Goal: Transaction & Acquisition: Purchase product/service

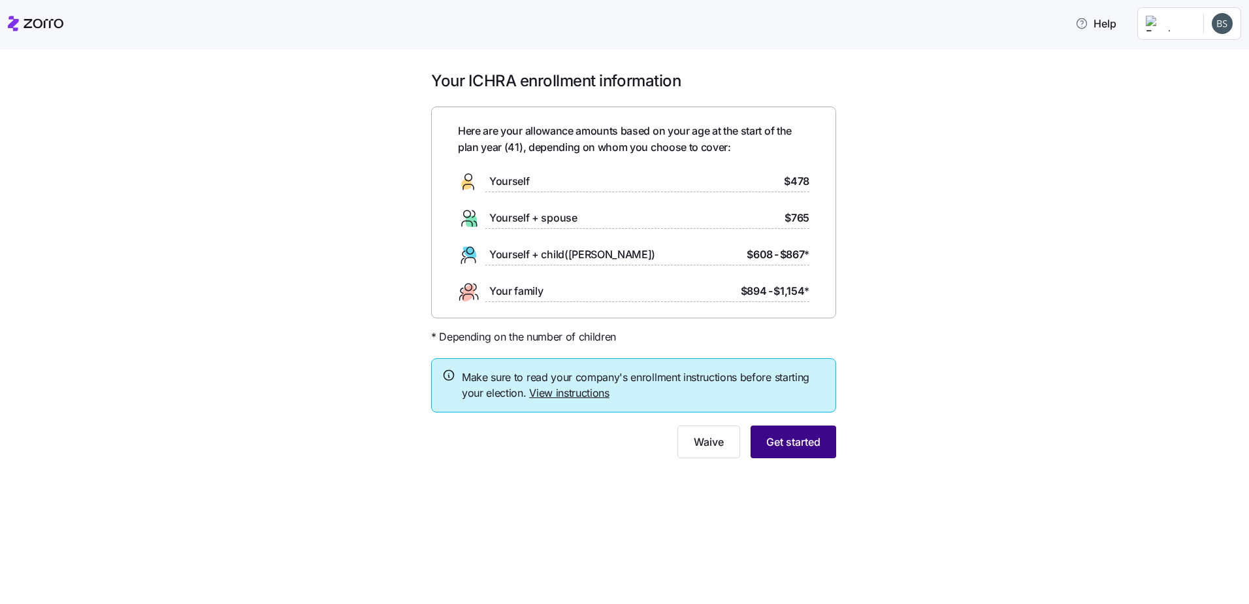
click at [794, 434] on span "Get started" at bounding box center [793, 442] width 54 height 16
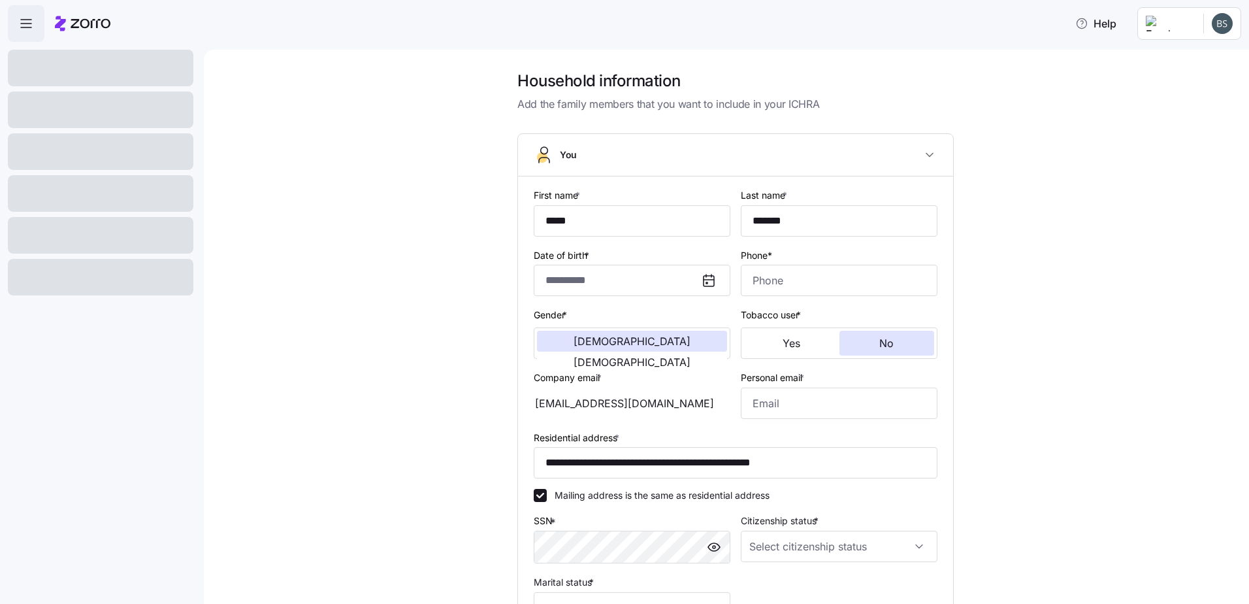
type input "**********"
type input "[PHONE_NUMBER]"
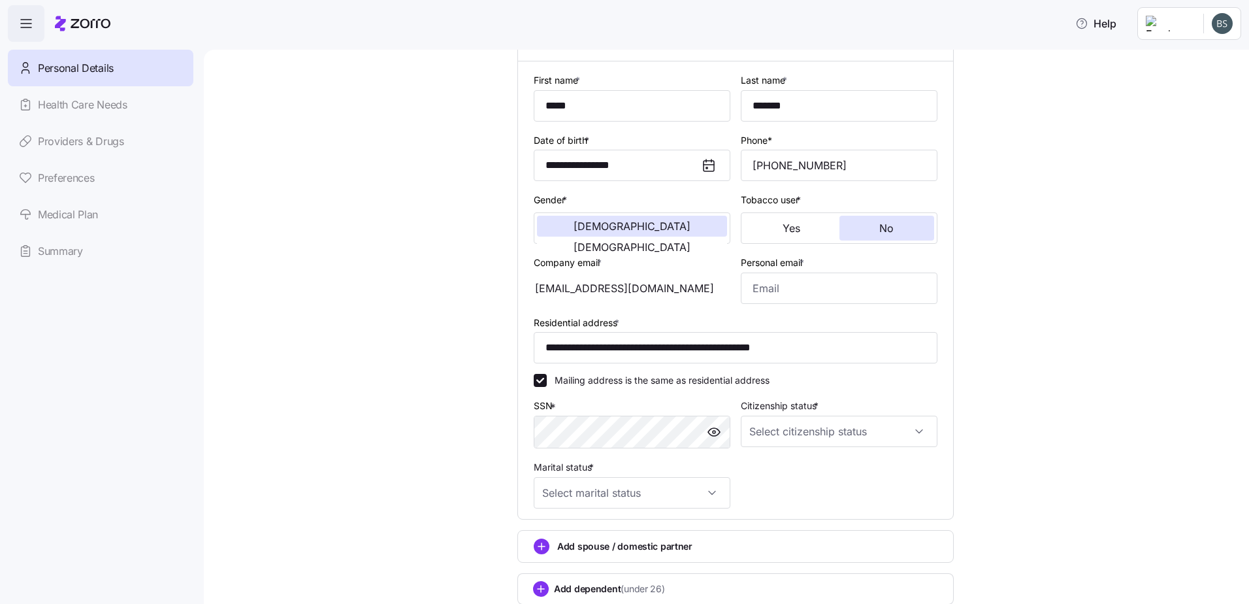
scroll to position [131, 0]
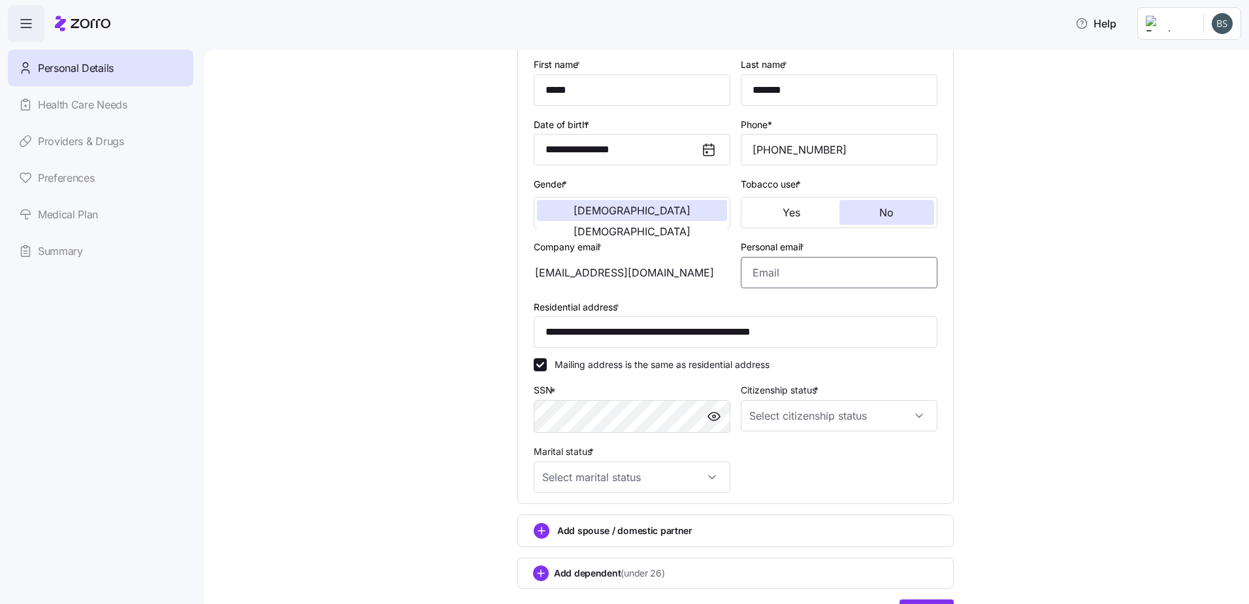
click at [774, 274] on input "Personal email *" at bounding box center [839, 272] width 197 height 31
type input "[EMAIL_ADDRESS][DOMAIN_NAME]"
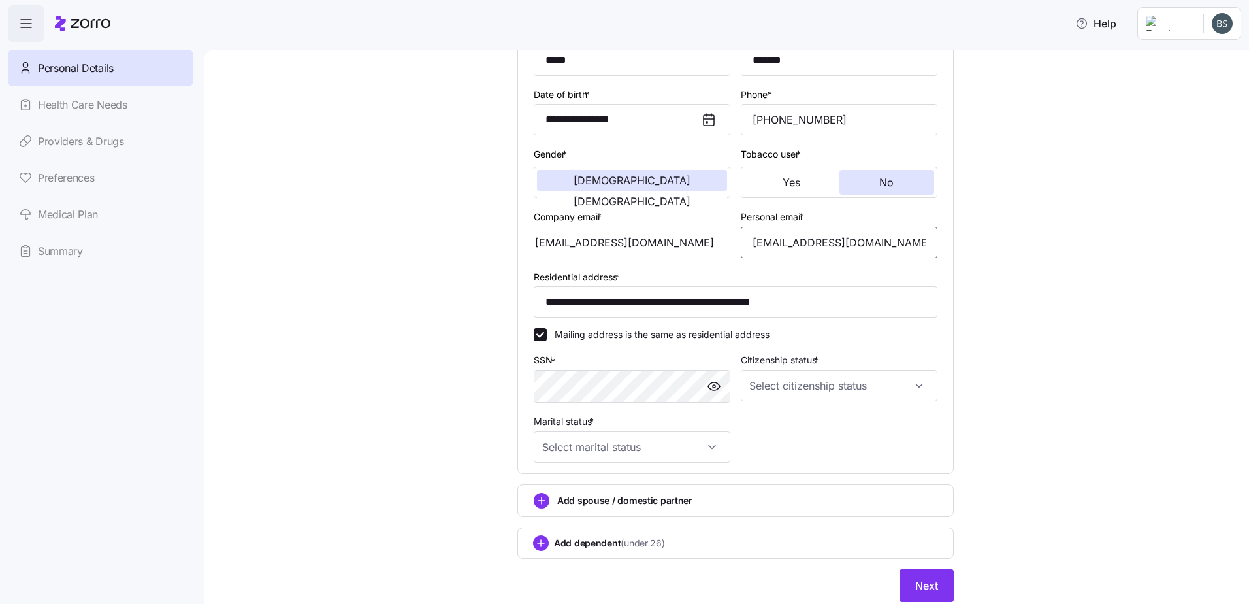
scroll to position [174, 0]
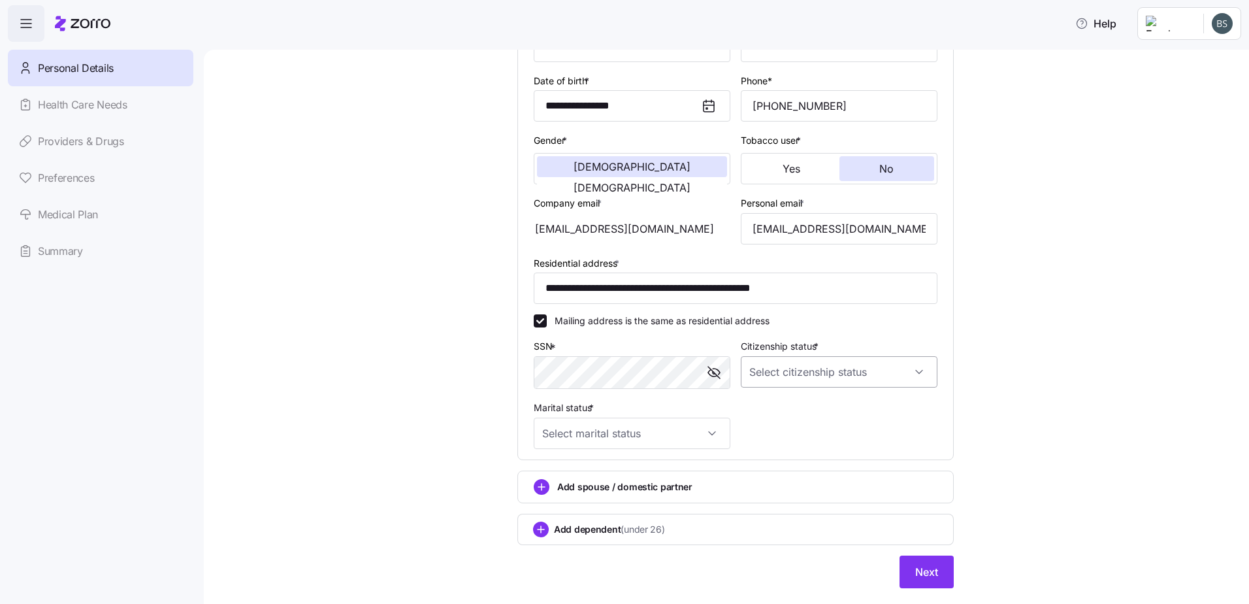
click at [866, 380] on input "Citizenship status *" at bounding box center [839, 371] width 197 height 31
click at [815, 409] on div "[DEMOGRAPHIC_DATA] citizen" at bounding box center [834, 411] width 186 height 27
type input "[DEMOGRAPHIC_DATA] citizen"
click at [626, 430] on input "Marital status *" at bounding box center [632, 432] width 197 height 31
click at [564, 494] on span "Married" at bounding box center [561, 500] width 33 height 14
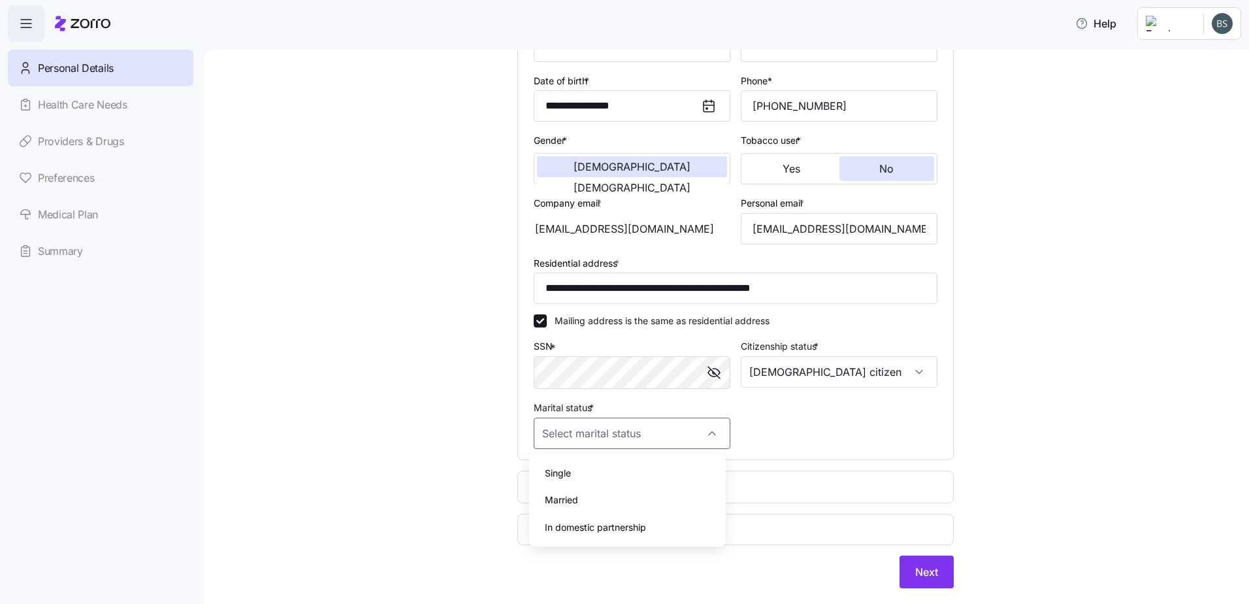
type input "Married"
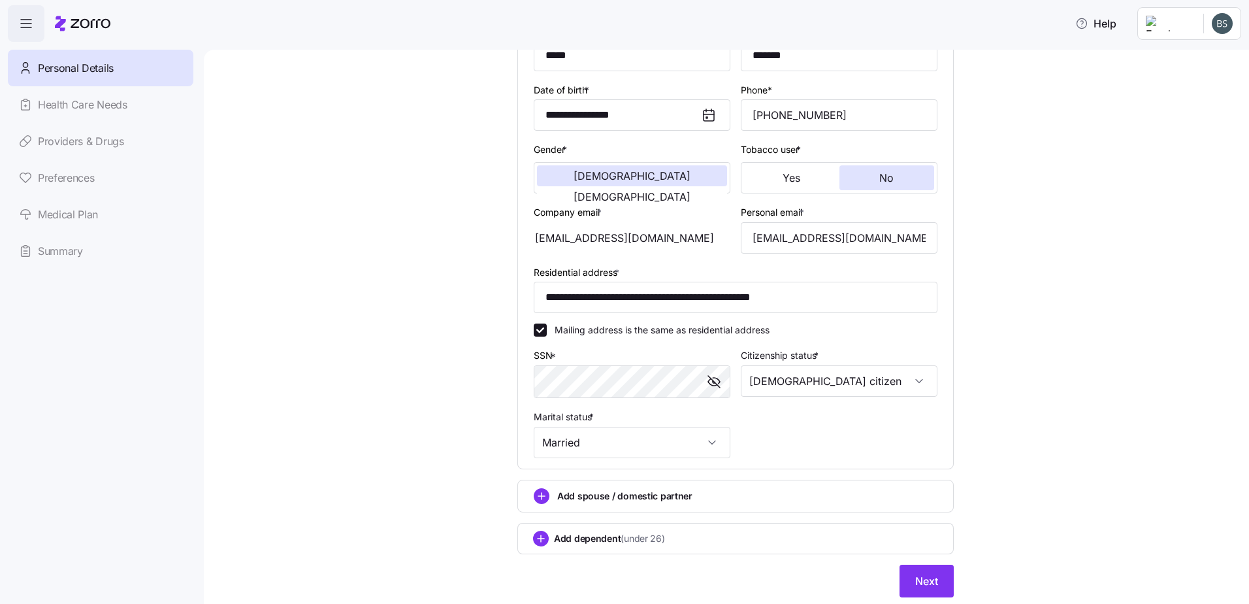
scroll to position [206, 0]
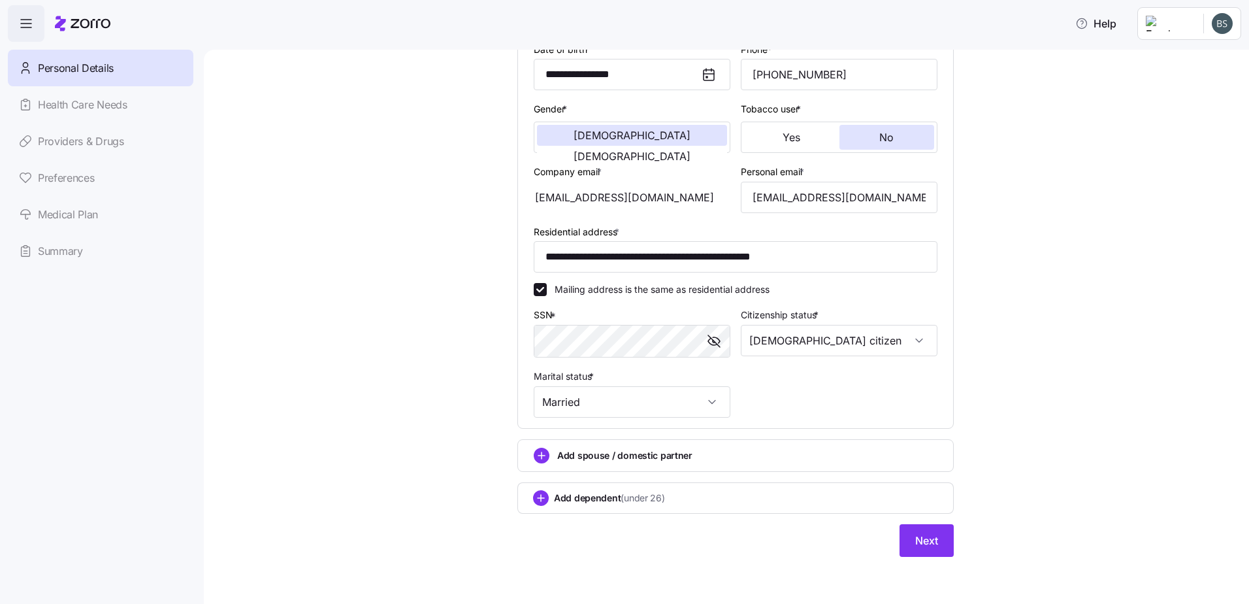
click at [534, 455] on icon "add icon" at bounding box center [542, 456] width 16 height 16
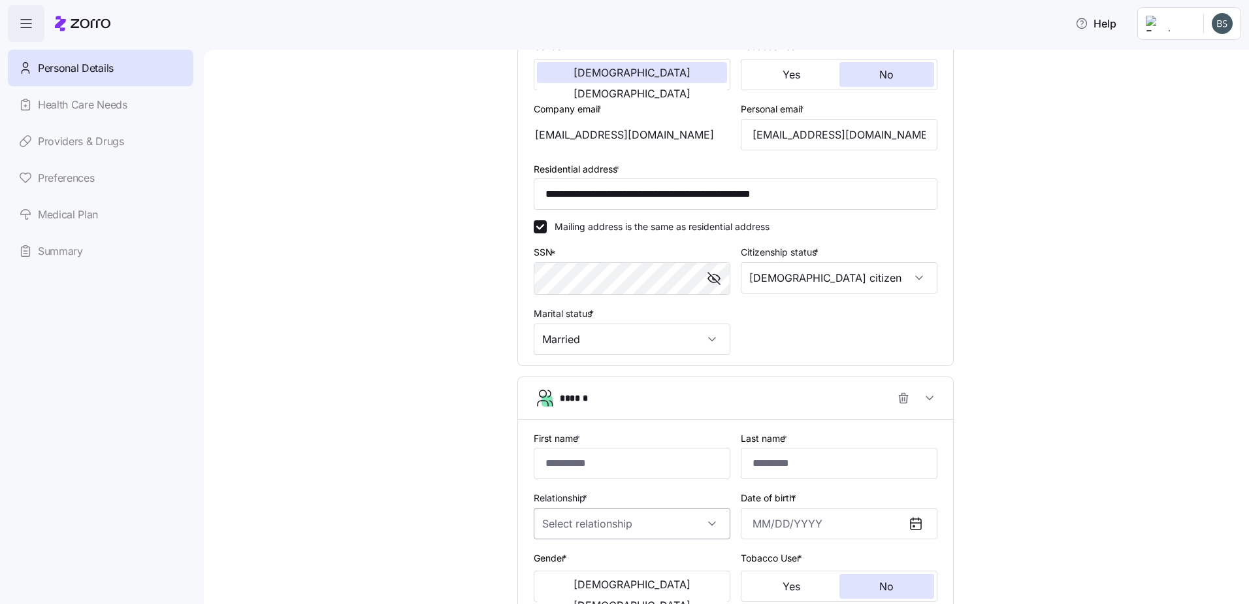
scroll to position [380, 0]
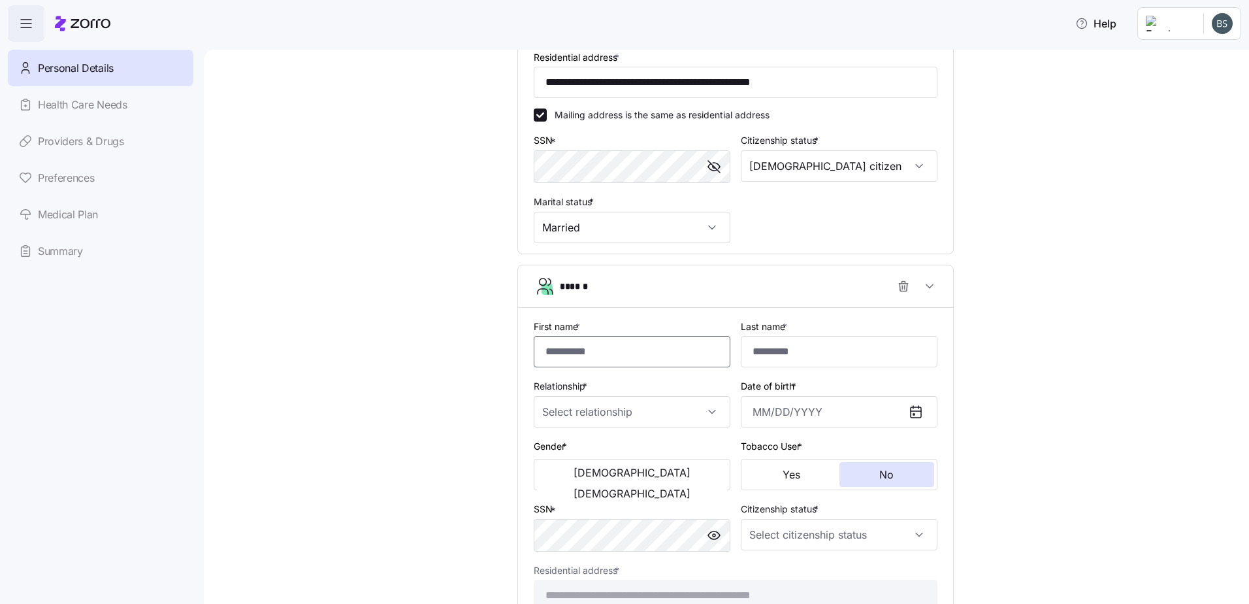
click at [610, 355] on input "First name *" at bounding box center [632, 351] width 197 height 31
type input "*****"
type input "*******"
click at [632, 421] on input "Relationship *" at bounding box center [632, 411] width 197 height 31
drag, startPoint x: 598, startPoint y: 457, endPoint x: 611, endPoint y: 451, distance: 14.9
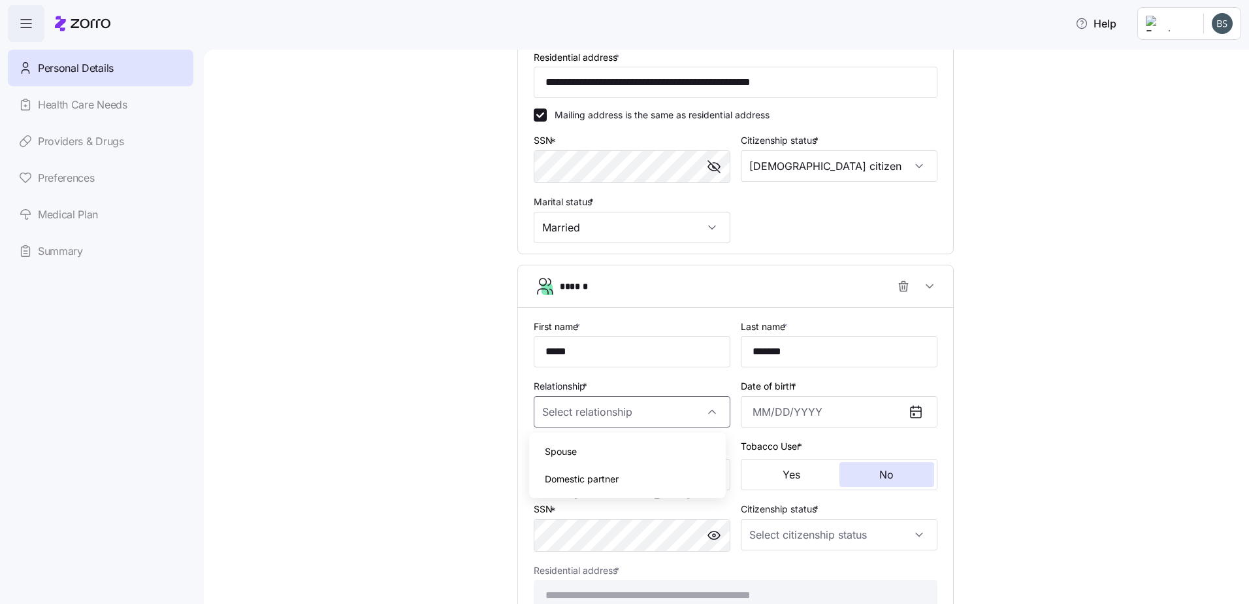
click at [597, 455] on div "Spouse" at bounding box center [627, 451] width 186 height 27
type input "Spouse"
click at [782, 412] on input "Date of birth *" at bounding box center [839, 411] width 197 height 31
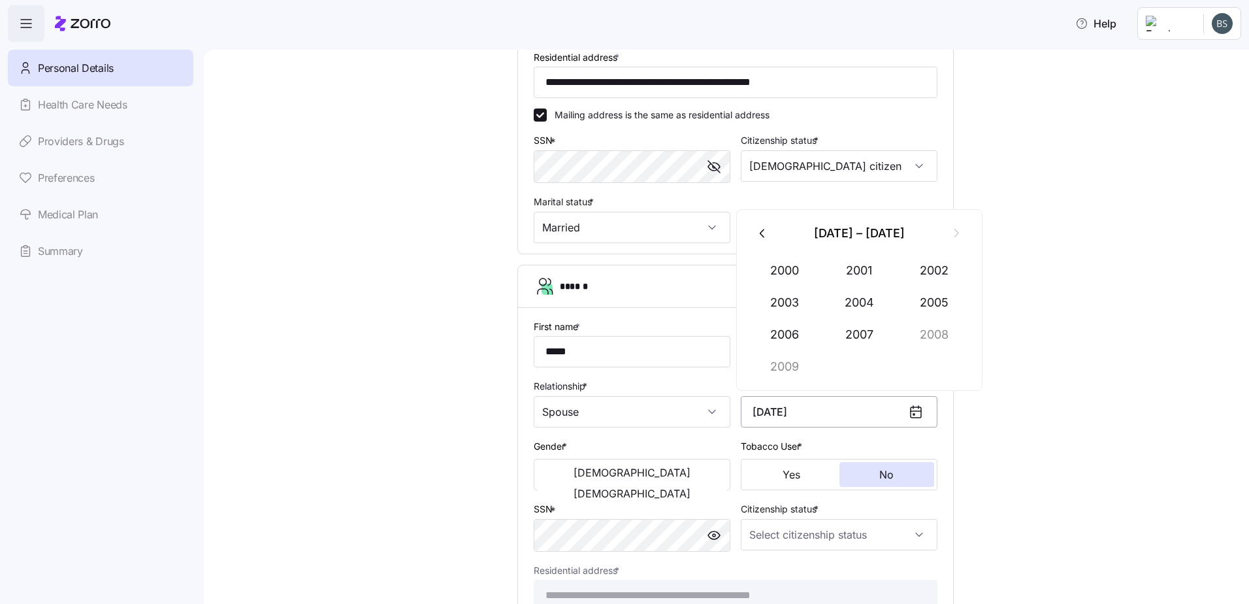
type input "[DATE]"
click at [663, 483] on button "[DEMOGRAPHIC_DATA]" at bounding box center [632, 493] width 190 height 21
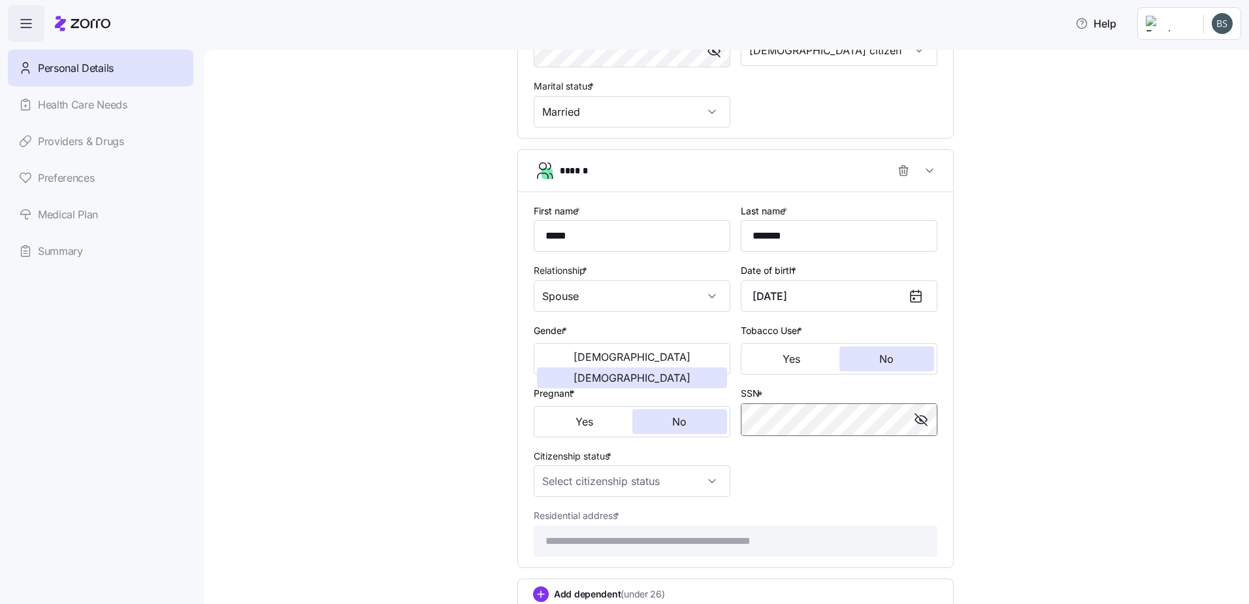
scroll to position [511, 0]
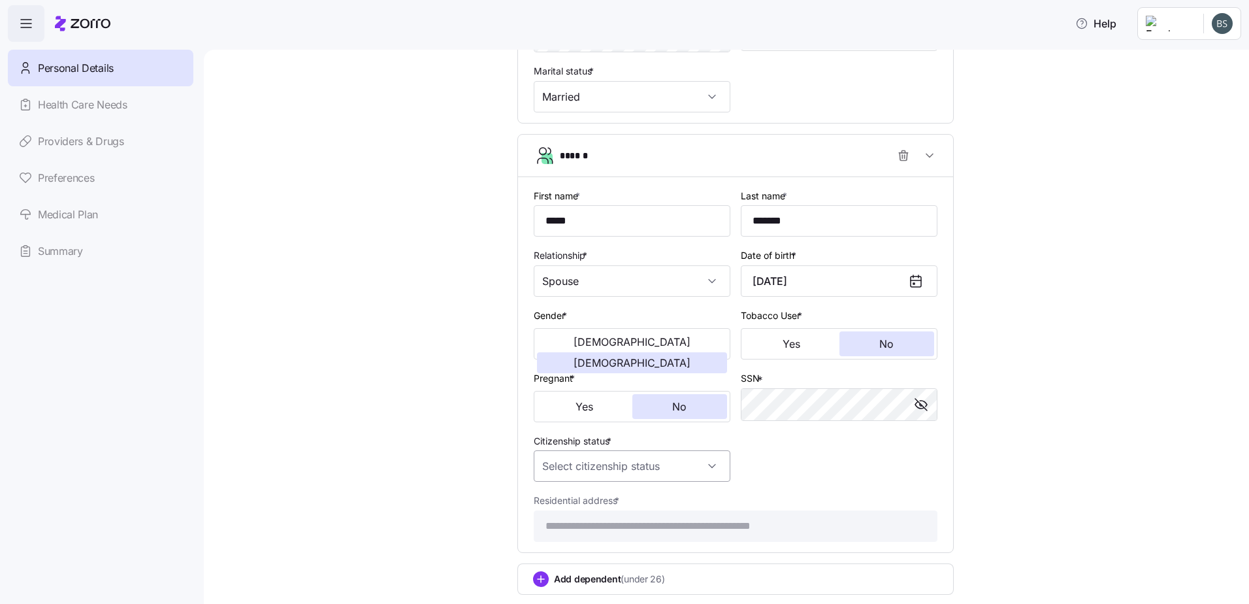
drag, startPoint x: 665, startPoint y: 453, endPoint x: 653, endPoint y: 461, distance: 14.1
click at [664, 453] on input "Citizenship status *" at bounding box center [632, 465] width 197 height 31
click at [565, 500] on span "[DEMOGRAPHIC_DATA] citizen" at bounding box center [611, 505] width 133 height 14
type input "[DEMOGRAPHIC_DATA] citizen"
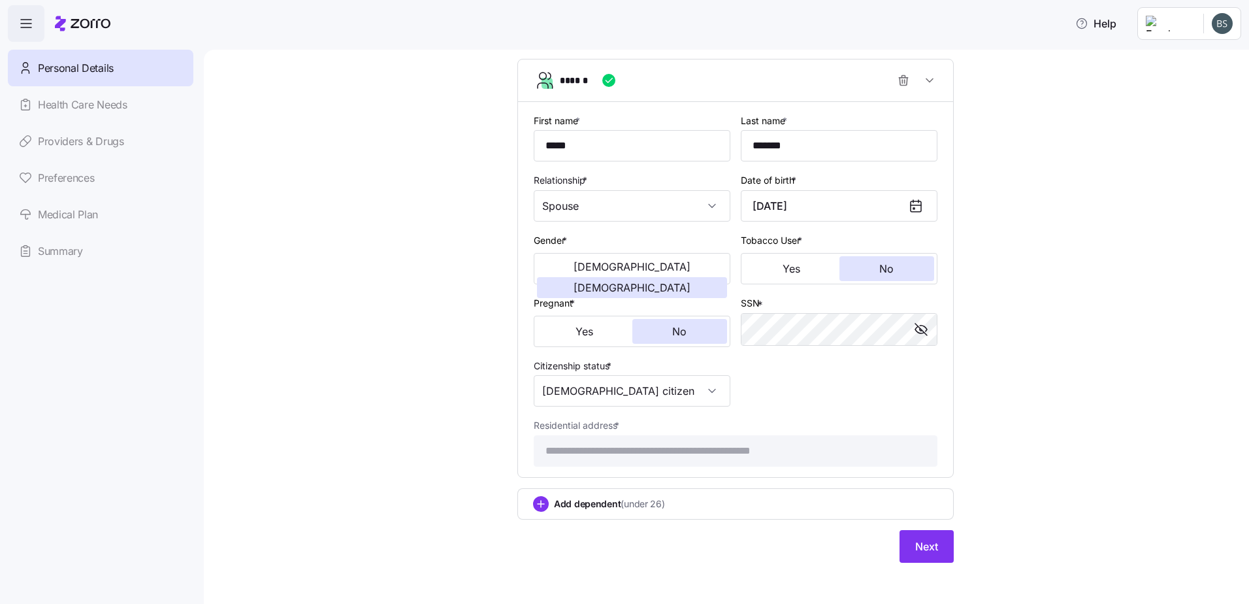
scroll to position [592, 0]
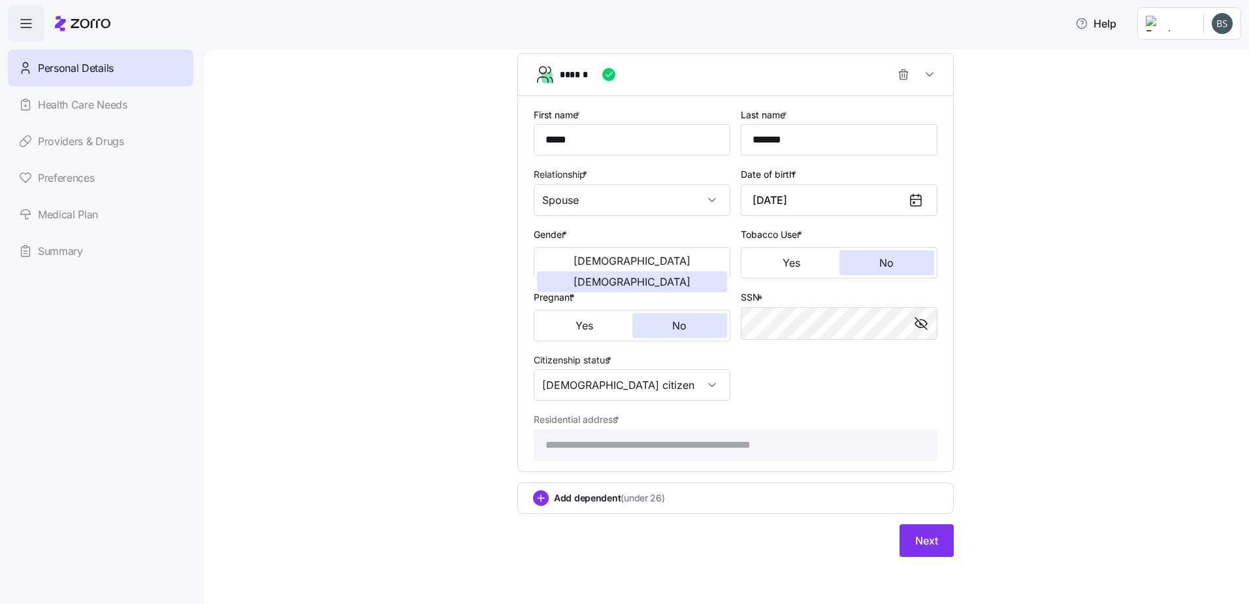
click at [599, 491] on span "Add dependent (under 26)" at bounding box center [609, 497] width 111 height 13
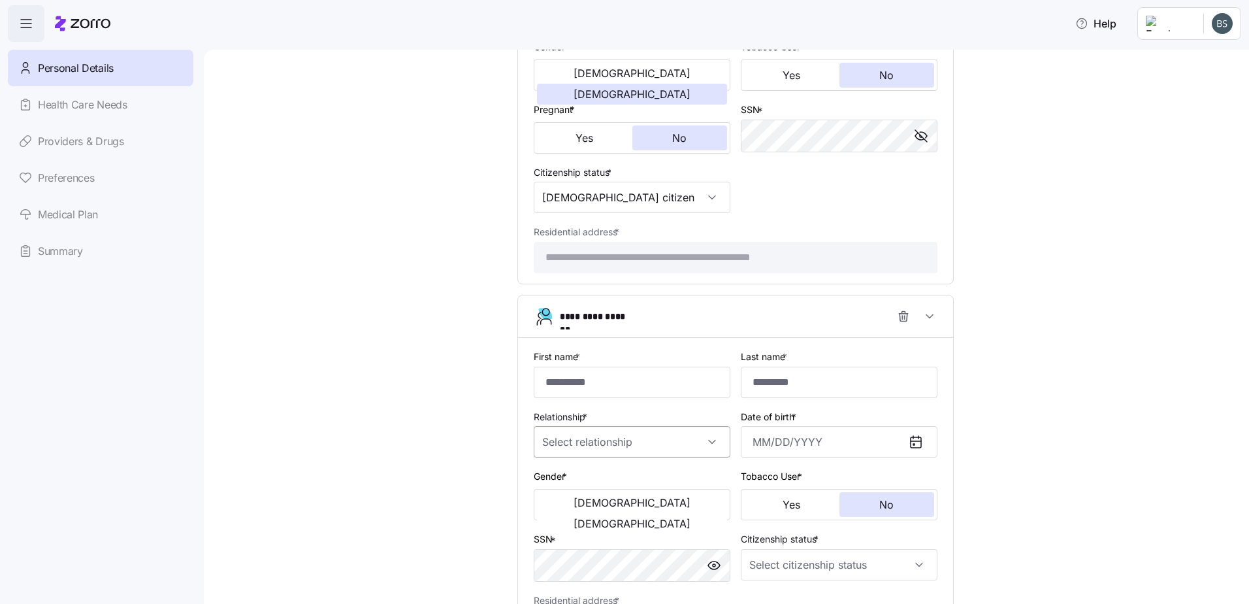
scroll to position [809, 0]
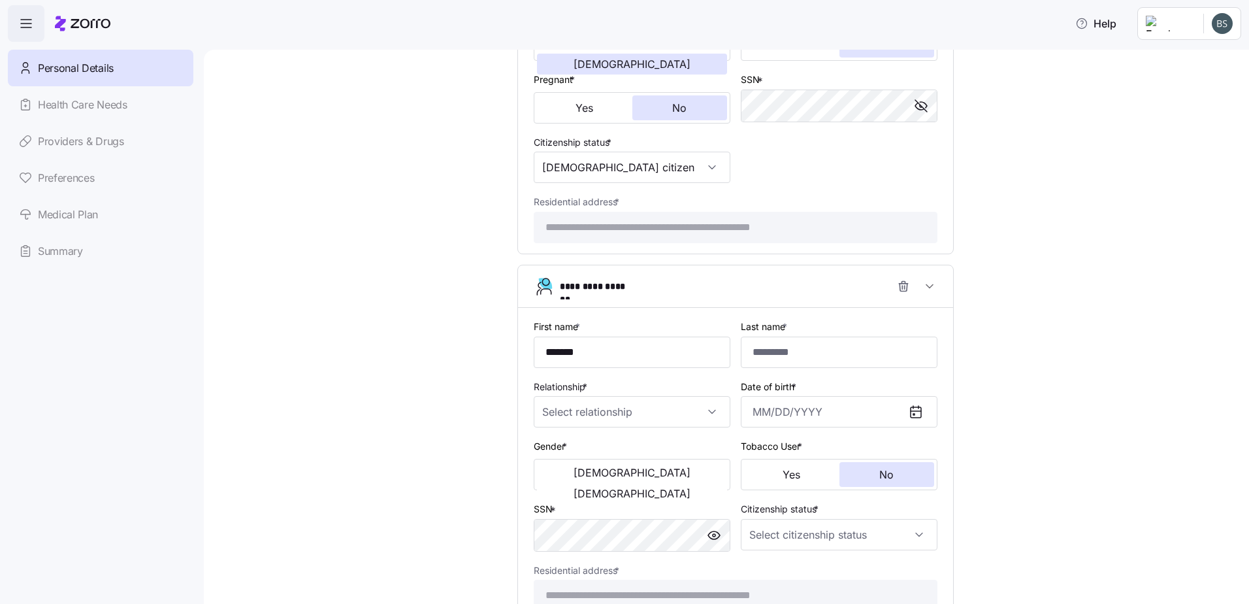
type input "*******"
click at [625, 405] on input "Relationship *" at bounding box center [632, 411] width 197 height 31
click at [581, 456] on div "Child" at bounding box center [627, 451] width 186 height 27
type input "Child"
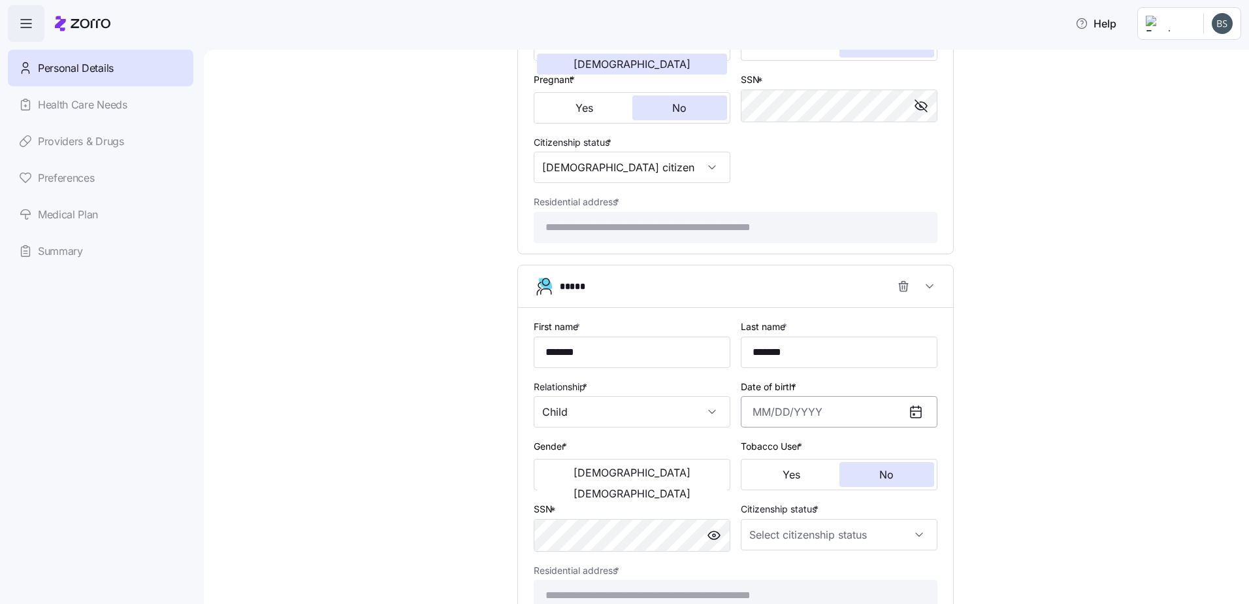
click at [826, 401] on input "Date of birth *" at bounding box center [839, 411] width 197 height 31
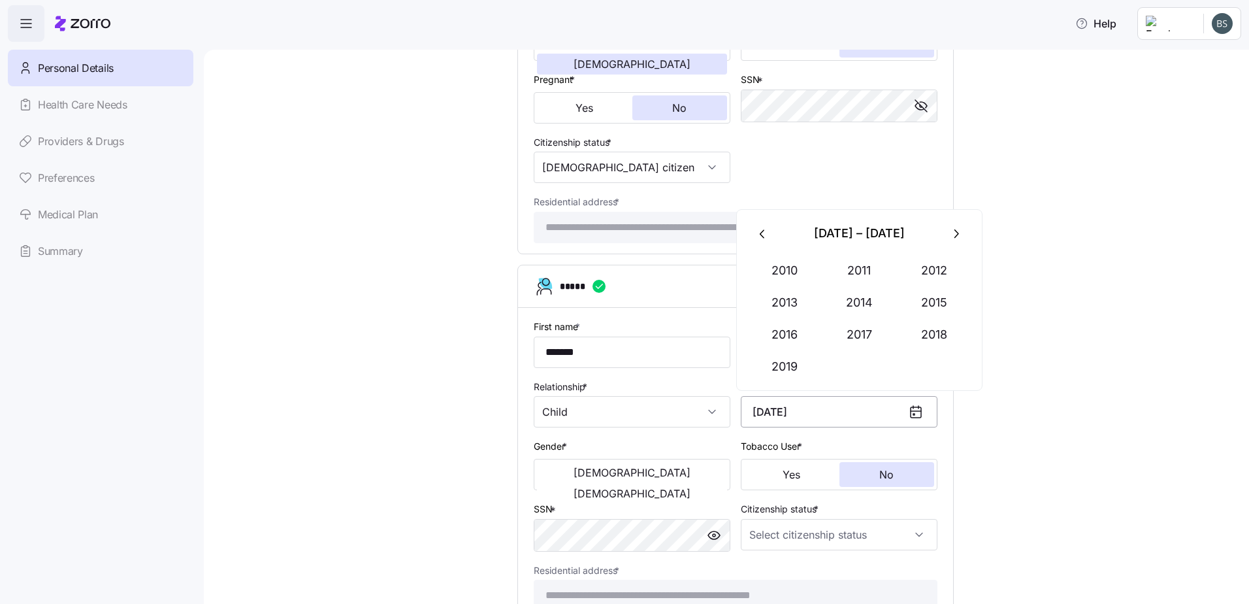
type input "[DATE]"
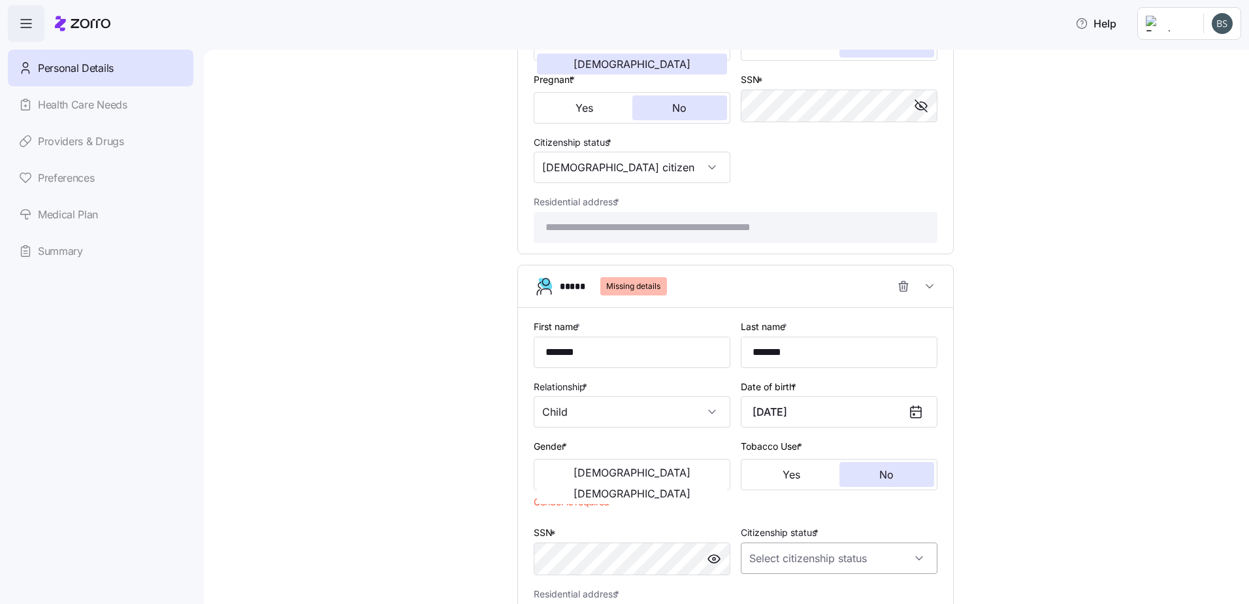
click at [759, 564] on input "Citizenship status *" at bounding box center [839, 557] width 197 height 31
click at [781, 462] on span "[DEMOGRAPHIC_DATA] citizen" at bounding box center [818, 464] width 133 height 14
type input "[DEMOGRAPHIC_DATA] citizen"
click at [574, 476] on span "[DEMOGRAPHIC_DATA]" at bounding box center [632, 472] width 117 height 10
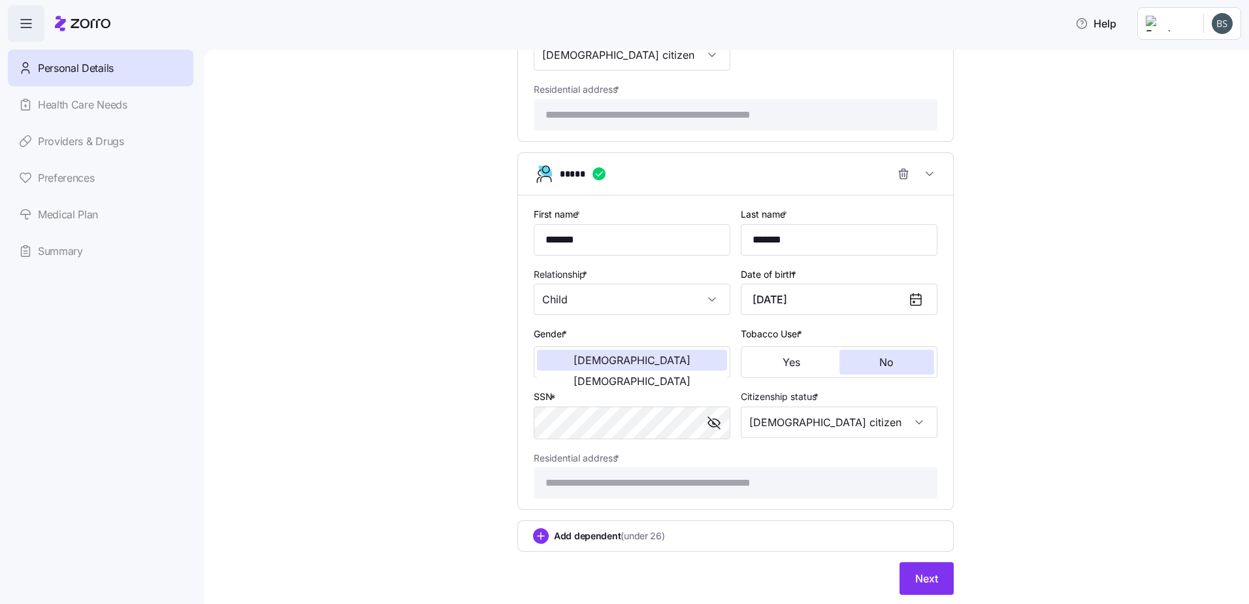
scroll to position [960, 0]
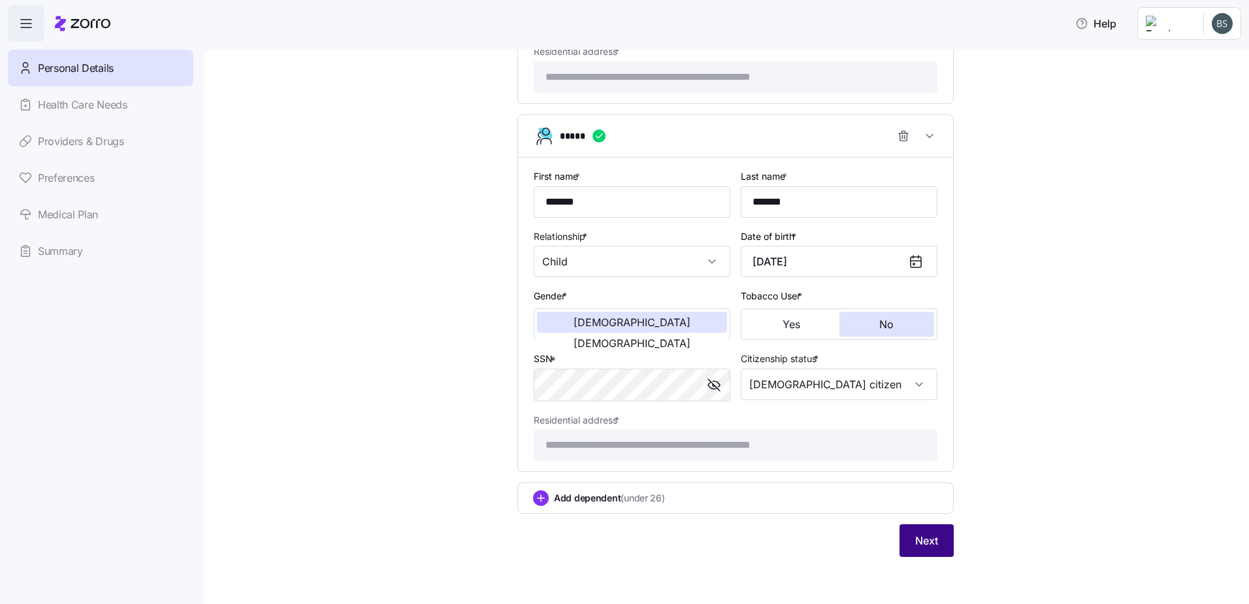
click at [919, 538] on span "Next" at bounding box center [926, 540] width 23 height 16
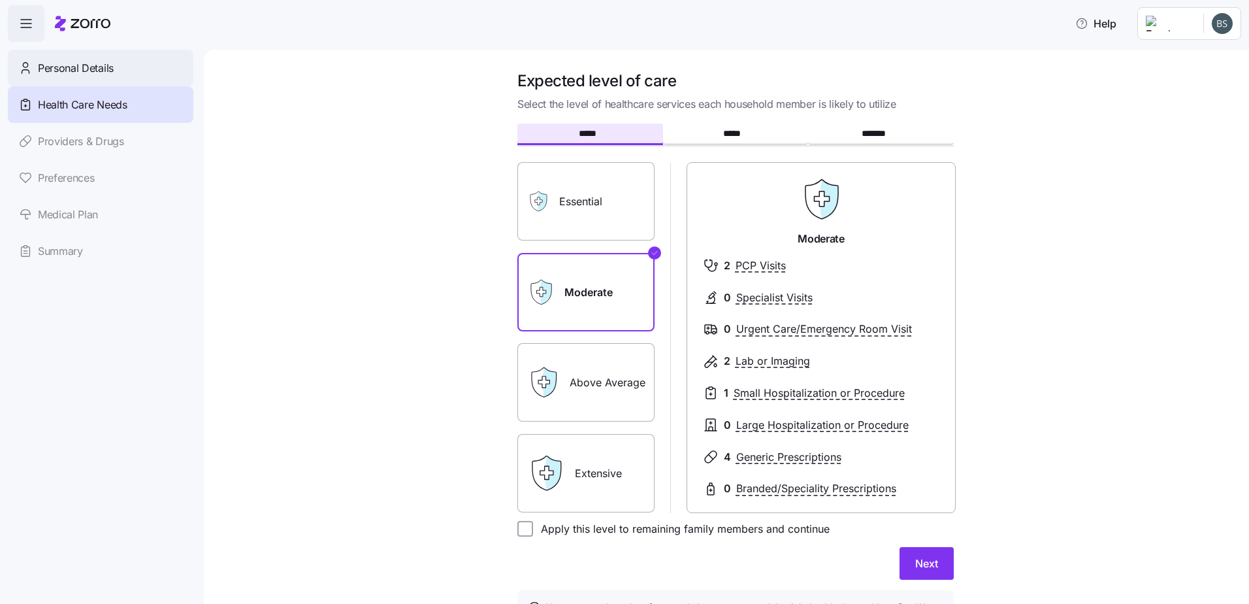
click at [122, 66] on div "Personal Details" at bounding box center [101, 68] width 186 height 37
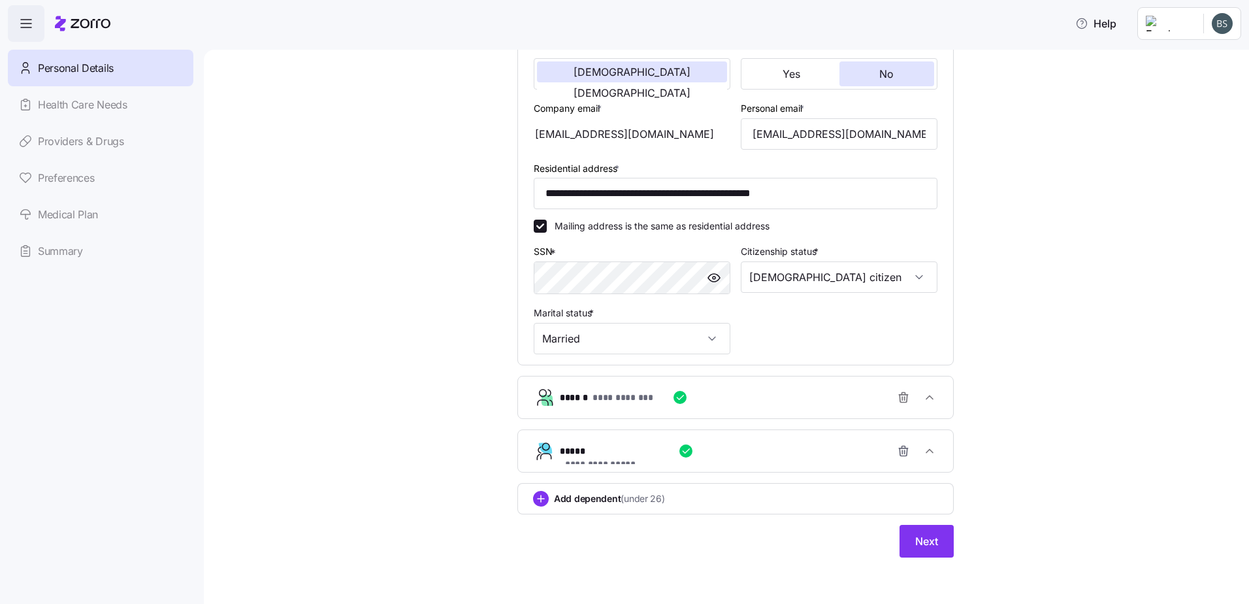
scroll to position [270, 0]
click at [576, 499] on span "Add dependent (under 26)" at bounding box center [609, 497] width 111 height 13
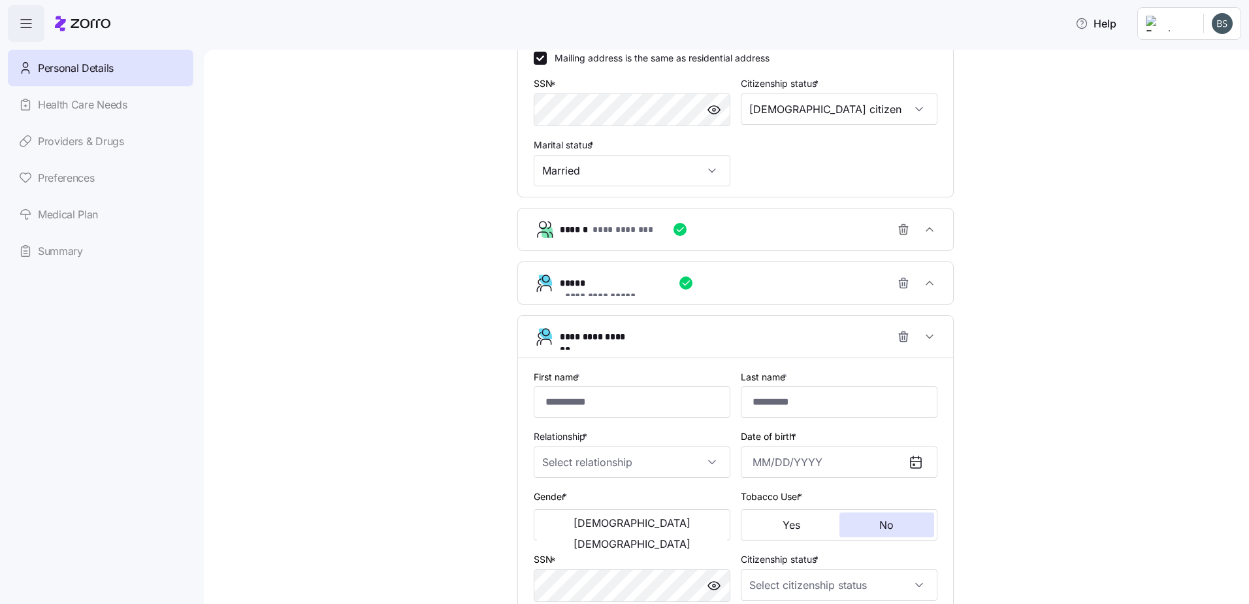
scroll to position [444, 0]
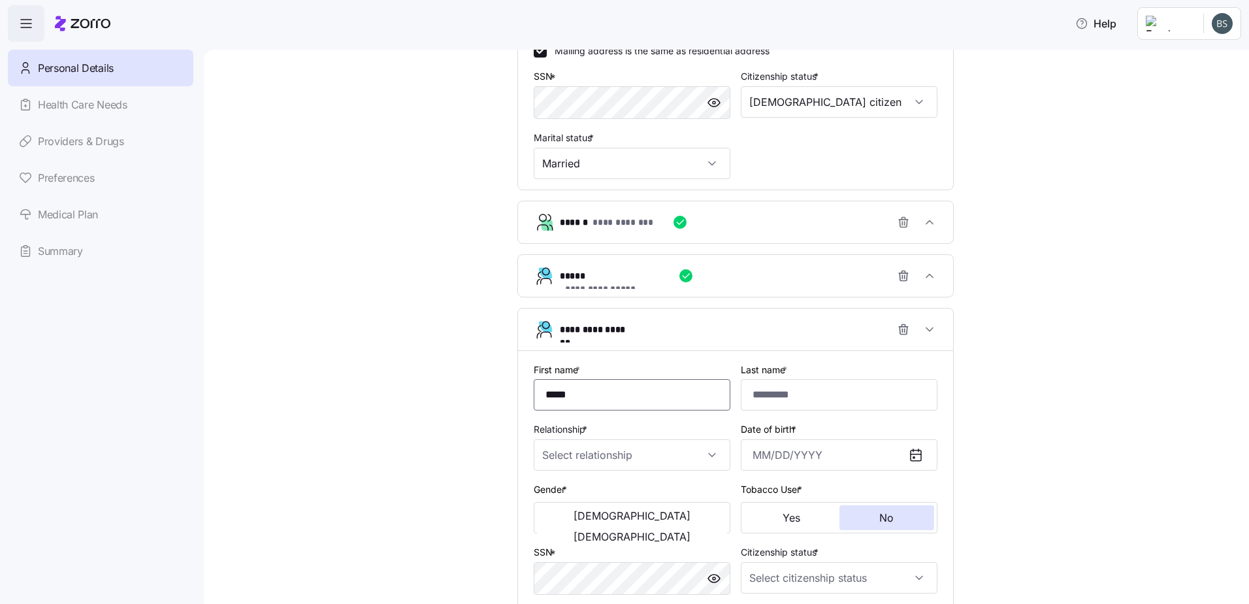
click at [642, 400] on input "*****" at bounding box center [632, 394] width 197 height 31
type input "****"
click at [806, 393] on input "Last name *" at bounding box center [839, 394] width 197 height 31
type input "*******"
click at [591, 438] on div "Relationship *" at bounding box center [632, 446] width 197 height 50
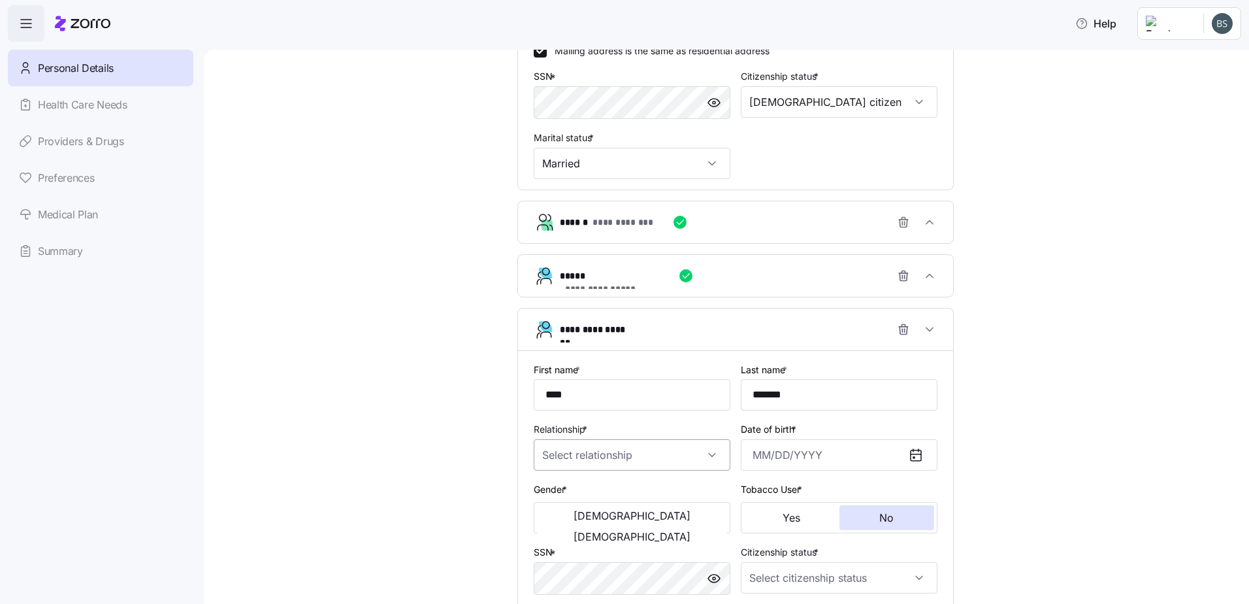
click at [590, 458] on input "Relationship *" at bounding box center [632, 454] width 197 height 31
drag, startPoint x: 570, startPoint y: 496, endPoint x: 611, endPoint y: 504, distance: 41.3
click at [572, 493] on div "Child" at bounding box center [627, 494] width 186 height 27
type input "Child"
click at [675, 526] on button "[DEMOGRAPHIC_DATA]" at bounding box center [632, 536] width 190 height 21
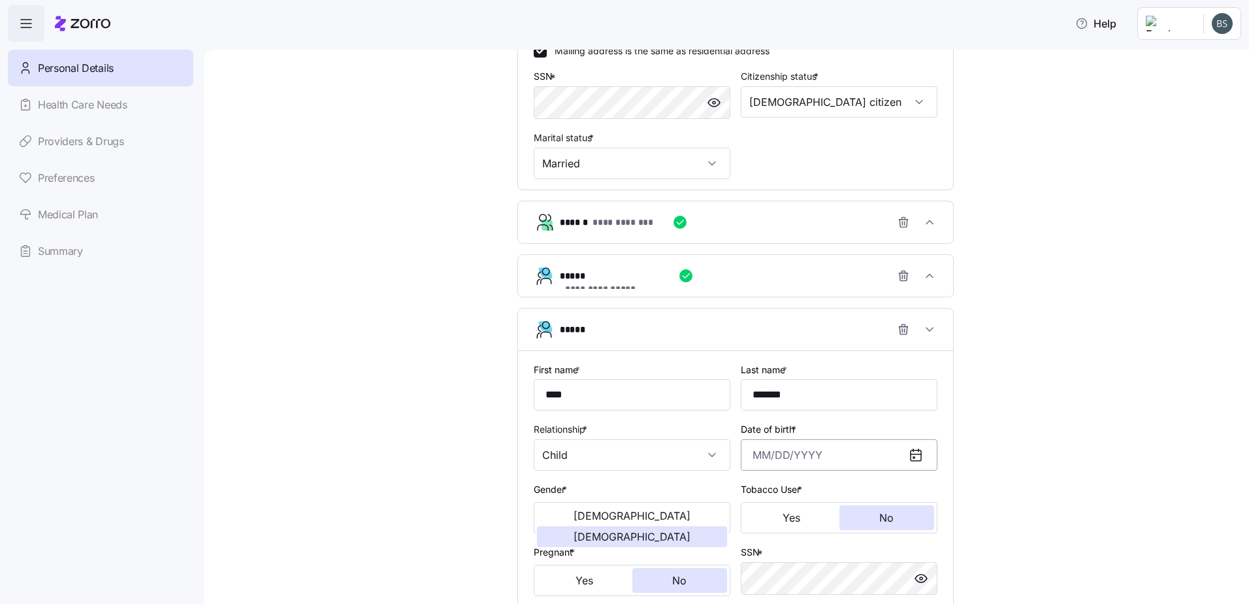
click at [758, 459] on input "Date of birth *" at bounding box center [839, 454] width 197 height 31
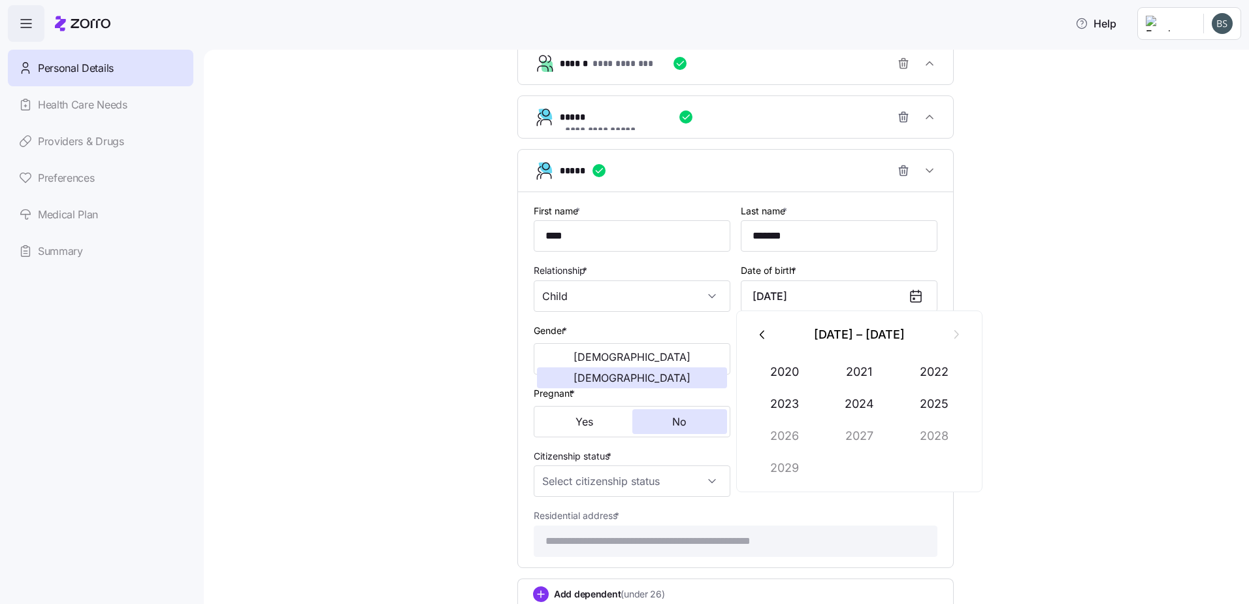
scroll to position [618, 0]
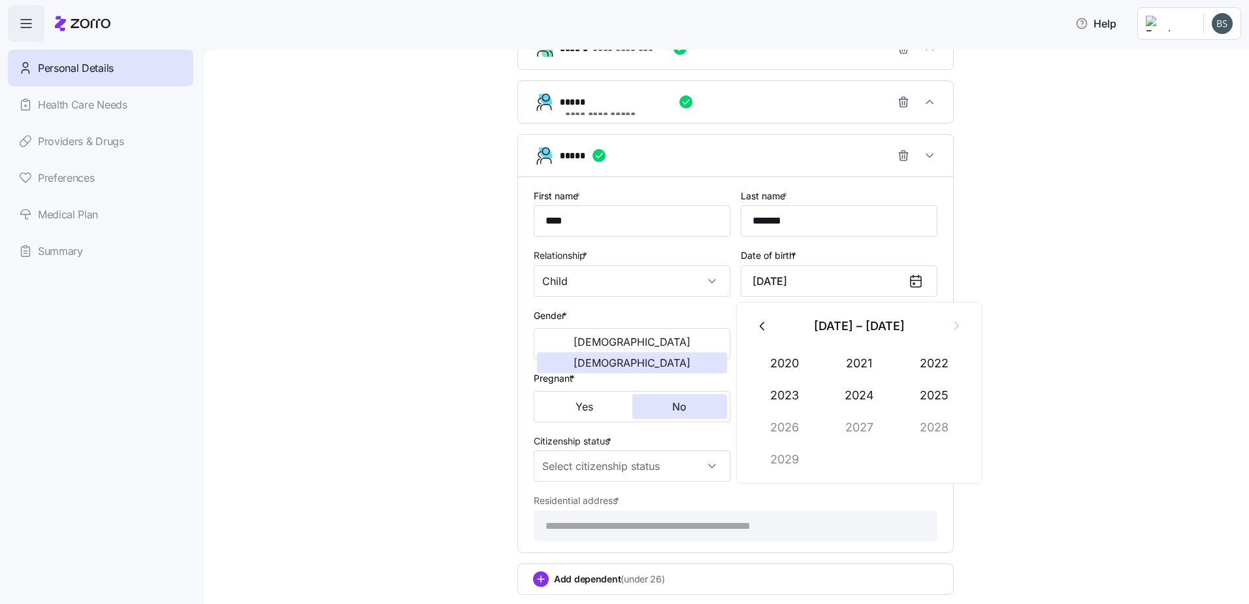
type input "[DATE]"
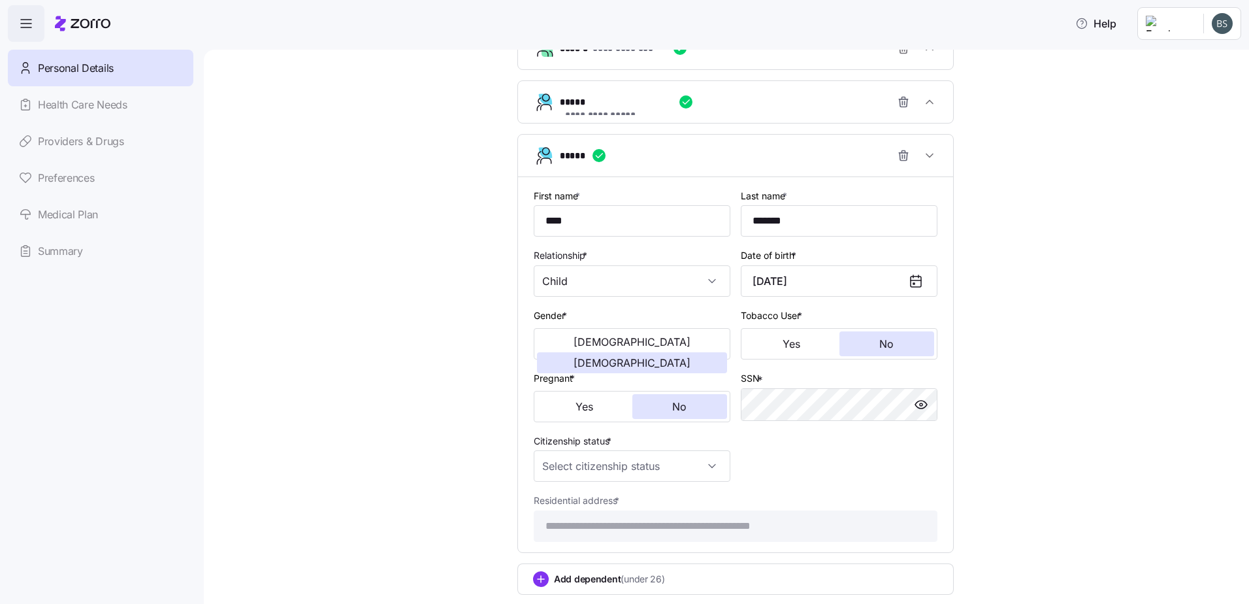
click at [1123, 340] on div "**********" at bounding box center [735, 53] width 990 height 1201
click at [924, 402] on span "button" at bounding box center [921, 405] width 20 height 20
click at [644, 470] on input "Citizenship status *" at bounding box center [632, 465] width 197 height 31
click at [578, 505] on span "[DEMOGRAPHIC_DATA] citizen" at bounding box center [611, 505] width 133 height 14
type input "[DEMOGRAPHIC_DATA] citizen"
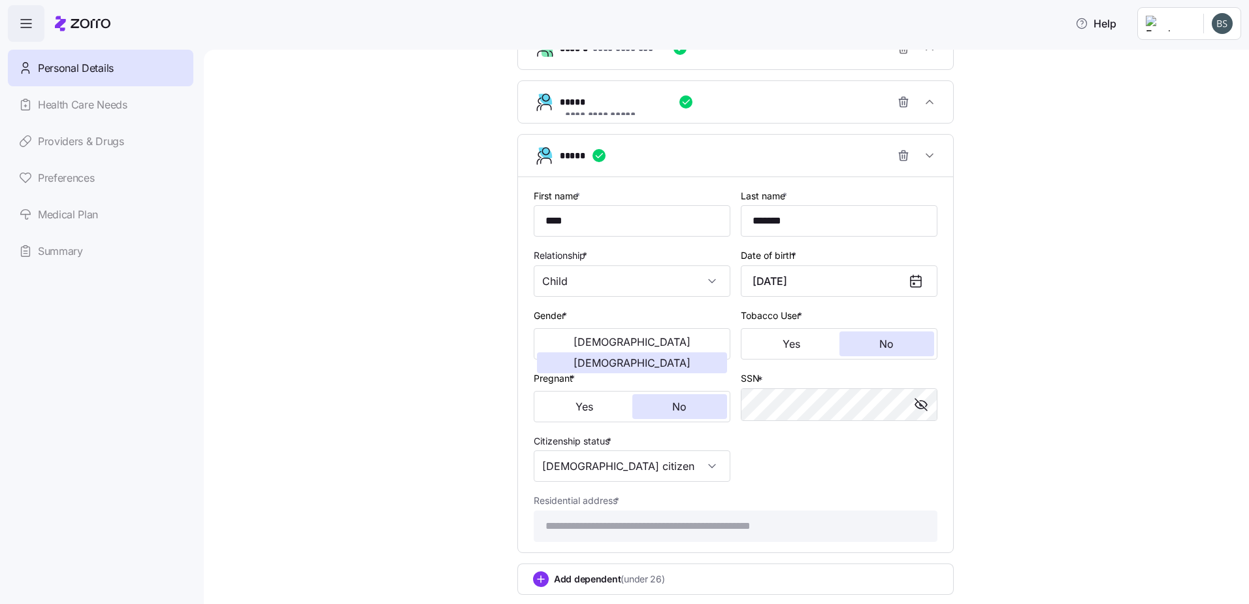
scroll to position [699, 0]
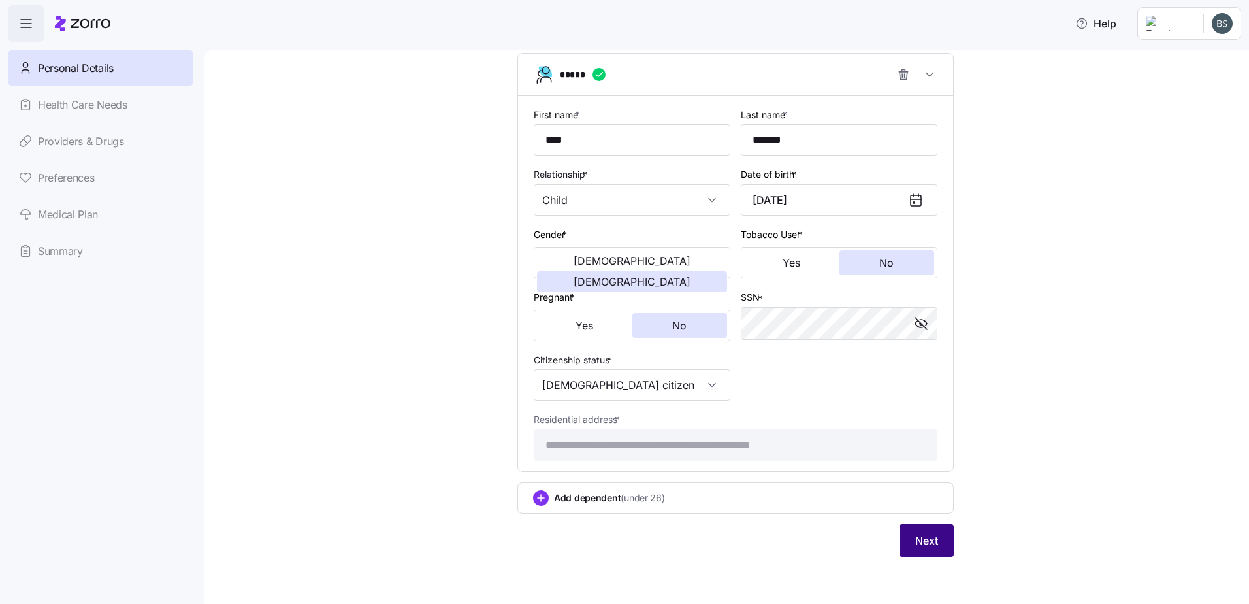
click at [936, 549] on button "Next" at bounding box center [927, 540] width 54 height 33
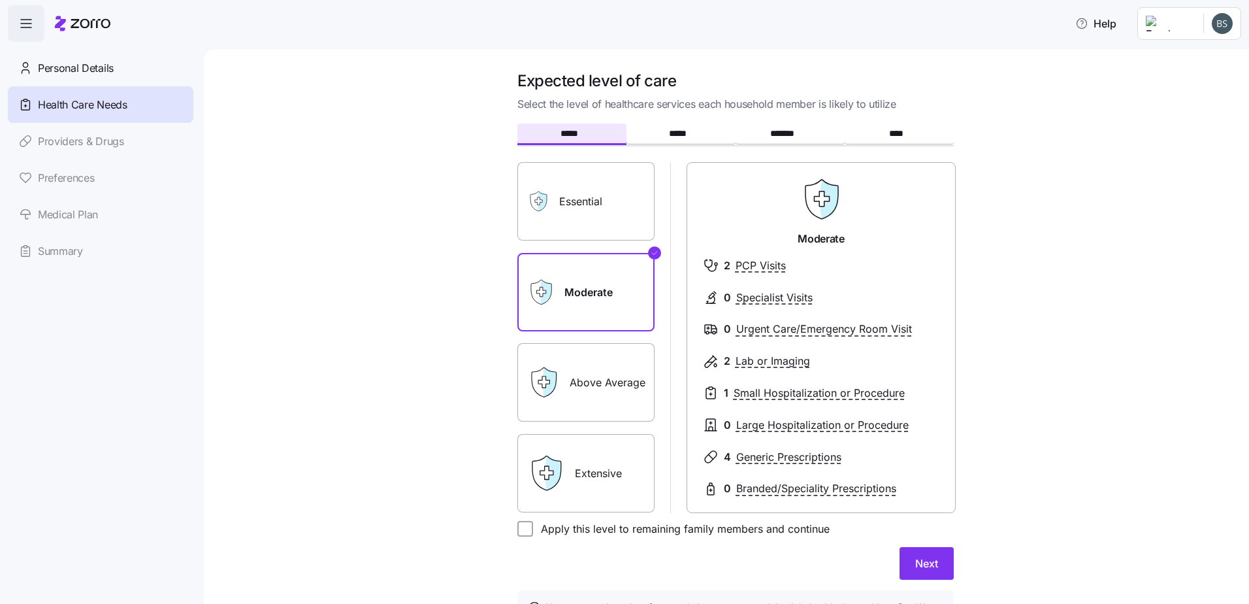
click at [565, 212] on label "Essential" at bounding box center [585, 201] width 137 height 78
click at [0, 0] on input "Essential" at bounding box center [0, 0] width 0 height 0
click at [588, 280] on label "Moderate" at bounding box center [585, 292] width 137 height 78
click at [0, 0] on input "Moderate" at bounding box center [0, 0] width 0 height 0
click at [533, 526] on label "Apply this level to remaining family members and continue" at bounding box center [681, 529] width 297 height 16
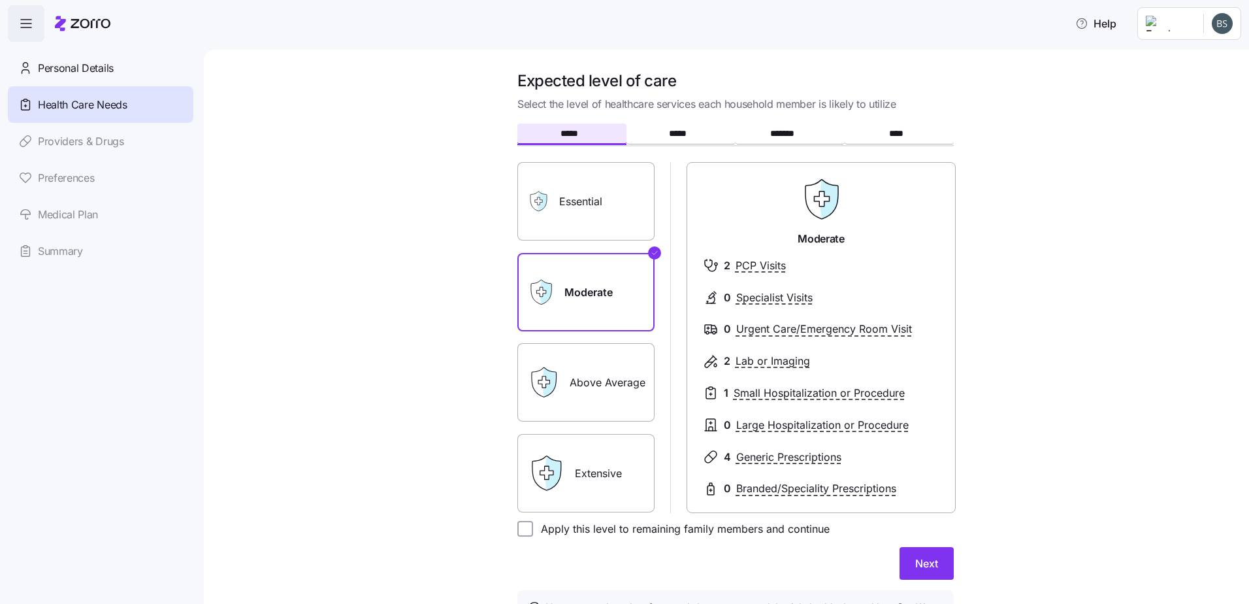
click at [530, 526] on input "Apply this level to remaining family members and continue" at bounding box center [525, 529] width 16 height 16
checkbox input "true"
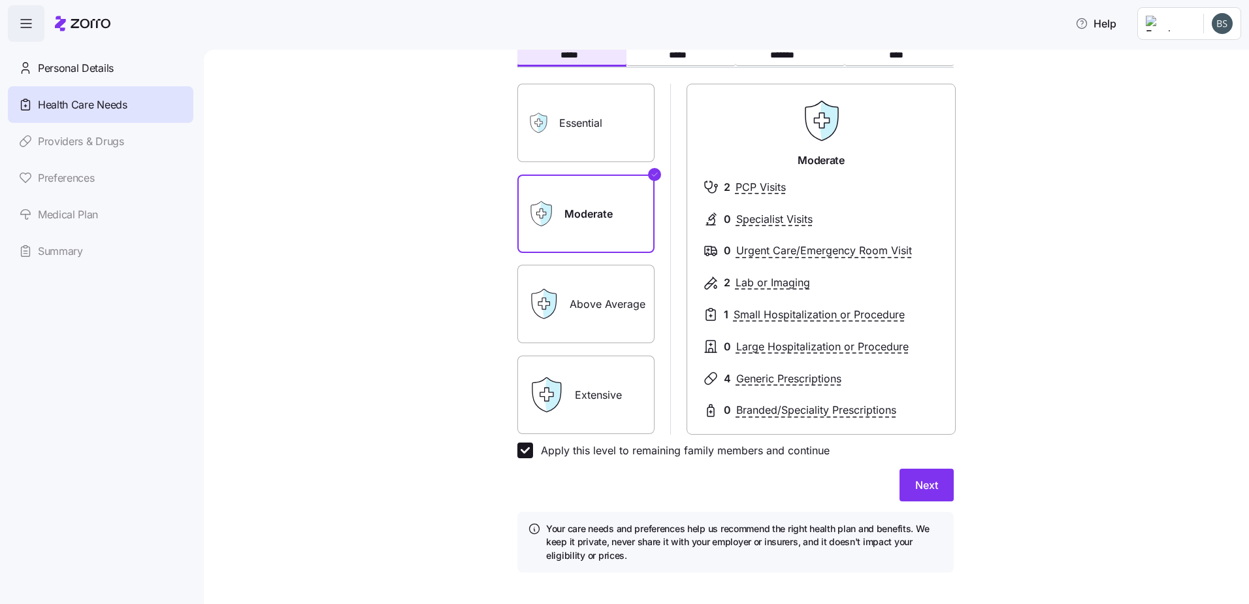
scroll to position [87, 0]
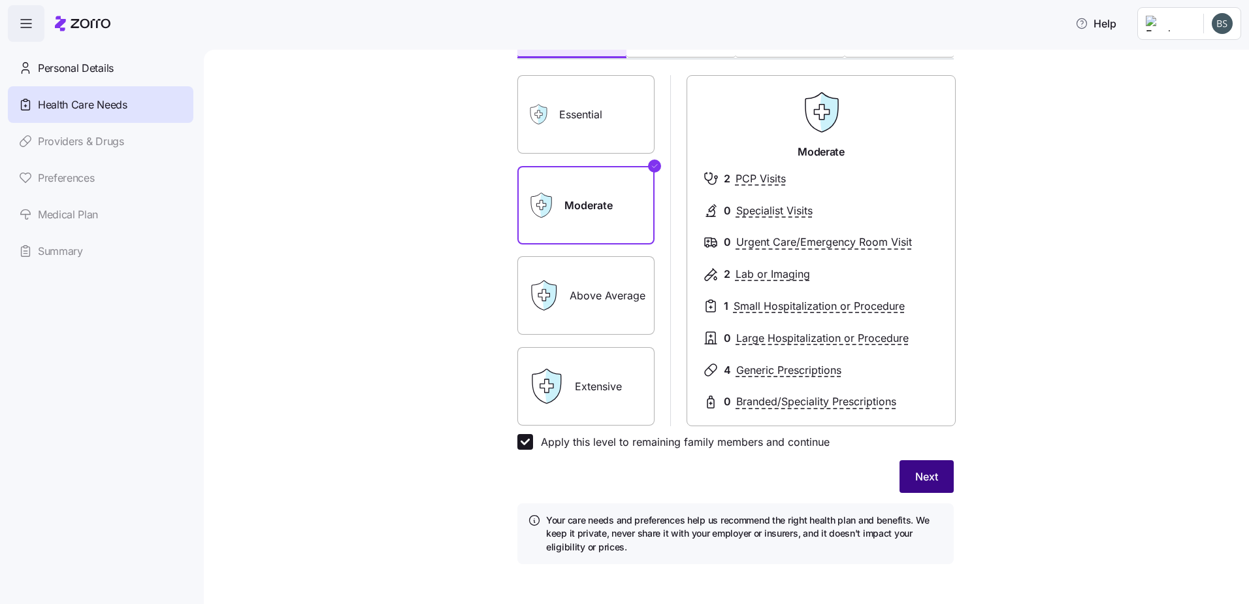
click at [917, 468] on button "Next" at bounding box center [927, 476] width 54 height 33
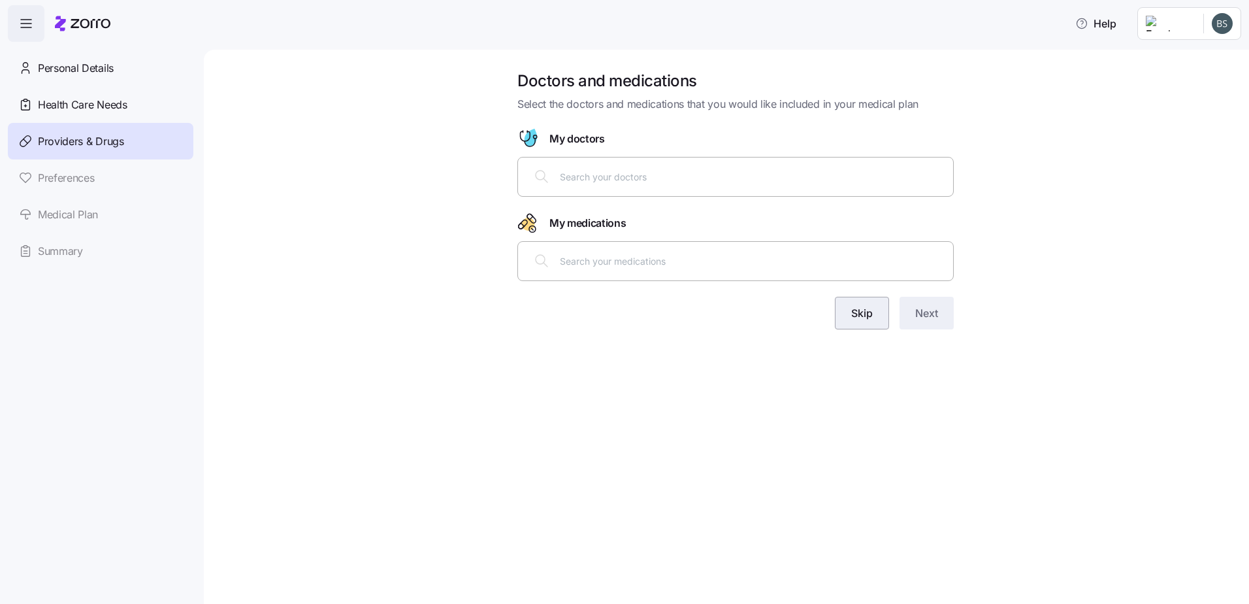
click at [871, 319] on span "Skip" at bounding box center [862, 313] width 22 height 16
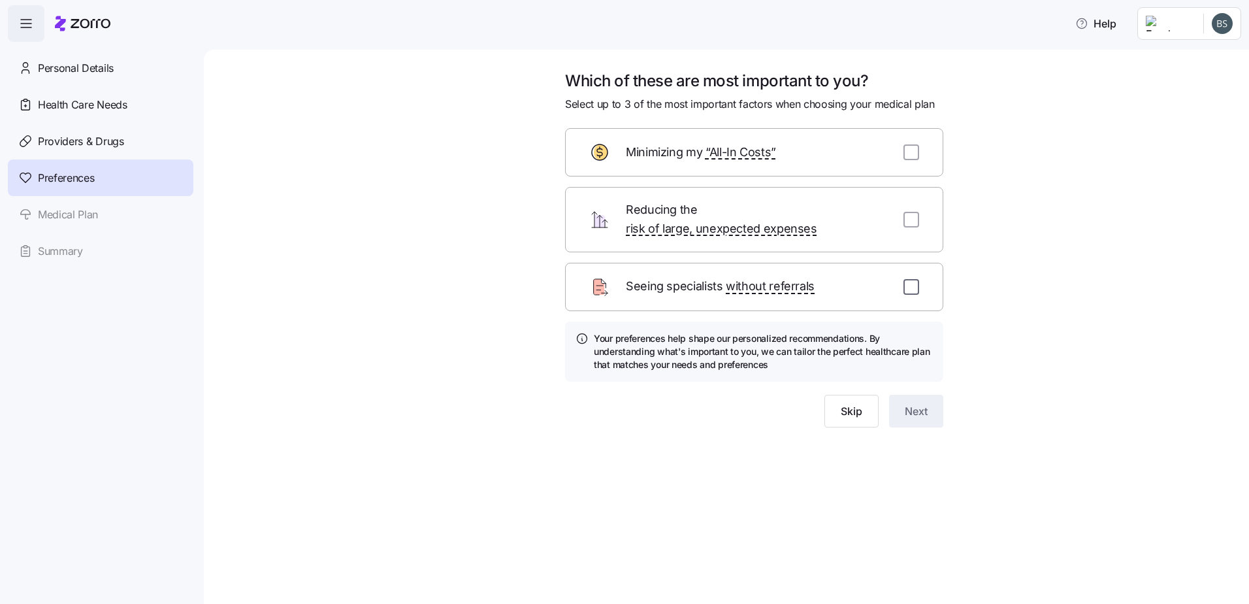
click at [913, 279] on input "checkbox" at bounding box center [911, 287] width 16 height 16
checkbox input "true"
click at [913, 154] on input "checkbox" at bounding box center [911, 152] width 16 height 16
checkbox input "true"
click at [913, 279] on input "checkbox" at bounding box center [911, 287] width 16 height 16
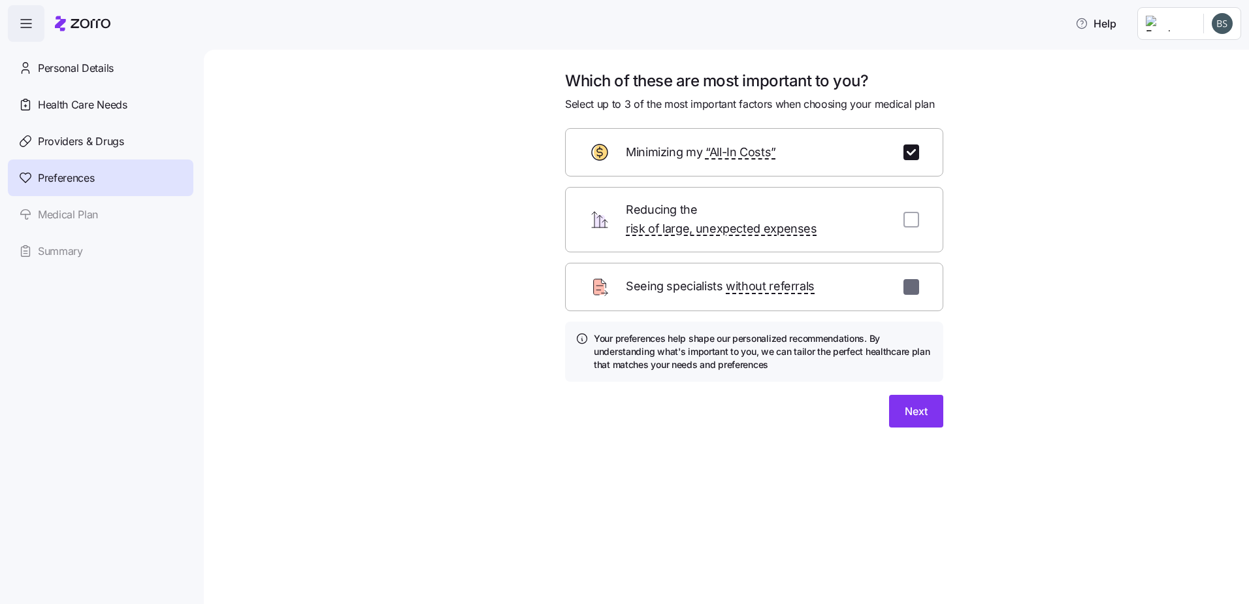
checkbox input "false"
click at [919, 403] on span "Next" at bounding box center [916, 411] width 23 height 16
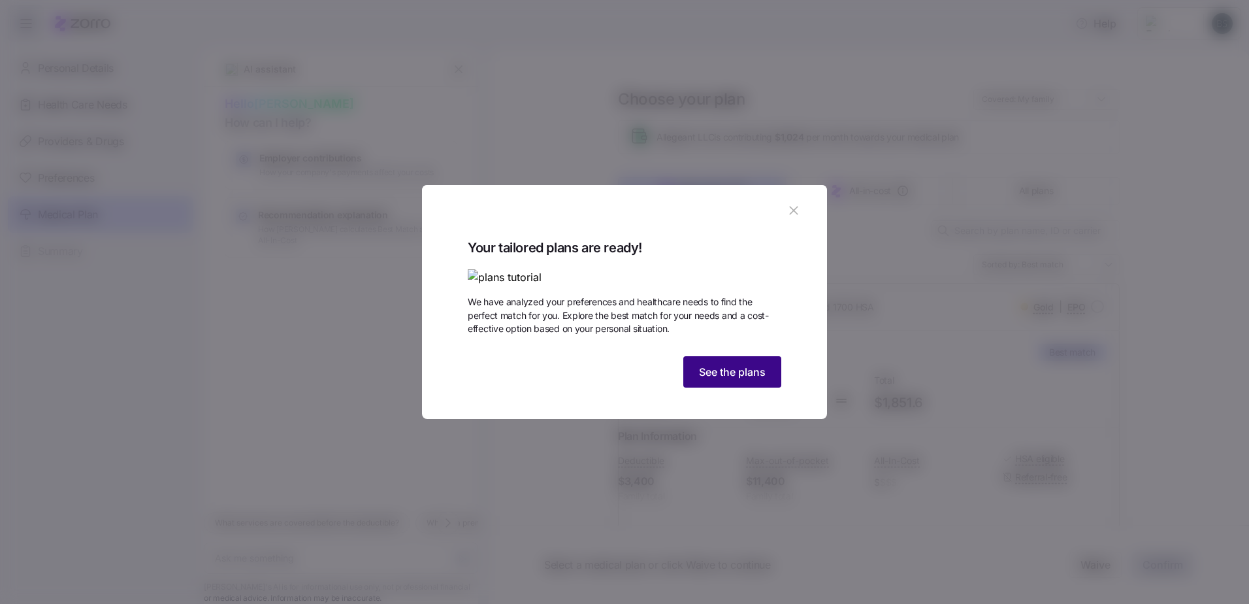
click at [720, 380] on span "See the plans" at bounding box center [732, 372] width 67 height 16
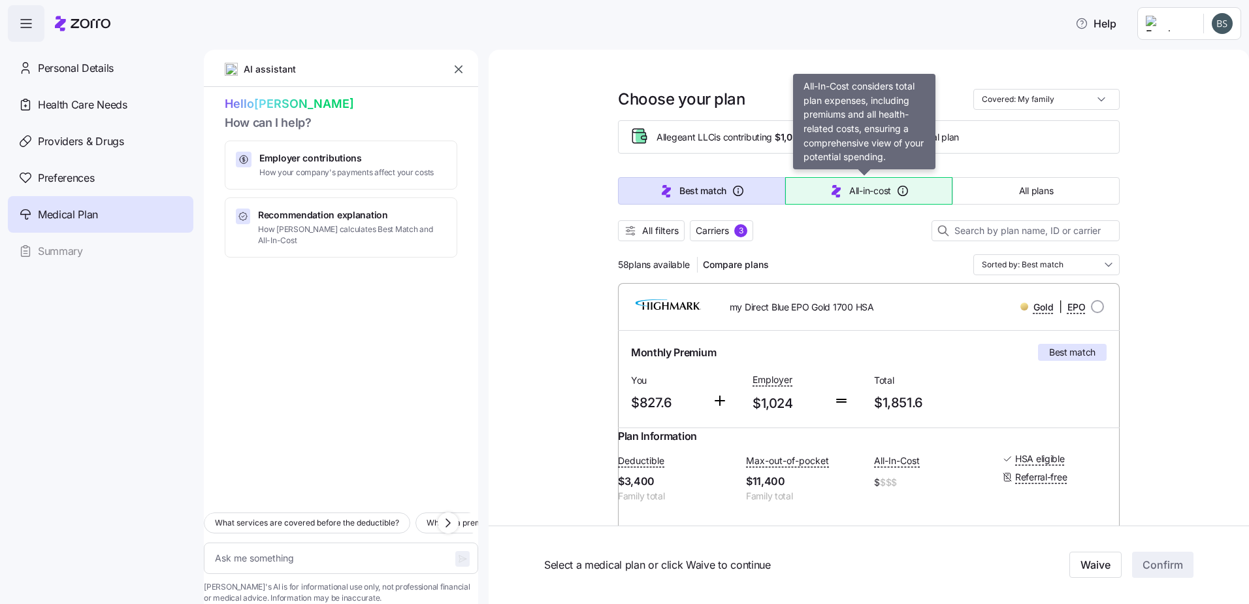
click at [870, 191] on span "All-in-cost" at bounding box center [870, 190] width 42 height 13
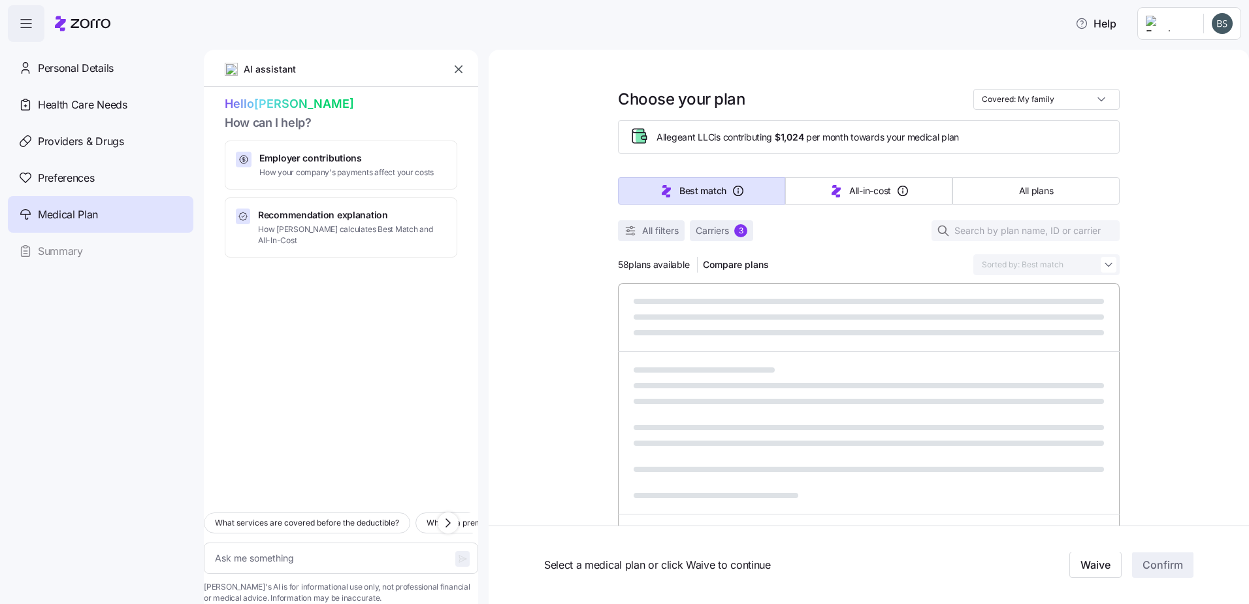
type textarea "x"
type input "Sorted by: All-in-cost"
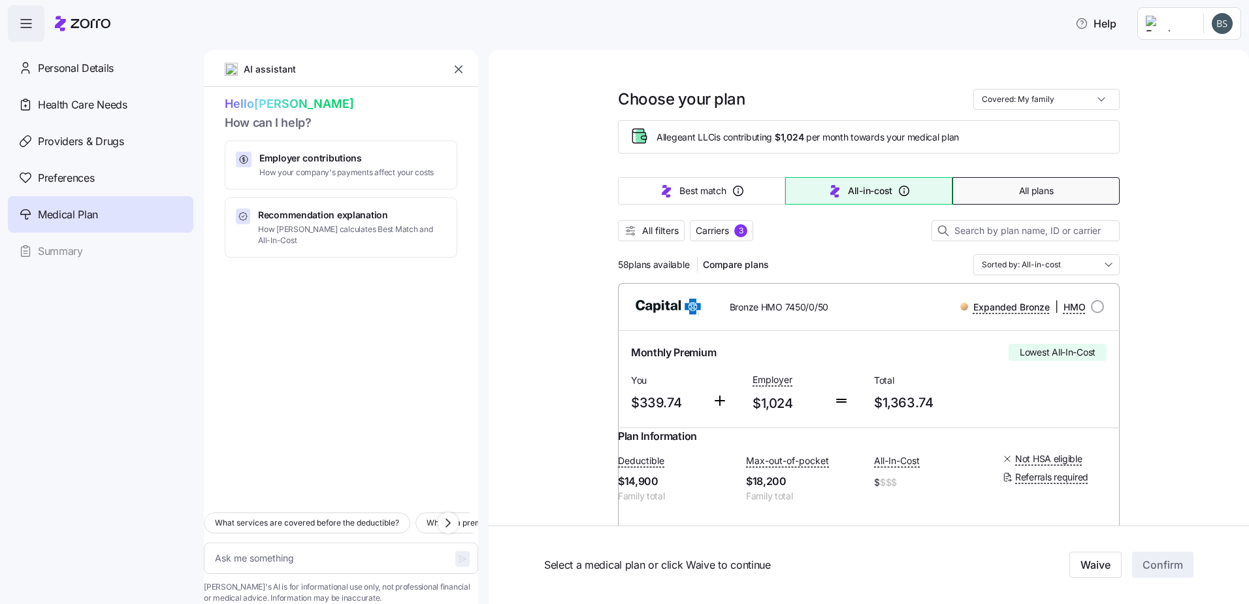
click at [1004, 193] on button "All plans" at bounding box center [1035, 190] width 167 height 27
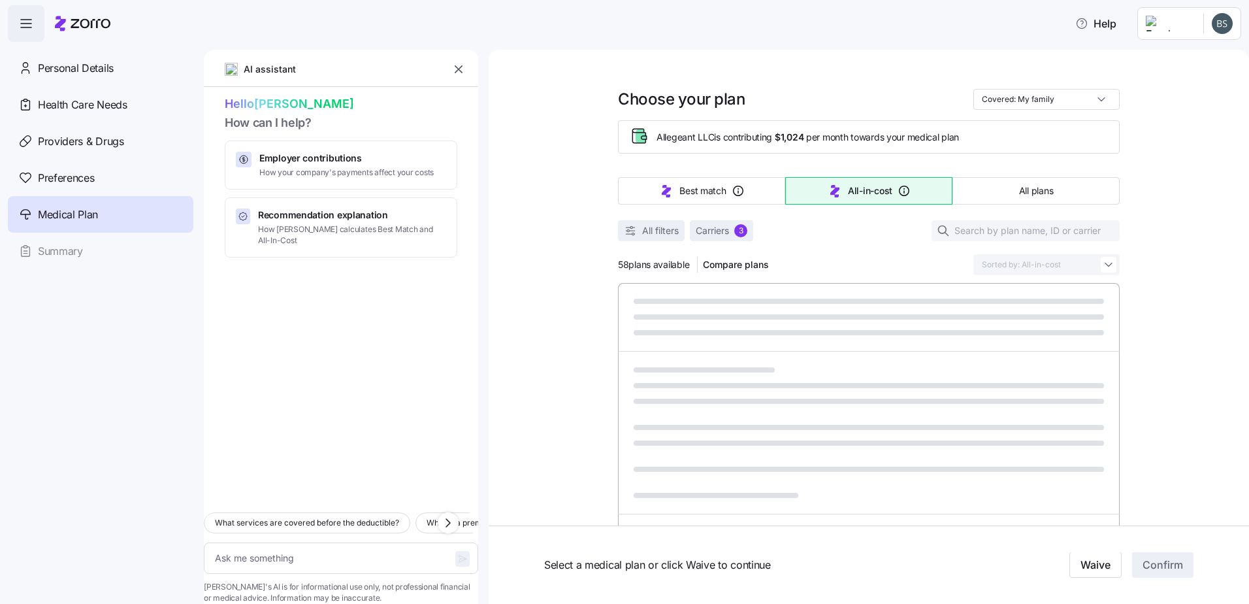
type textarea "x"
type input "Sorted by: Premium"
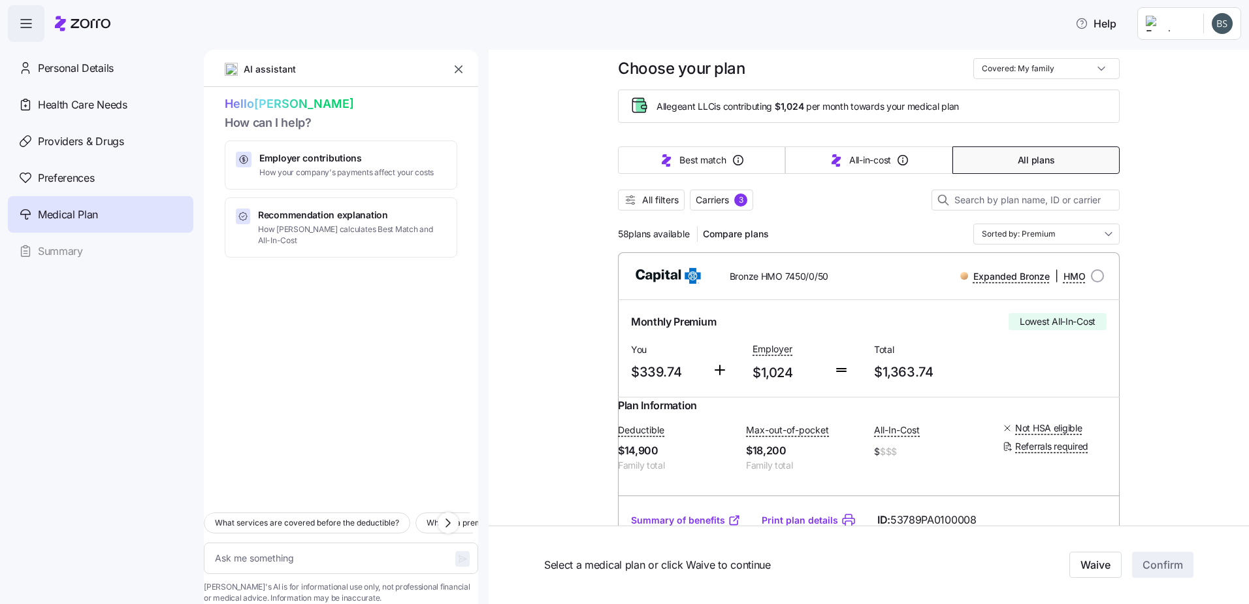
scroll to position [44, 0]
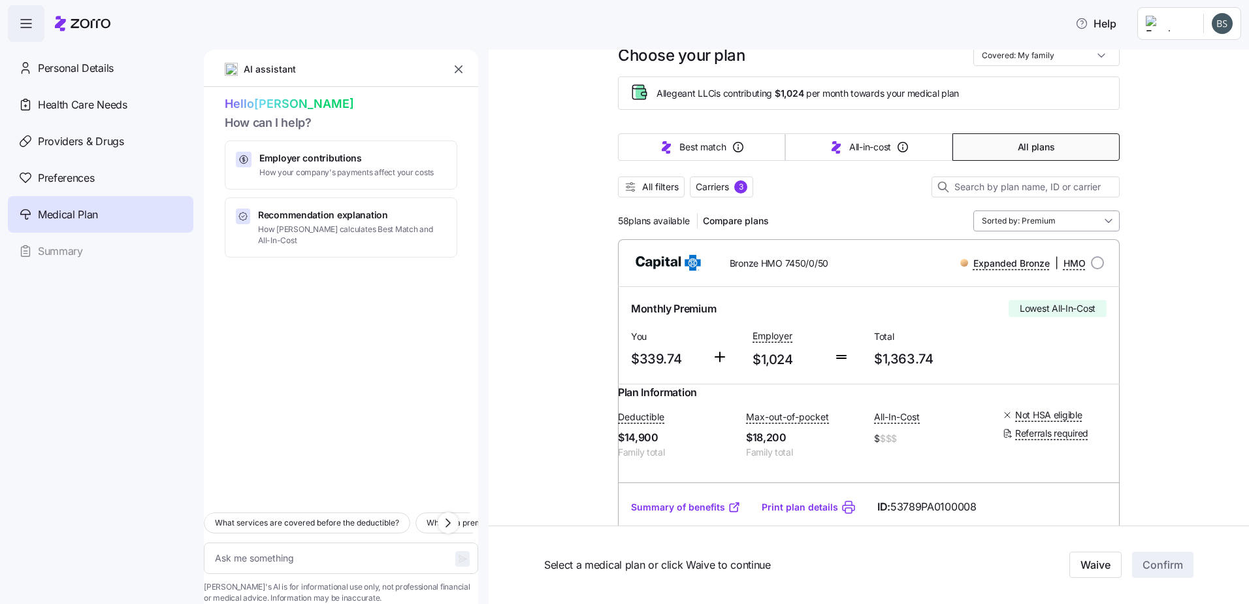
click at [1041, 228] on input "Sorted by: Premium" at bounding box center [1046, 220] width 146 height 21
click at [1060, 214] on input "Sorted by: Premium" at bounding box center [1046, 220] width 146 height 21
click at [890, 199] on div at bounding box center [869, 203] width 502 height 13
click at [712, 187] on span "Carriers" at bounding box center [712, 186] width 33 height 13
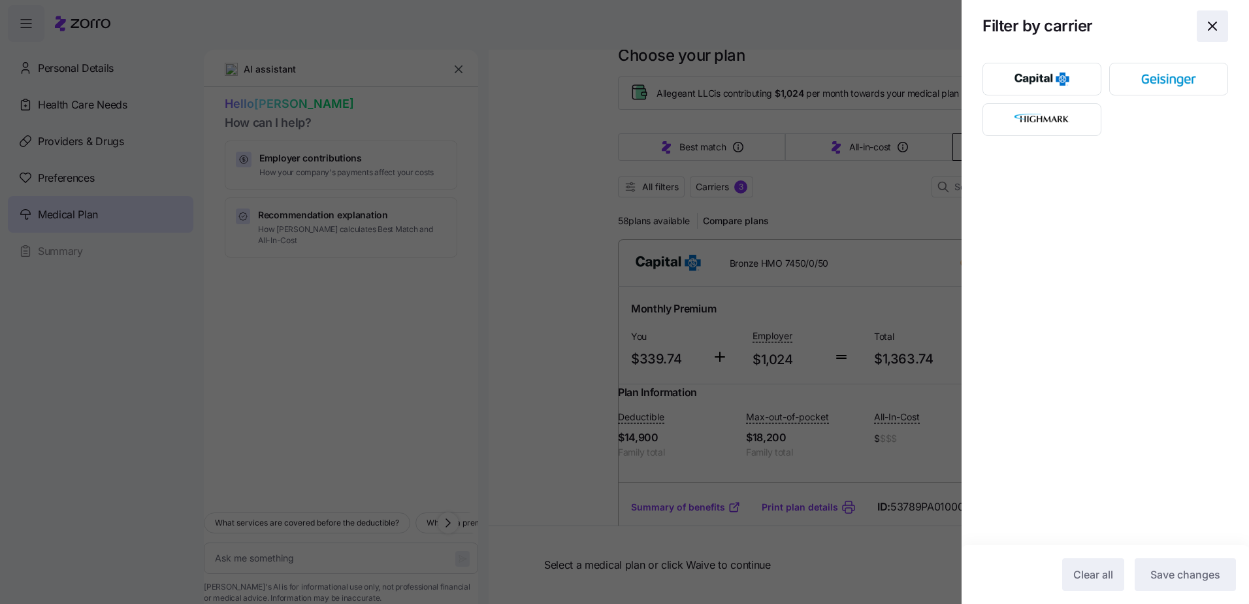
click at [1206, 25] on icon "button" at bounding box center [1213, 26] width 16 height 16
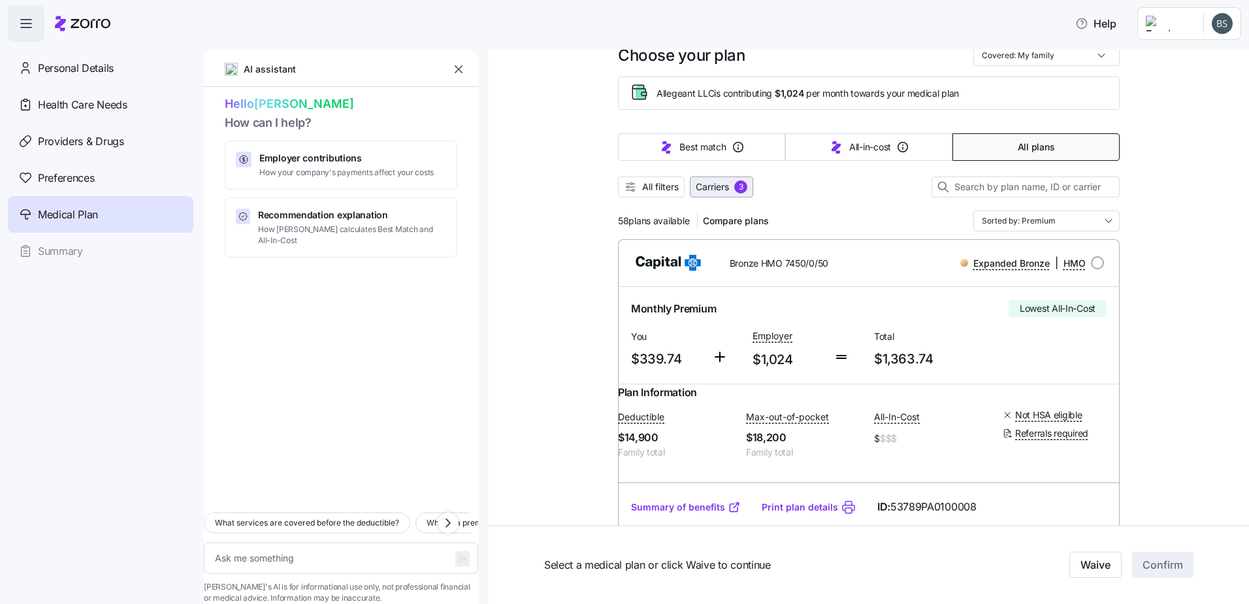
click at [734, 189] on span "3" at bounding box center [740, 186] width 13 height 13
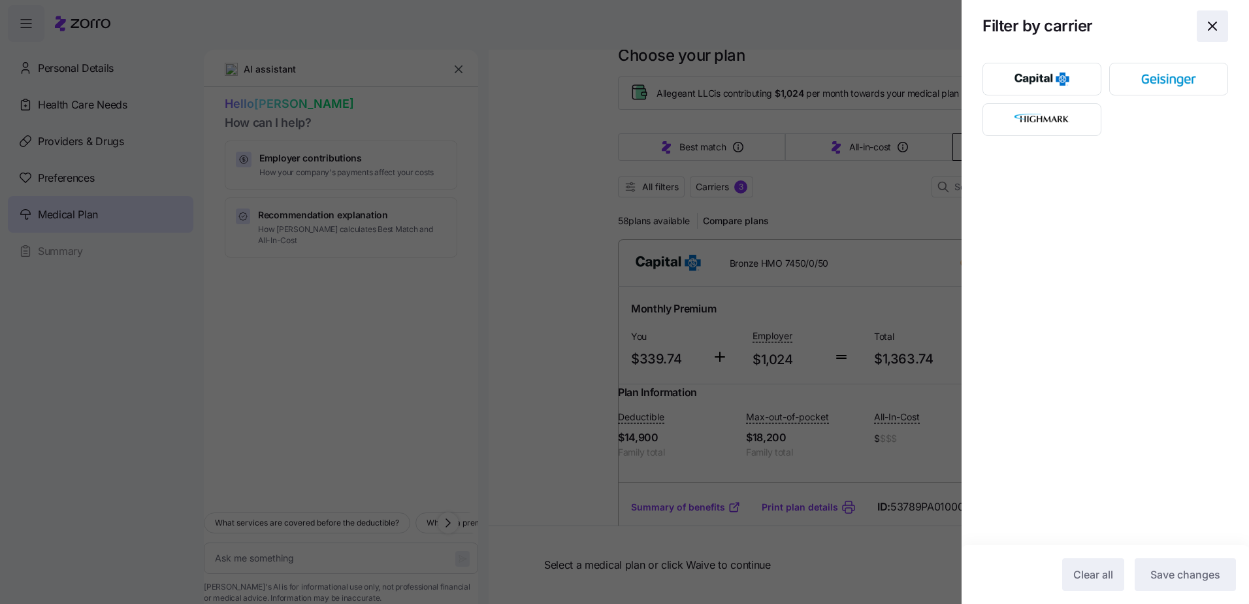
click at [1211, 22] on icon "button" at bounding box center [1213, 26] width 16 height 16
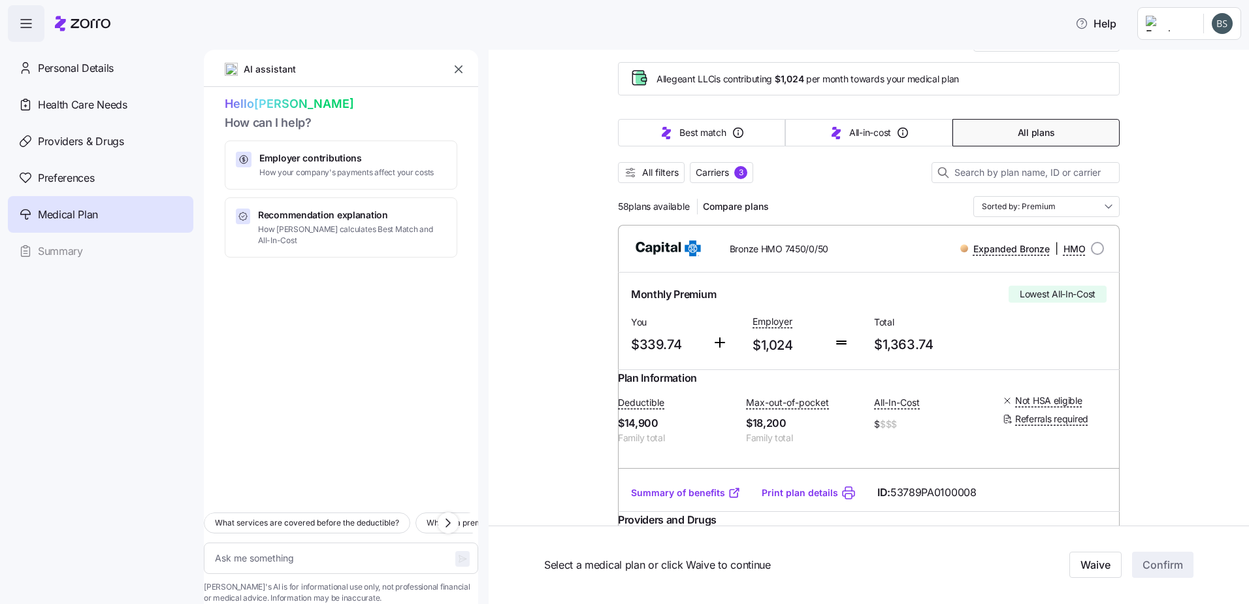
scroll to position [0, 0]
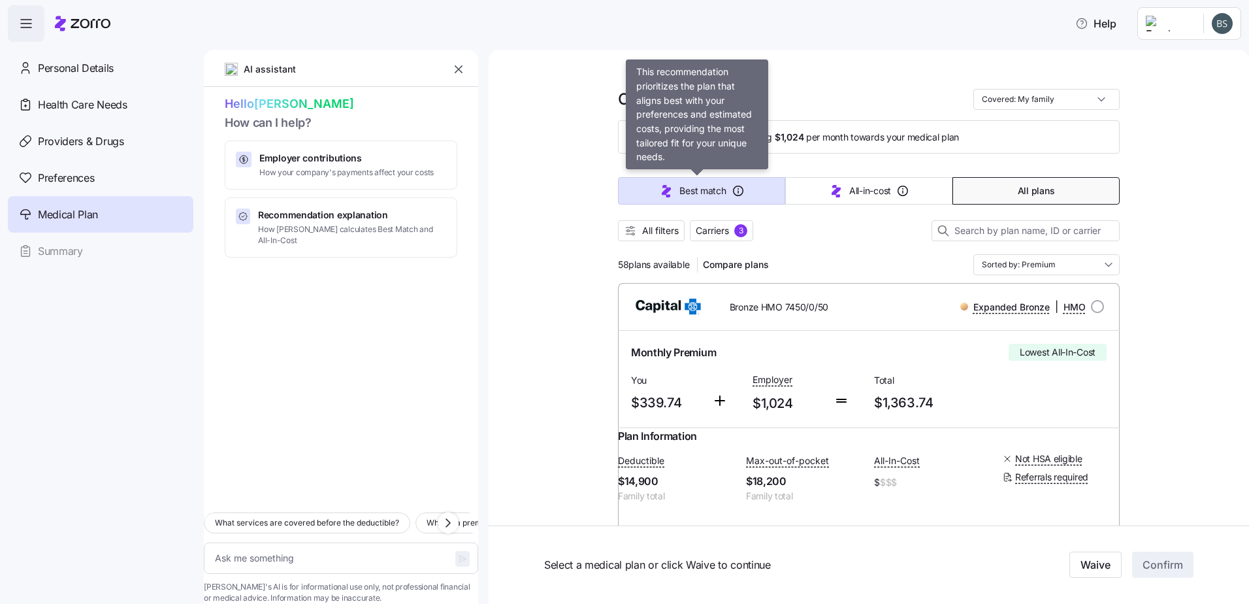
click at [707, 197] on span "Best match" at bounding box center [702, 190] width 46 height 13
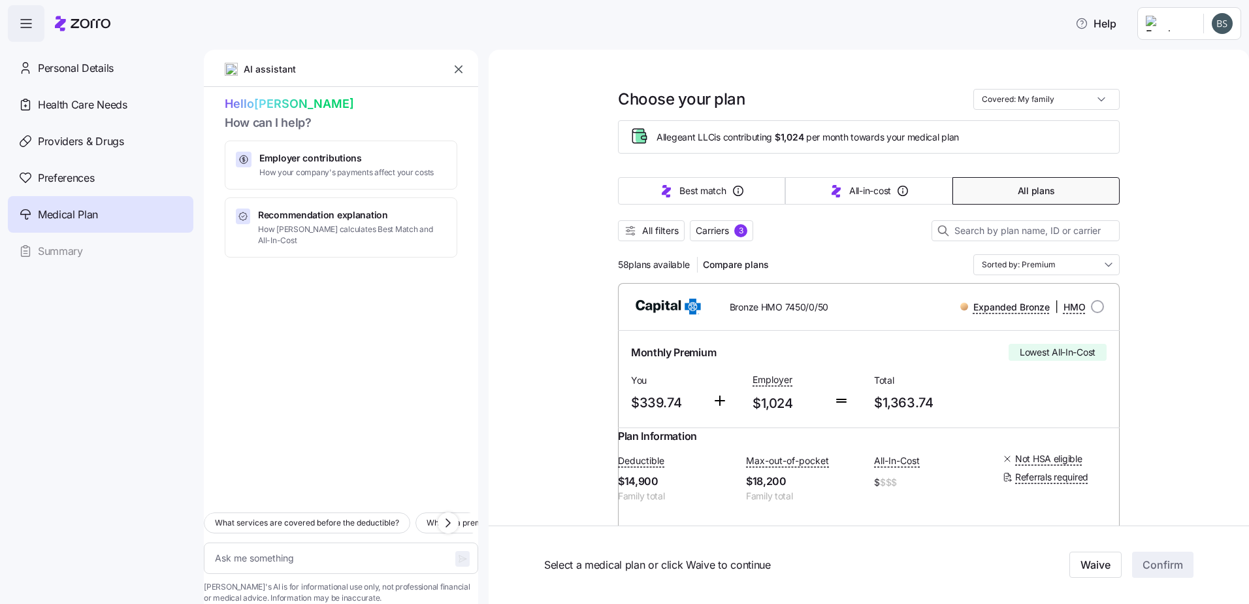
type textarea "x"
type input "Sorted by: Best match"
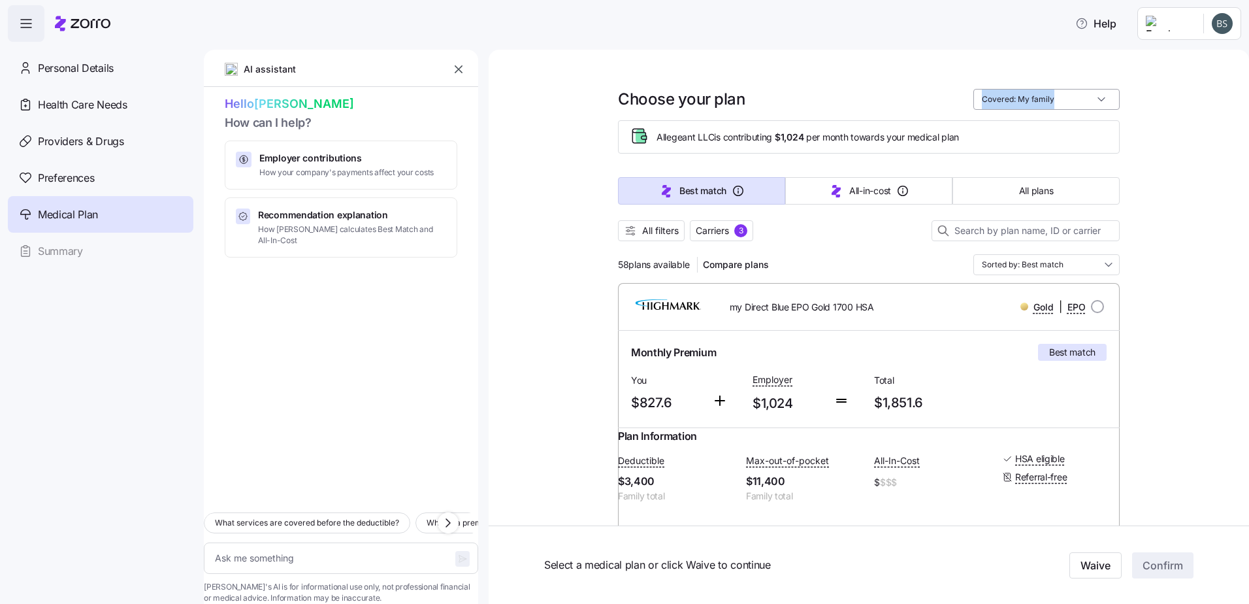
drag, startPoint x: 1084, startPoint y: 108, endPoint x: 1029, endPoint y: 105, distance: 55.0
click at [1029, 105] on input "Covered: My family" at bounding box center [1046, 99] width 146 height 21
click at [1007, 129] on div "Just me" at bounding box center [1042, 131] width 136 height 22
type textarea "x"
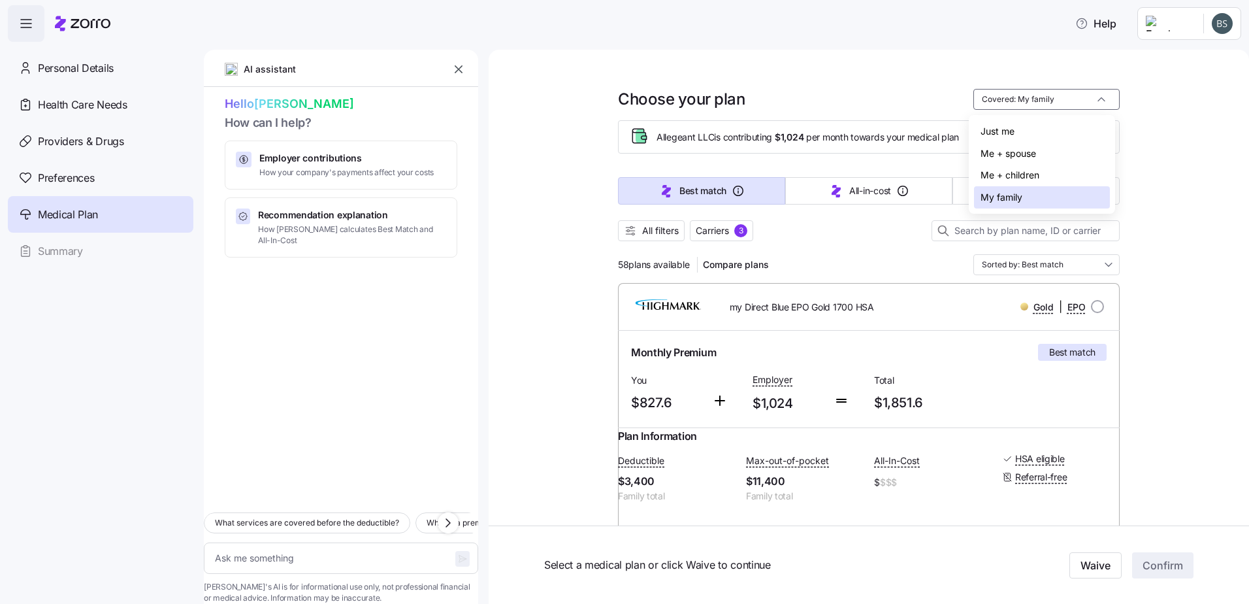
type input "Covered: Just me"
click at [88, 354] on nav "Personal Details Health Care Needs Providers & Drugs Preferences Medical Plan S…" at bounding box center [102, 323] width 204 height 562
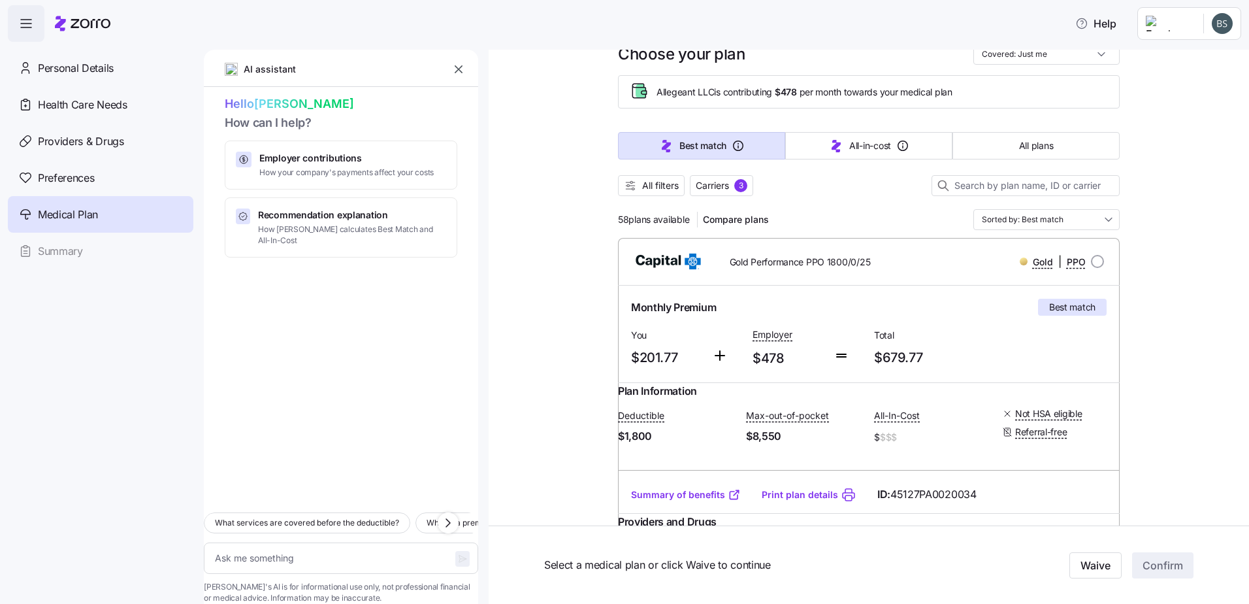
scroll to position [44, 0]
click at [1030, 64] on input "Covered: Just me" at bounding box center [1046, 55] width 146 height 21
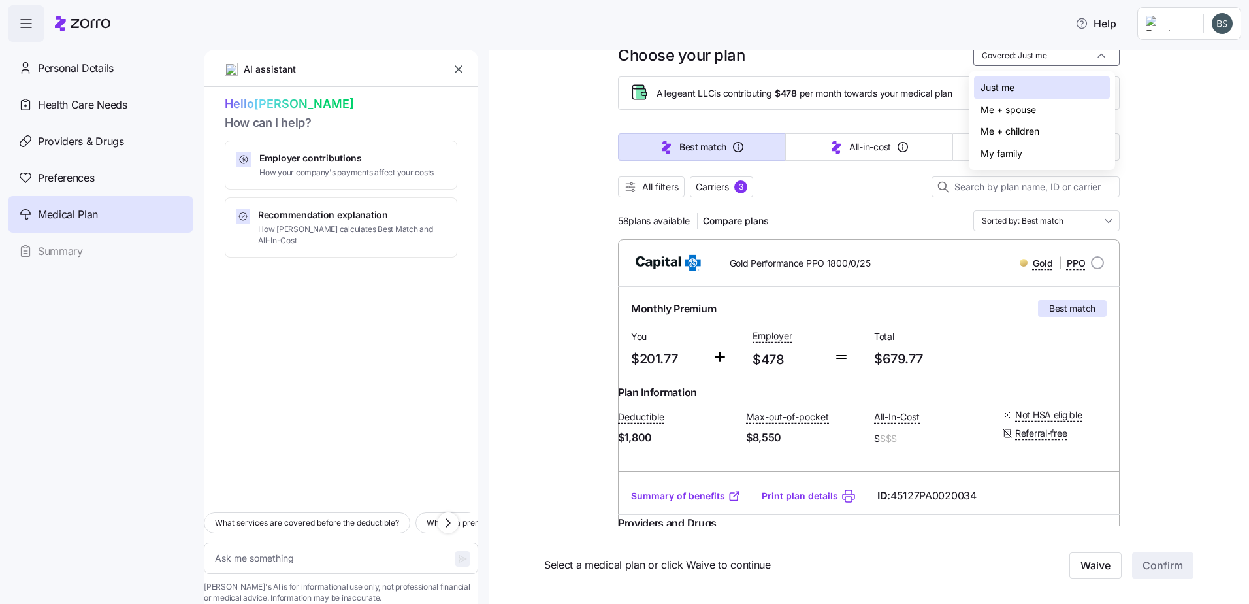
click at [993, 149] on div "My family" at bounding box center [1042, 153] width 136 height 22
type textarea "x"
type input "Covered: My family"
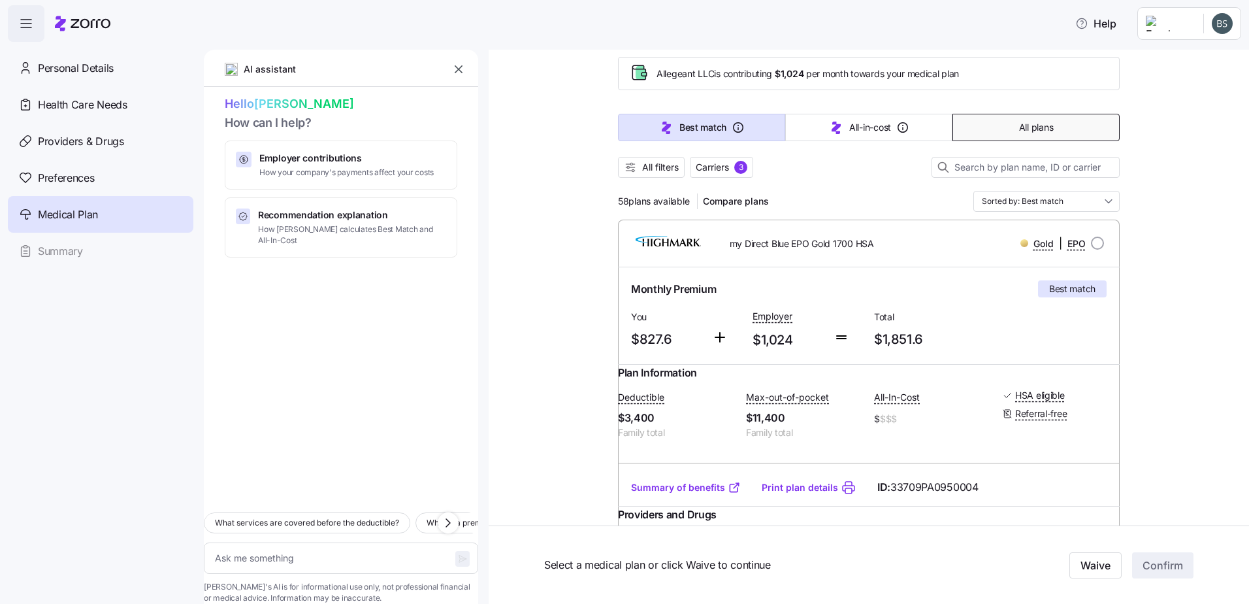
scroll to position [0, 0]
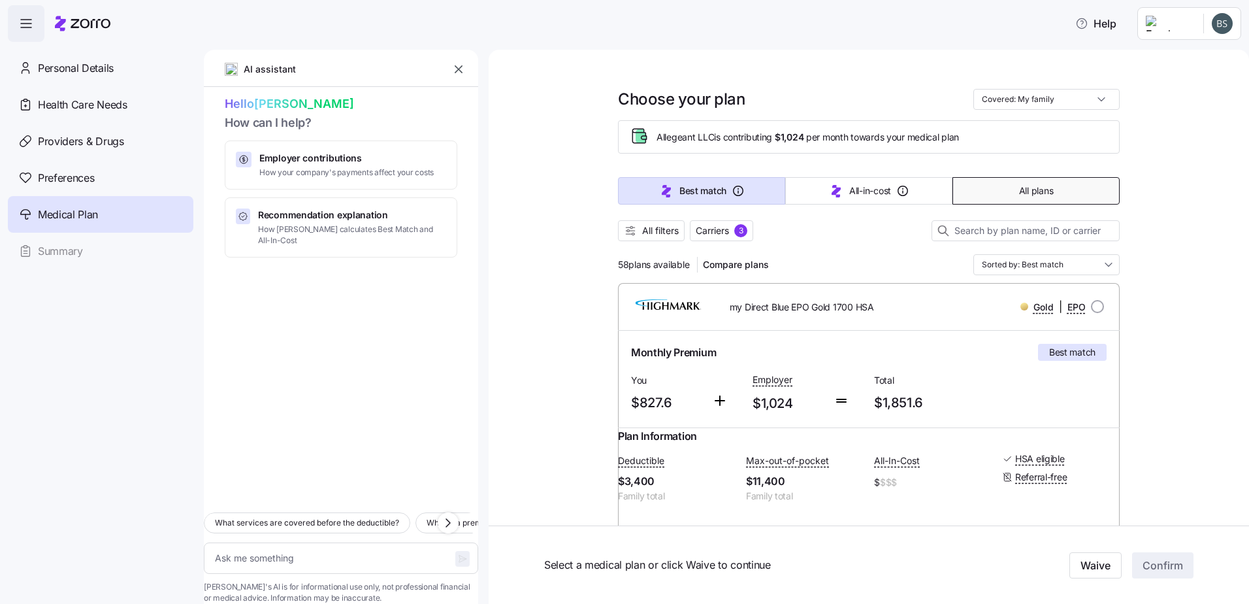
click at [1019, 192] on span "All plans" at bounding box center [1036, 190] width 34 height 13
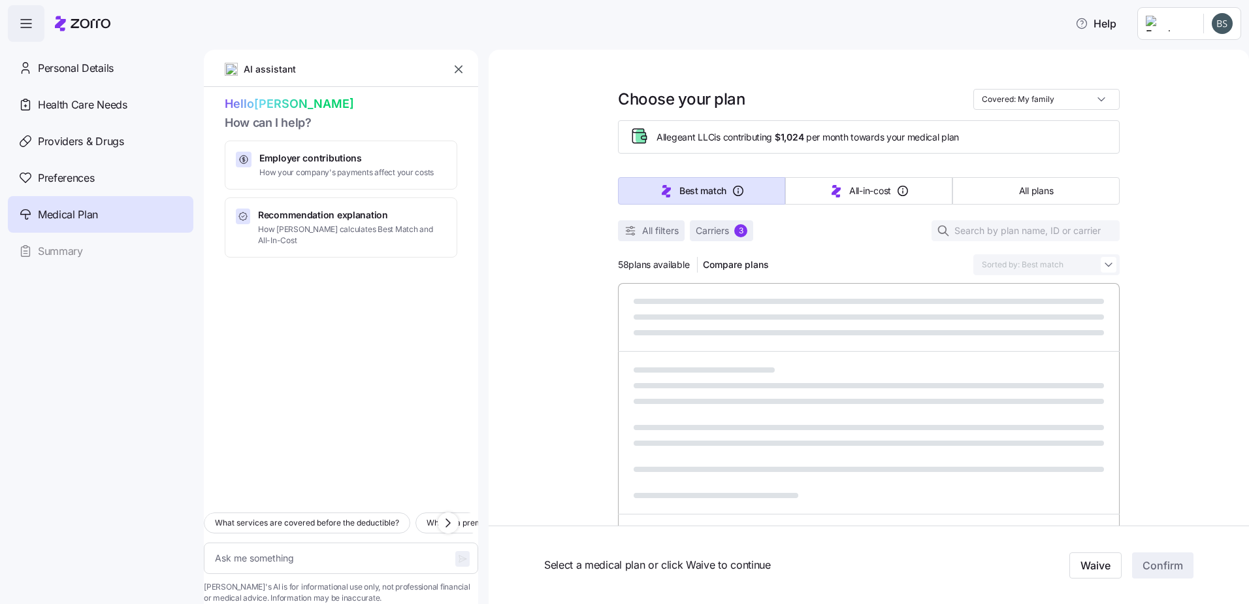
type textarea "x"
type input "Sorted by: Premium"
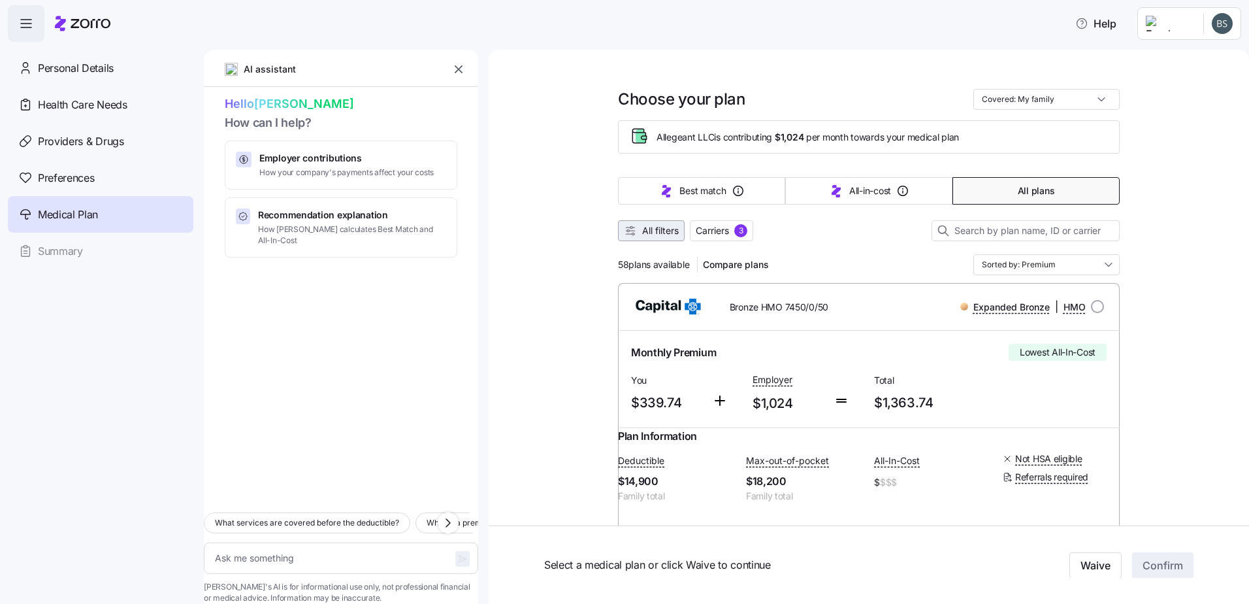
click at [653, 230] on span "All filters" at bounding box center [660, 230] width 37 height 13
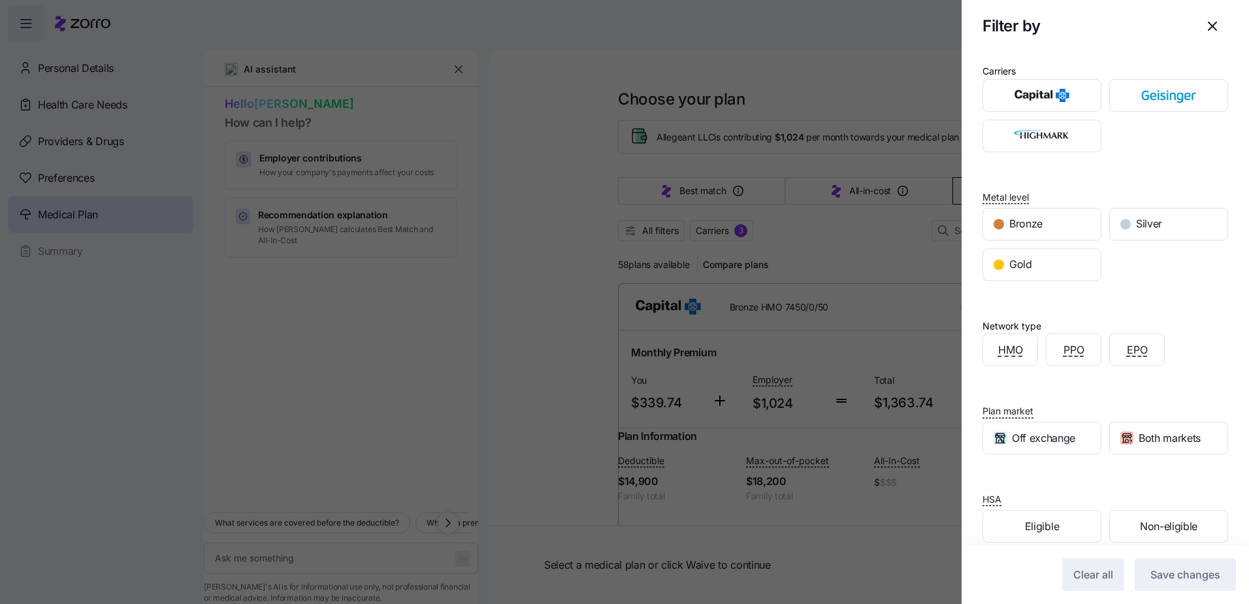
scroll to position [18, 0]
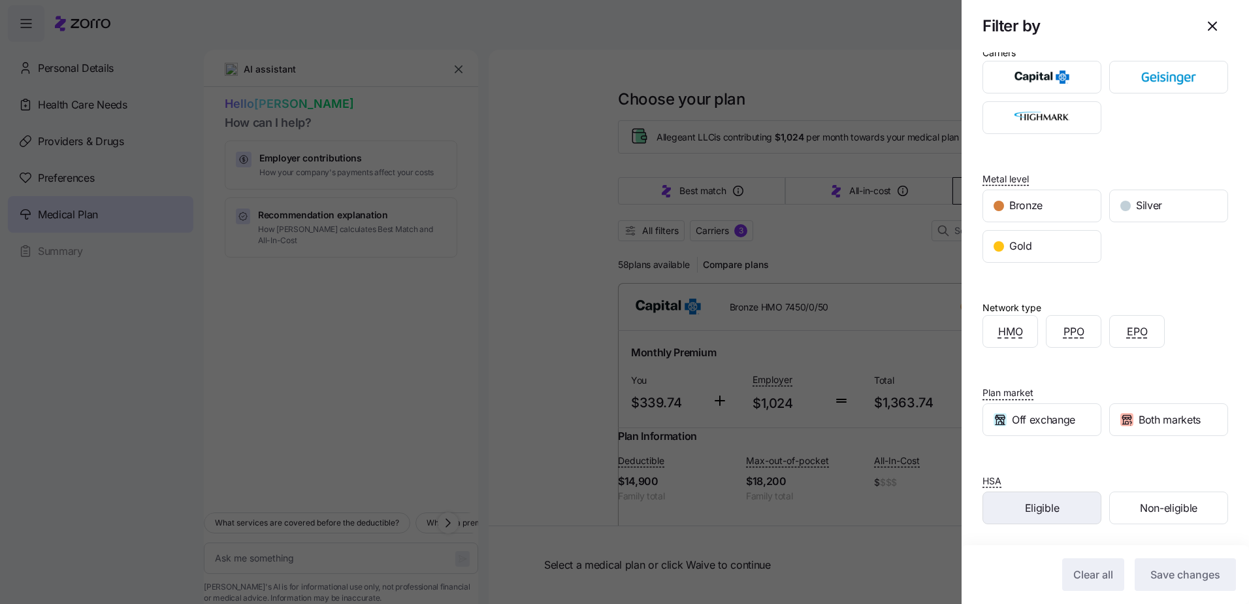
click at [1052, 506] on span "Eligible" at bounding box center [1042, 508] width 34 height 16
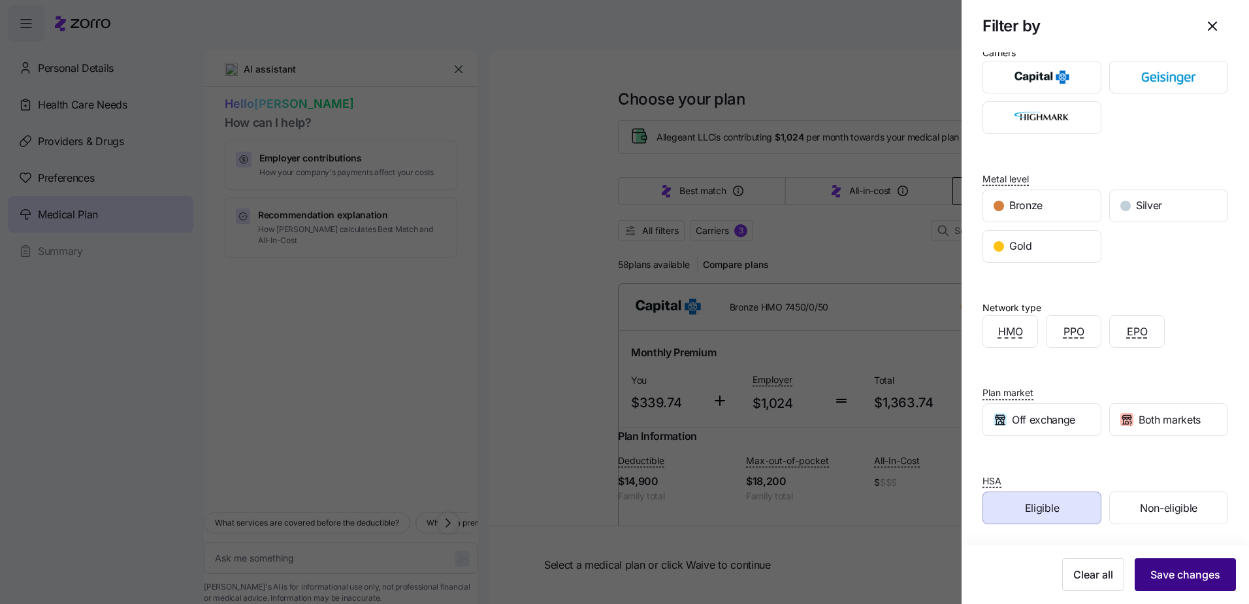
click at [1188, 566] on span "Save changes" at bounding box center [1185, 574] width 70 height 16
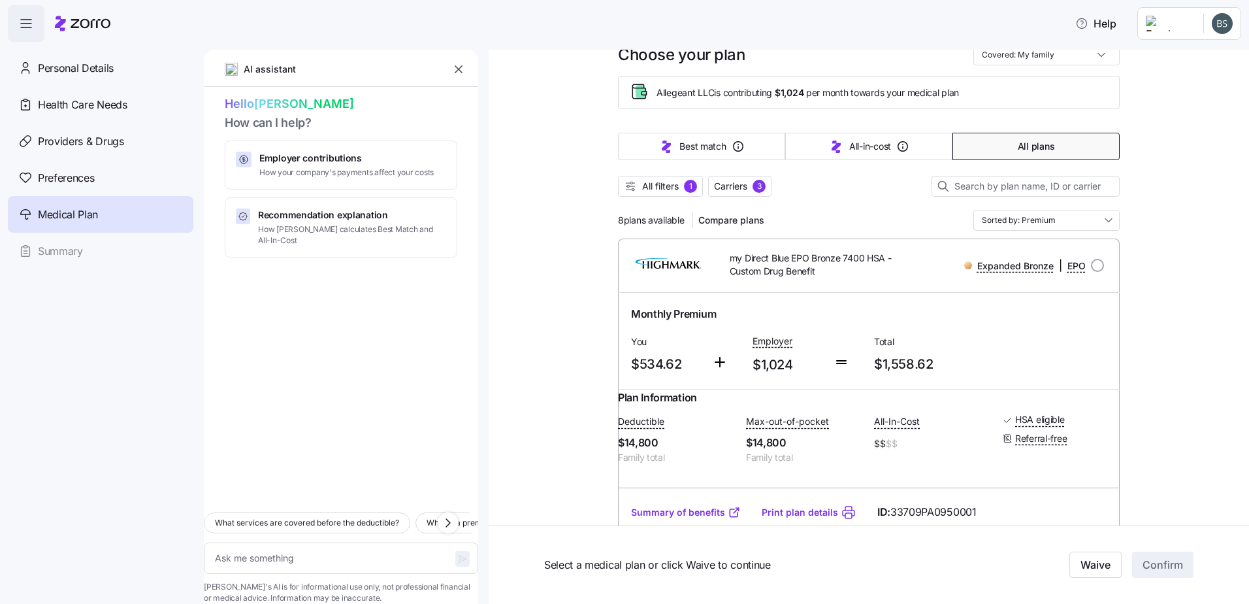
scroll to position [87, 0]
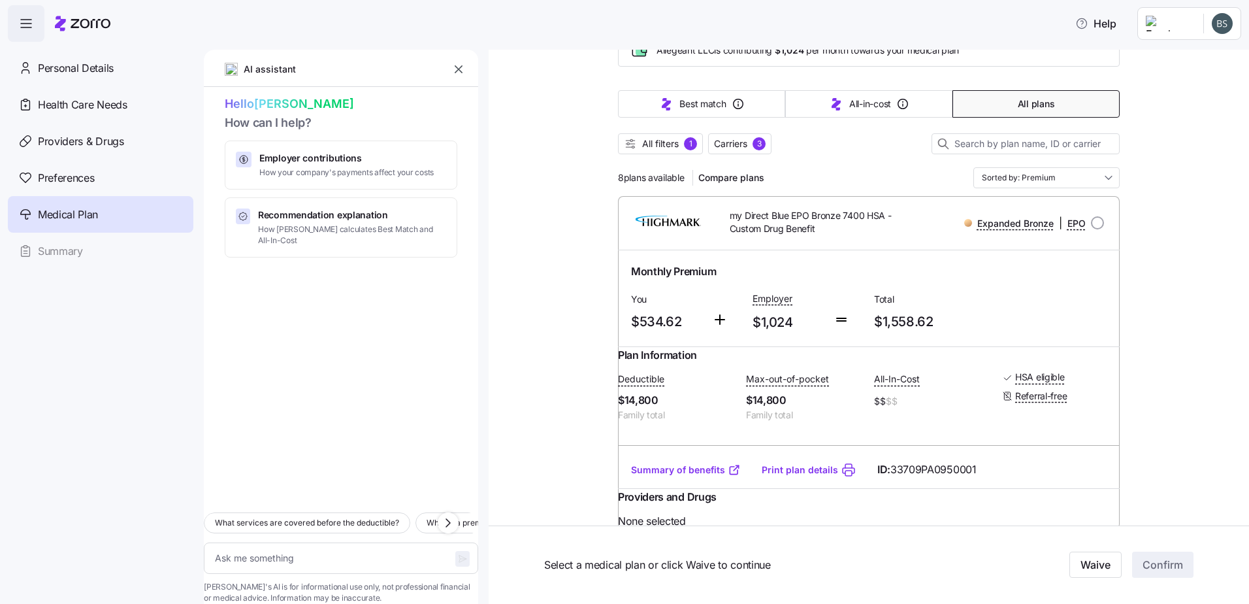
click at [669, 476] on link "Summary of benefits" at bounding box center [686, 469] width 110 height 13
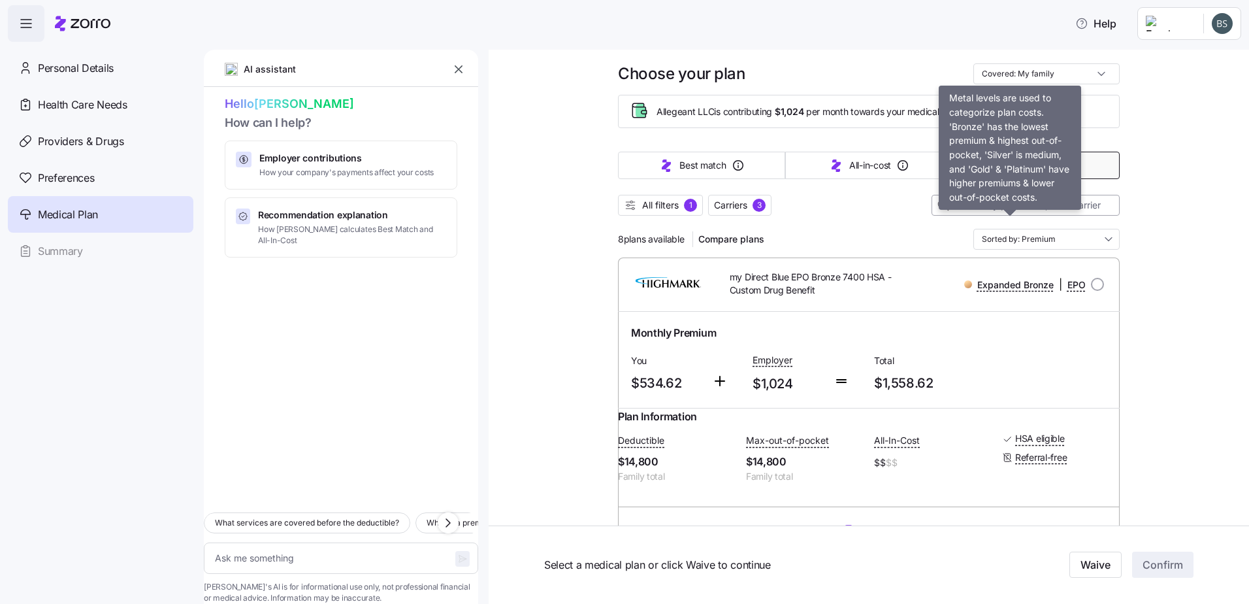
scroll to position [0, 0]
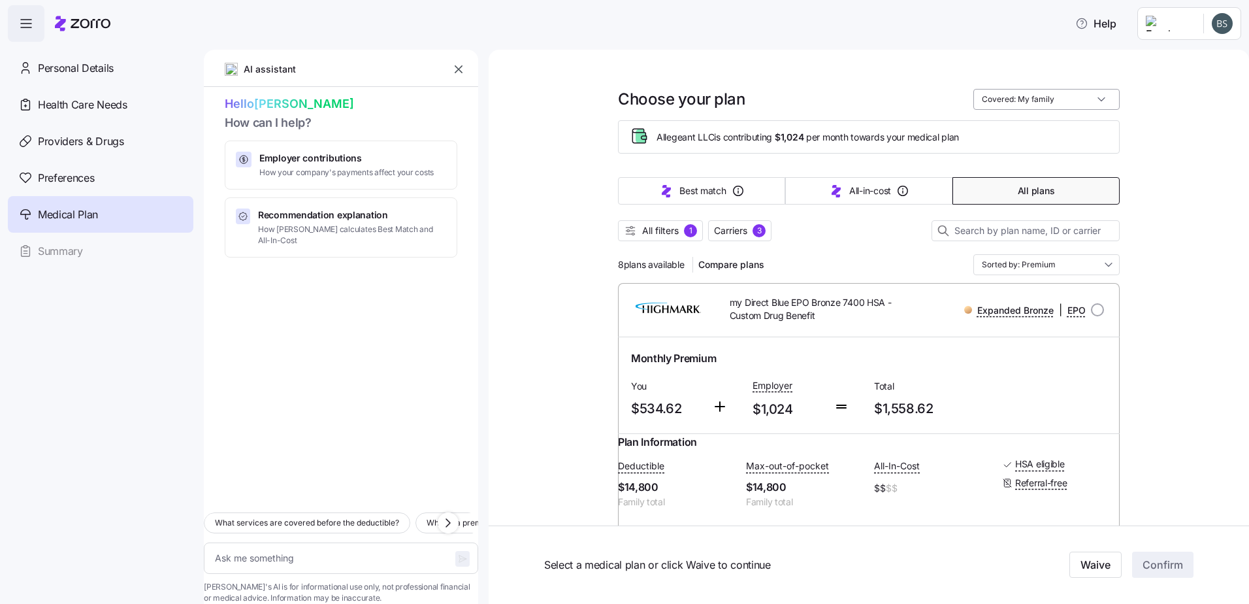
click at [1013, 93] on input "Covered: My family" at bounding box center [1046, 99] width 146 height 21
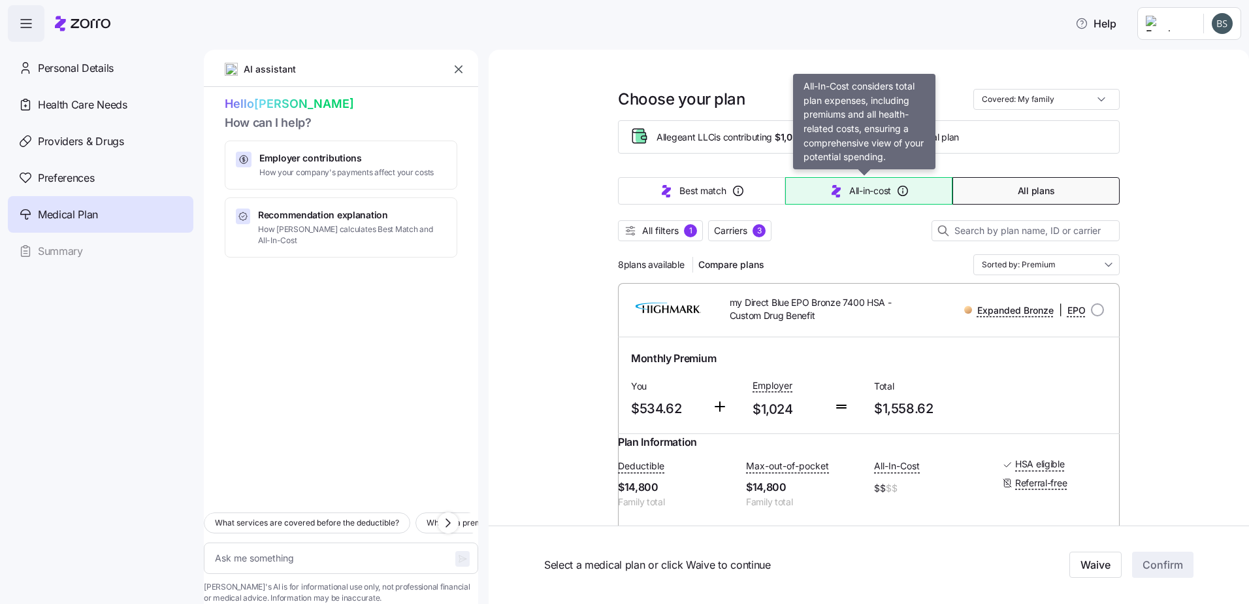
click at [840, 184] on button "All-in-cost" at bounding box center [868, 190] width 167 height 27
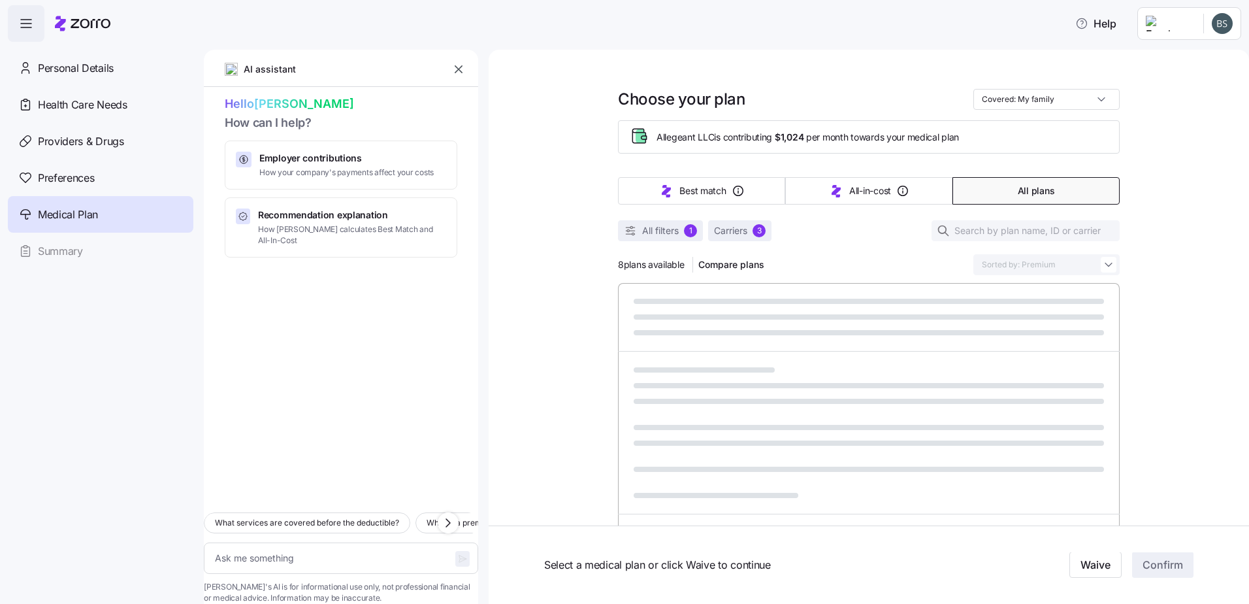
type textarea "x"
type input "Sorted by: All-in-cost"
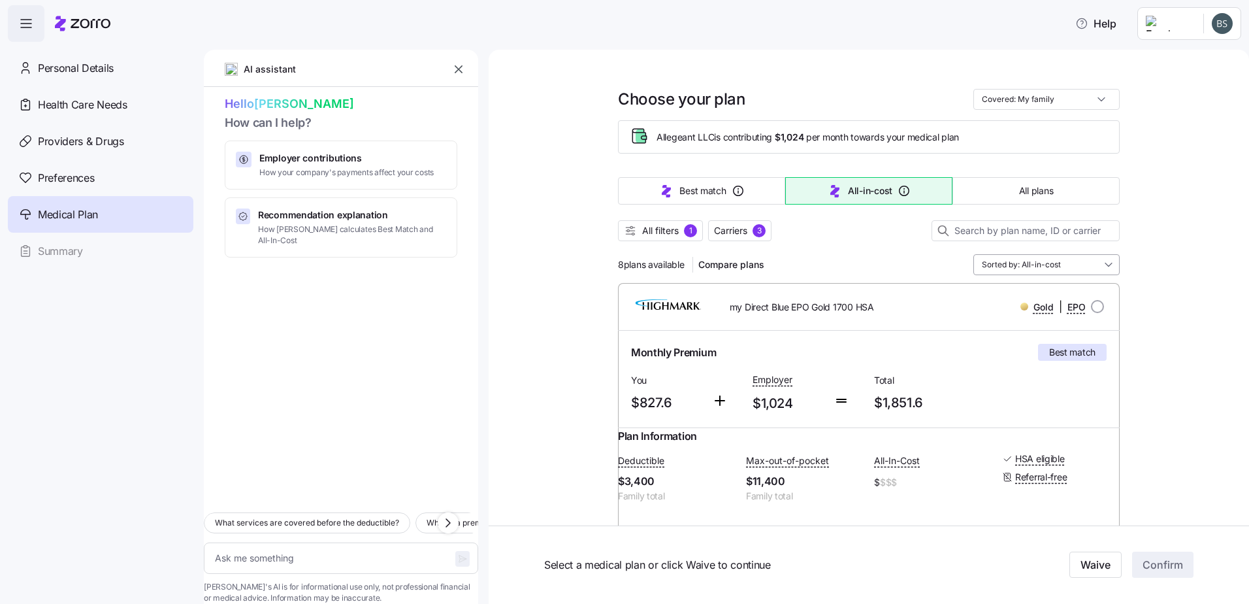
click at [1049, 257] on input "Sorted by: All-in-cost" at bounding box center [1046, 264] width 146 height 21
click at [1014, 339] on div "Premium" at bounding box center [1042, 340] width 136 height 22
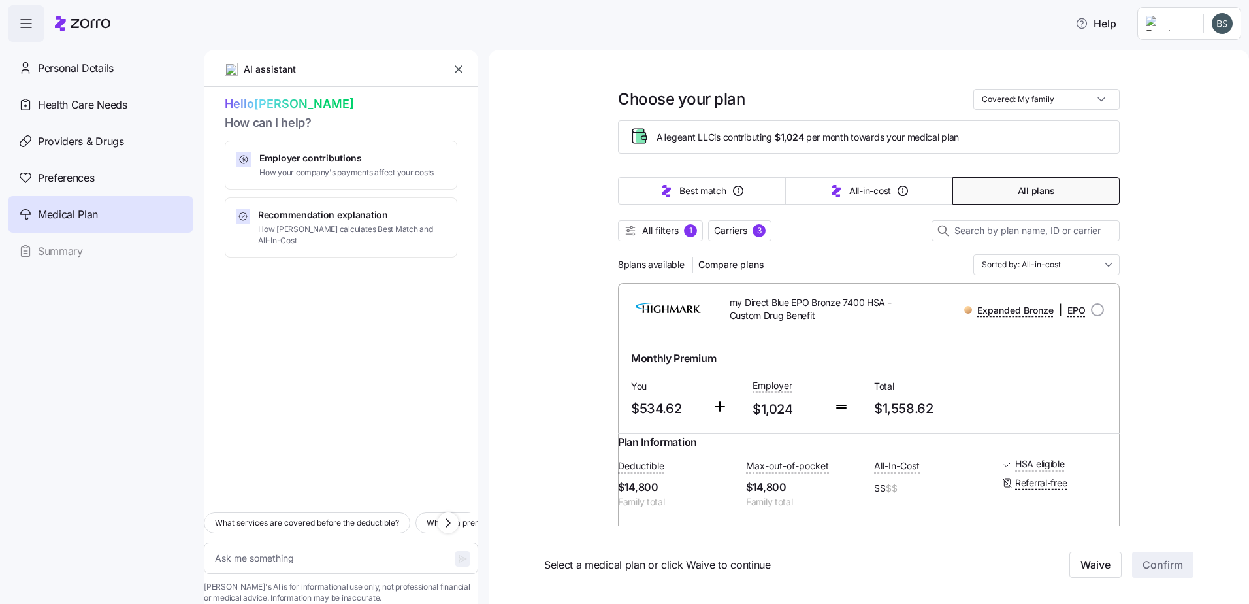
type textarea "x"
type input "Sorted by: Premium"
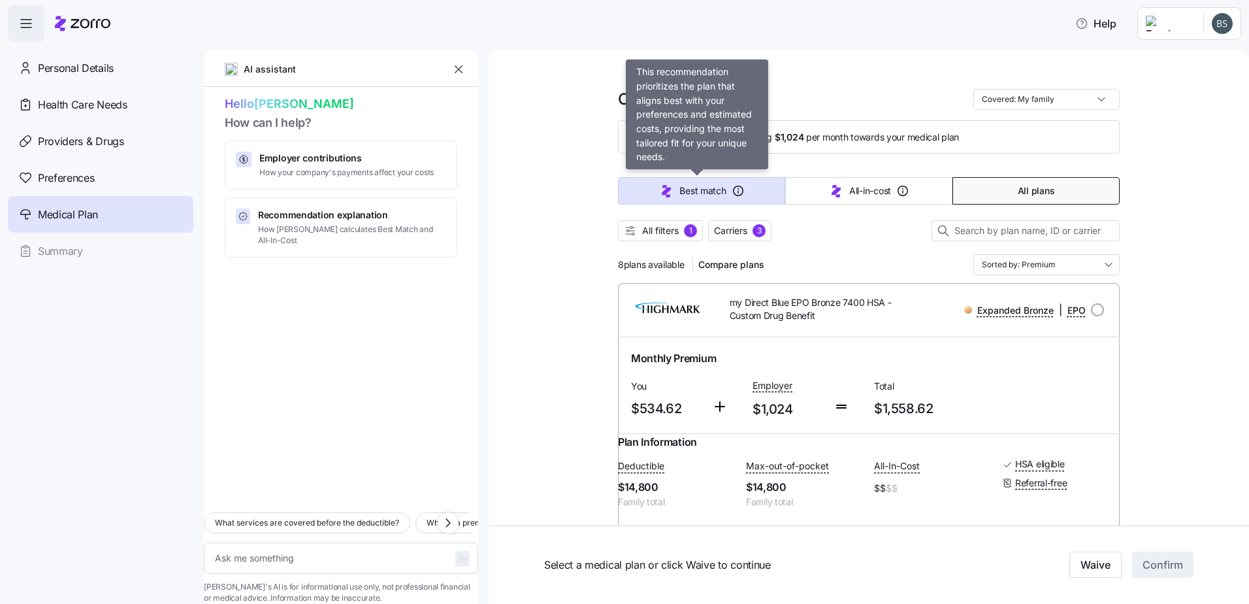
click at [751, 196] on button "Best match" at bounding box center [701, 190] width 167 height 27
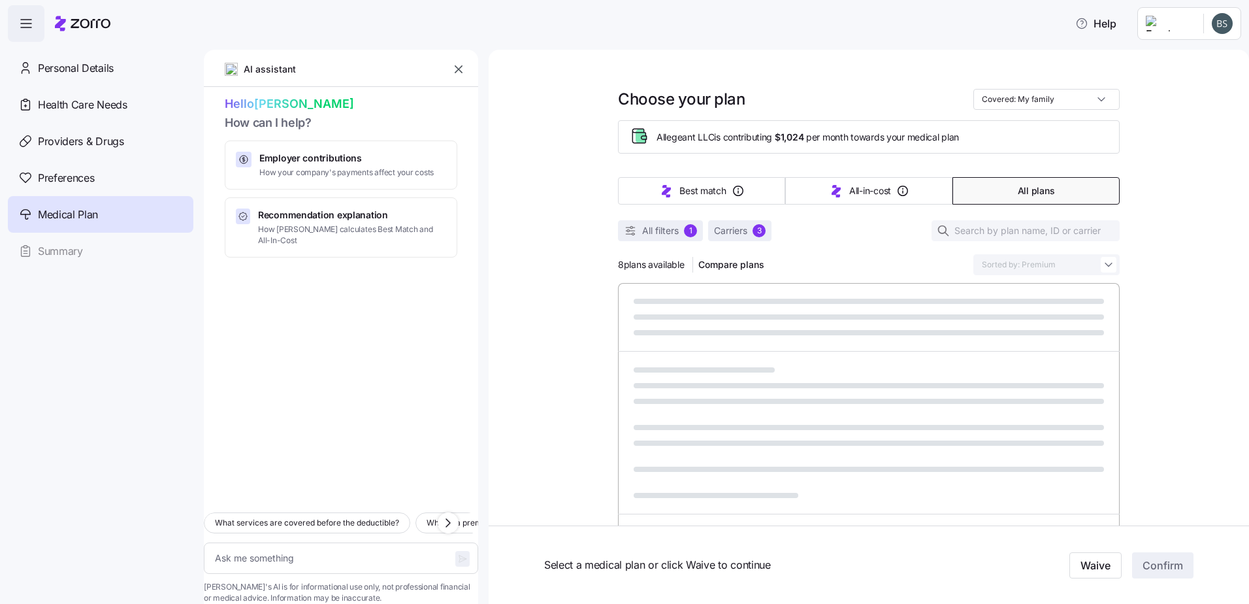
type textarea "x"
type input "Sorted by: Best match"
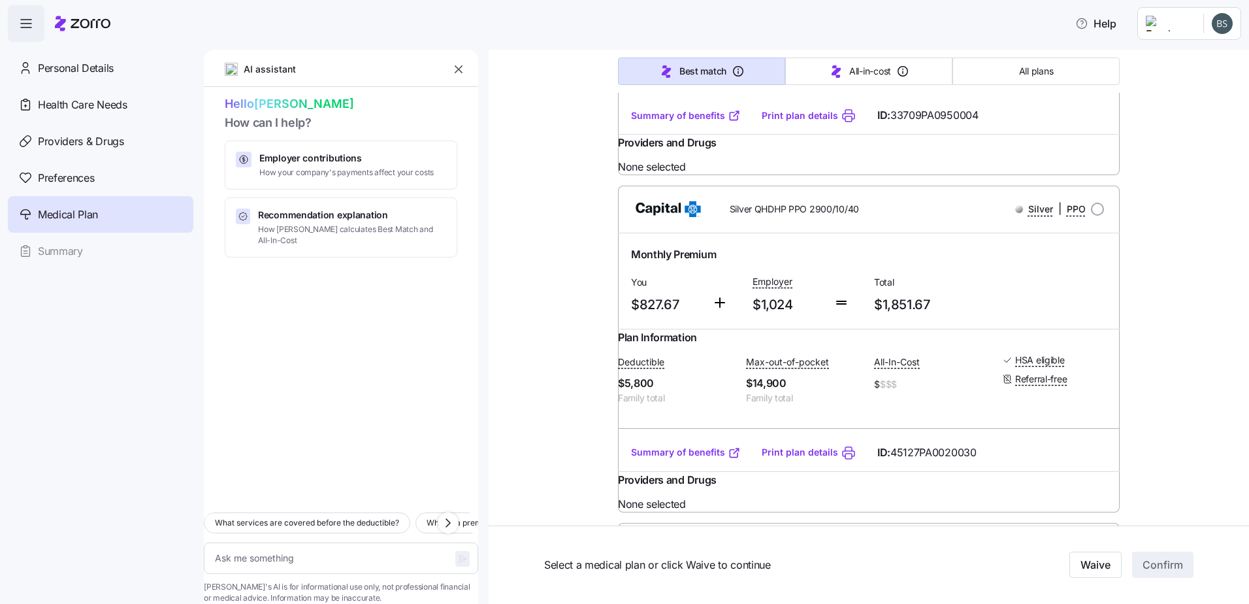
scroll to position [436, 0]
click at [159, 404] on nav "Personal Details Health Care Needs Providers & Drugs Preferences Medical Plan S…" at bounding box center [102, 323] width 204 height 562
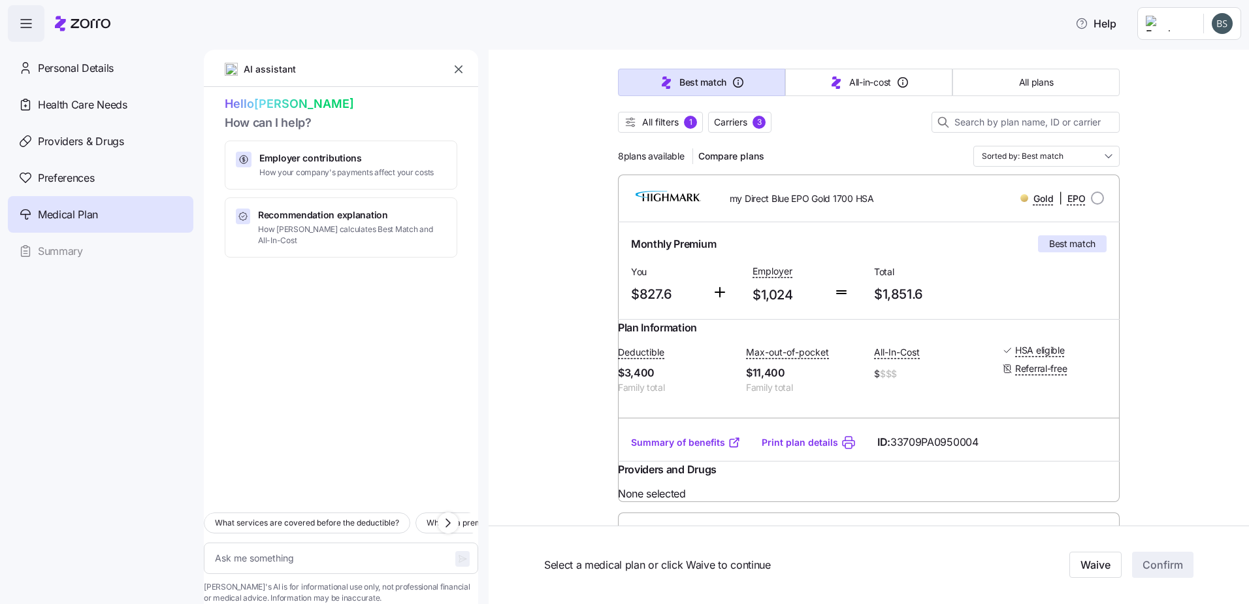
scroll to position [87, 0]
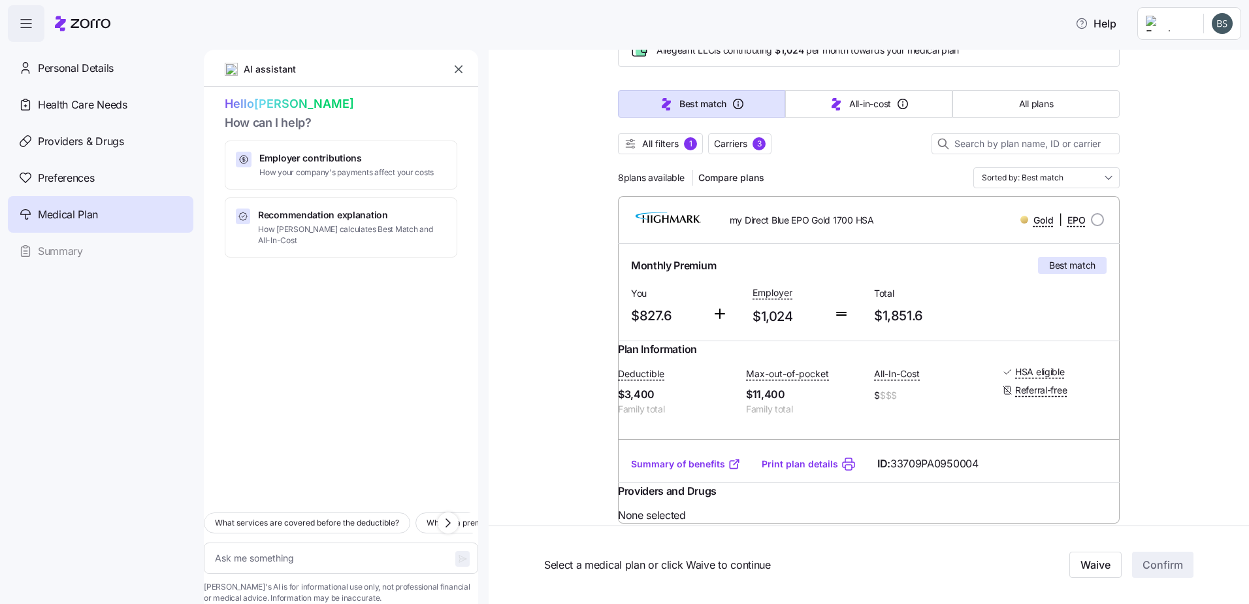
click at [659, 470] on link "Summary of benefits" at bounding box center [686, 463] width 110 height 13
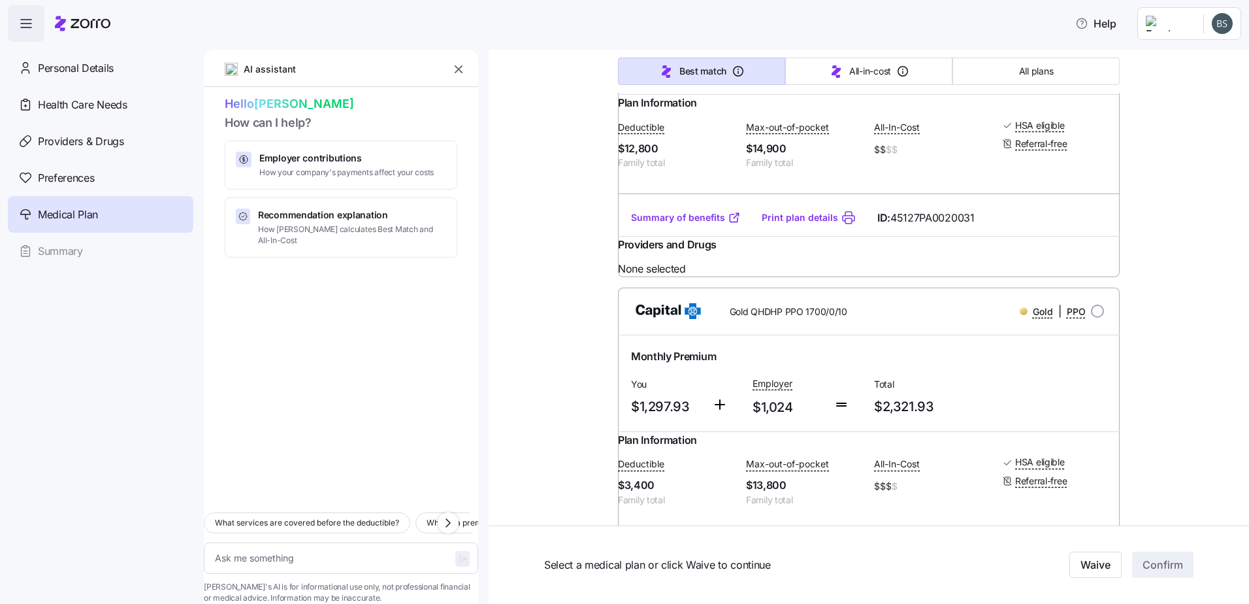
scroll to position [1307, 0]
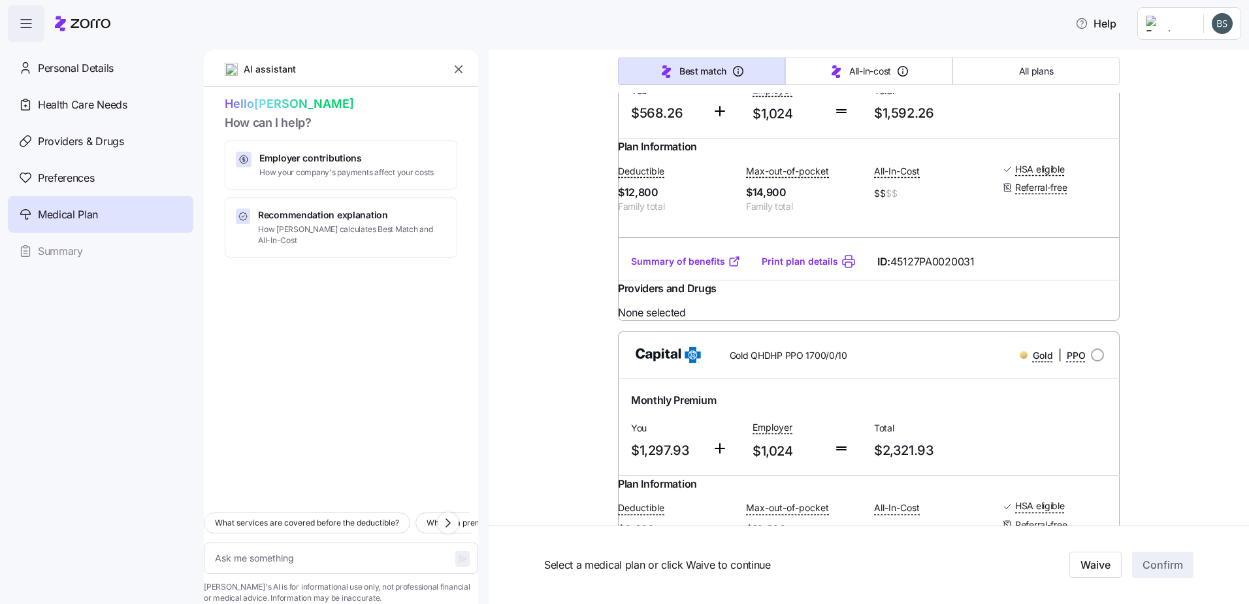
click at [670, 268] on link "Summary of benefits" at bounding box center [686, 261] width 110 height 13
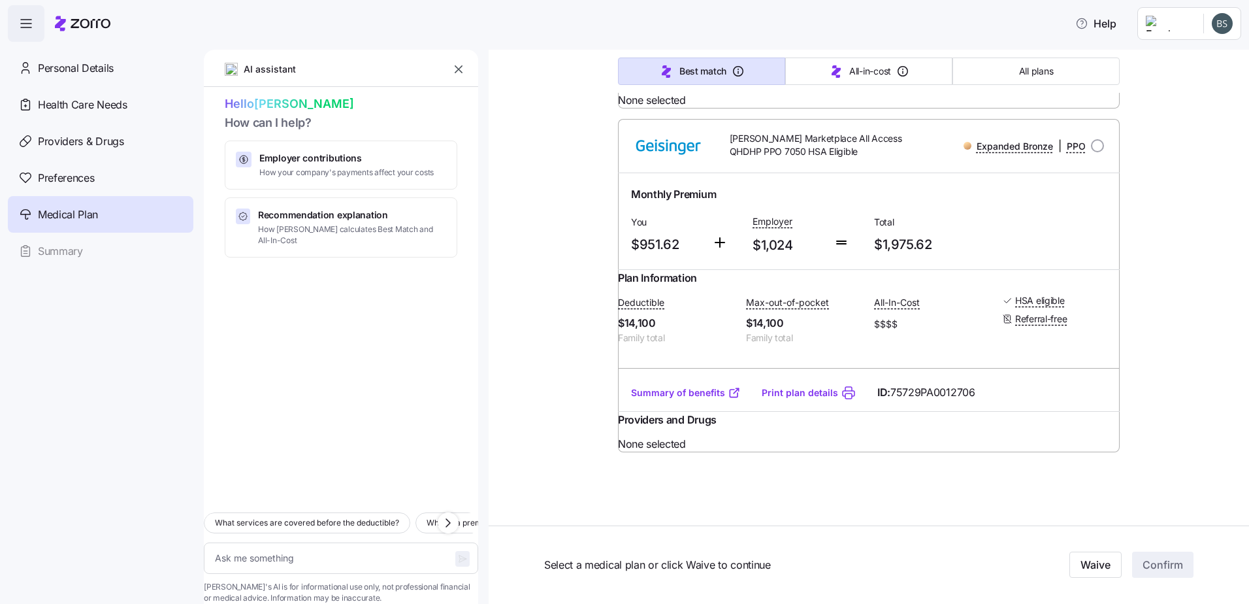
scroll to position [2850, 0]
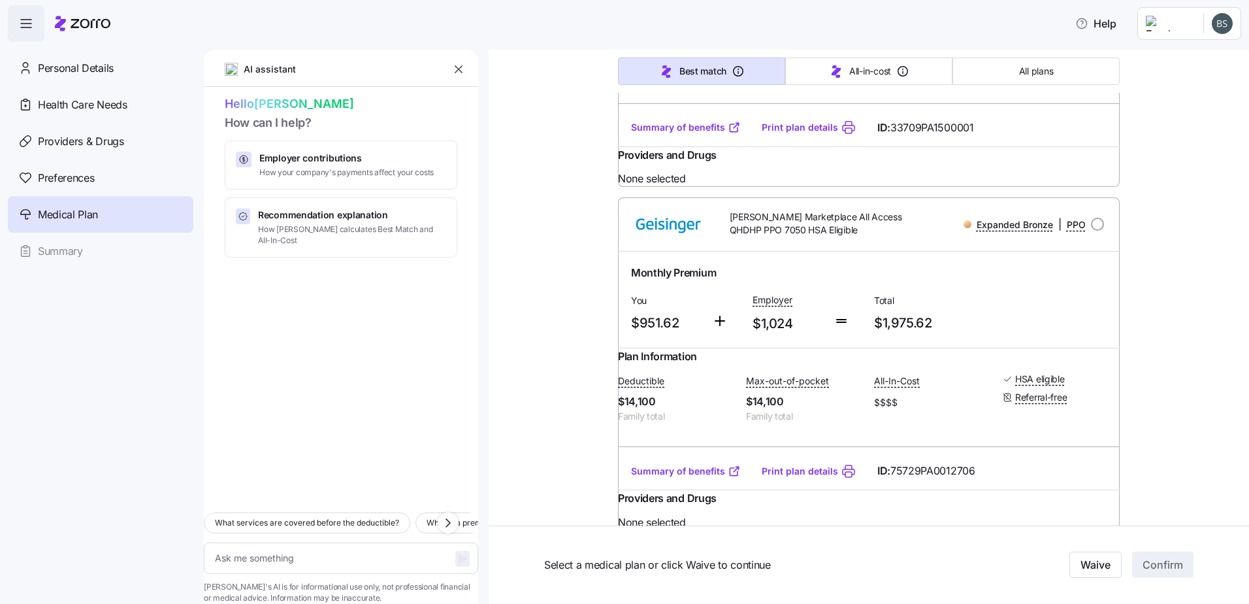
type textarea "x"
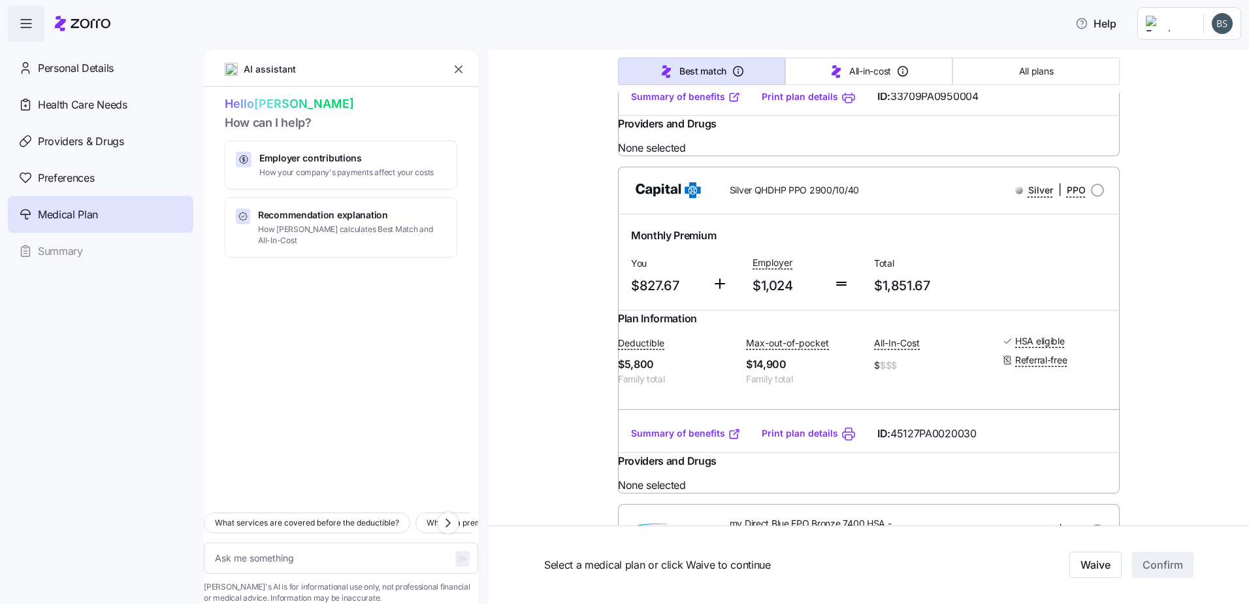
scroll to position [0, 0]
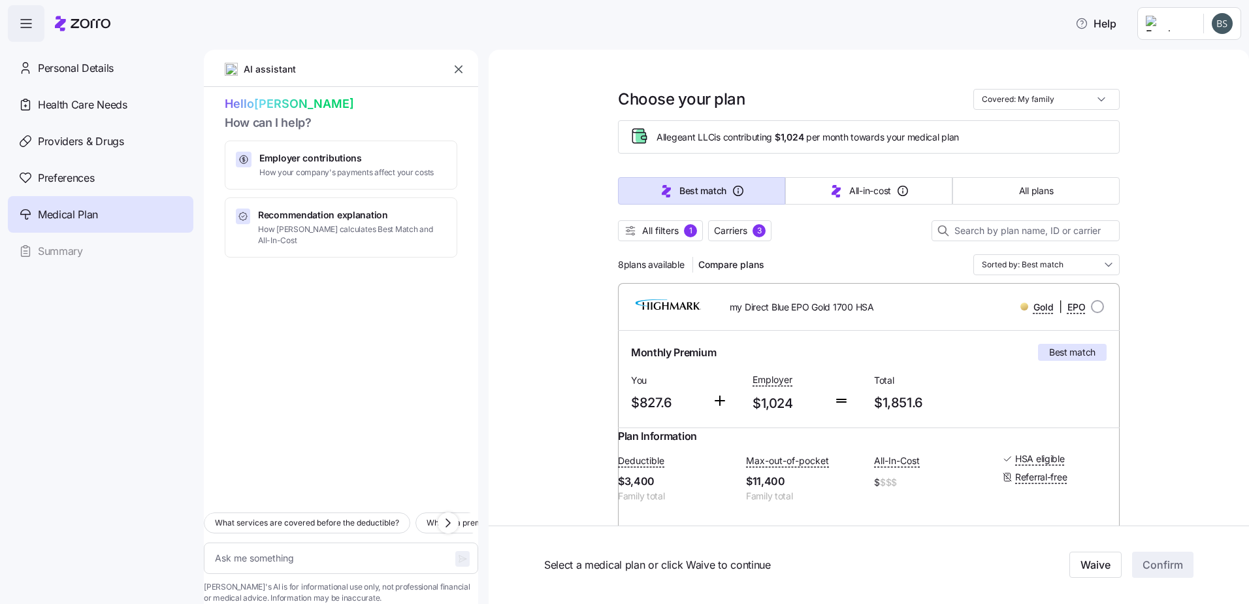
click at [460, 69] on icon "button" at bounding box center [459, 69] width 8 height 8
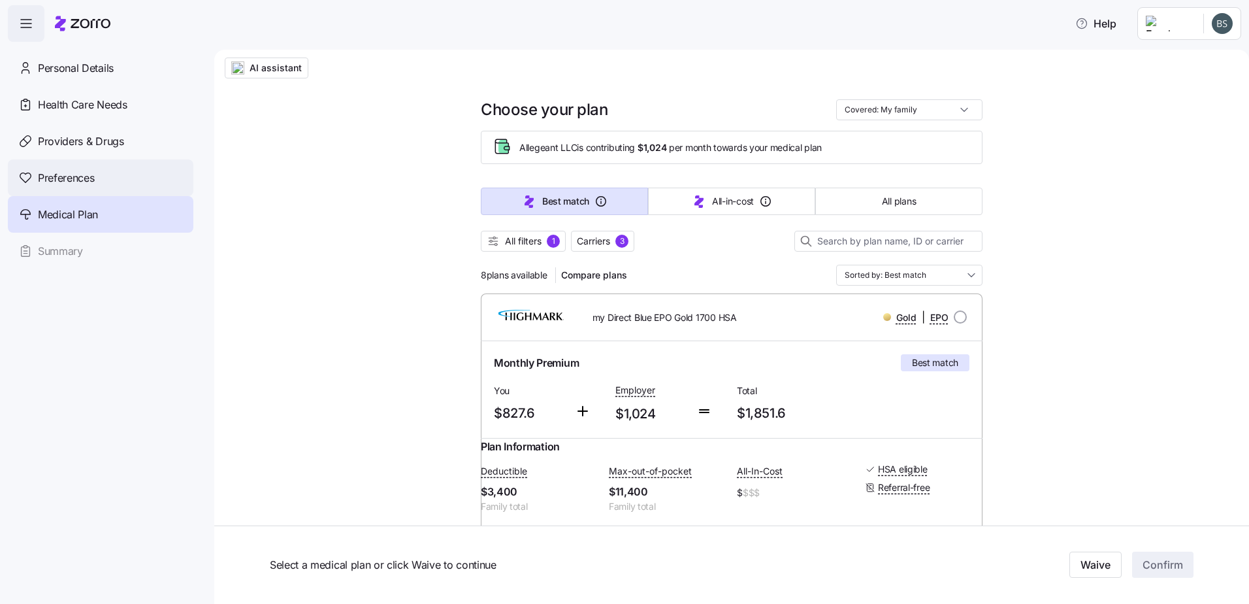
click at [37, 169] on div "Preferences" at bounding box center [101, 177] width 186 height 37
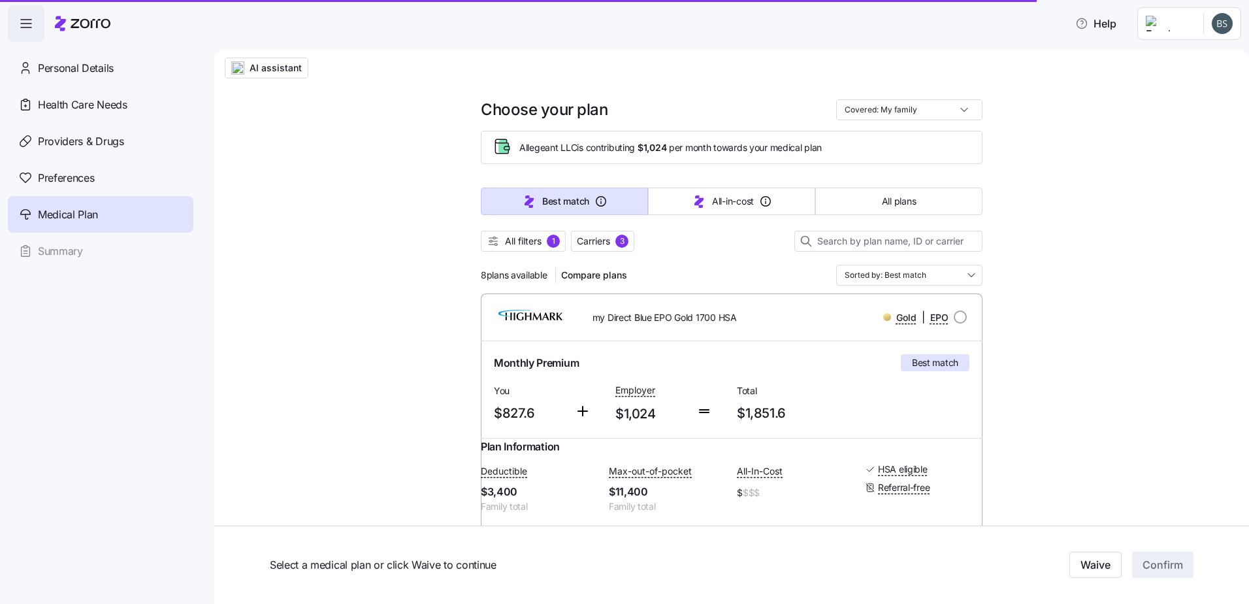
click at [29, 24] on icon "button" at bounding box center [26, 24] width 16 height 16
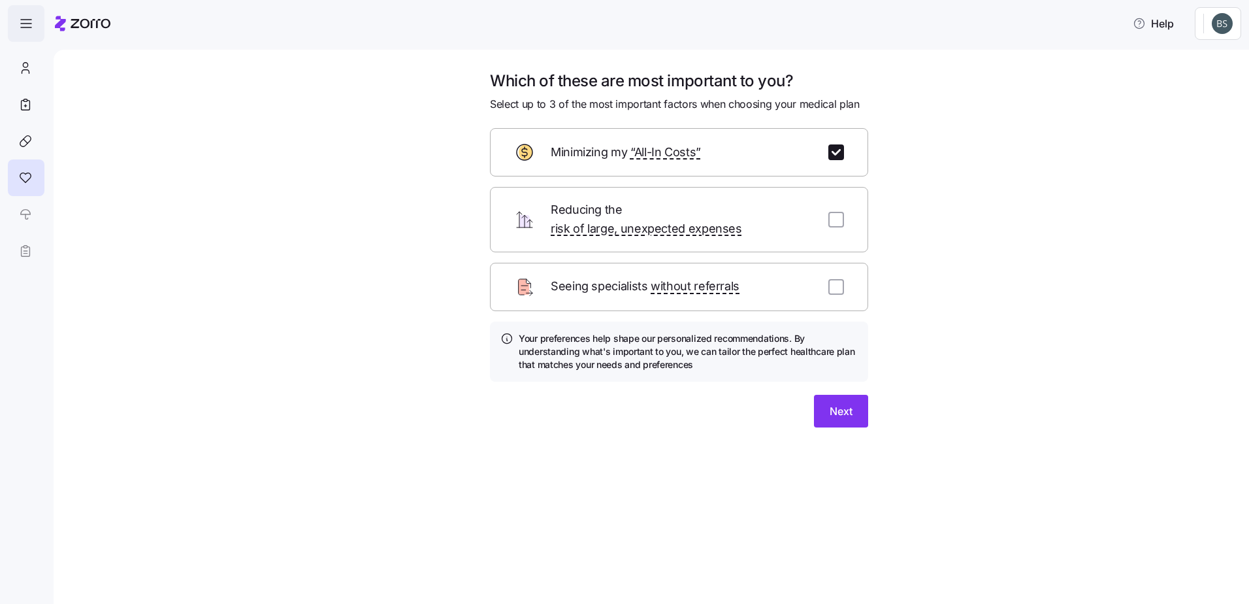
click at [28, 33] on span "button" at bounding box center [25, 23] width 35 height 35
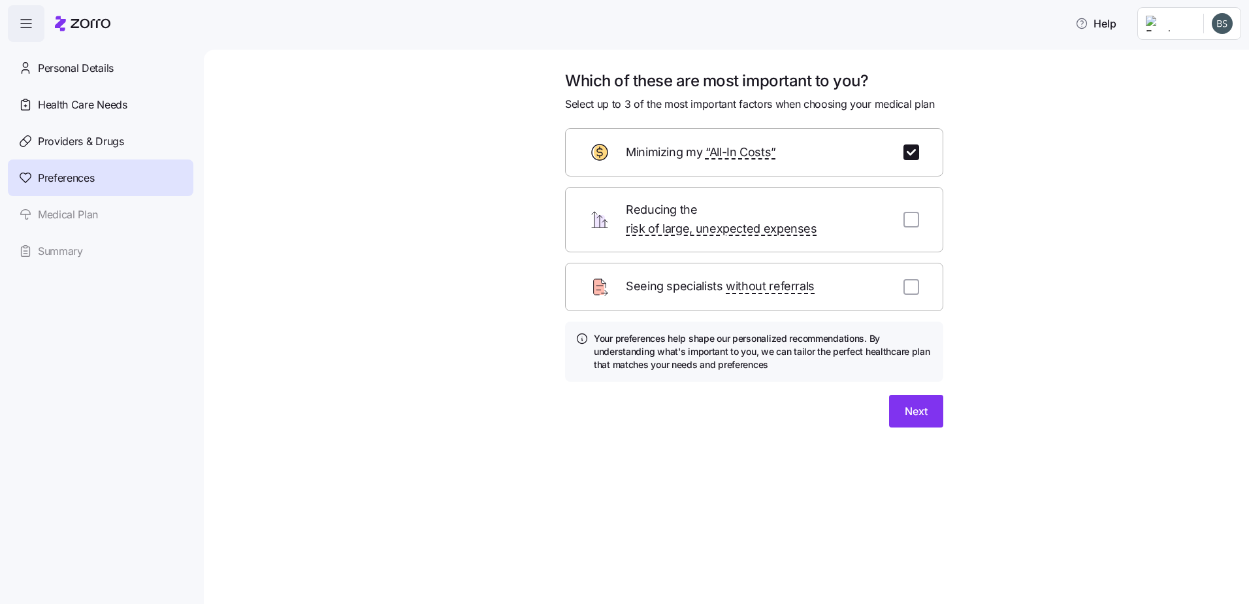
click at [893, 163] on div "Minimizing my “All-In Costs”" at bounding box center [754, 152] width 378 height 48
click at [905, 154] on input "checkbox" at bounding box center [911, 152] width 16 height 16
checkbox input "false"
click at [851, 395] on button "Skip" at bounding box center [851, 411] width 54 height 33
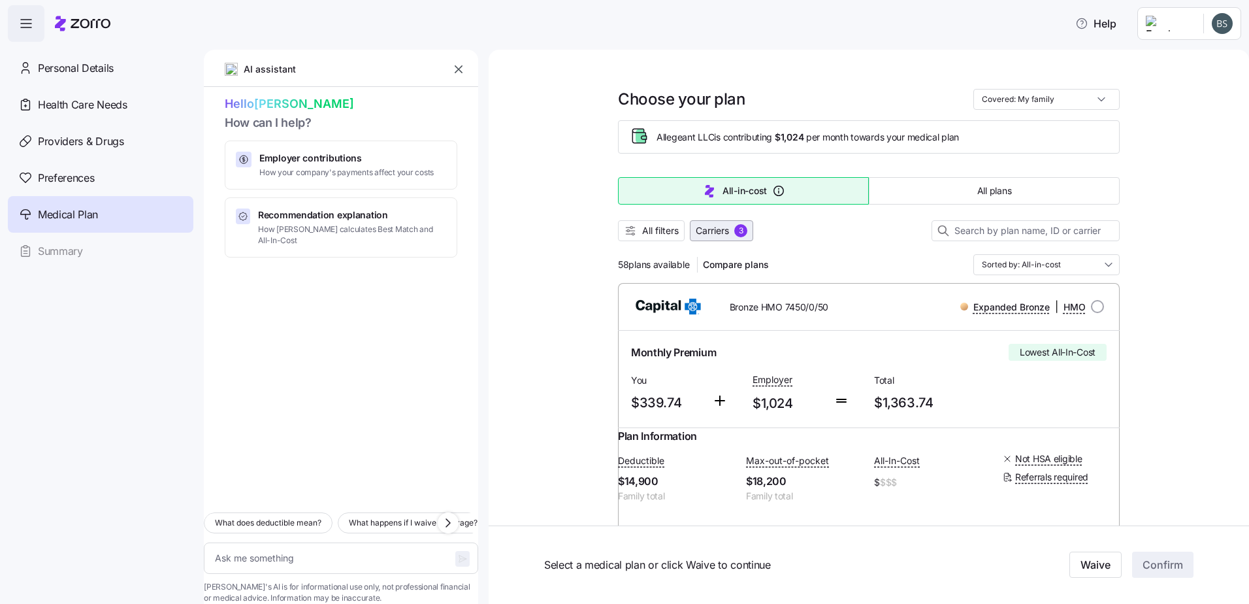
drag, startPoint x: 701, startPoint y: 232, endPoint x: 727, endPoint y: 234, distance: 26.2
click at [701, 232] on span "Carriers" at bounding box center [712, 230] width 33 height 13
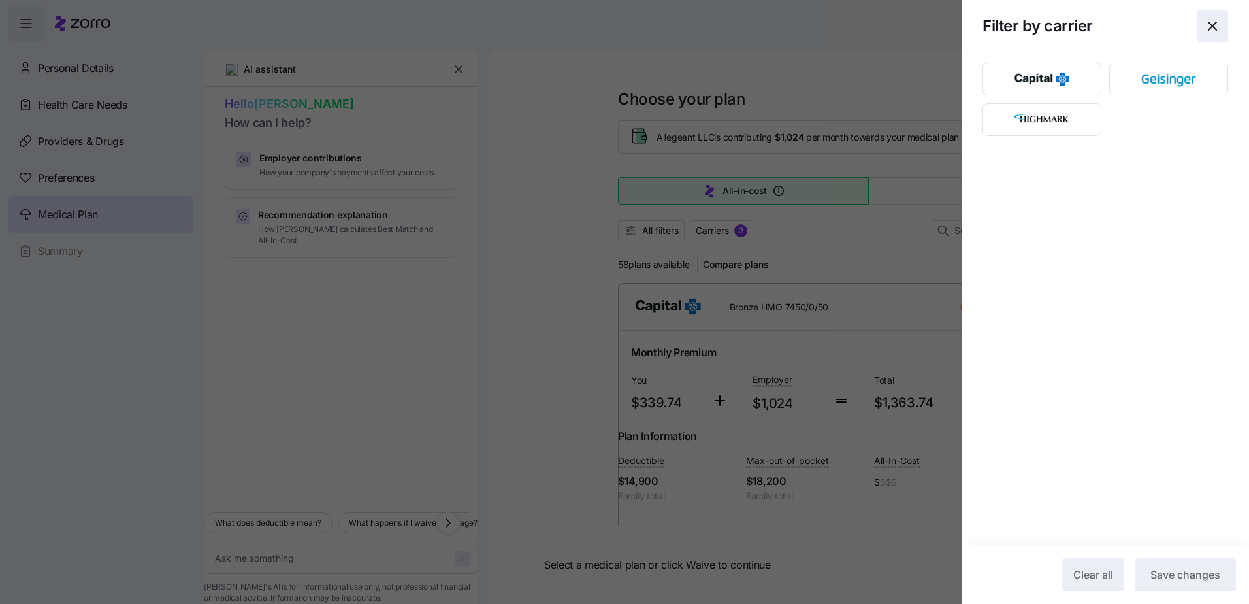
click at [1213, 29] on icon "button" at bounding box center [1213, 26] width 16 height 16
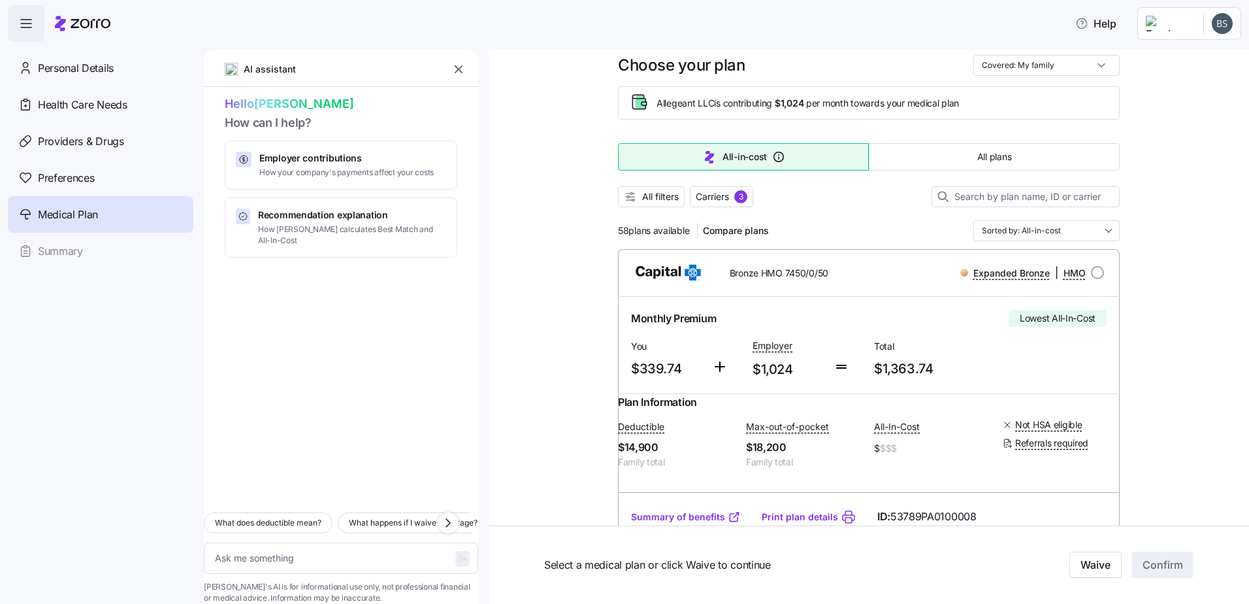
scroll to position [174, 0]
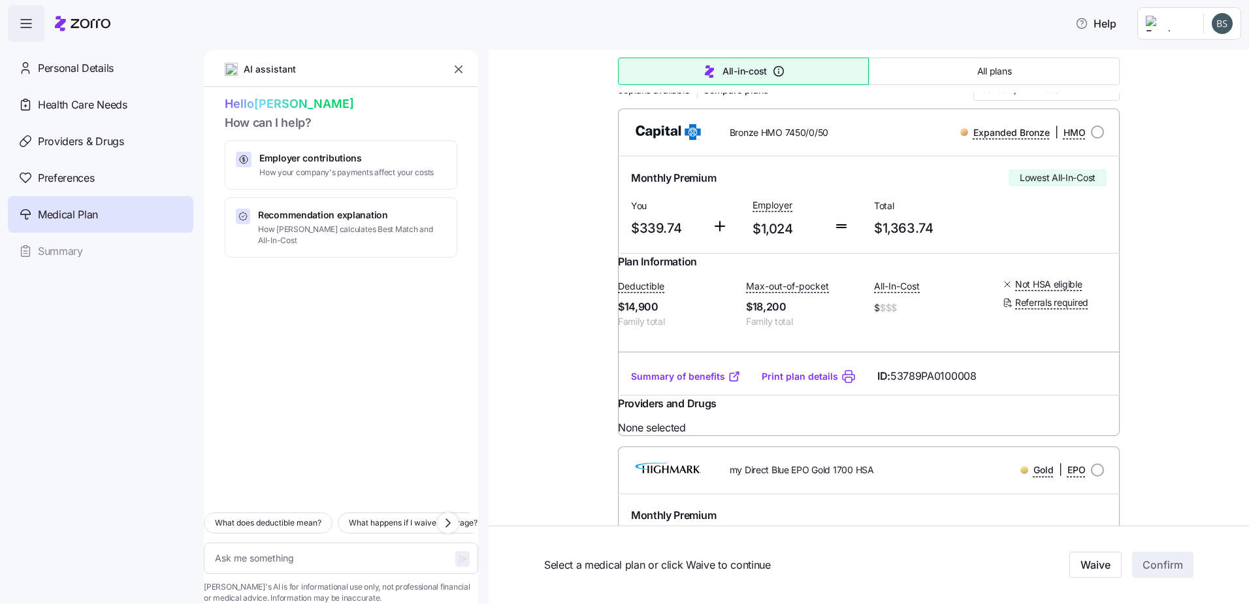
click at [790, 383] on link "Print plan details" at bounding box center [800, 376] width 76 height 13
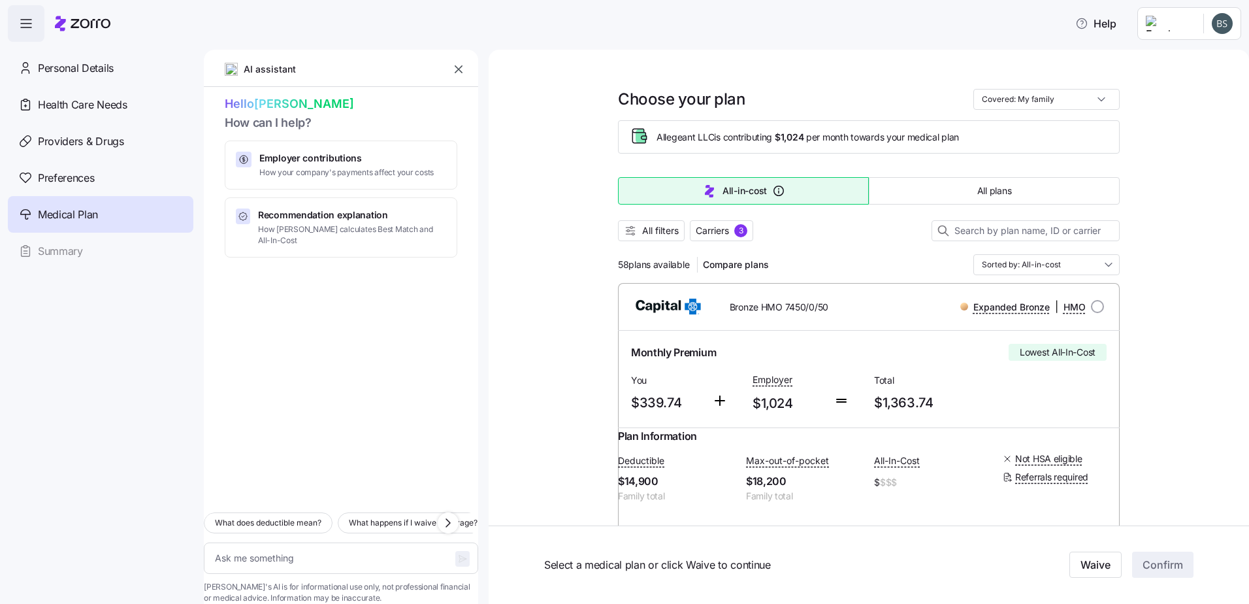
click at [986, 182] on button "All plans" at bounding box center [994, 190] width 251 height 27
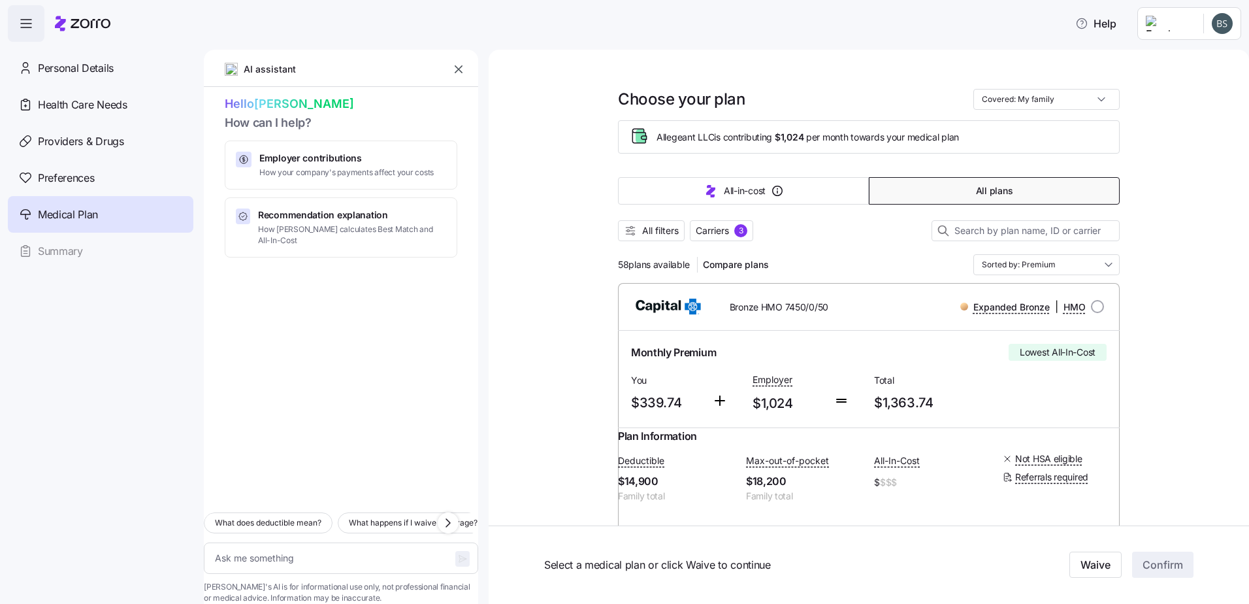
type textarea "x"
type input "Sorted by: Premium"
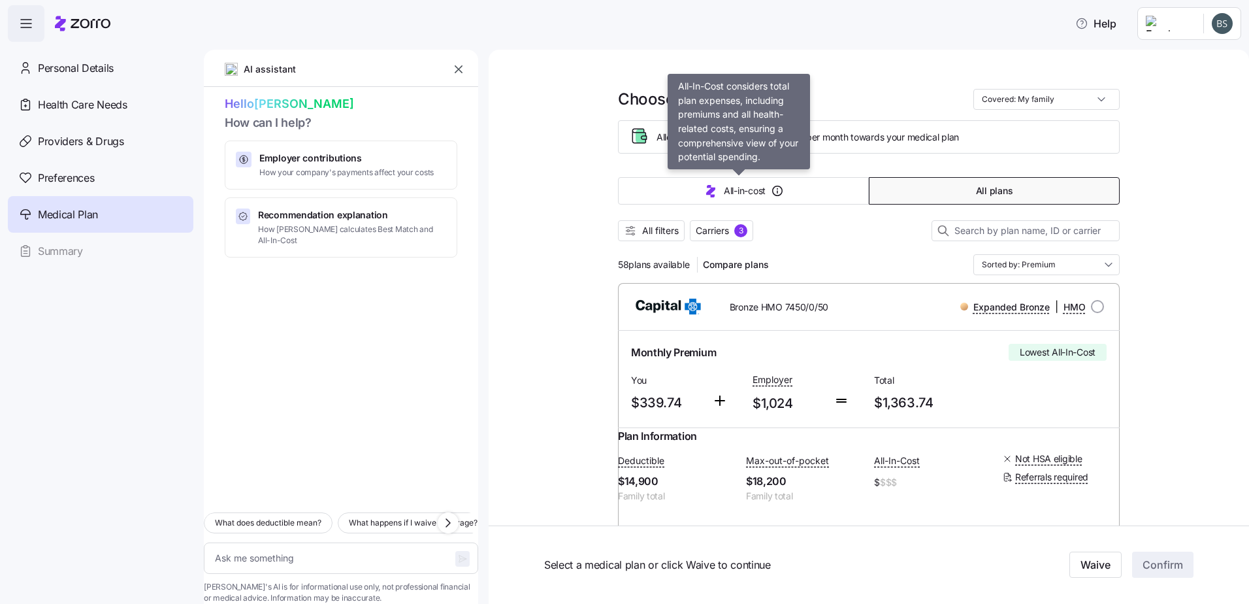
click at [747, 190] on span "All-in-cost" at bounding box center [745, 190] width 42 height 13
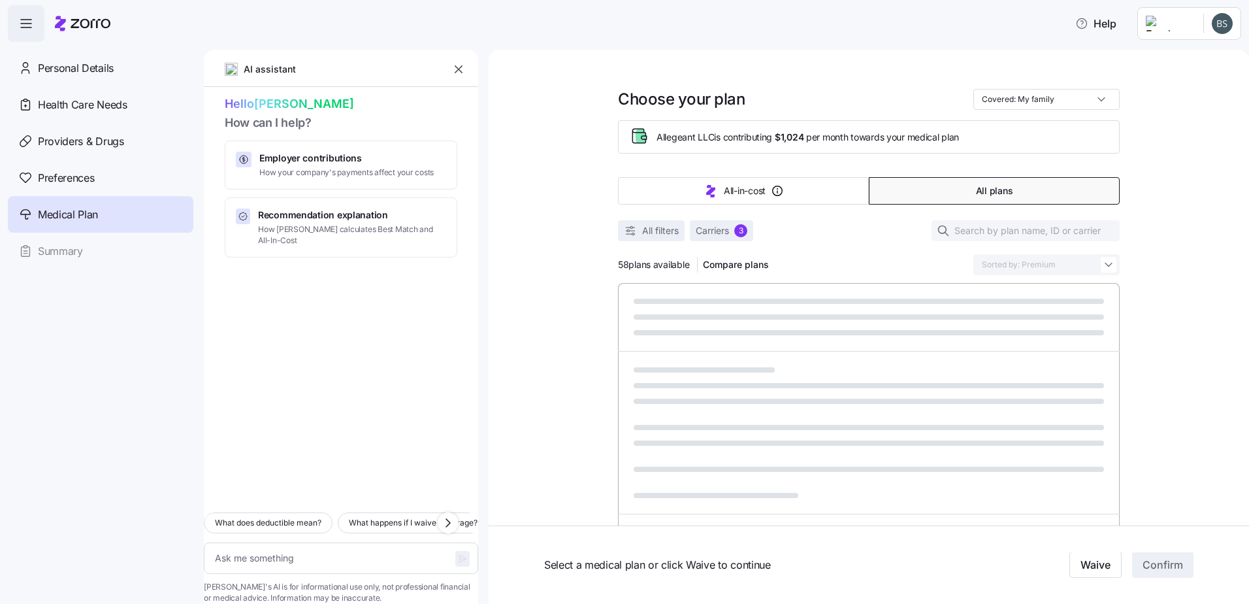
type textarea "x"
type input "Sorted by: All-in-cost"
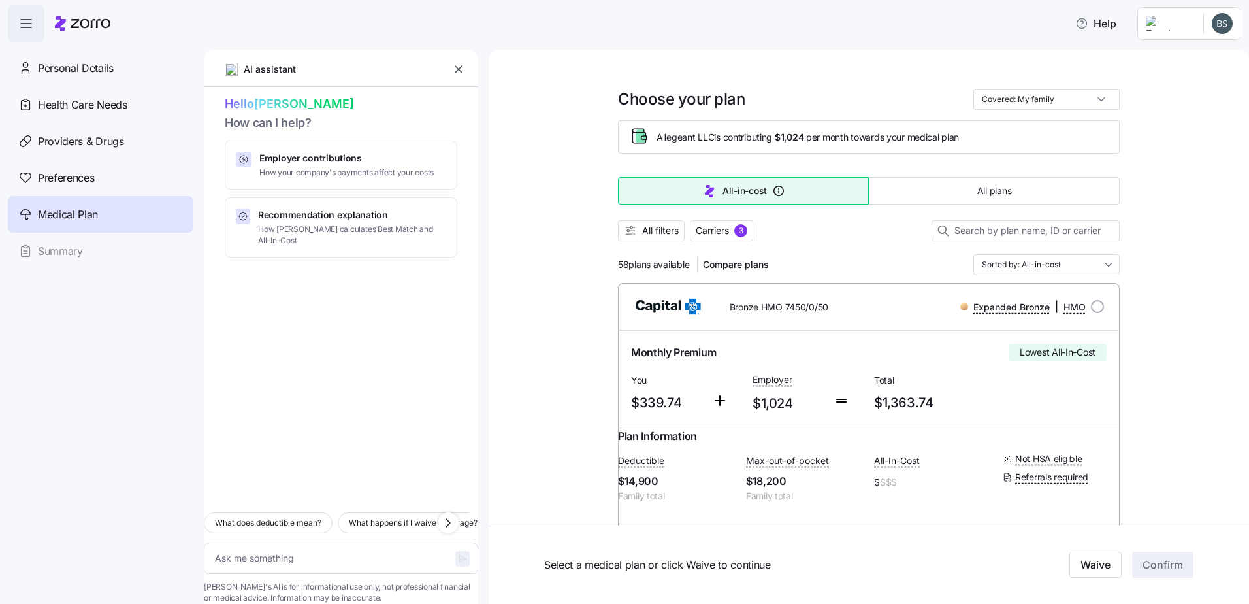
click at [710, 228] on span "Carriers" at bounding box center [712, 230] width 33 height 13
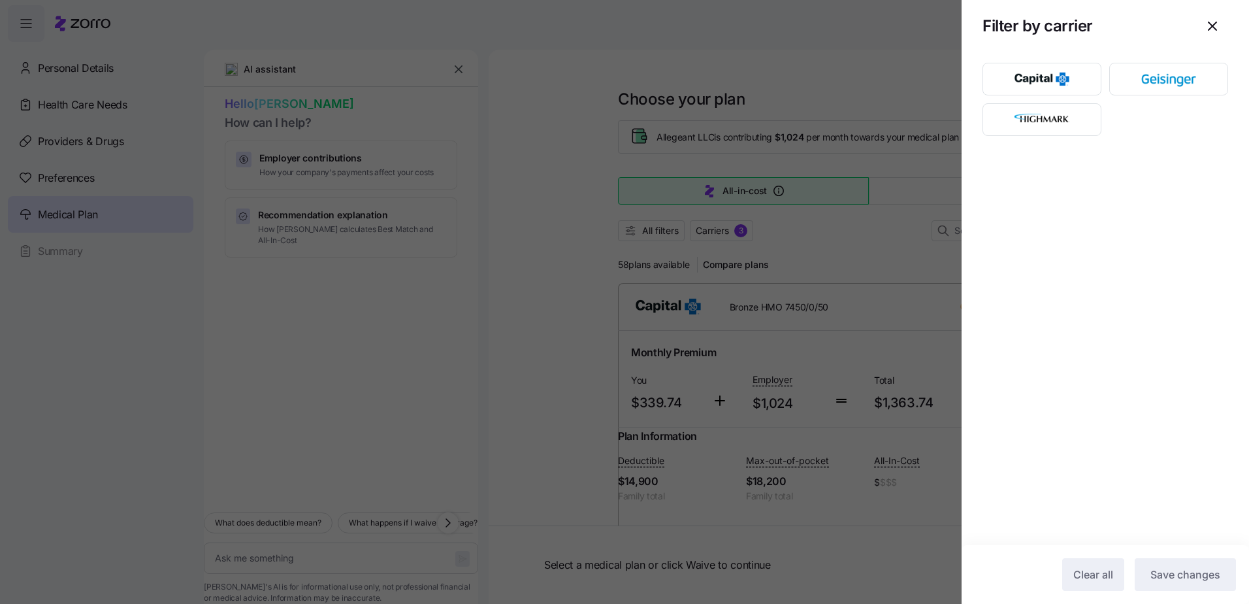
click at [1211, 32] on icon "button" at bounding box center [1213, 26] width 16 height 16
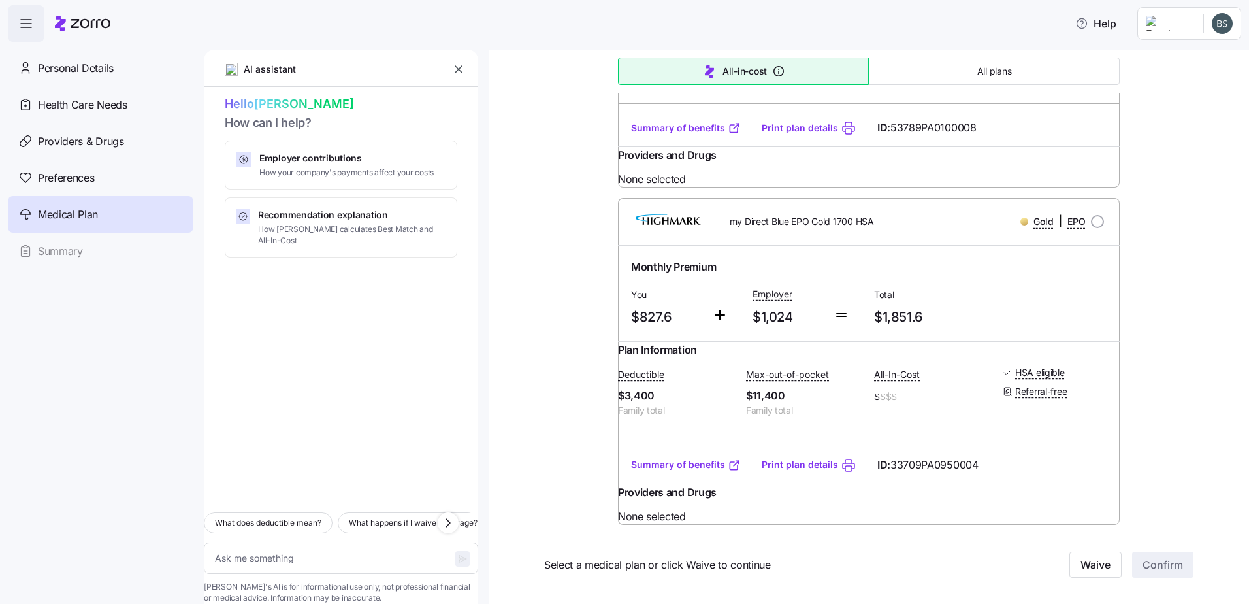
scroll to position [436, 0]
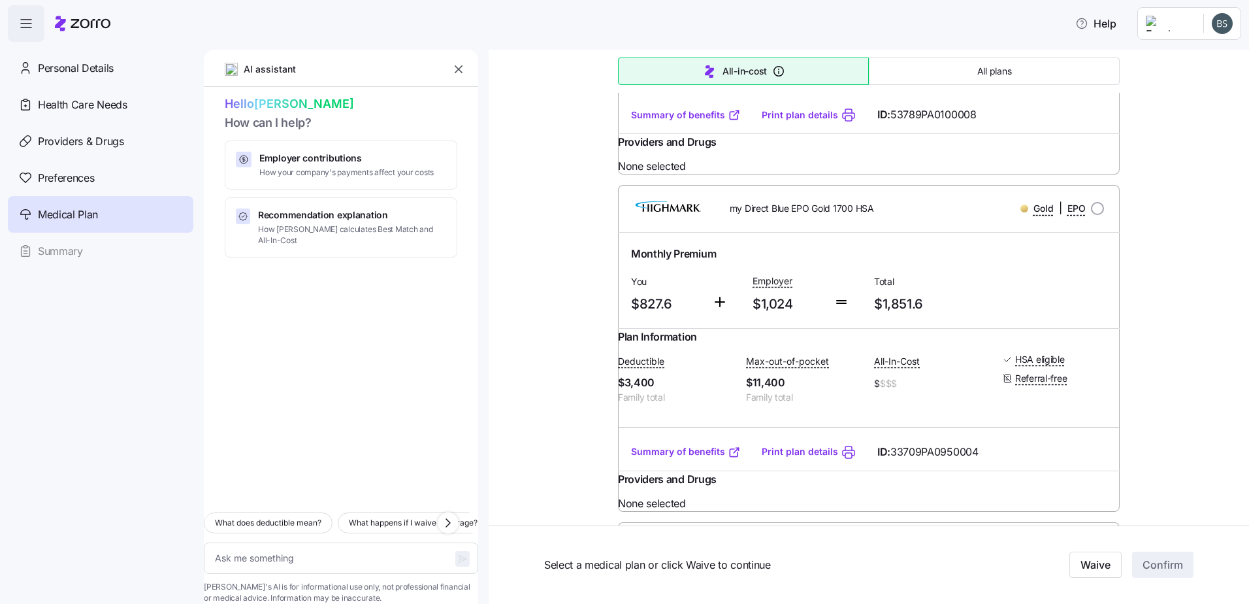
click at [679, 458] on link "Summary of benefits" at bounding box center [686, 451] width 110 height 13
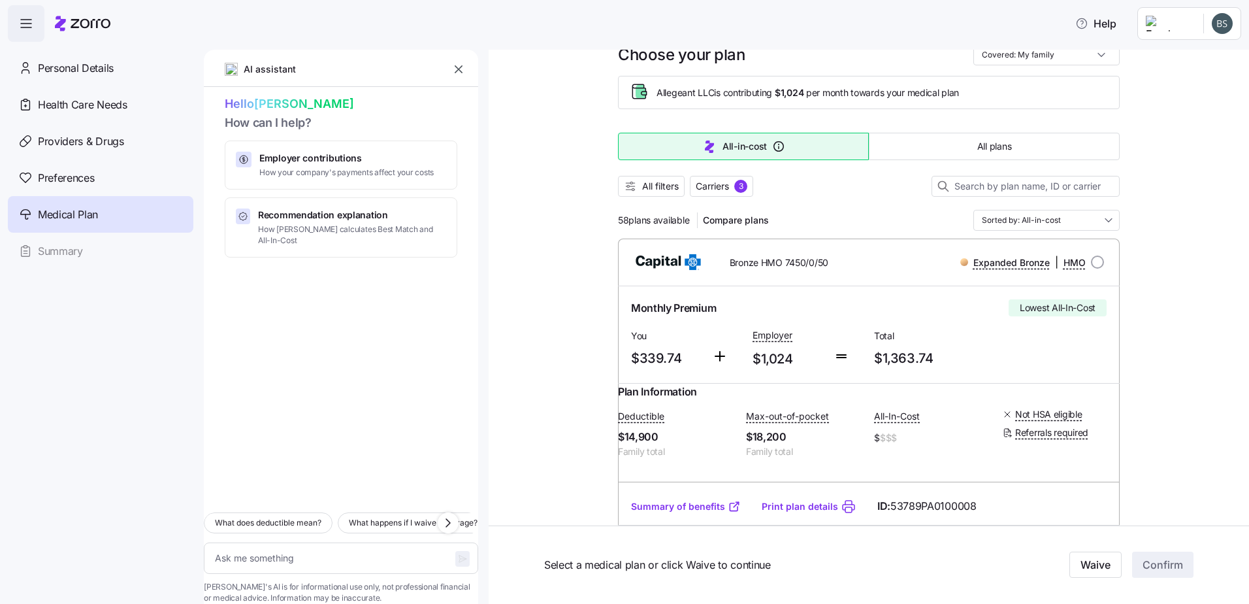
scroll to position [44, 0]
click at [662, 513] on link "Summary of benefits" at bounding box center [686, 506] width 110 height 13
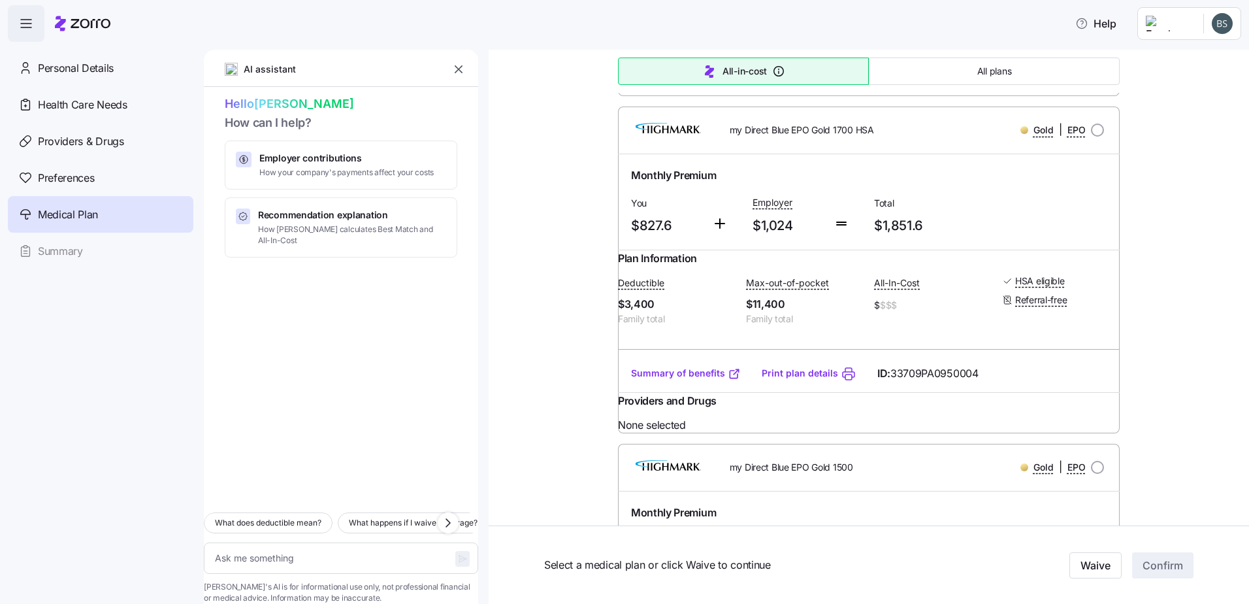
scroll to position [0, 0]
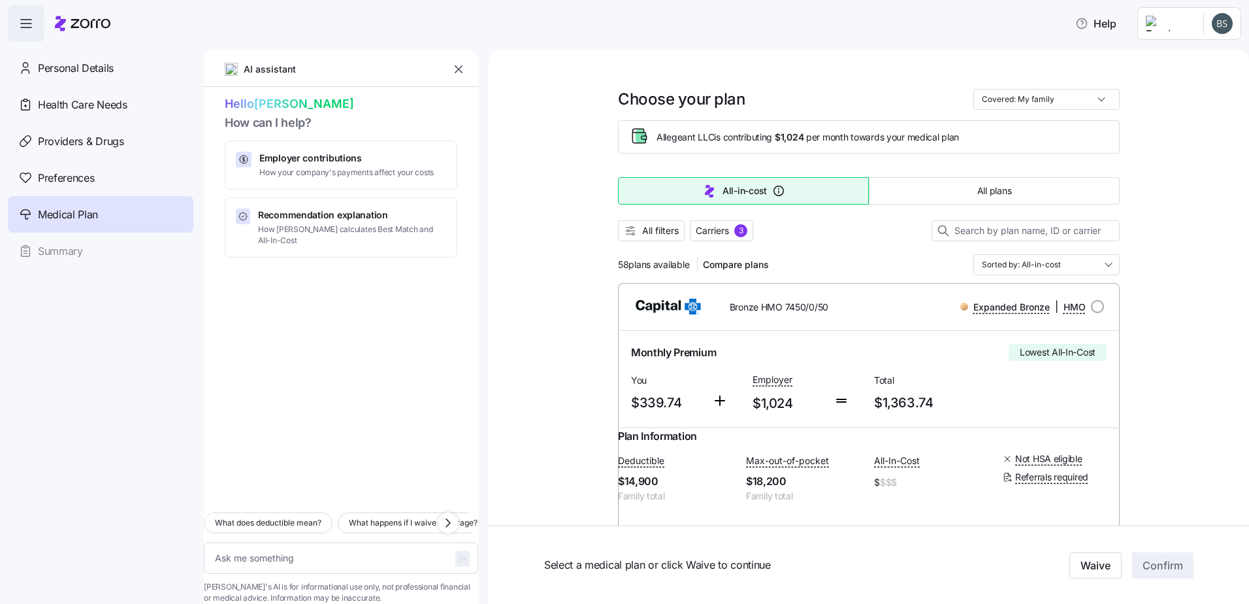
click at [254, 517] on div "What does deductible mean? What happens if I waive coverage? Which plans have t…" at bounding box center [341, 553] width 274 height 102
click at [250, 542] on textarea at bounding box center [341, 557] width 274 height 31
type textarea "x"
type textarea "C"
type textarea "x"
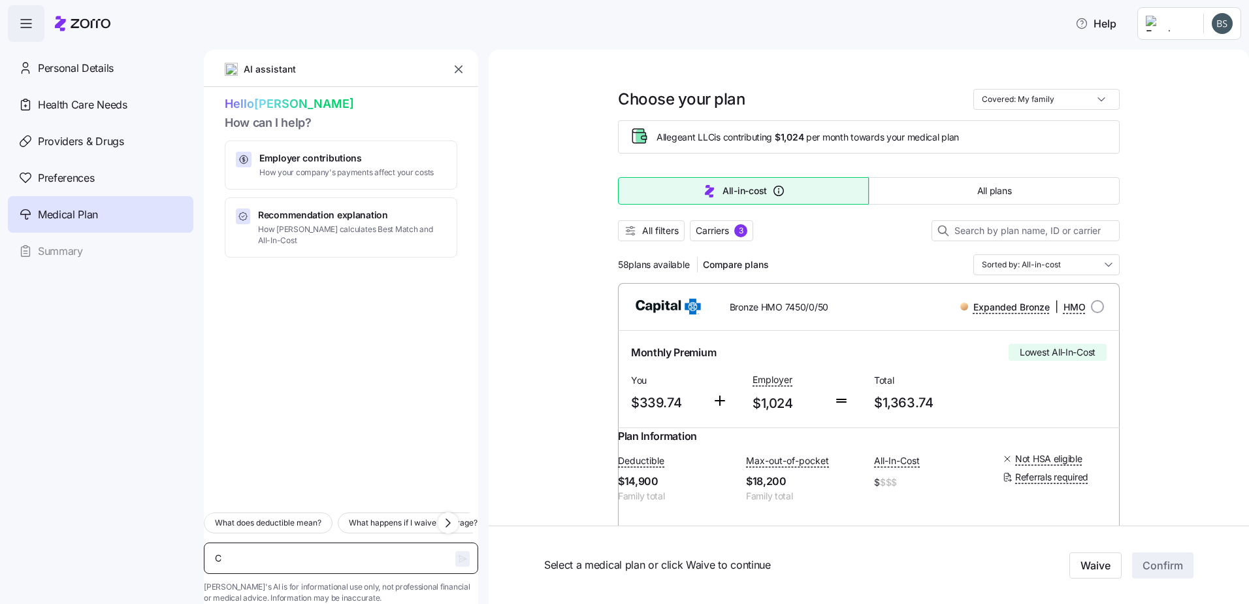
type textarea "Ca"
type textarea "x"
type textarea "Can"
type textarea "x"
type textarea "Can"
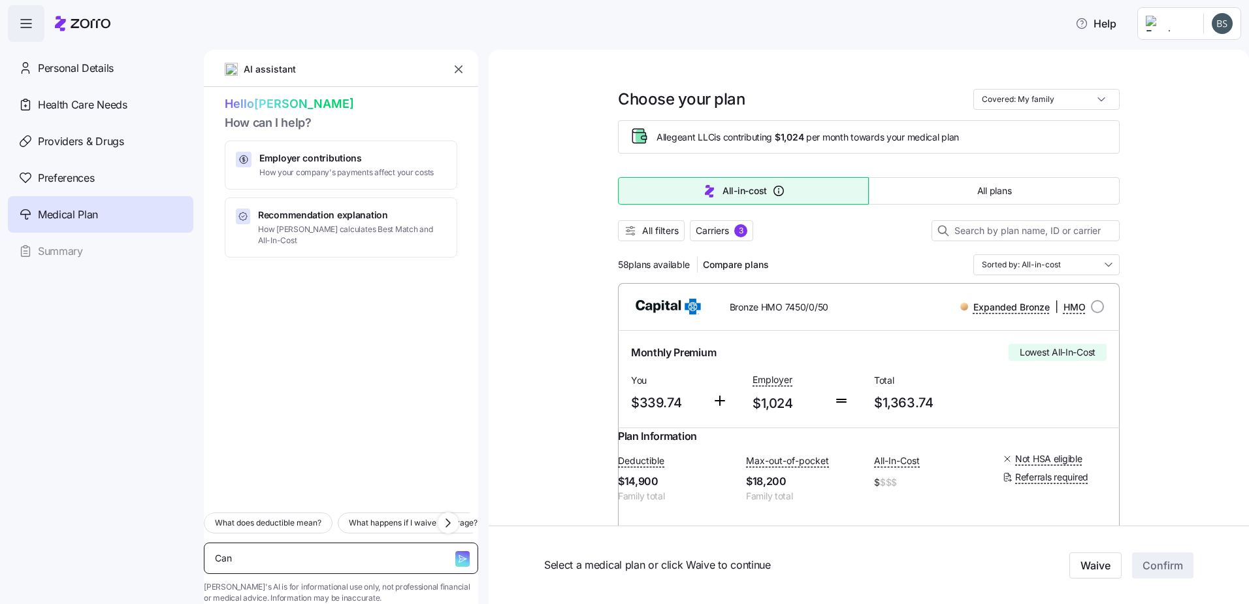
type textarea "x"
type textarea "Can I"
type textarea "x"
type textarea "Can I"
type textarea "x"
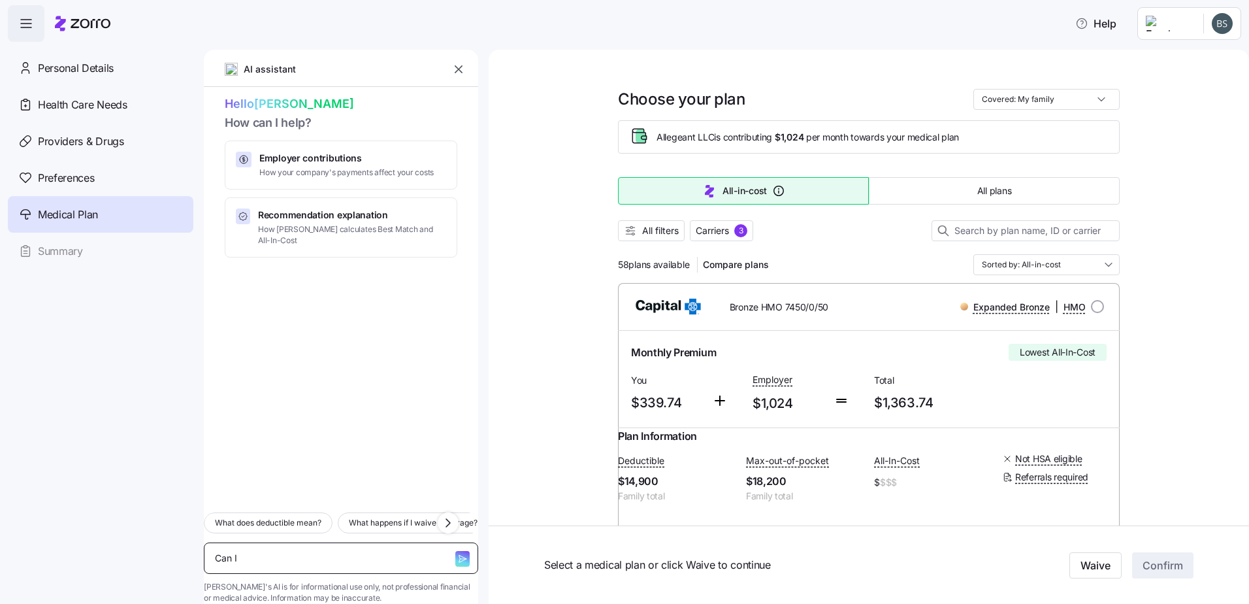
type textarea "Can I p"
type textarea "x"
type textarea "Can I pi"
type textarea "x"
type textarea "Can I pic"
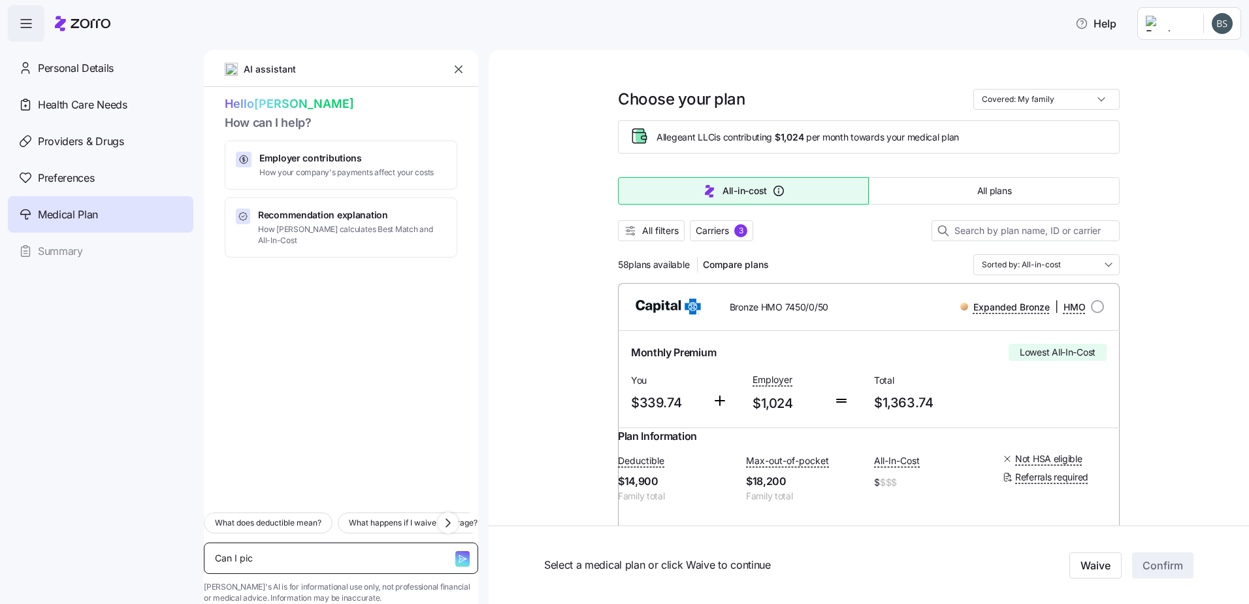
type textarea "x"
type textarea "Can I pick"
type textarea "x"
type textarea "Can I pick"
type textarea "x"
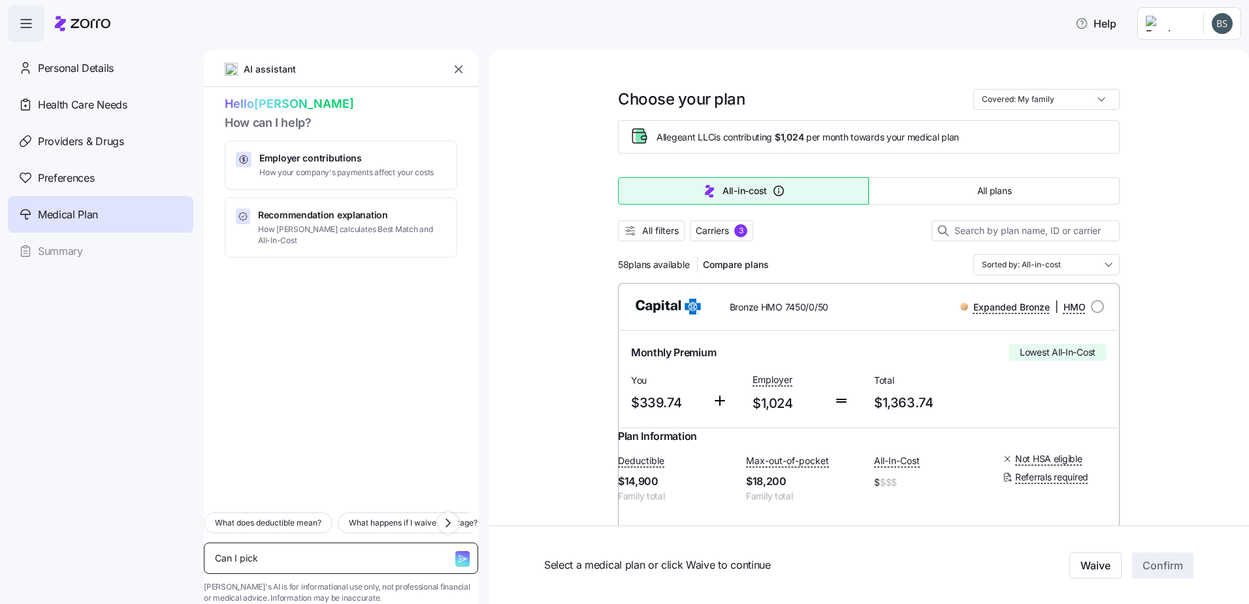
type textarea "Can I pick a"
type textarea "x"
type textarea "Can I pick a"
type textarea "x"
type textarea "Can I pick a p"
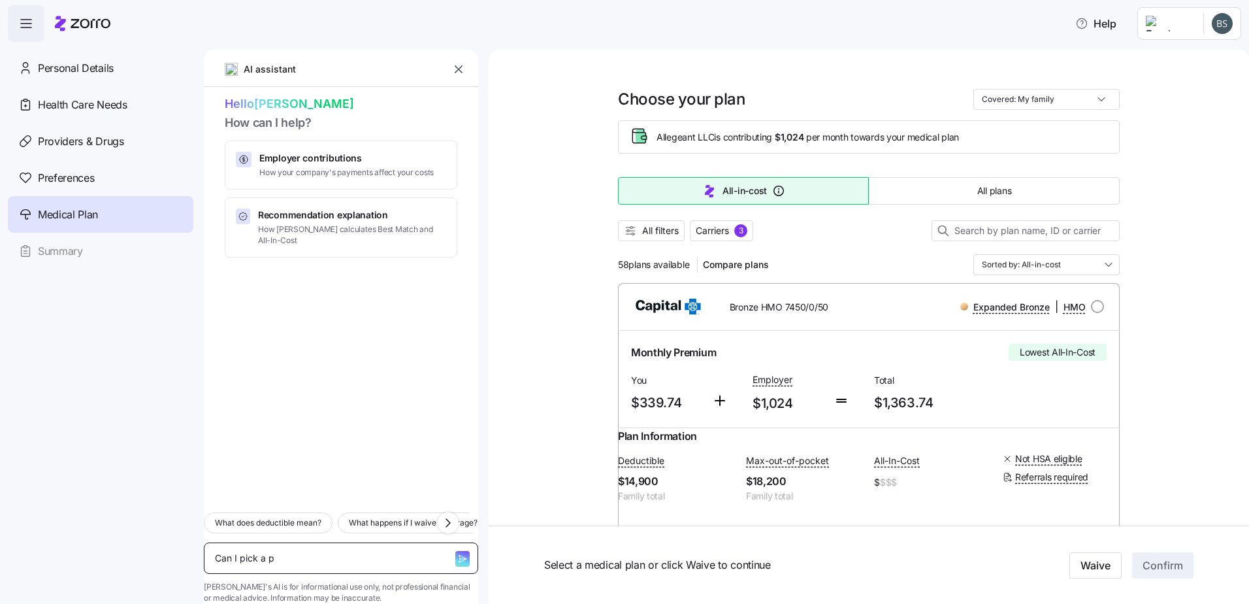
type textarea "x"
type textarea "Can I pick a pl"
type textarea "x"
type textarea "Can I pick a plan"
type textarea "x"
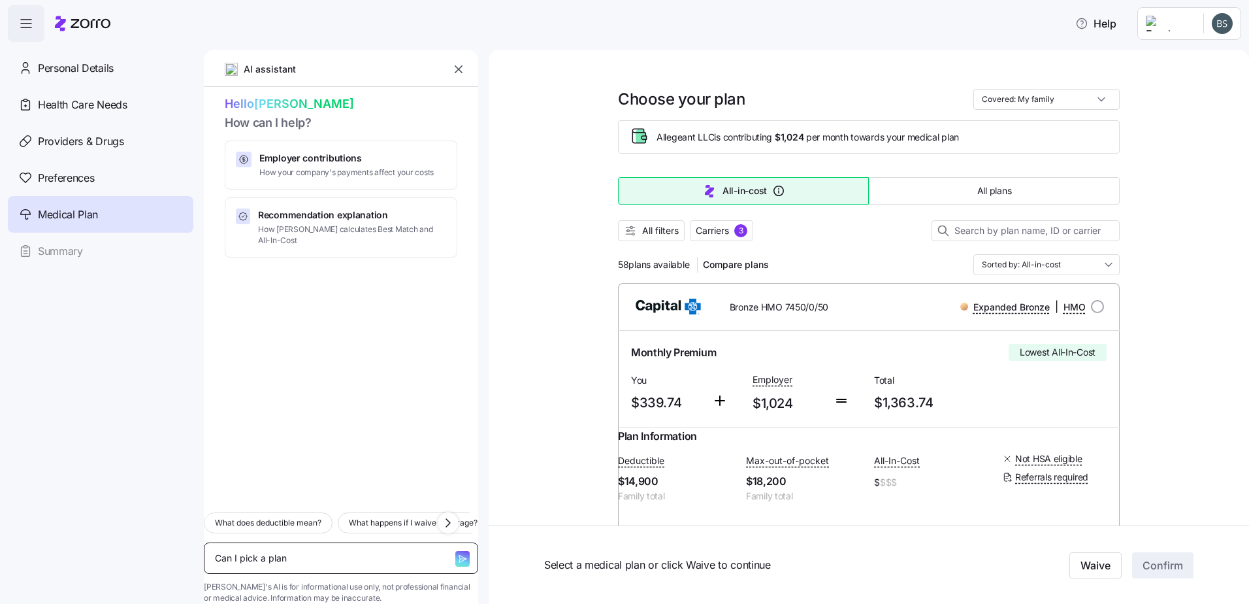
type textarea "Can I pick a plan"
type textarea "x"
type textarea "Can I pick a plan f"
type textarea "x"
type textarea "Can I pick a plan fr"
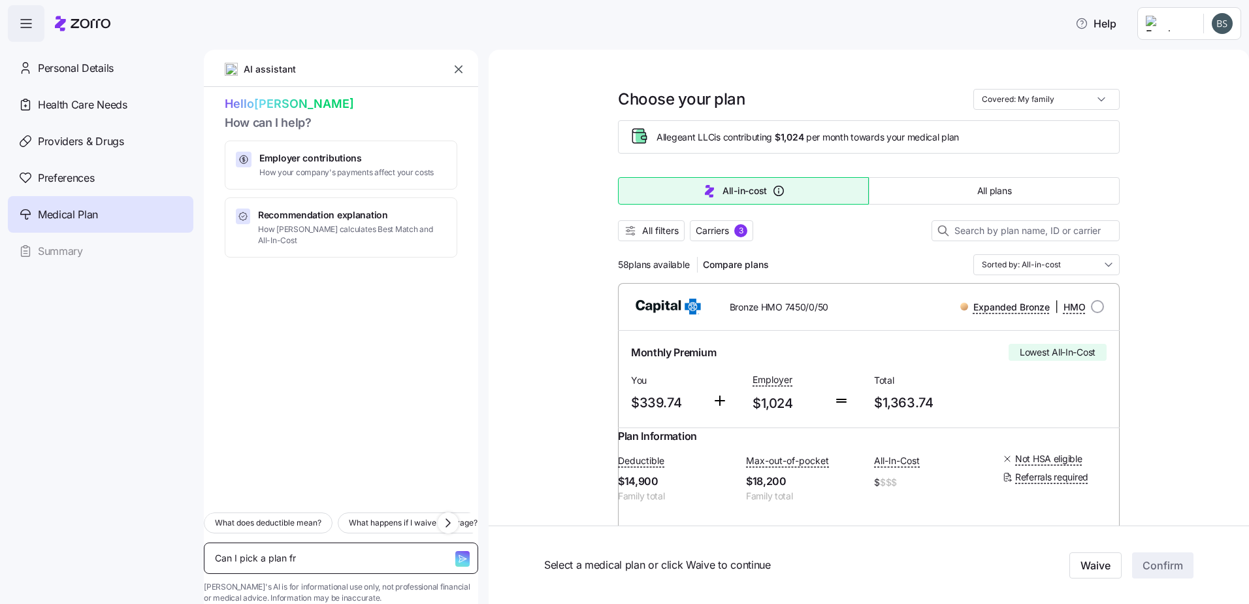
type textarea "x"
type textarea "Can I pick a plan fro"
type textarea "x"
type textarea "Can I pick a plan from"
type textarea "x"
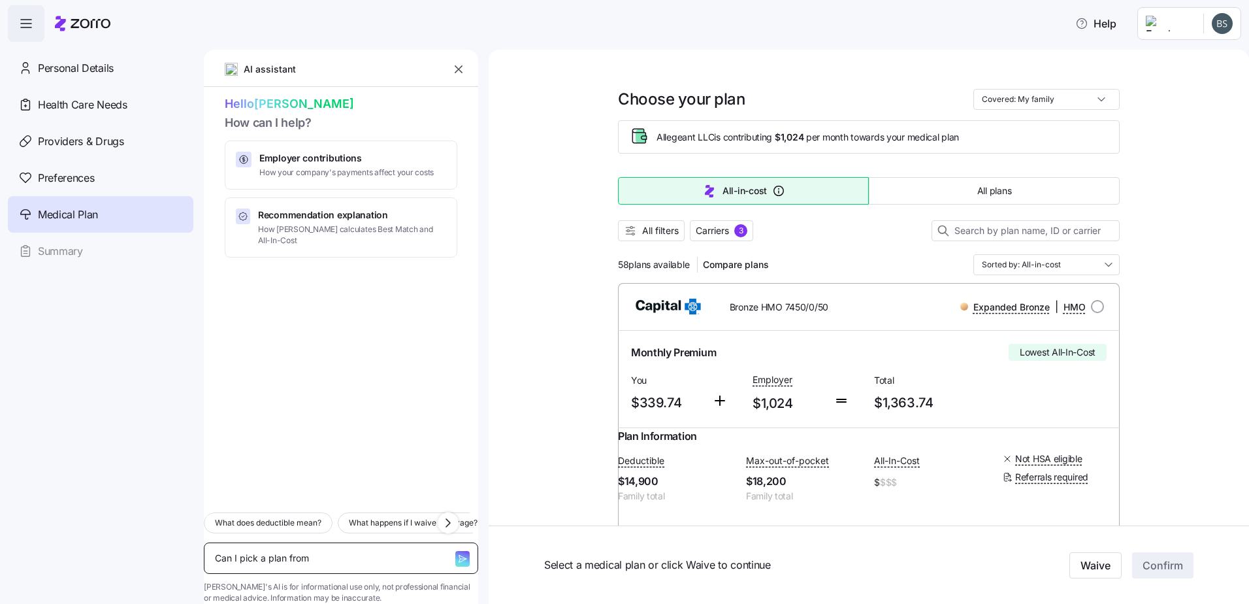
type textarea "Can I pick a plan from"
type textarea "x"
type textarea "Can I pick a plan from a"
type textarea "x"
type textarea "Can I pick a plan from a"
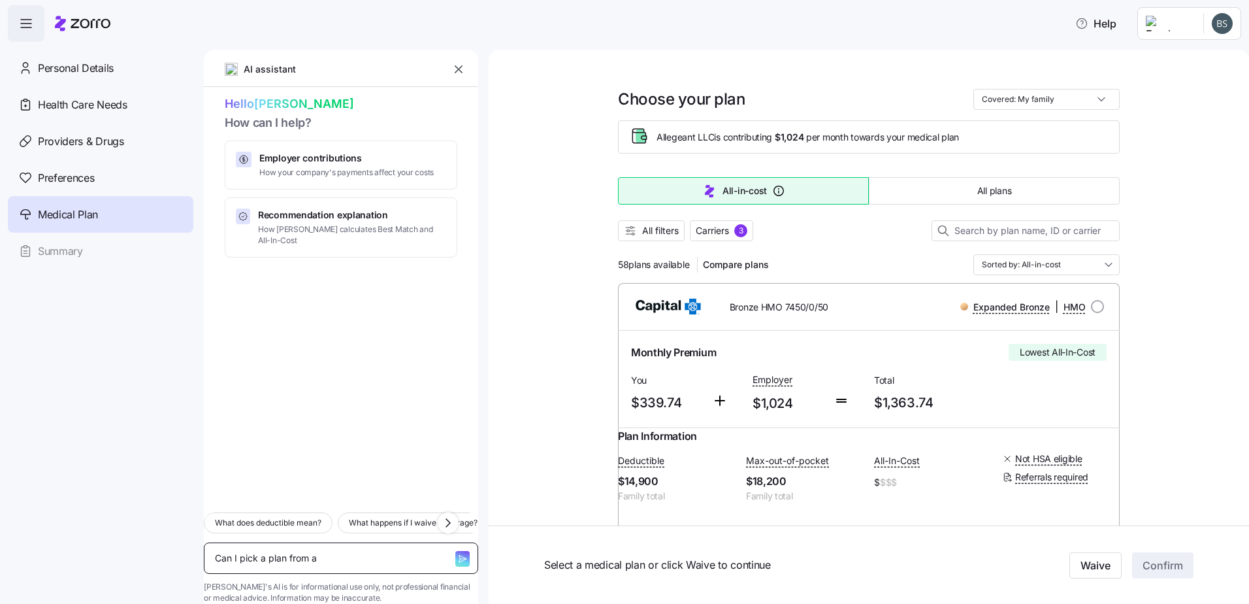
type textarea "x"
type textarea "Can I pick a plan from a M"
type textarea "x"
type textarea "Can I pick a plan from a MD"
type textarea "x"
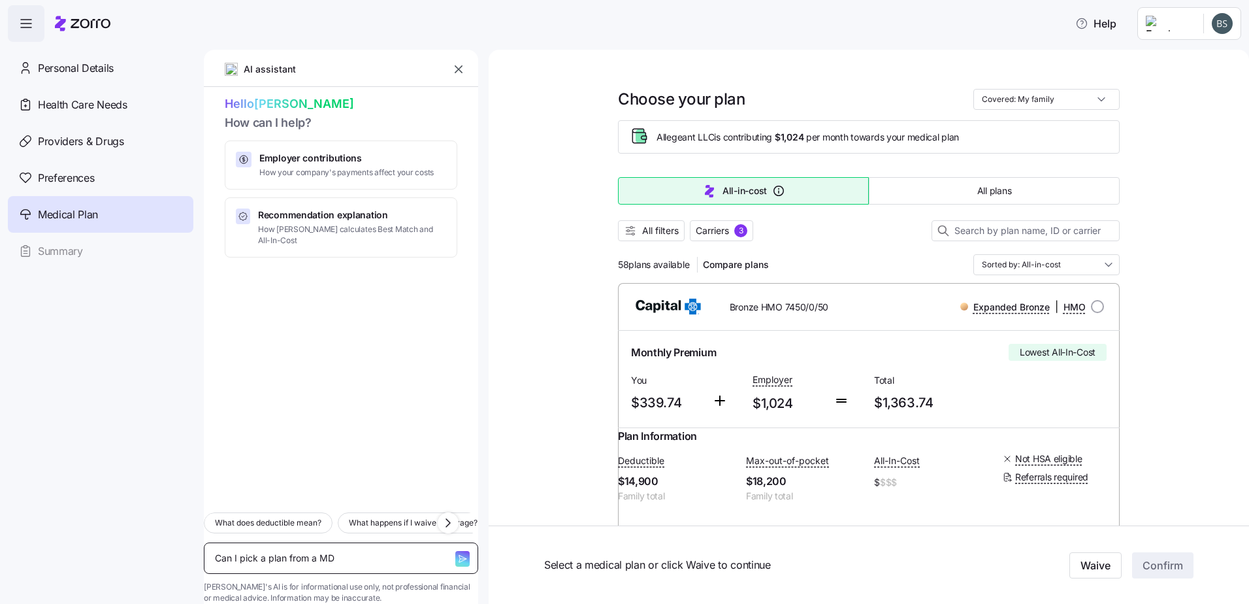
type textarea "Can I pick a plan from a MD"
type textarea "x"
type textarea "Can I pick a plan from a MD I"
type textarea "x"
type textarea "Can I pick a plan from a MD In"
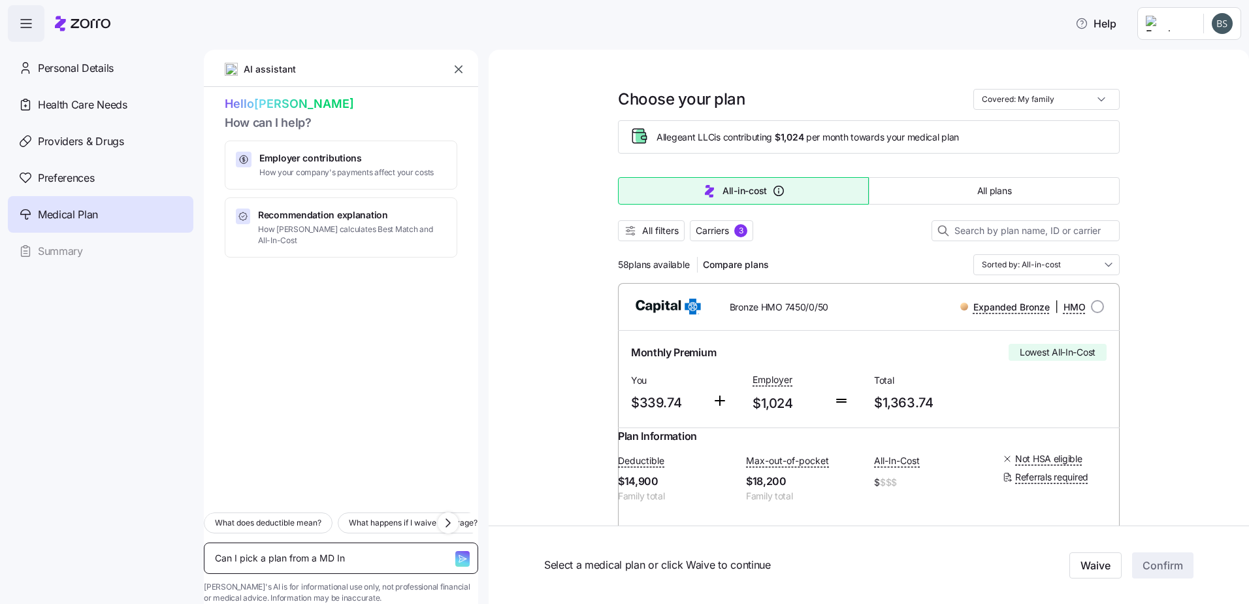
type textarea "x"
type textarea "Can I pick a plan from a MD Insy"
type textarea "x"
type textarea "Can I pick a plan from a MD Insyu"
type textarea "x"
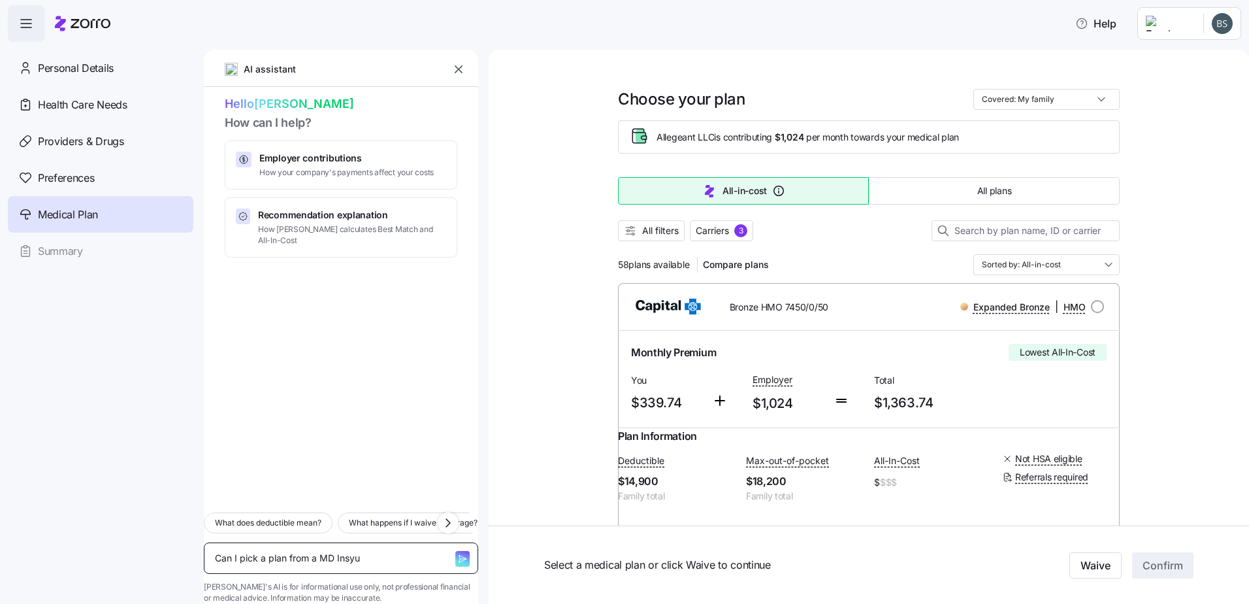
type textarea "Can I pick a plan from a MD Insyur"
type textarea "x"
type textarea "Can I pick a plan from a MD Insyura"
type textarea "x"
type textarea "Can I pick a plan from a MD Insyur"
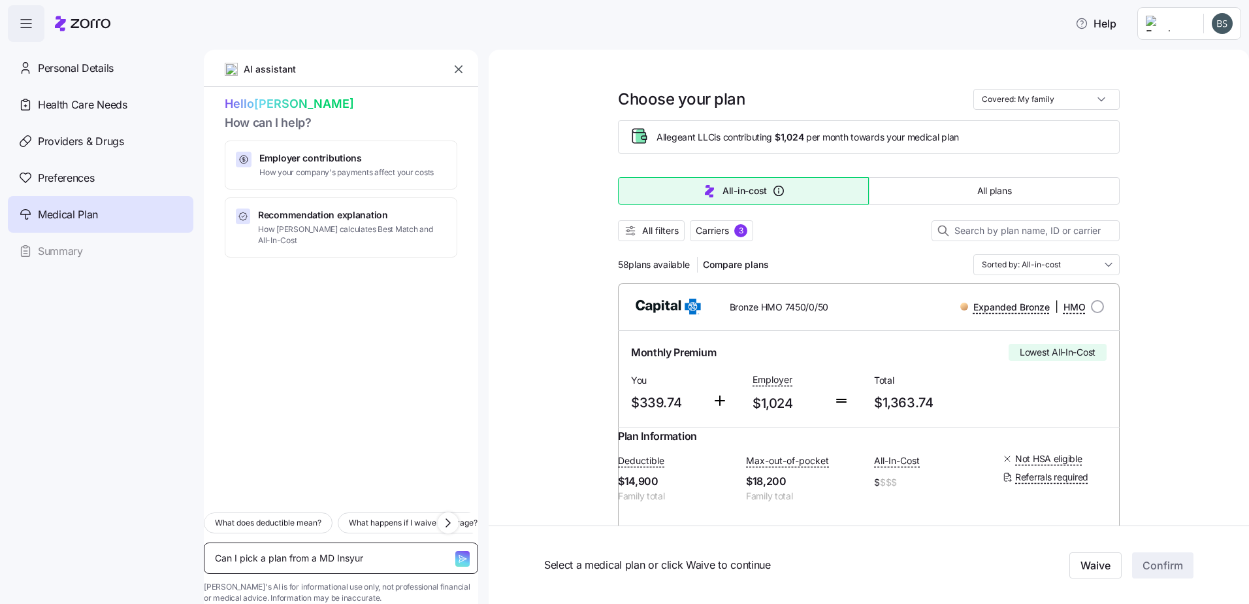
type textarea "x"
type textarea "Can I pick a plan from a MD Insyu"
type textarea "x"
type textarea "Can I pick a plan from a MD Insy"
type textarea "x"
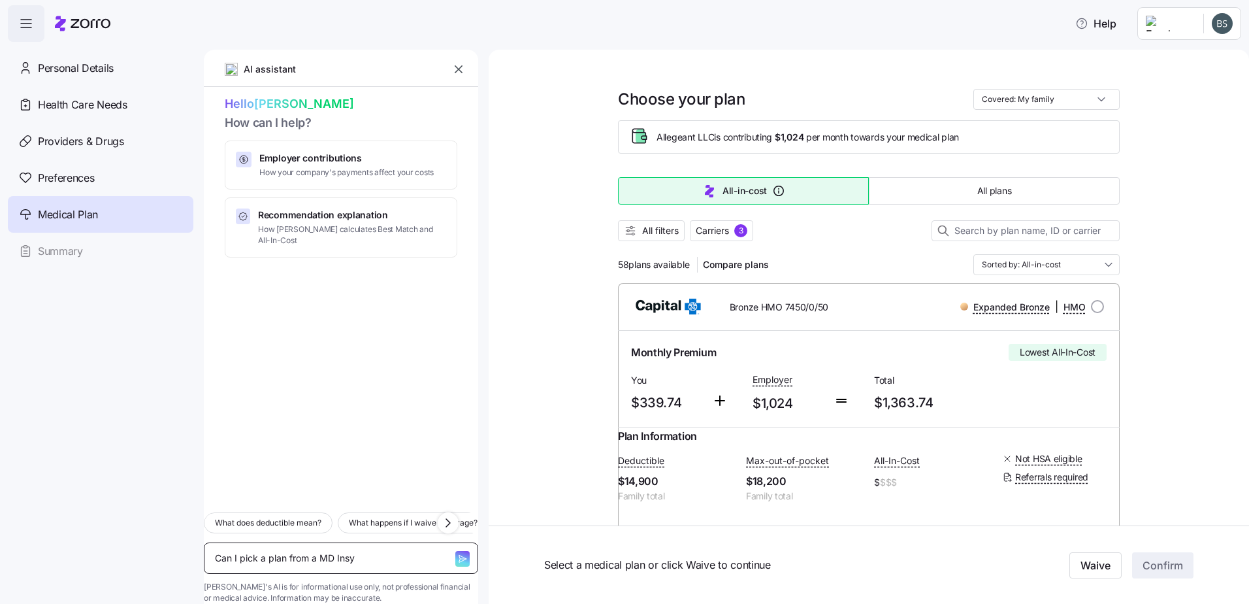
type textarea "Can I pick a plan from a MD Ins"
type textarea "x"
type textarea "Can I pick a plan from a MD Insu"
type textarea "x"
type textarea "Can I pick a plan from a MD Insur"
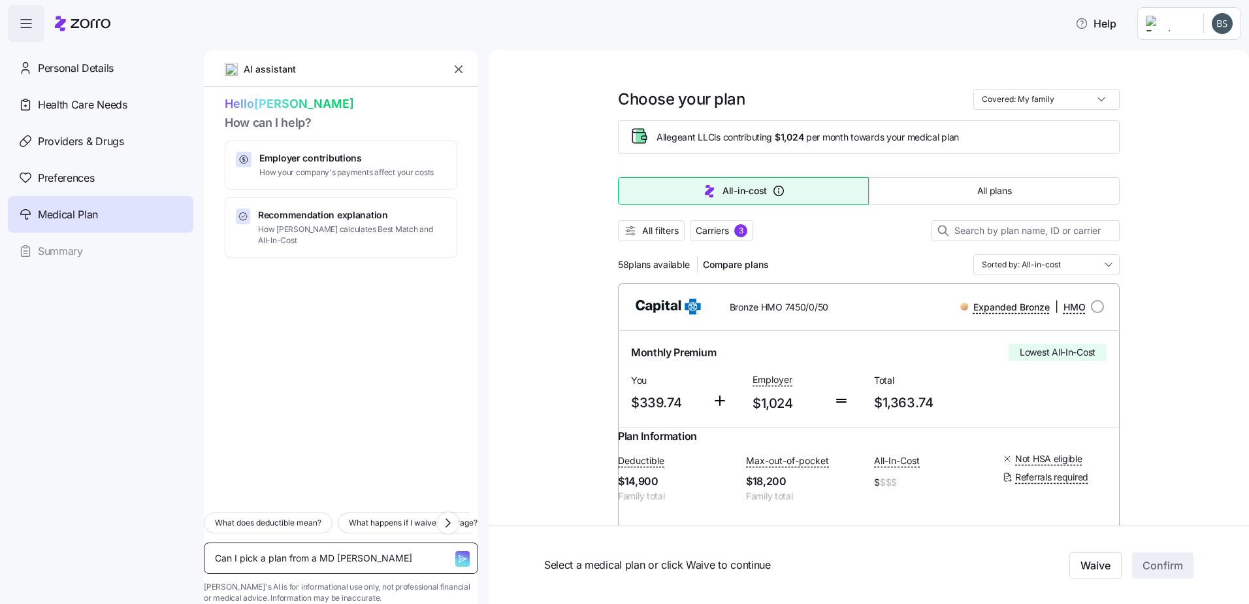
type textarea "x"
type textarea "Can I pick a plan from a MD Insura"
type textarea "x"
type textarea "Can I pick a plan from a MD Insuran"
type textarea "x"
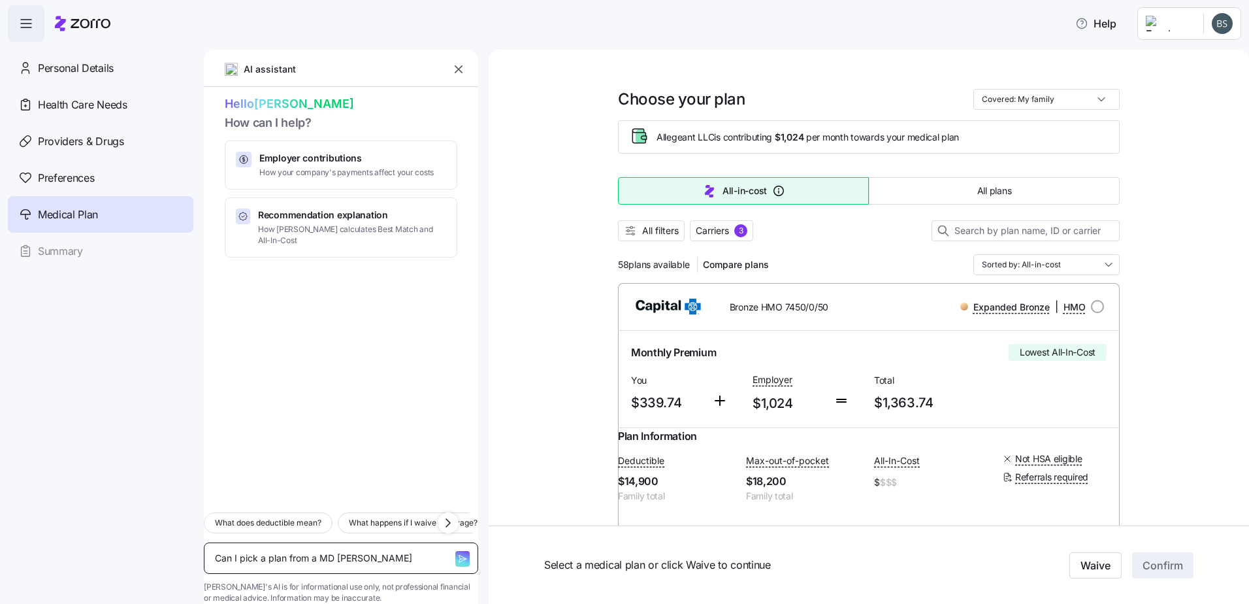
type textarea "Can I pick a plan from a MD Insuranc"
type textarea "x"
type textarea "Can I pick a plan from a MD Insurance"
type textarea "x"
type textarea "Can I pick a plan from a MD Insurance"
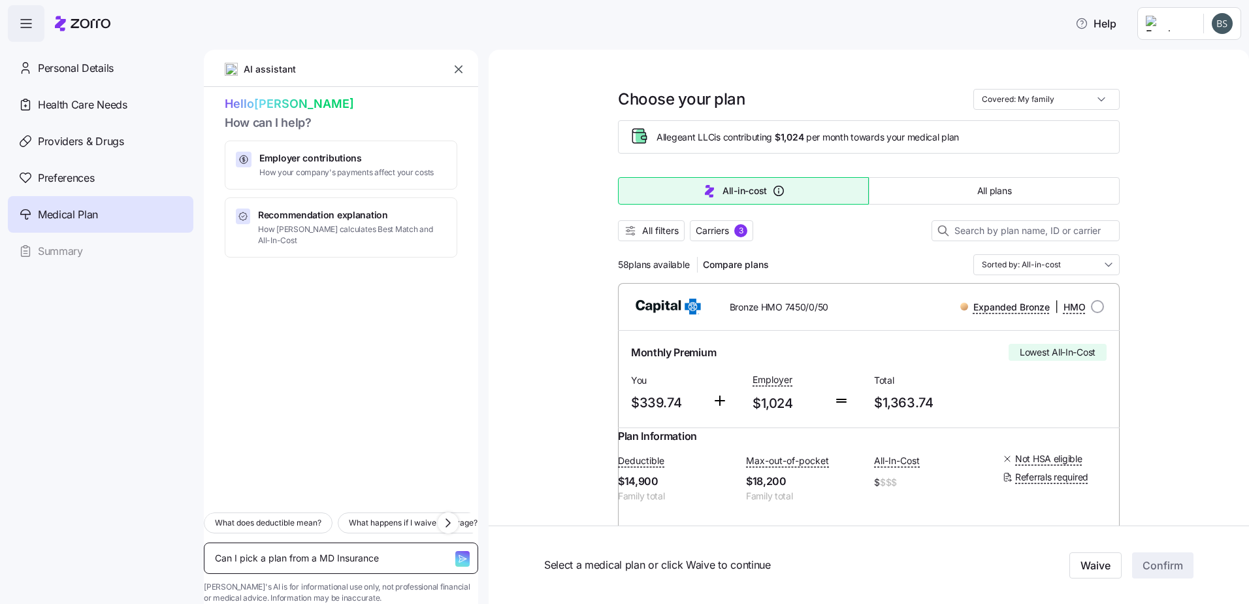
type textarea "x"
type textarea "Can I pick a plan from a MD Insurance c"
type textarea "x"
type textarea "Can I pick a plan from a MD Insurance ca"
type textarea "x"
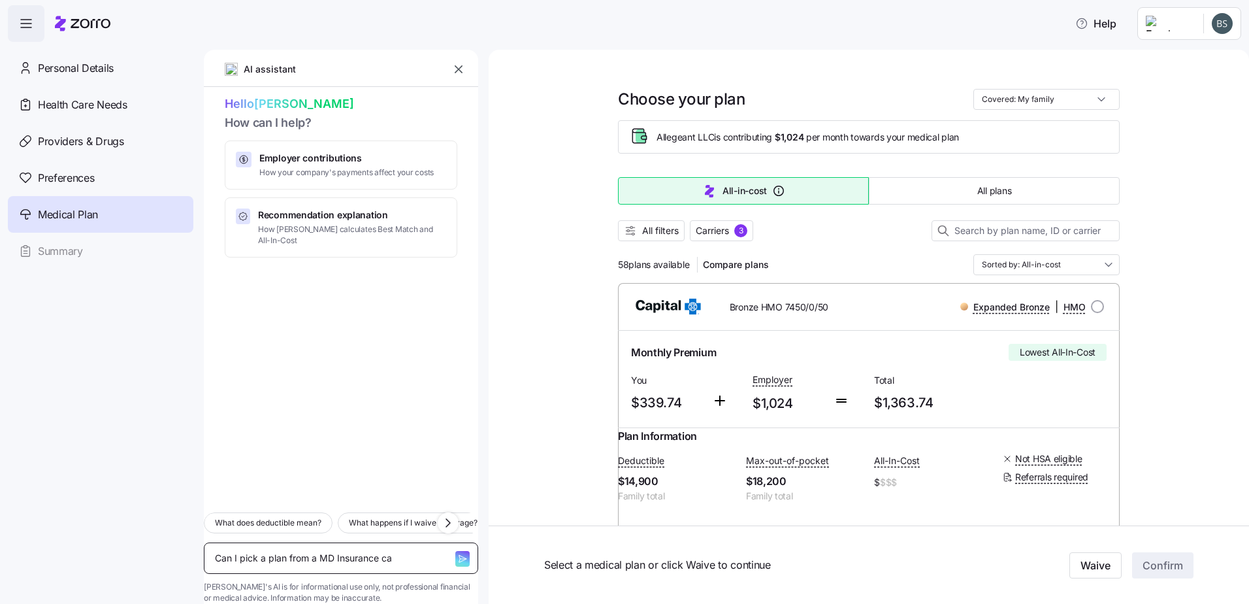
type textarea "Can I pick a plan from a MD Insurance car"
type textarea "x"
type textarea "Can I pick a plan from a MD Insurance carr"
type textarea "x"
type textarea "Can I pick a plan from a MD Insurance carrie"
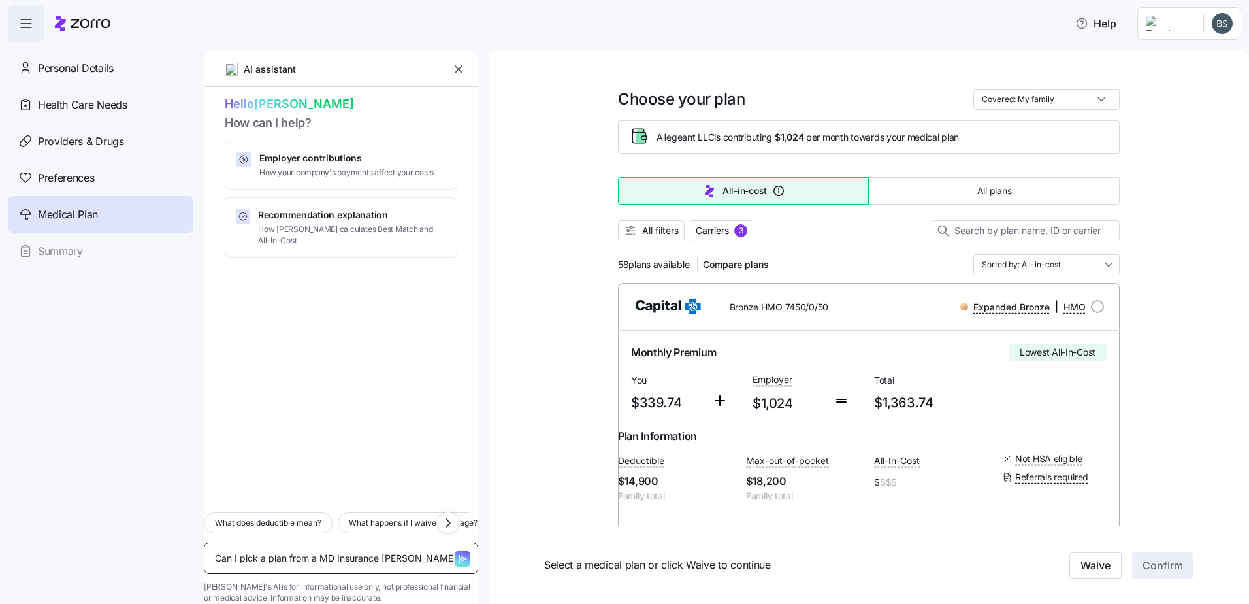
type textarea "x"
type textarea "Can I pick a plan from a MD Insurance carrier,"
type textarea "x"
type textarea "Can I pick a plan from a MD Insurance carrier,"
type textarea "x"
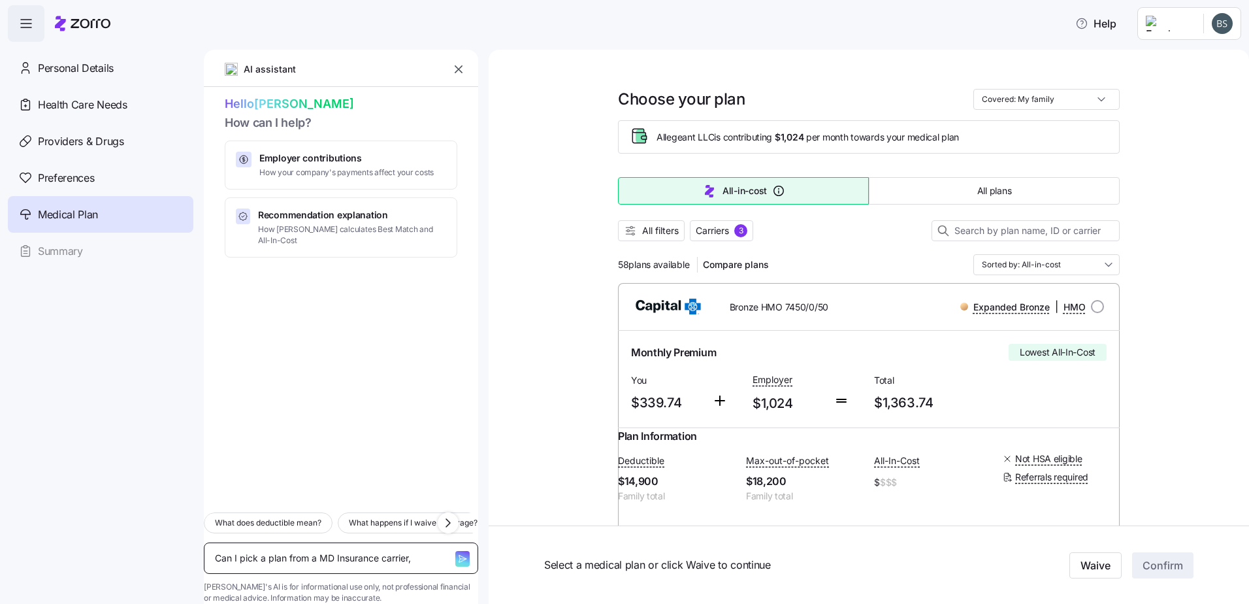
type textarea "Can I pick a plan from a MD Insurance carrier, e"
type textarea "x"
type textarea "Can I pick a plan from a MD Insurance carrier, ev"
type textarea "x"
type textarea "Can I pick a plan from a MD Insurance carrier, eve"
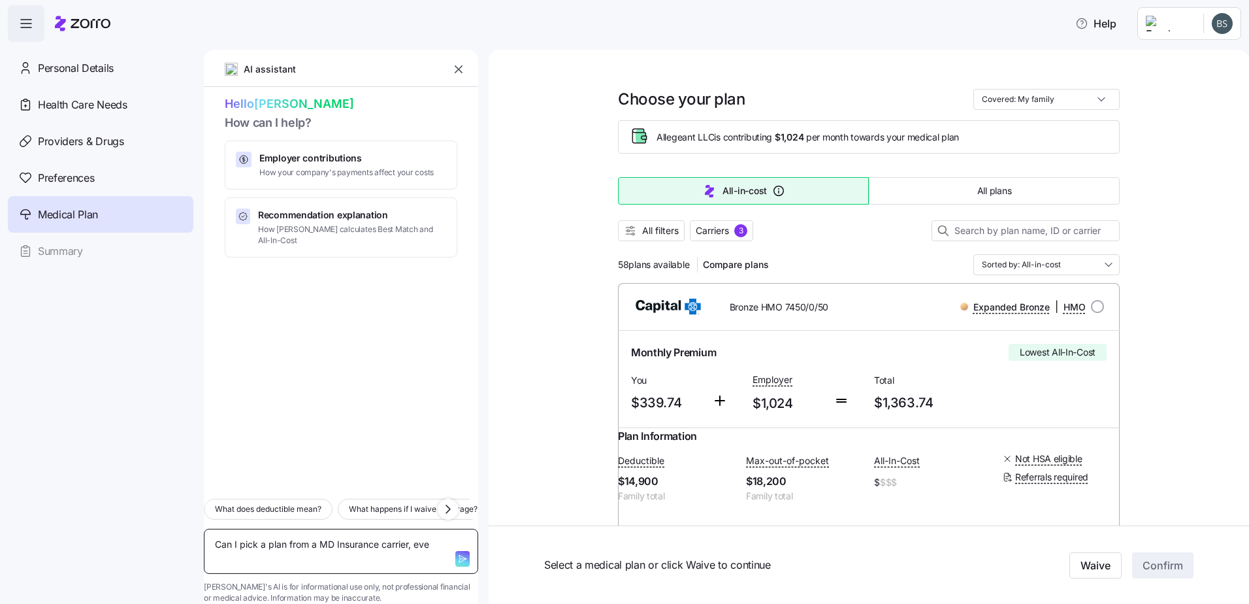
type textarea "x"
type textarea "Can I pick a plan from a MD Insurance carrier, even"
type textarea "x"
type textarea "Can I pick a plan from a MD Insurance carrier, even"
type textarea "x"
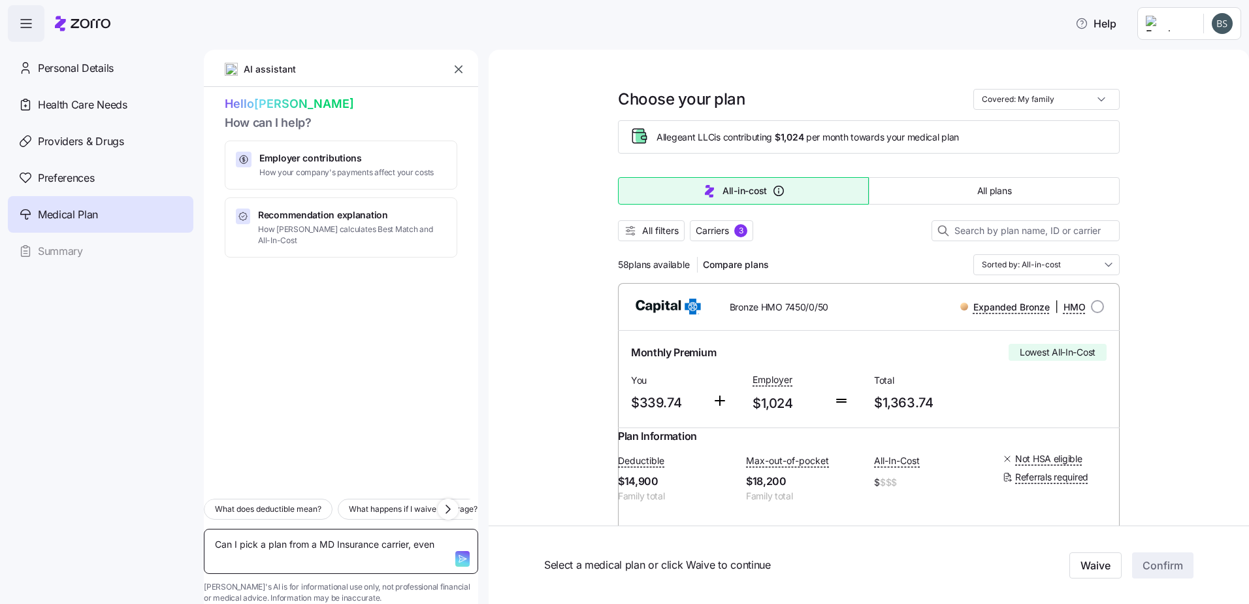
type textarea "Can I pick a plan from a MD Insurance carrier, even i"
type textarea "x"
type textarea "Can I pick a plan from a MD Insurance carrier, even if"
type textarea "x"
type textarea "Can I pick a plan from a MD Insurance carrier, even if"
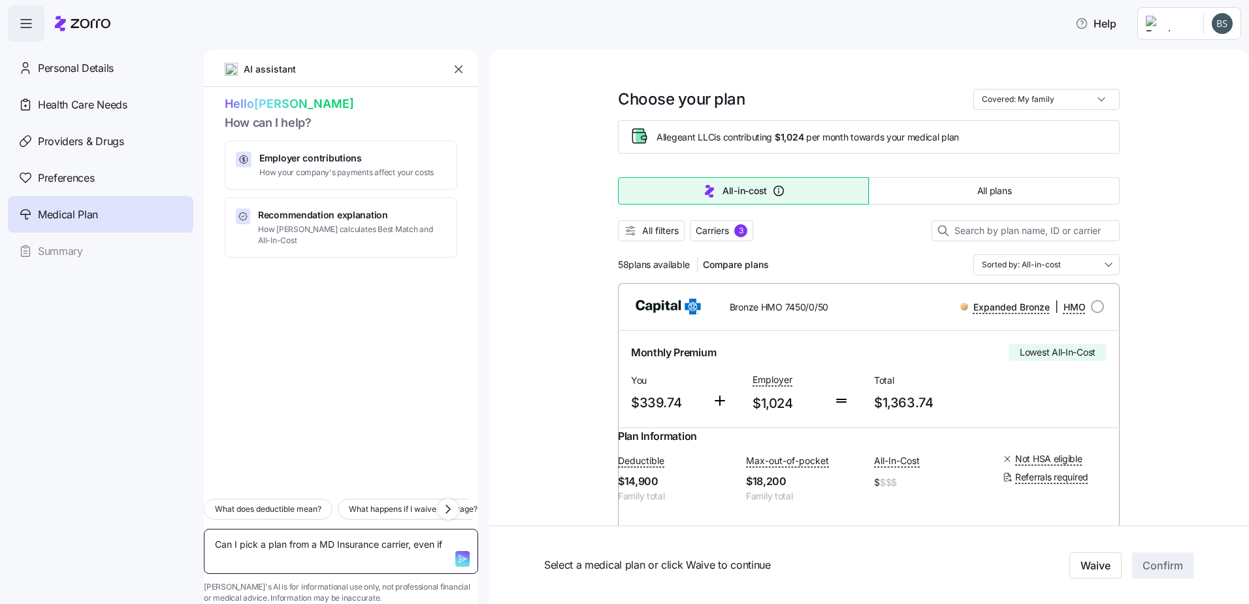
type textarea "x"
type textarea "Can I pick a plan from a MD Insurance carrier, even if I"
type textarea "x"
type textarea "Can I pick a plan from a MD Insurance carrier, even if I"
type textarea "x"
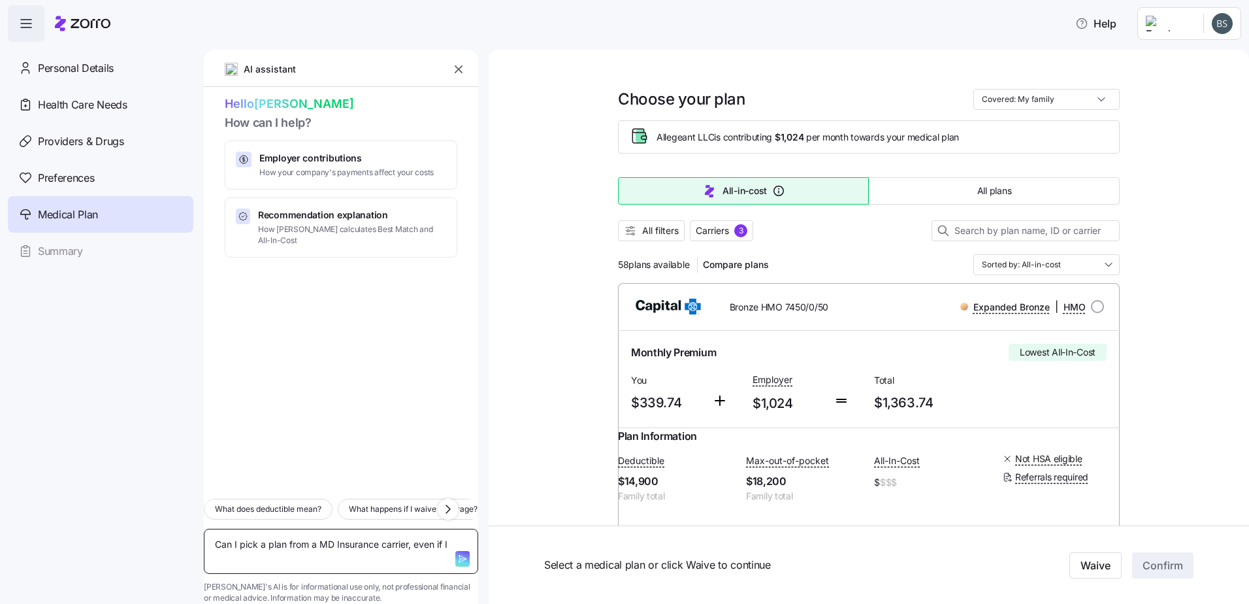
type textarea "Can I pick a plan from a MD Insurance carrier, even if I l"
type textarea "x"
type textarea "Can I pick a plan from a MD Insurance carrier, even if I li"
type textarea "x"
type textarea "Can I pick a plan from a MD Insurance carrier, even if I liv"
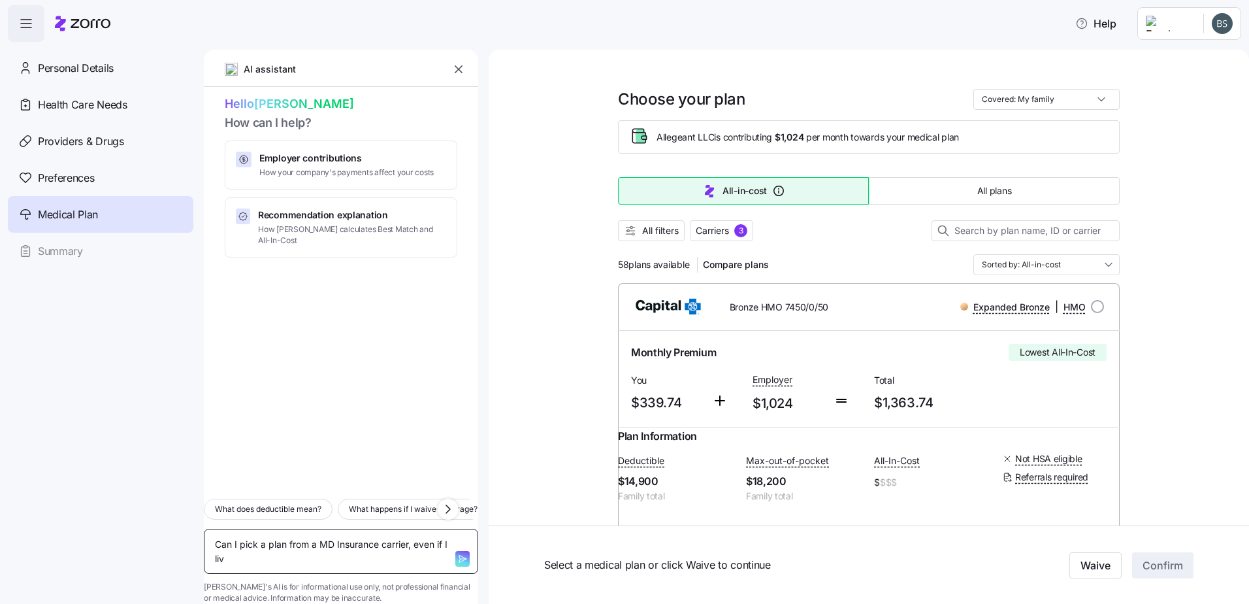
type textarea "x"
type textarea "Can I pick a plan from a MD Insurance carrier, even if I live"
type textarea "x"
type textarea "Can I pick a plan from a MD Insurance carrier, even if I live"
type textarea "x"
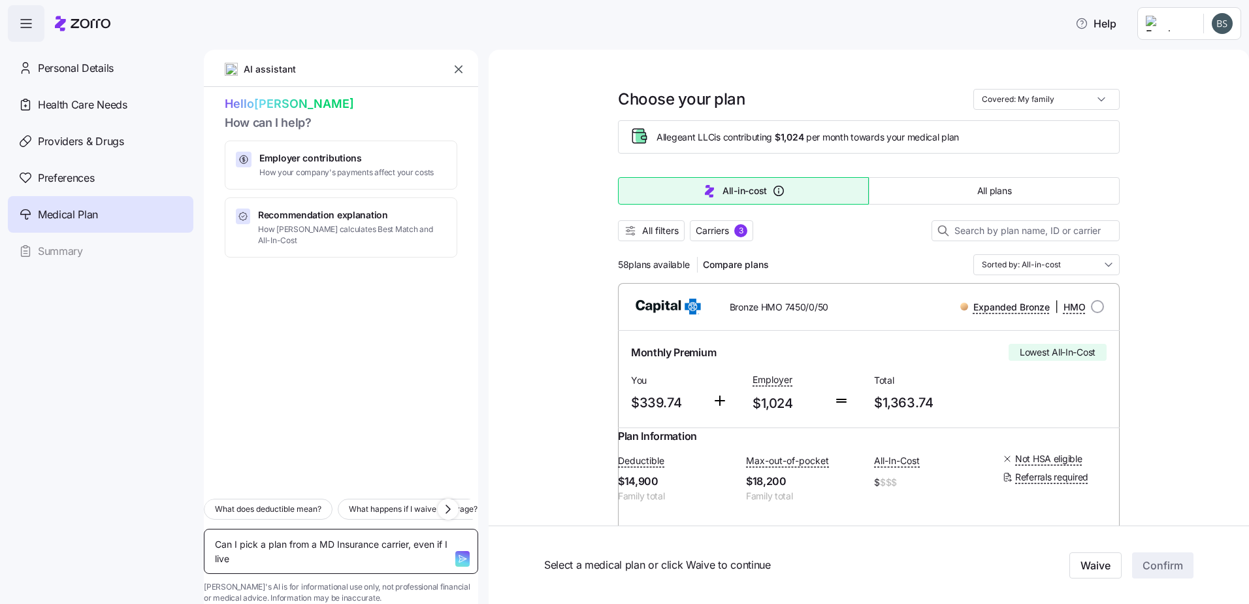
type textarea "Can I pick a plan from a MD Insurance carrier, even if I live i"
type textarea "x"
type textarea "Can I pick a plan from a MD Insurance carrier, even if I live in"
type textarea "x"
type textarea "Can I pick a plan from a MD Insurance carrier, even if I live in"
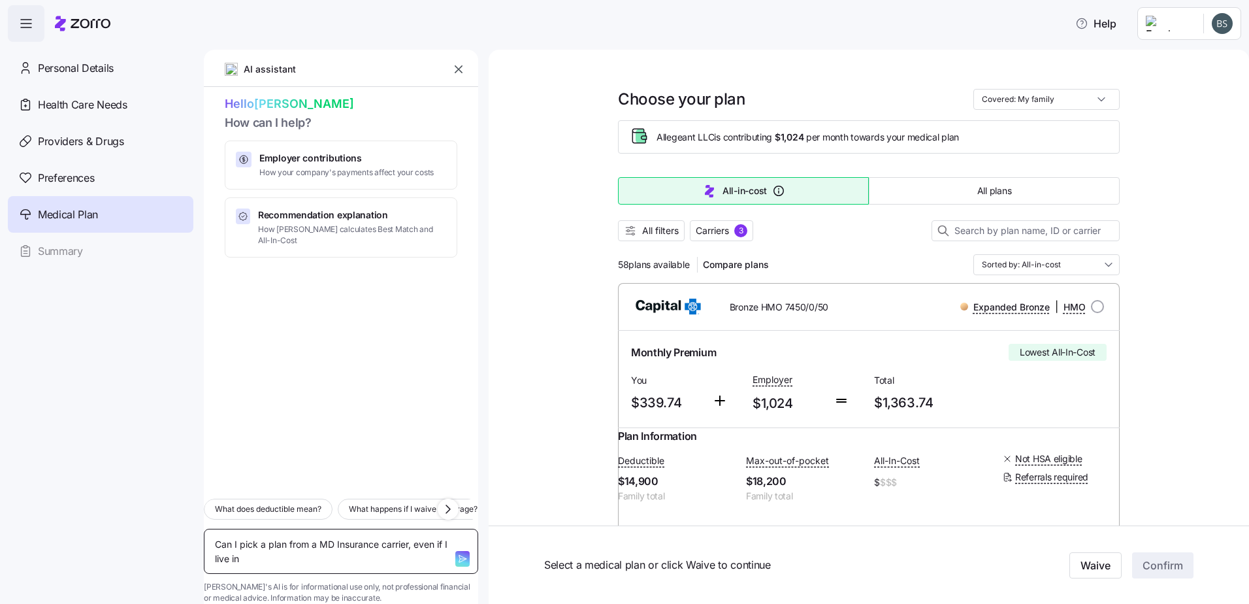
type textarea "x"
type textarea "Can I pick a plan from a MD Insurance carrier, even if I live in P"
type textarea "x"
type textarea "Can I pick a plan from a MD Insurance carrier, even if I live in PA"
type textarea "x"
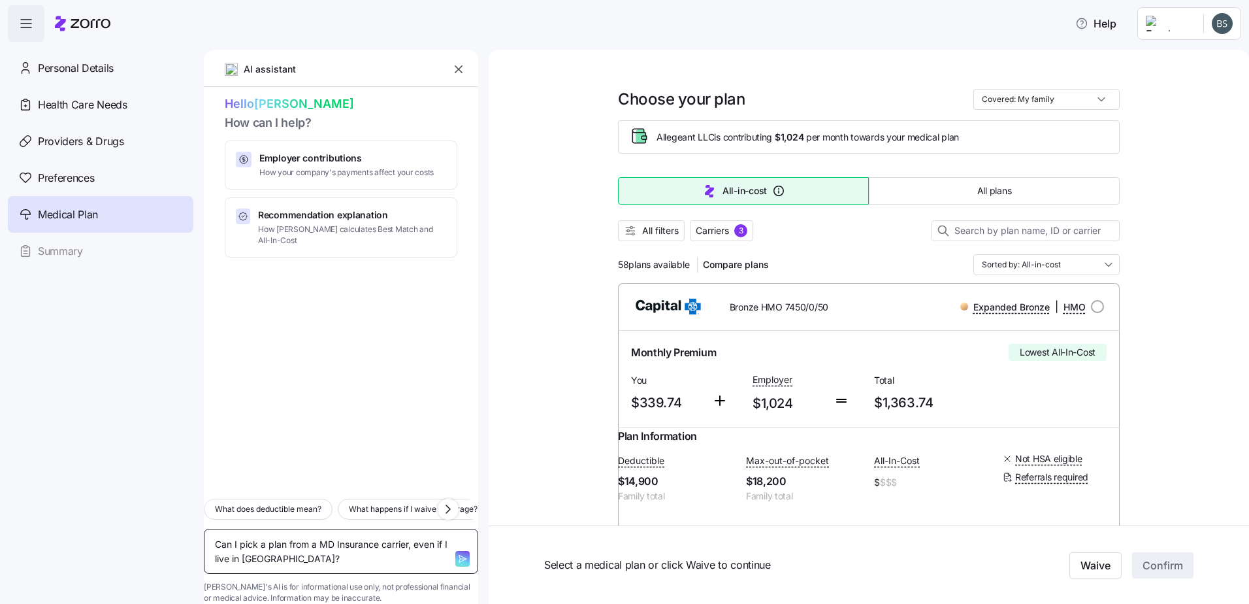
type textarea "Can I pick a plan from a MD Insurance carrier, even if I live in [GEOGRAPHIC_DA…"
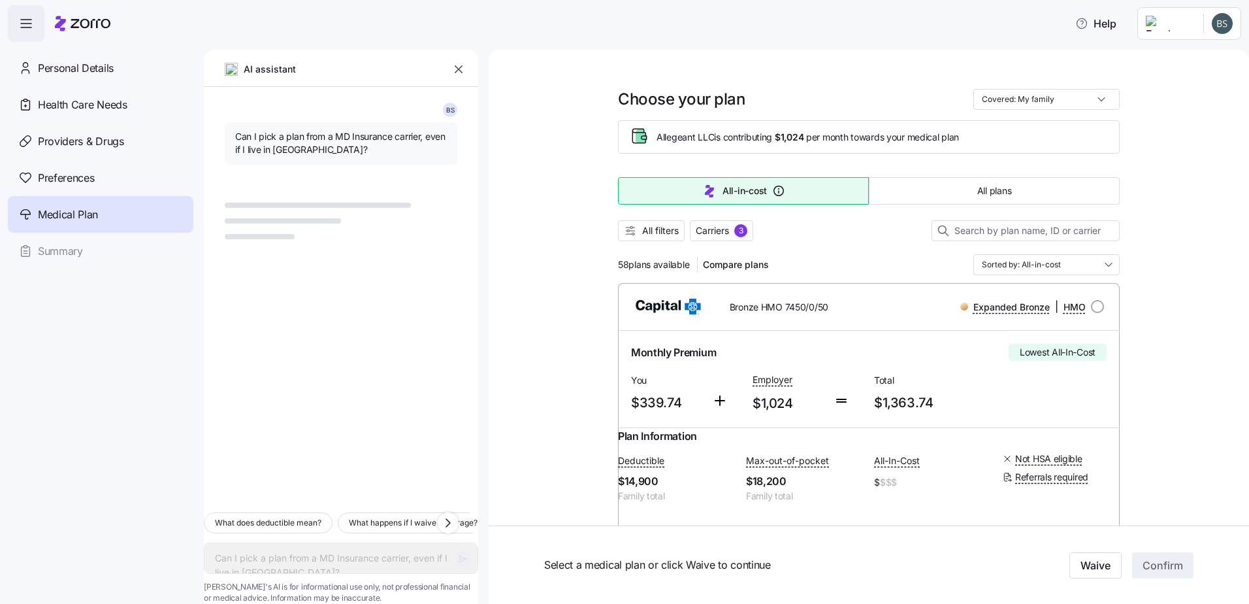
type textarea "x"
click at [732, 263] on span "Compare plans" at bounding box center [736, 264] width 66 height 13
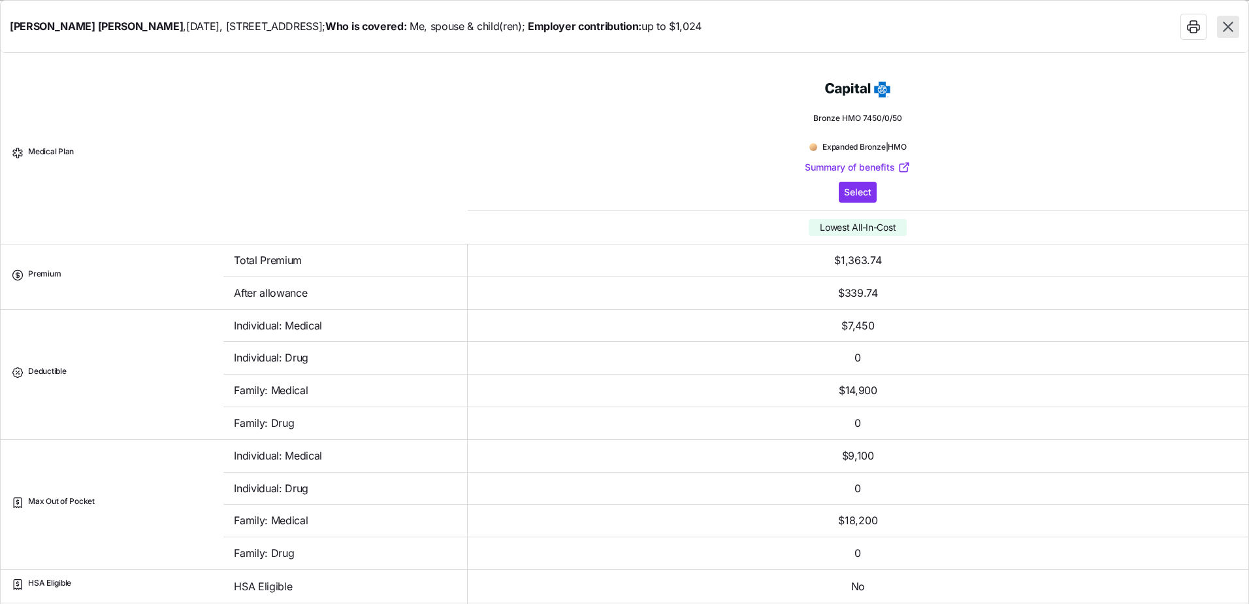
click at [1228, 29] on icon "button" at bounding box center [1228, 26] width 17 height 17
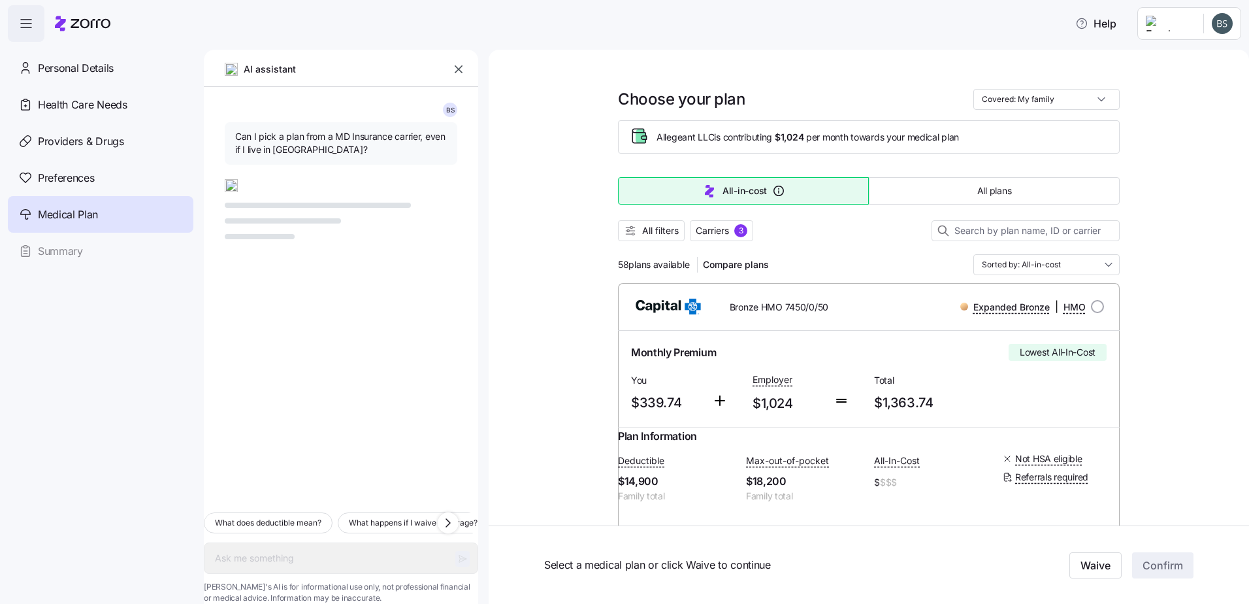
scroll to position [218, 0]
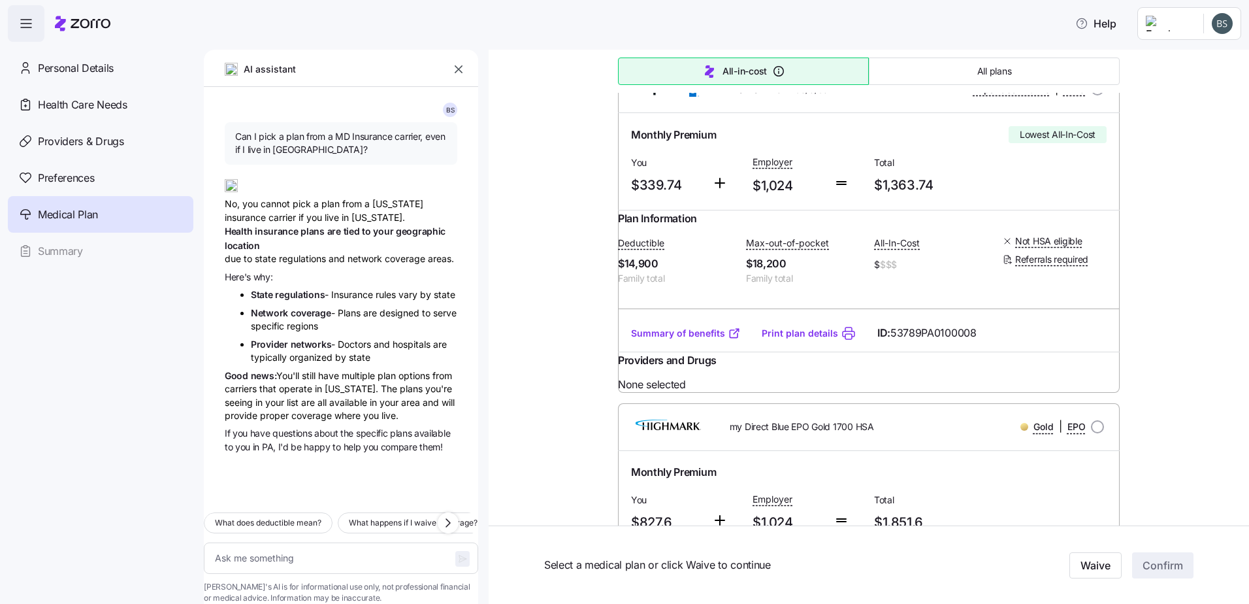
click at [70, 148] on span "Providers & Drugs" at bounding box center [81, 141] width 86 height 16
type textarea "x"
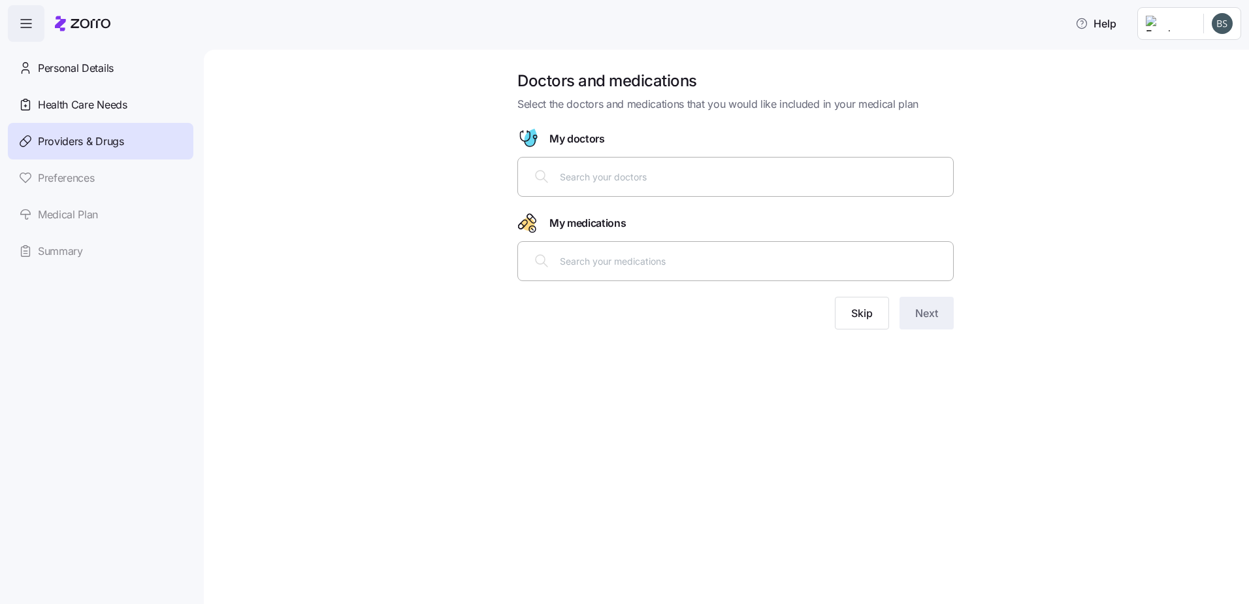
click at [583, 181] on input "text" at bounding box center [752, 176] width 385 height 14
type input "annetta czar"
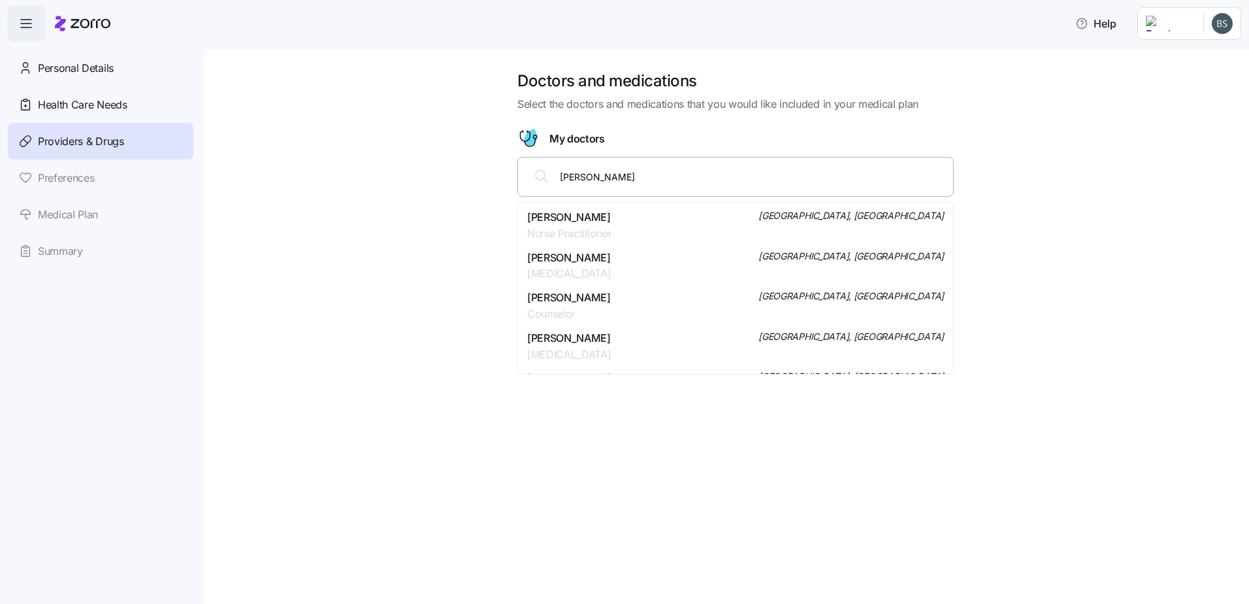
click at [575, 229] on span "Nurse Practitioner" at bounding box center [569, 233] width 84 height 16
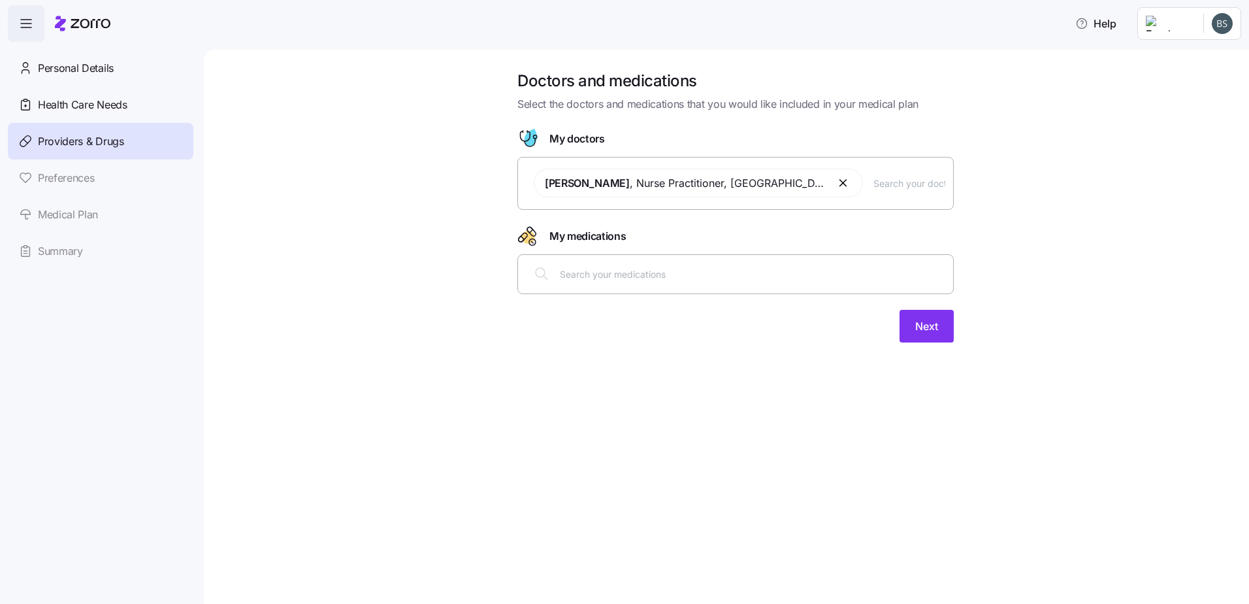
click at [924, 320] on span "Next" at bounding box center [926, 326] width 23 height 16
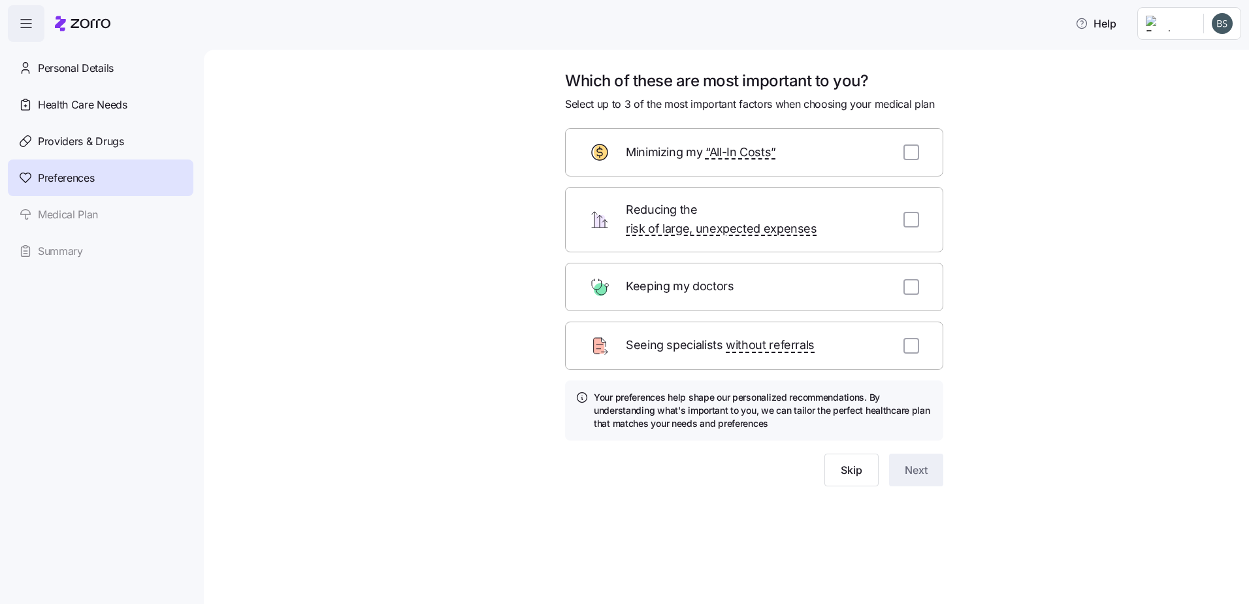
click at [859, 462] on span "Skip" at bounding box center [852, 470] width 22 height 16
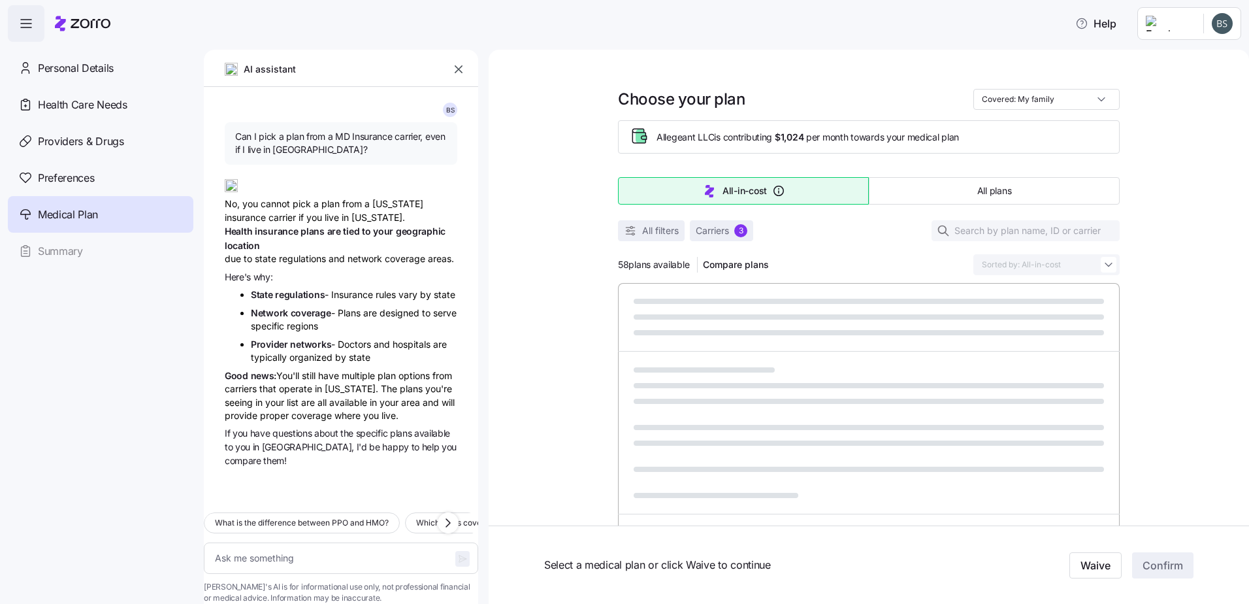
type textarea "x"
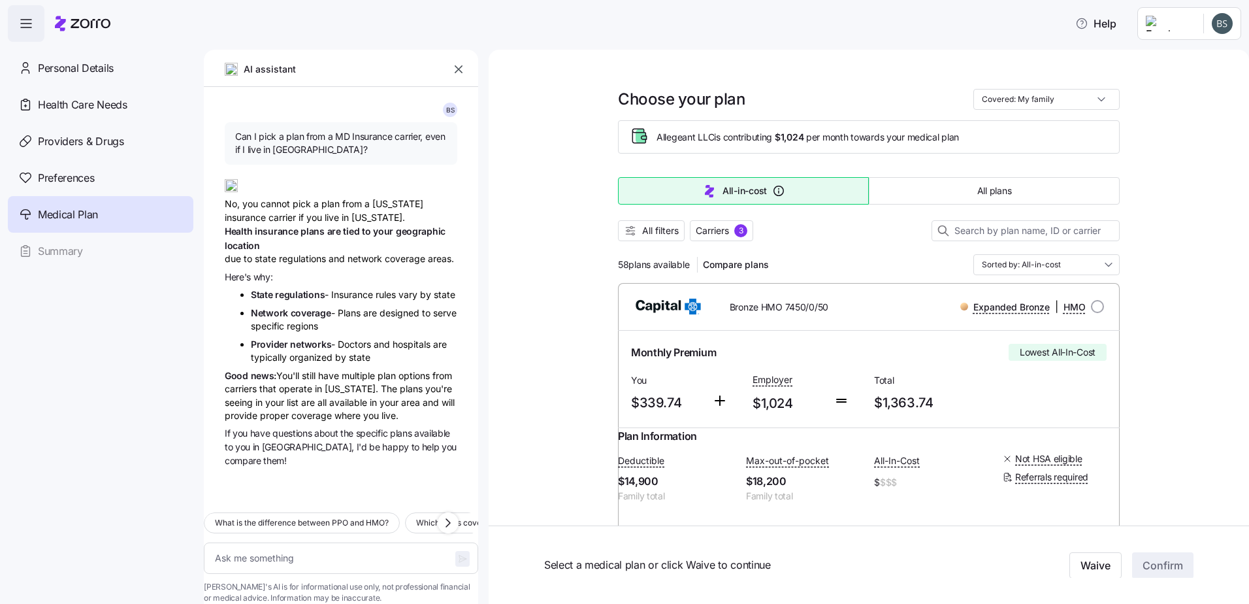
click at [455, 71] on icon "button" at bounding box center [458, 69] width 13 height 13
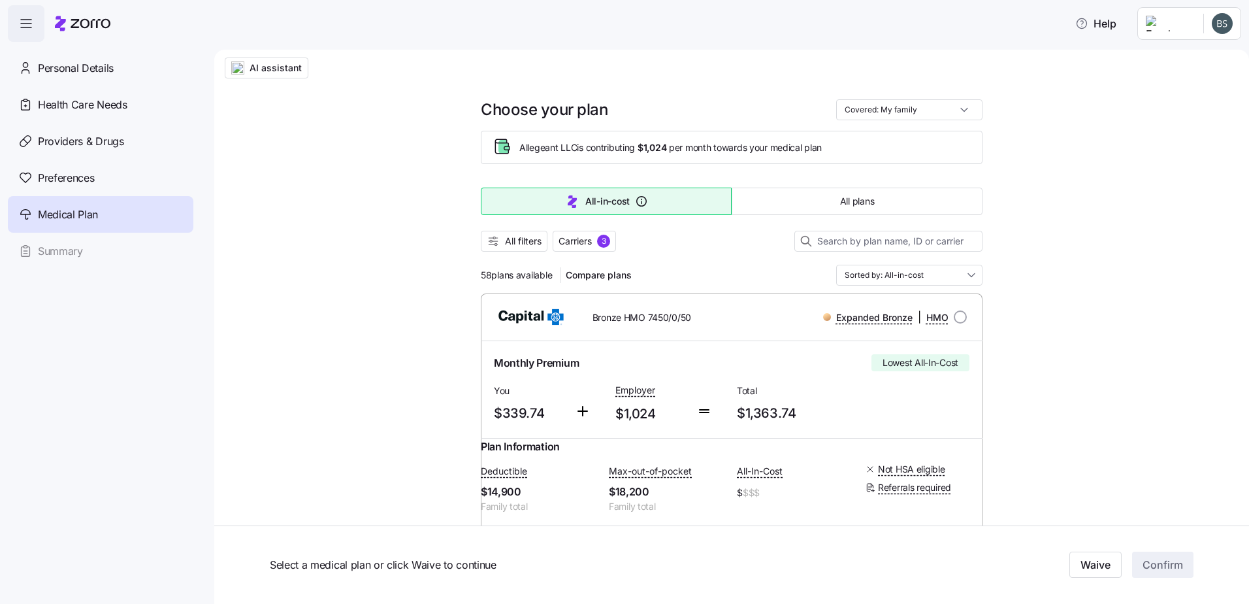
click at [581, 244] on span "Carriers" at bounding box center [575, 241] width 33 height 13
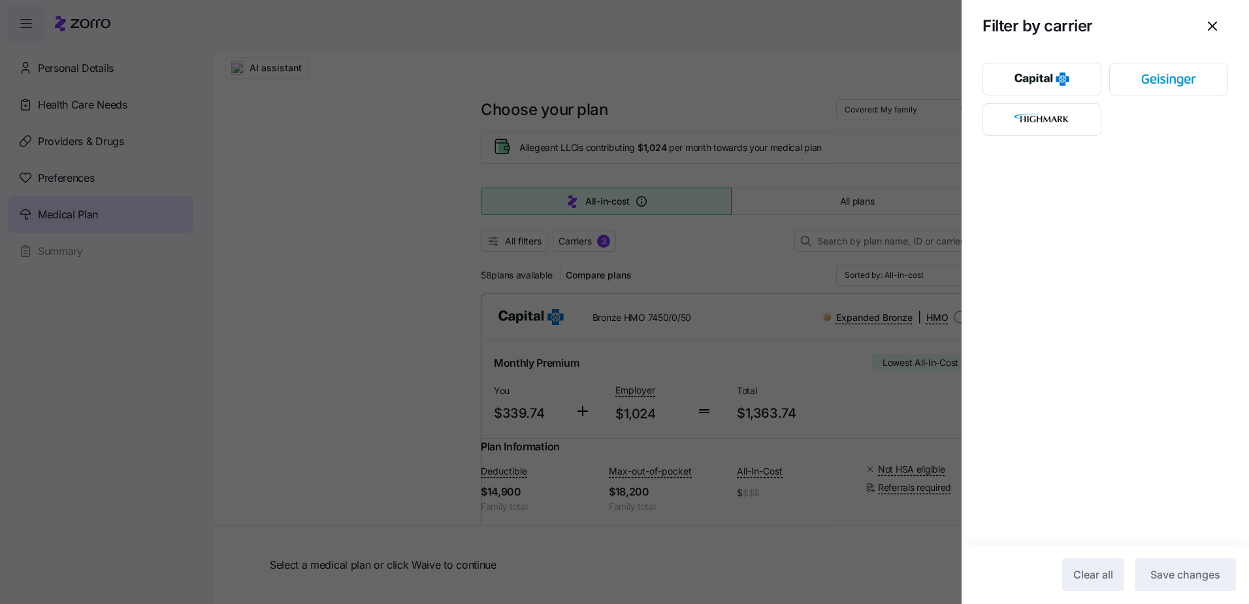
click at [581, 244] on div at bounding box center [624, 302] width 1249 height 604
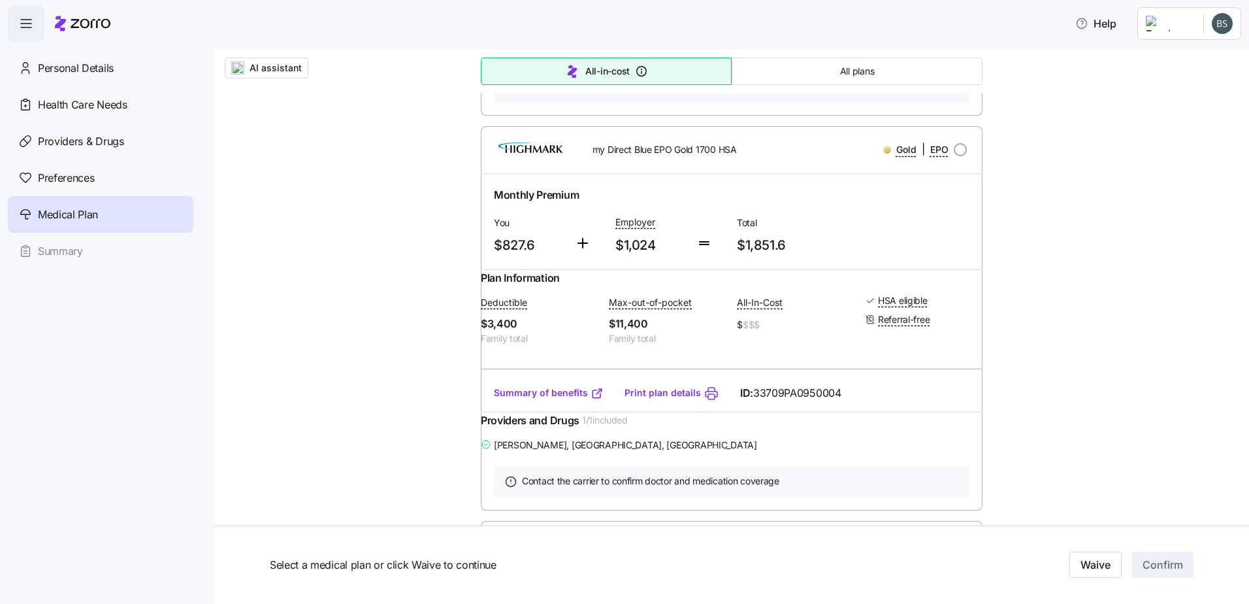
scroll to position [630, 0]
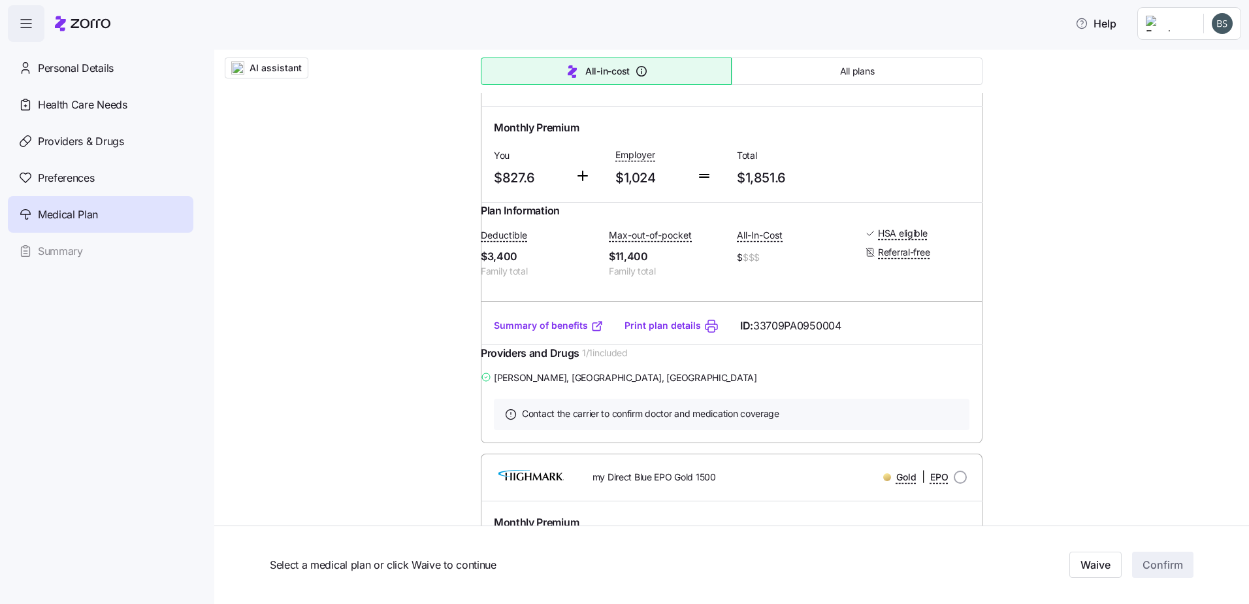
click at [1144, 205] on div "AI assistant Choose your plan Covered: My family Allegeant LLC is contributing …" at bounding box center [731, 599] width 1035 height 2358
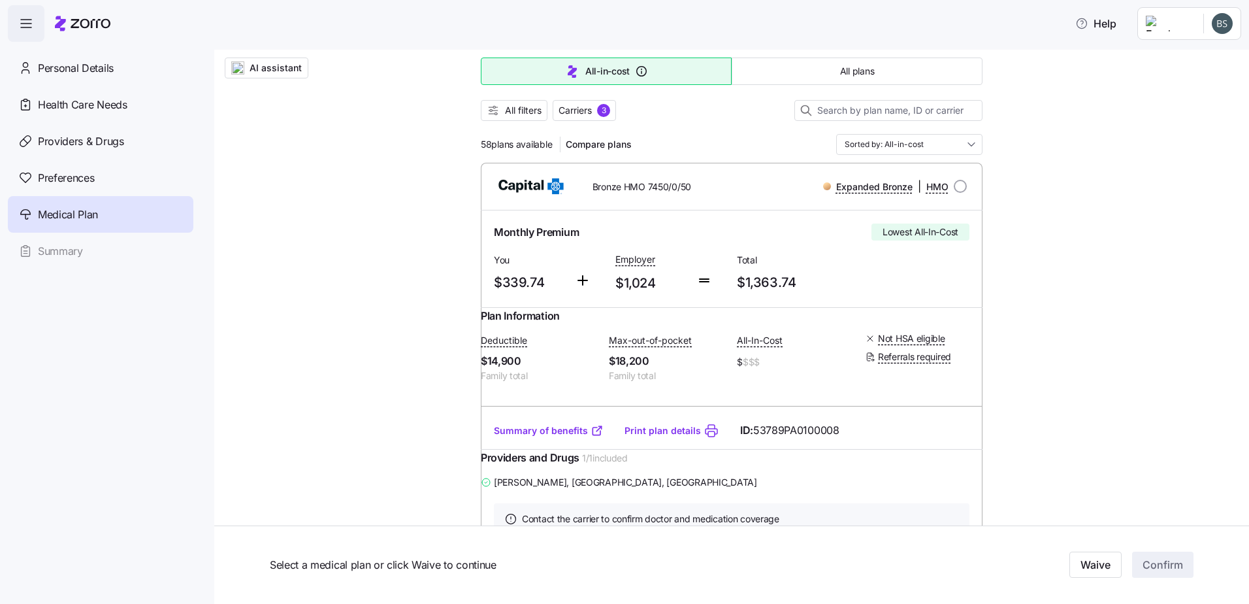
scroll to position [0, 0]
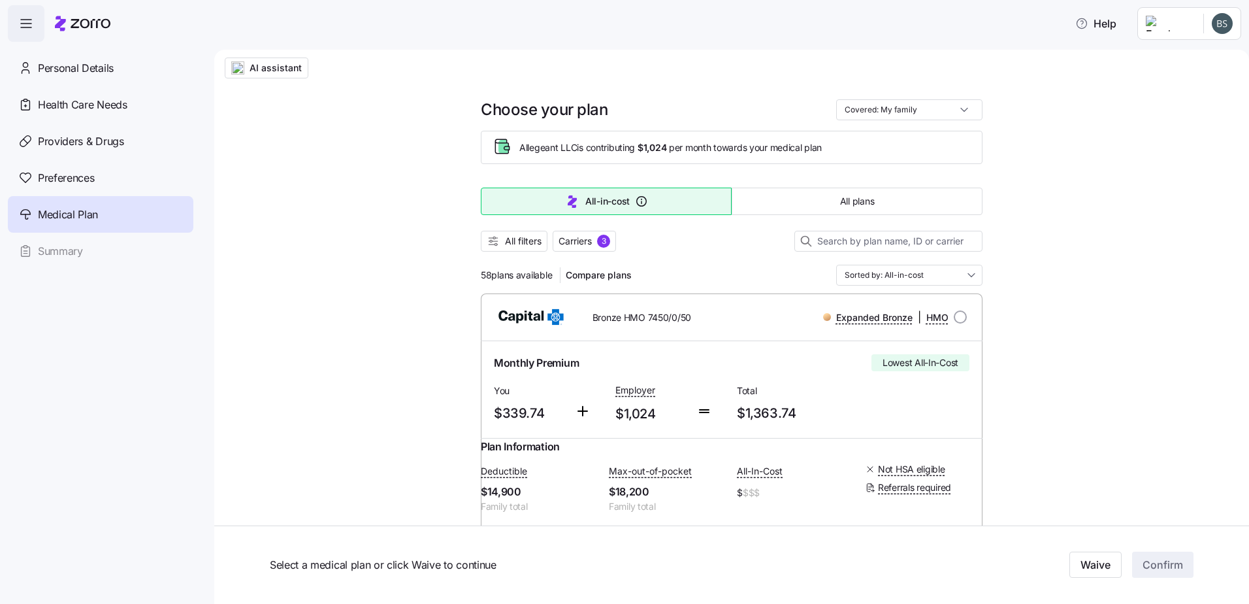
click at [566, 237] on span "Carriers" at bounding box center [575, 241] width 33 height 13
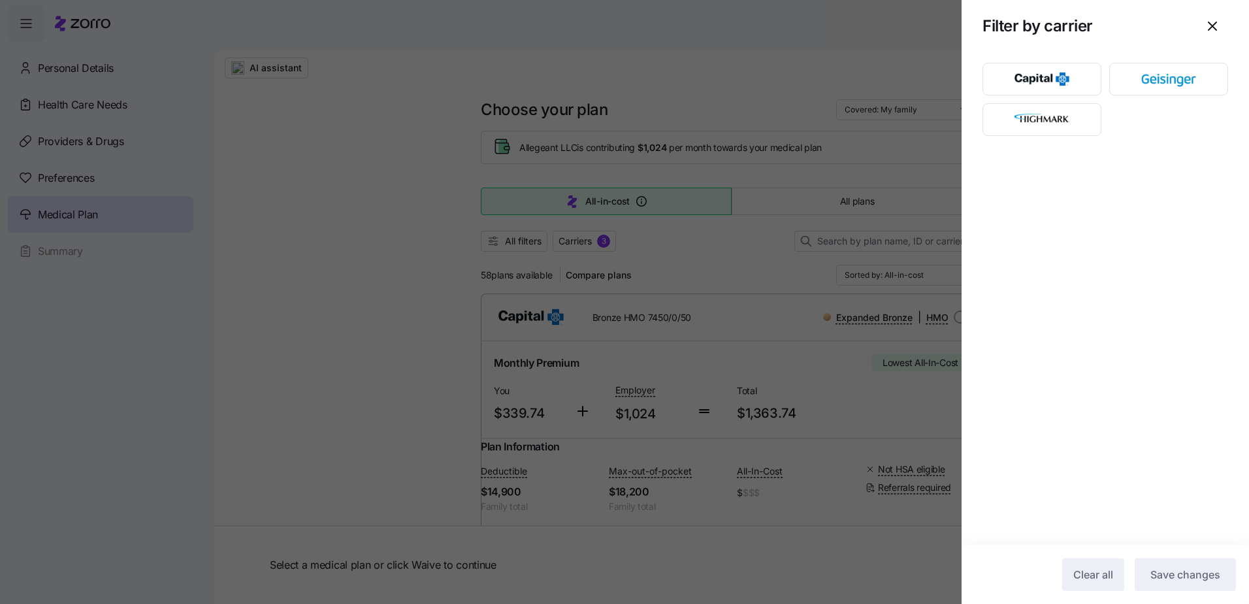
click at [1052, 117] on img "button" at bounding box center [1042, 119] width 96 height 26
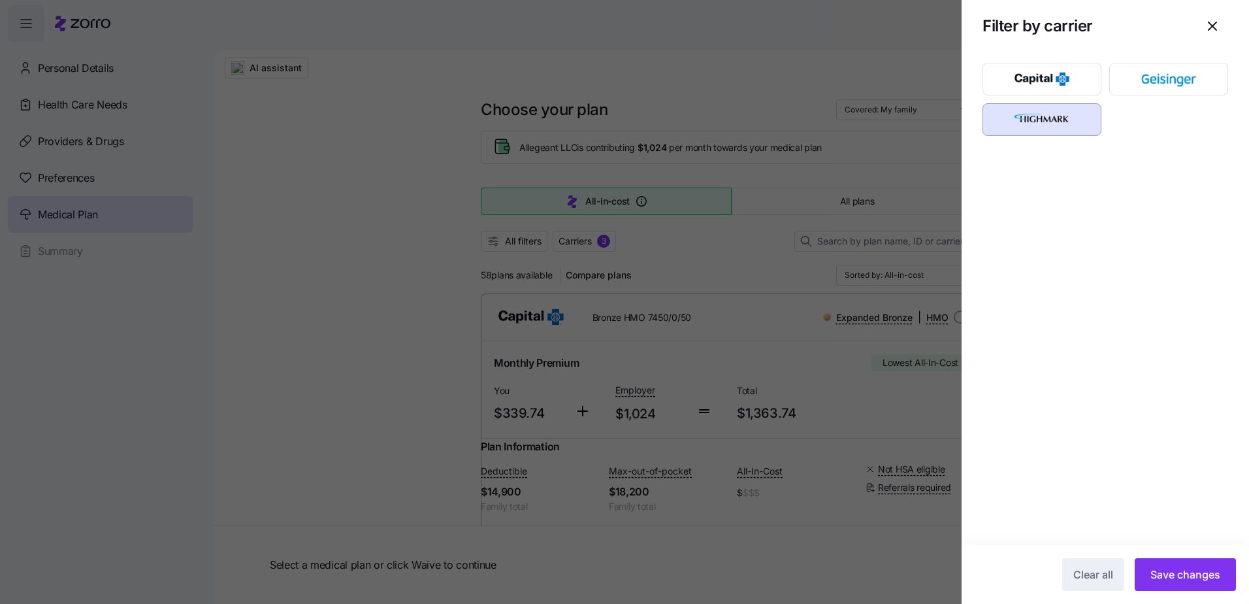
click at [1045, 114] on img "button" at bounding box center [1042, 119] width 96 height 26
click at [1047, 85] on img "button" at bounding box center [1042, 79] width 96 height 26
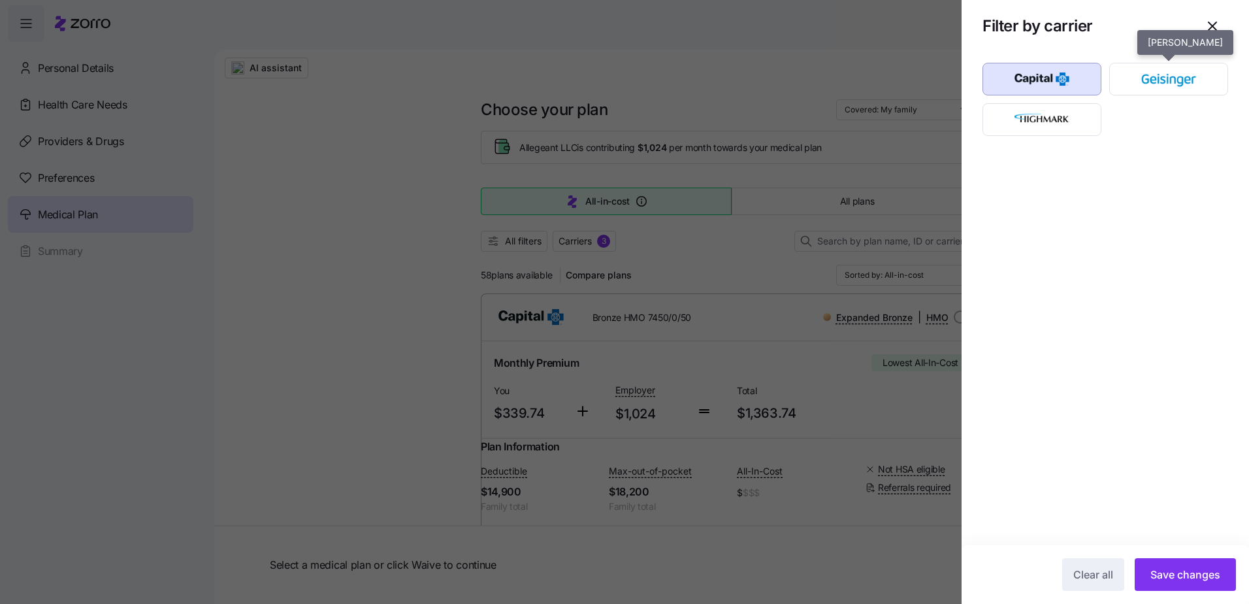
click at [1182, 85] on img "button" at bounding box center [1169, 79] width 96 height 26
click at [1196, 571] on span "Save changes" at bounding box center [1185, 574] width 70 height 16
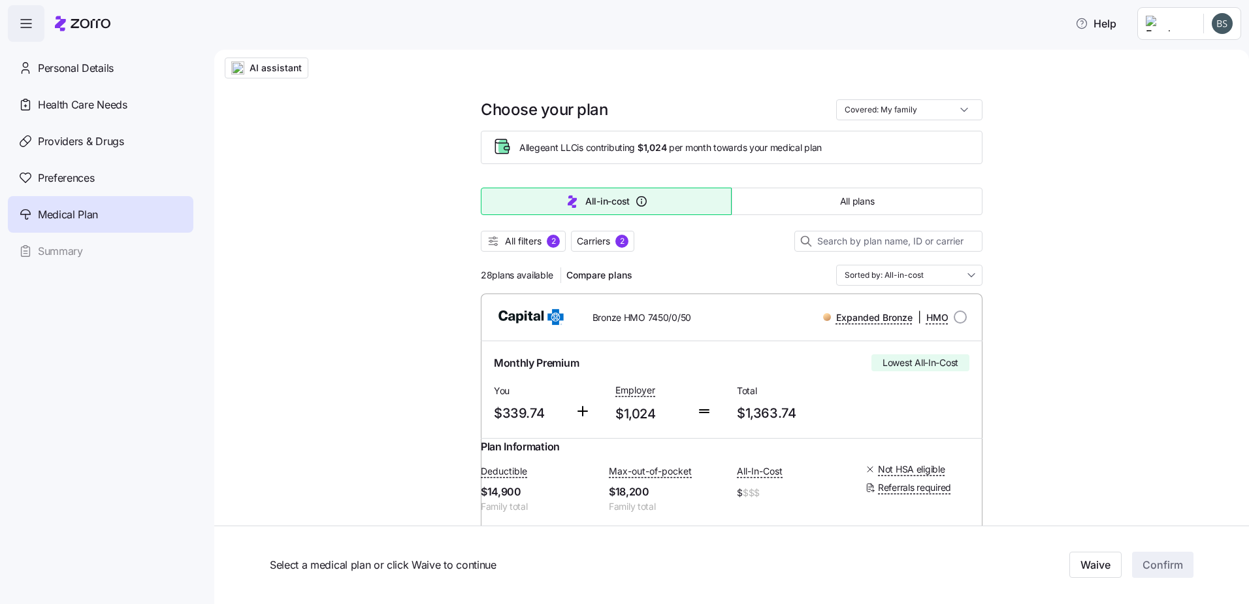
click at [898, 278] on input "Sorted by: All-in-cost" at bounding box center [909, 275] width 146 height 21
click at [869, 346] on div "Premium" at bounding box center [905, 351] width 136 height 22
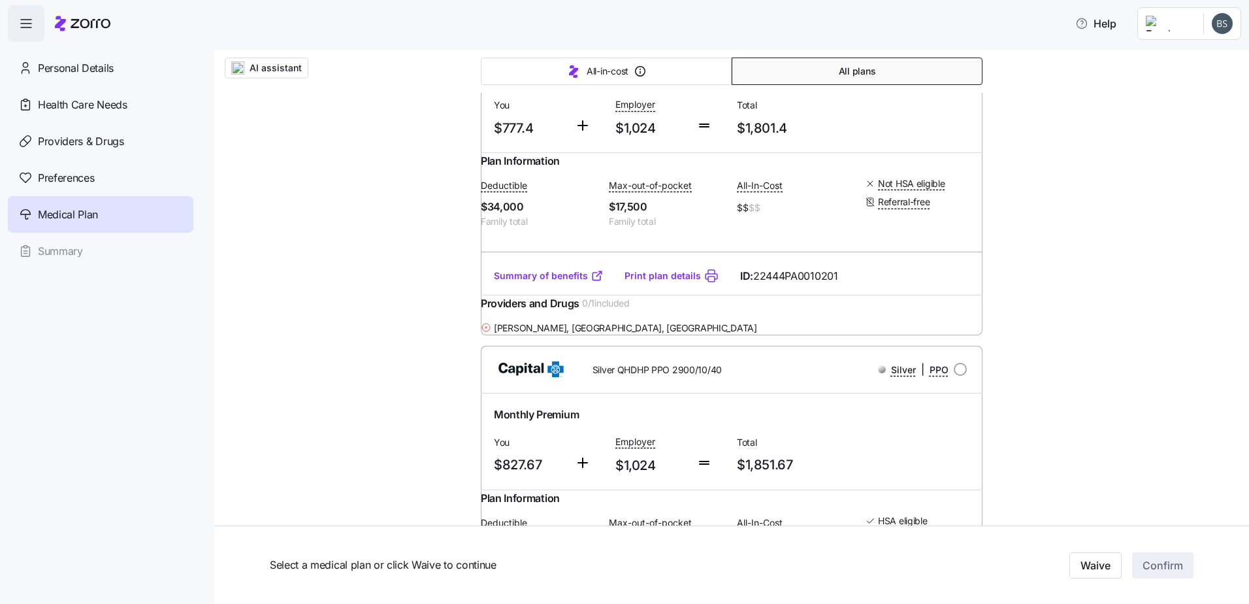
scroll to position [2265, 0]
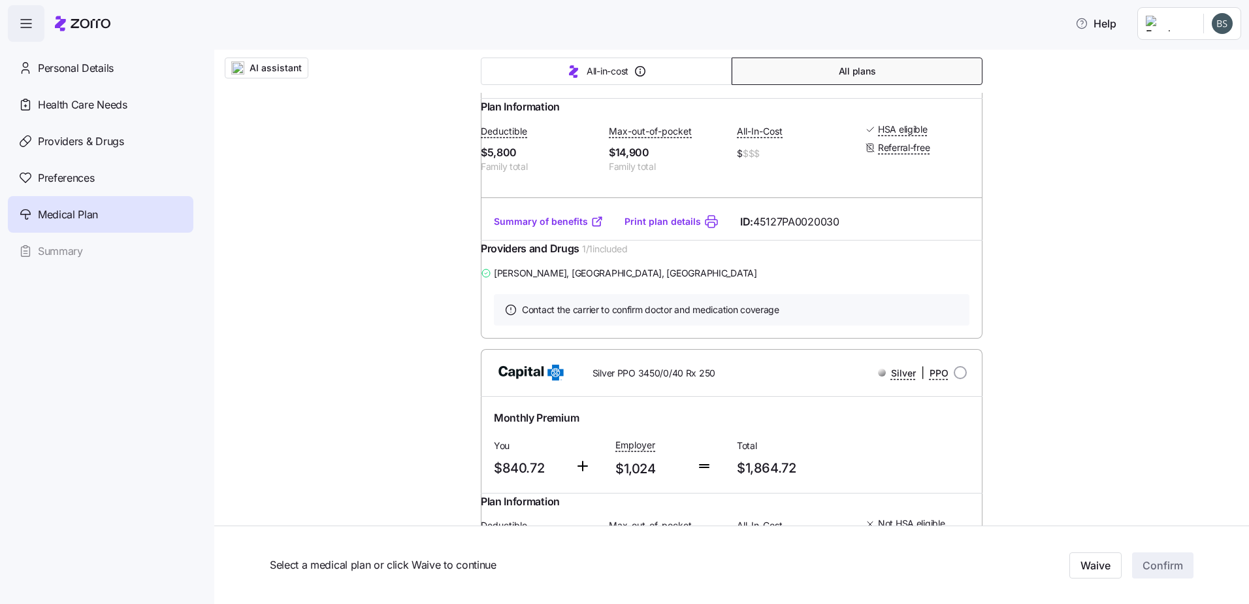
scroll to position [2657, 0]
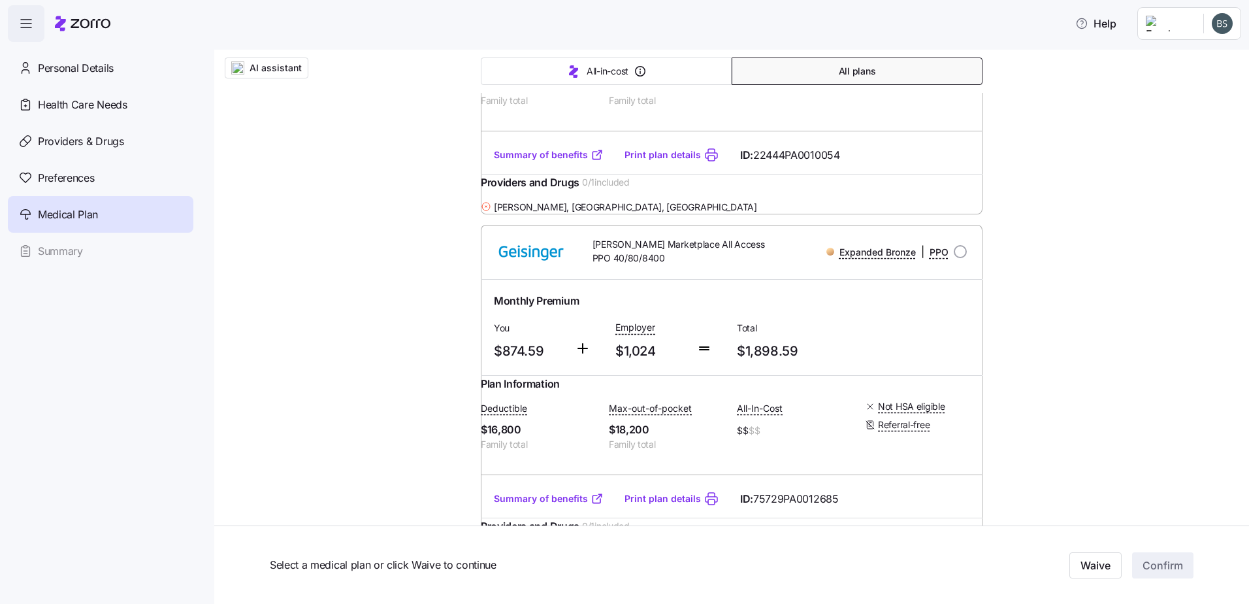
scroll to position [3528, 0]
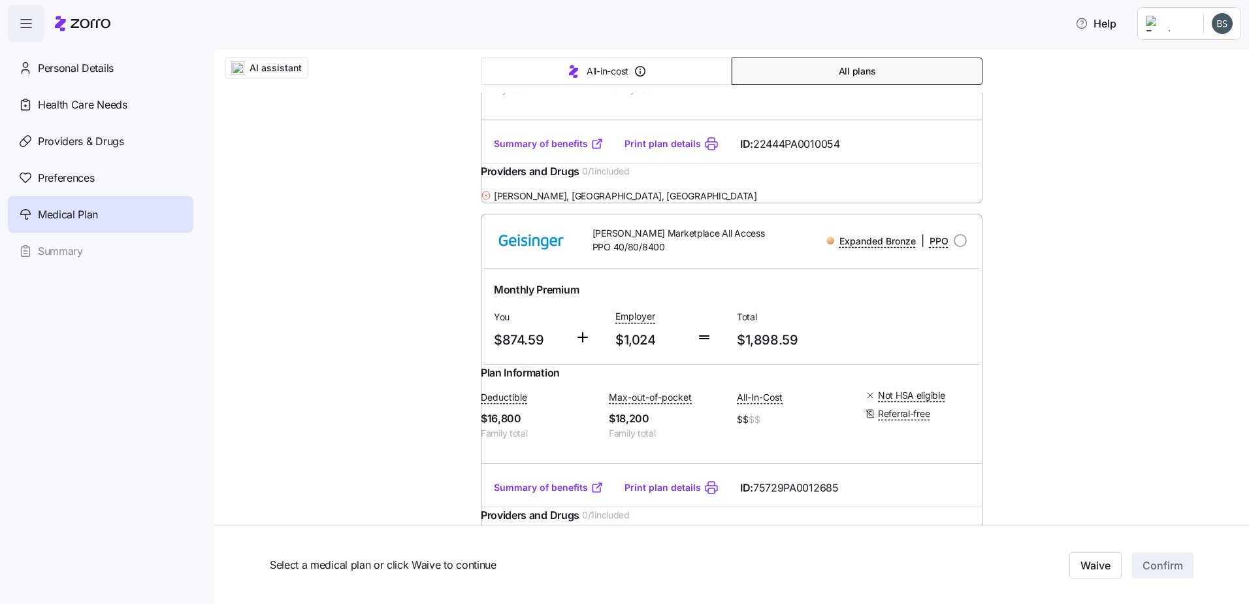
click at [1238, 297] on div "AI assistant Choose your plan Covered: My family Allegeant LLC is contributing …" at bounding box center [731, 506] width 1035 height 7968
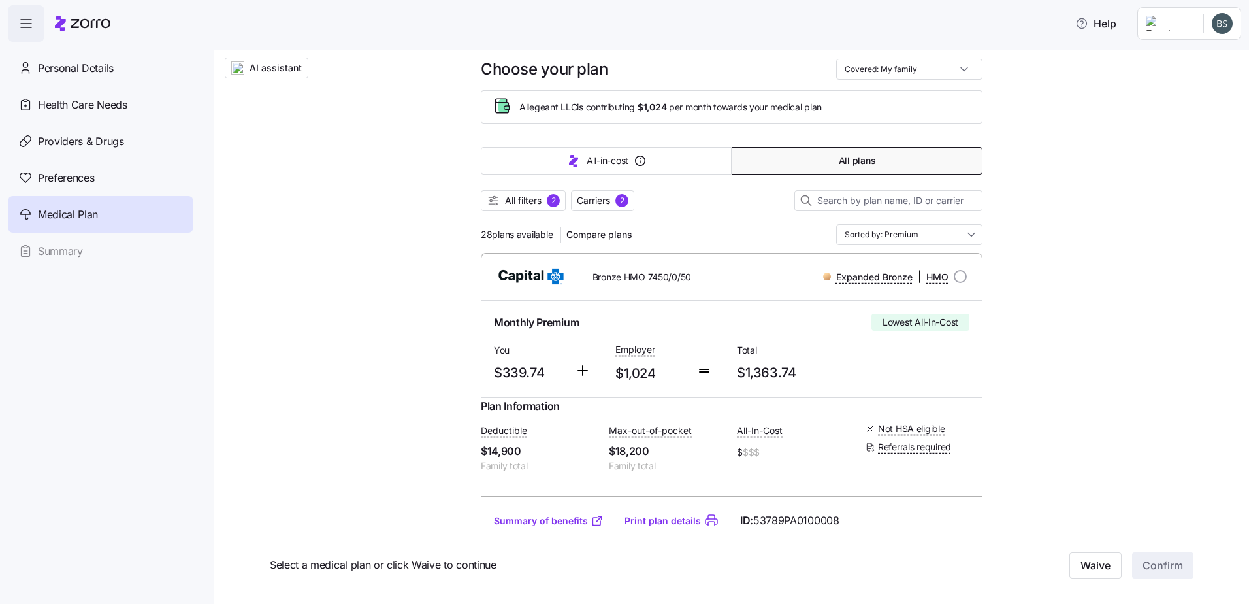
scroll to position [87, 0]
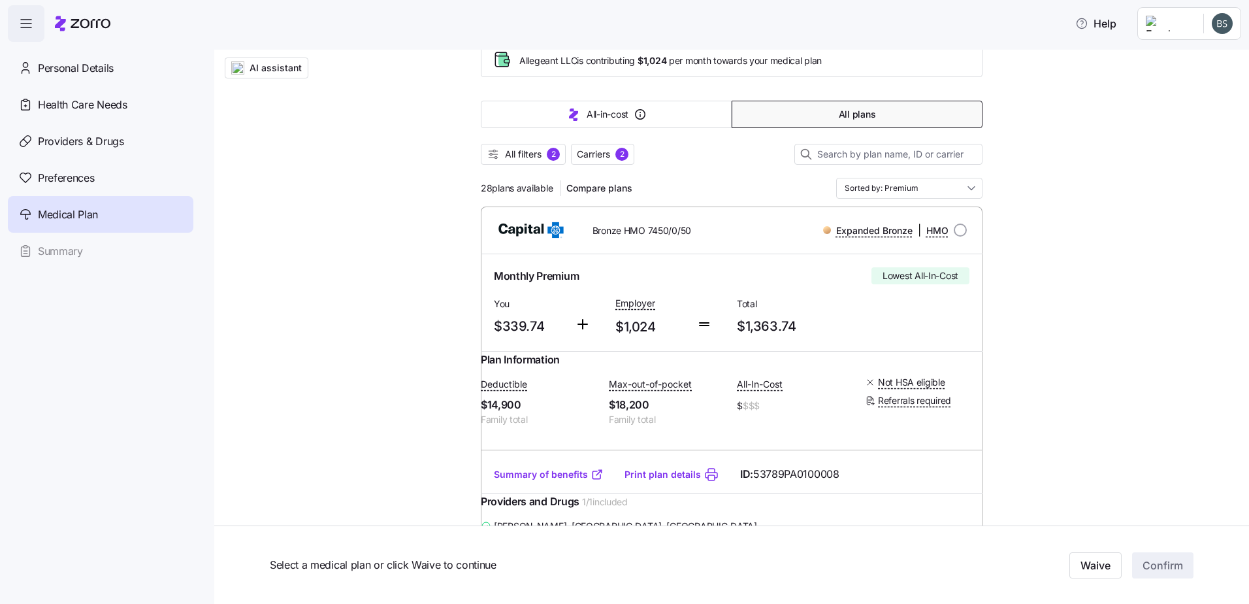
click at [885, 187] on input "Sorted by: Premium" at bounding box center [909, 188] width 146 height 21
click at [870, 287] on div "Deductible" at bounding box center [905, 286] width 136 height 22
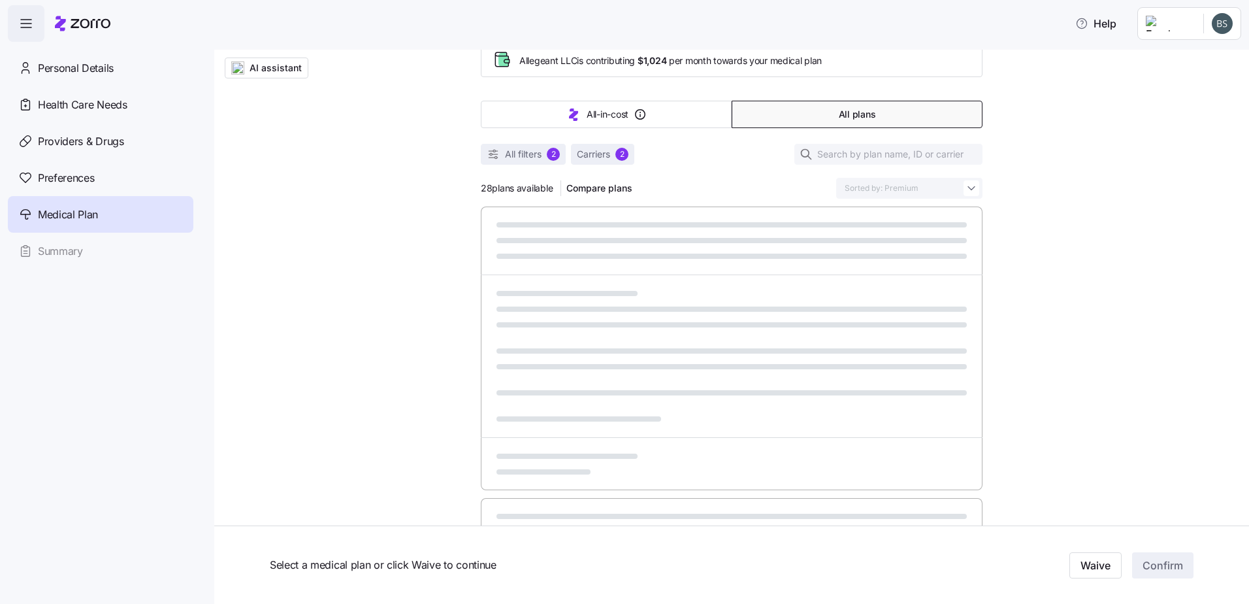
type input "Sorted by: Deductible"
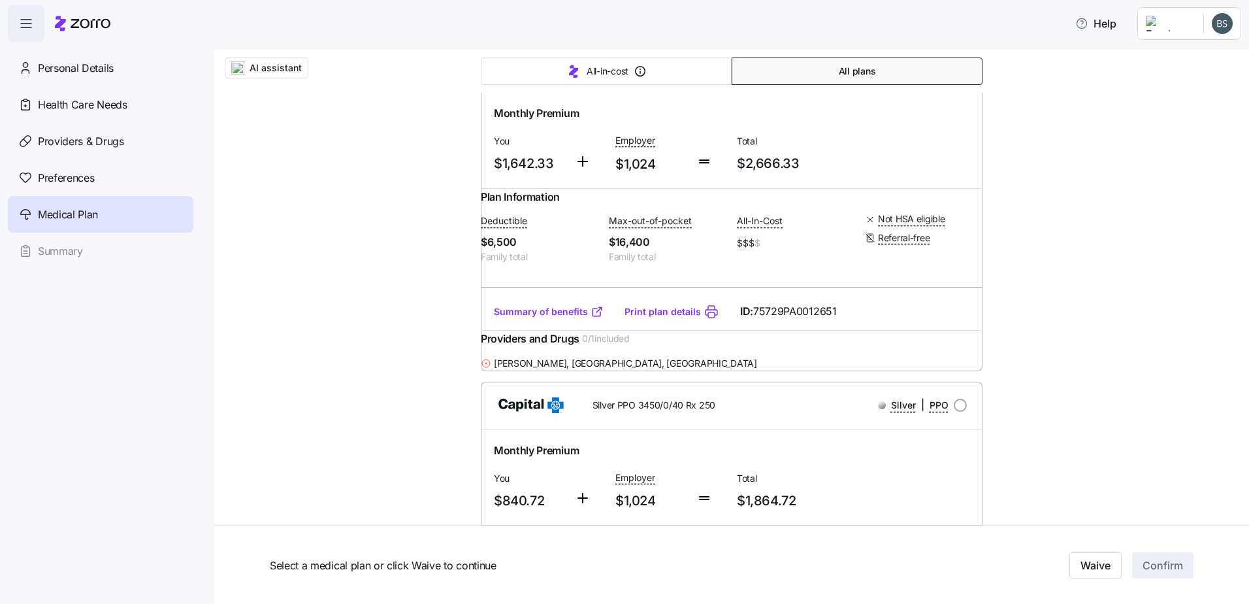
scroll to position [4050, 0]
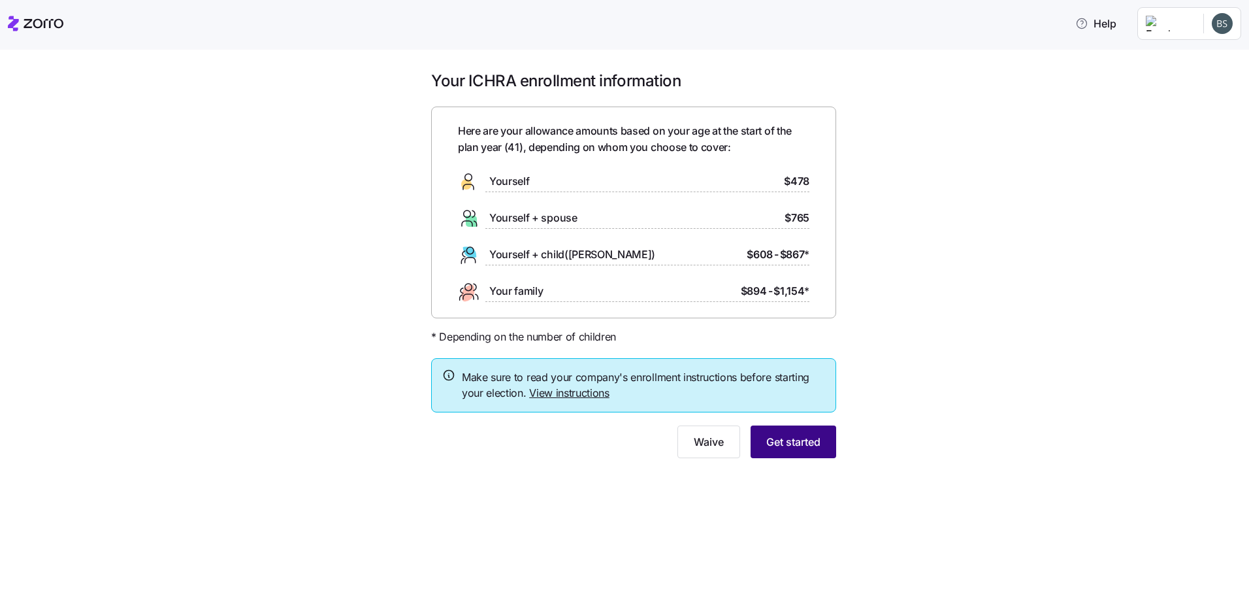
click at [810, 443] on span "Get started" at bounding box center [793, 442] width 54 height 16
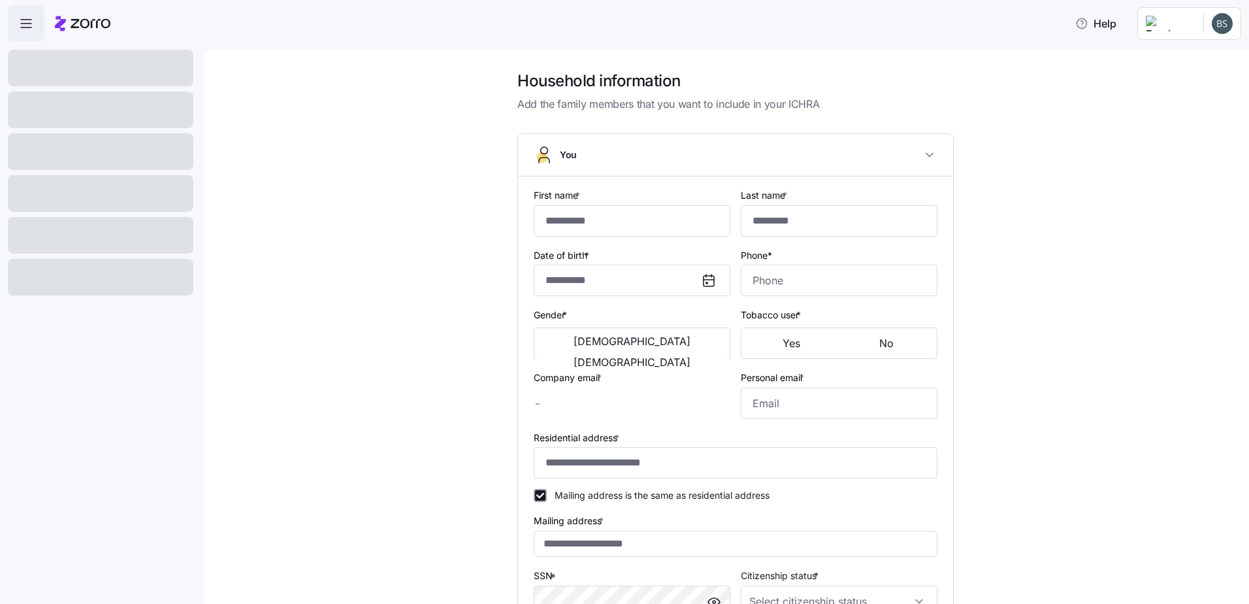
type input "*****"
type input "*******"
type input "[EMAIL_ADDRESS][DOMAIN_NAME]"
type input "**********"
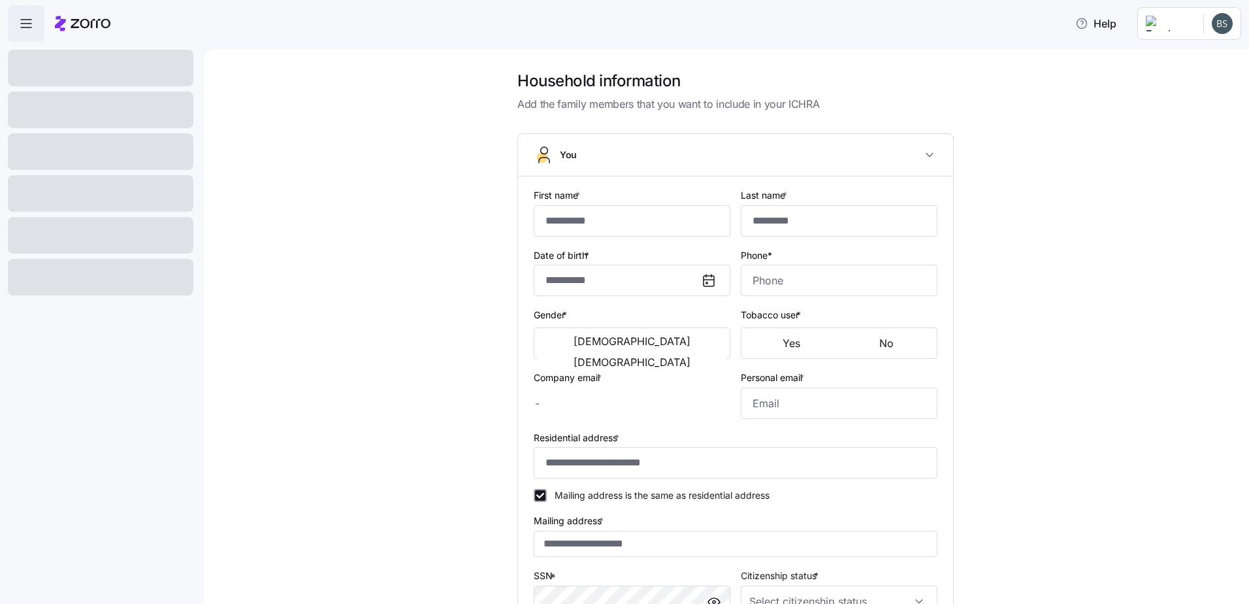
checkbox input "true"
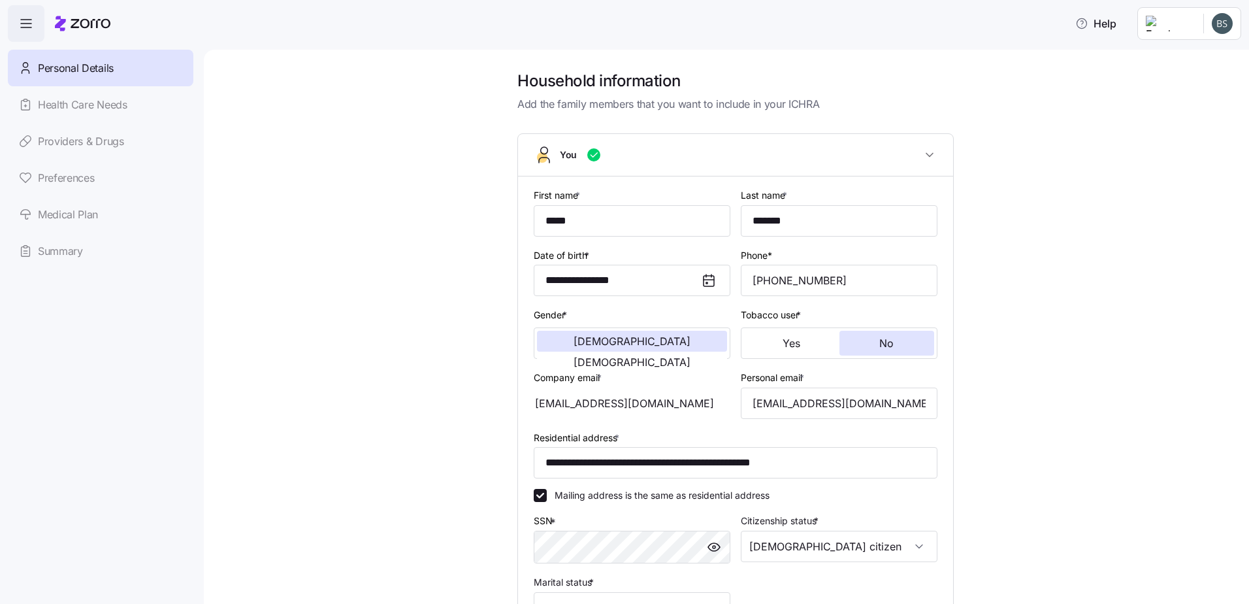
type input "**********"
type input "[PHONE_NUMBER]"
type input "[DEMOGRAPHIC_DATA] citizen"
type input "Married"
click at [93, 105] on div "Personal Details Health Care Needs Providers & Drugs Preferences Medical Plan S…" at bounding box center [101, 160] width 186 height 220
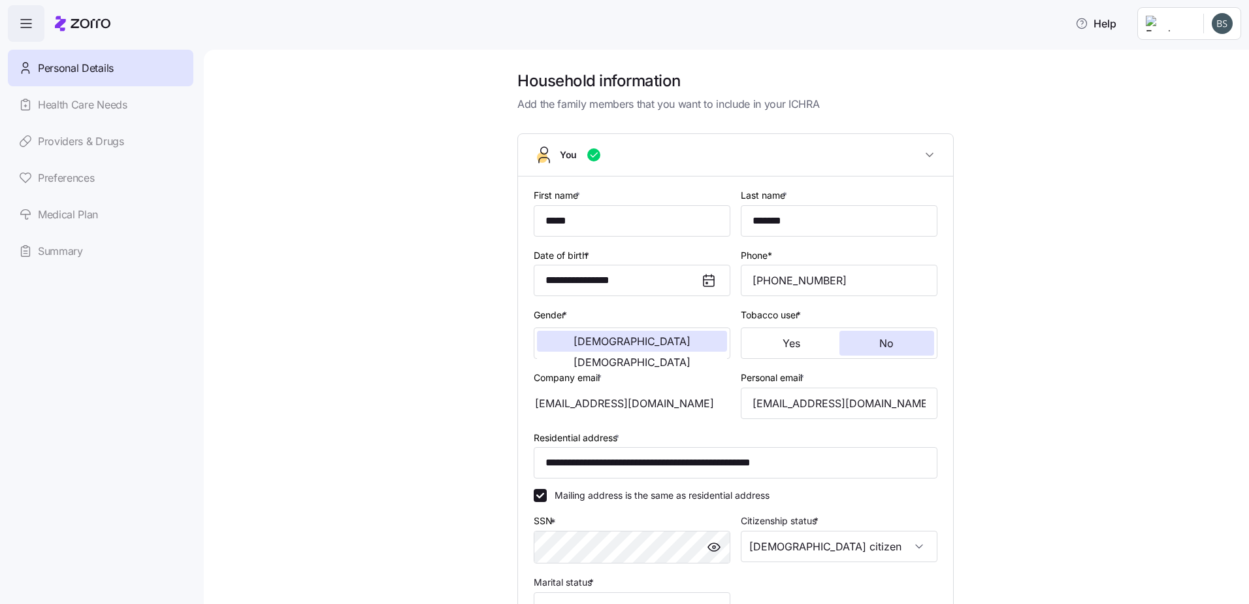
click at [48, 73] on span "Personal Details" at bounding box center [76, 68] width 76 height 16
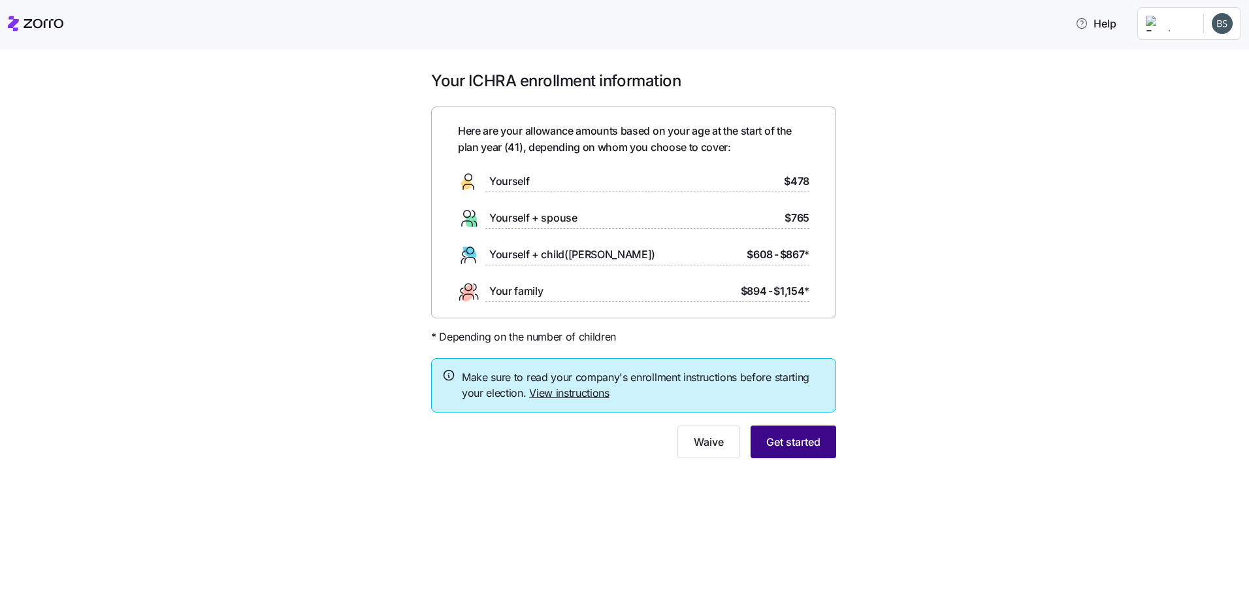
click at [794, 441] on span "Get started" at bounding box center [793, 442] width 54 height 16
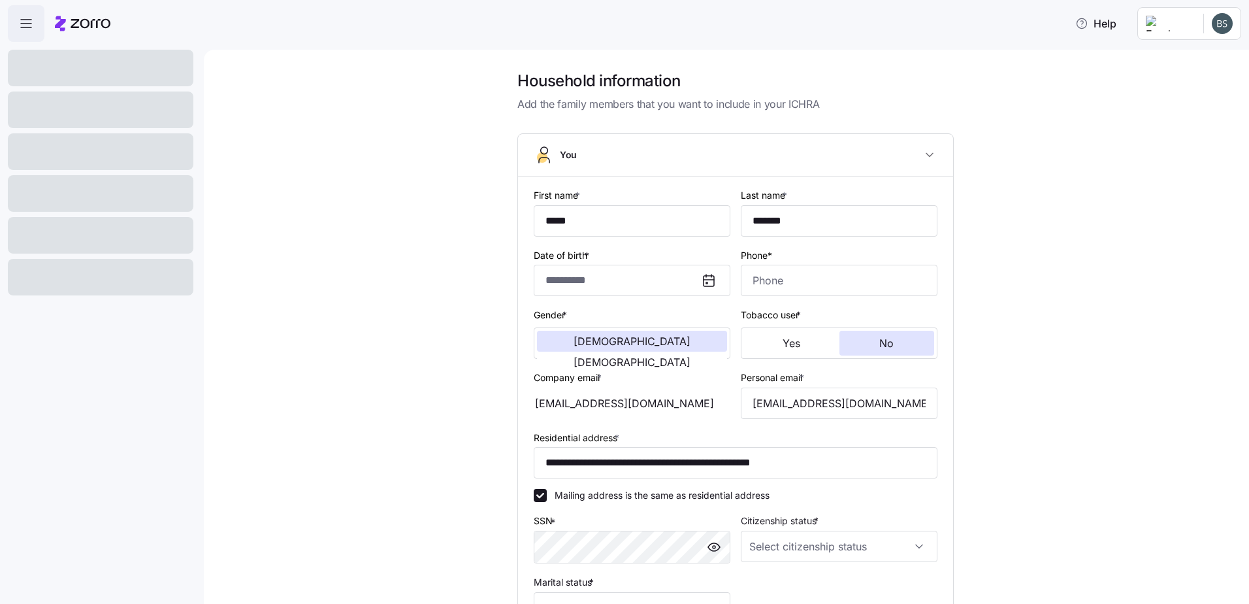
type input "**********"
type input "[PHONE_NUMBER]"
type input "[DEMOGRAPHIC_DATA] citizen"
type input "Married"
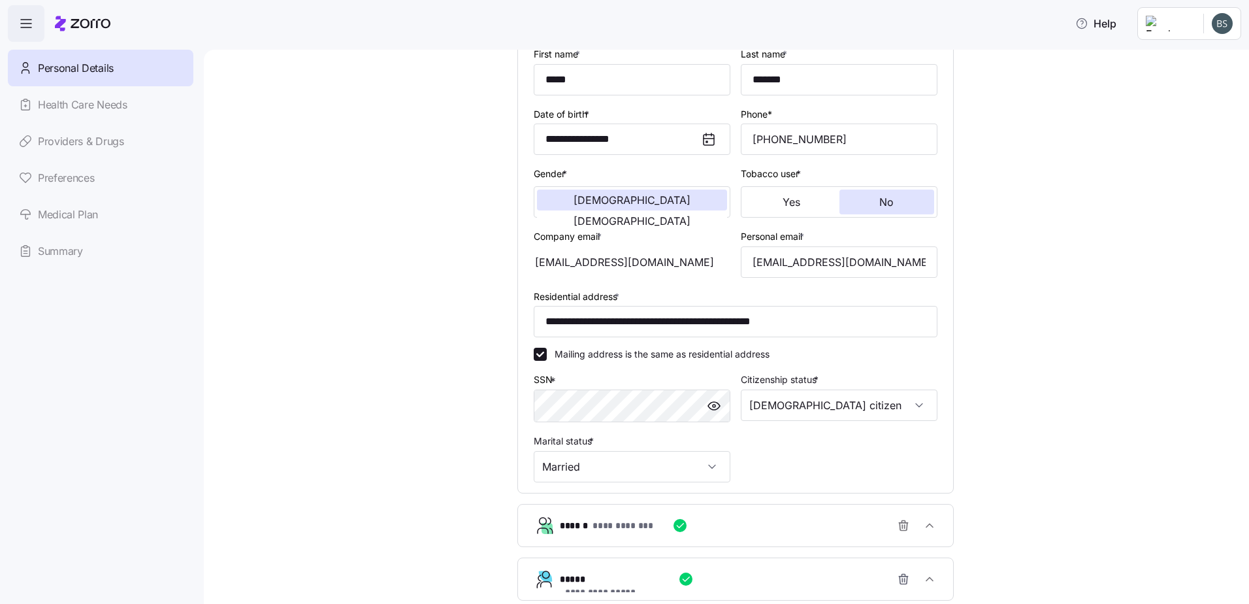
scroll to position [323, 0]
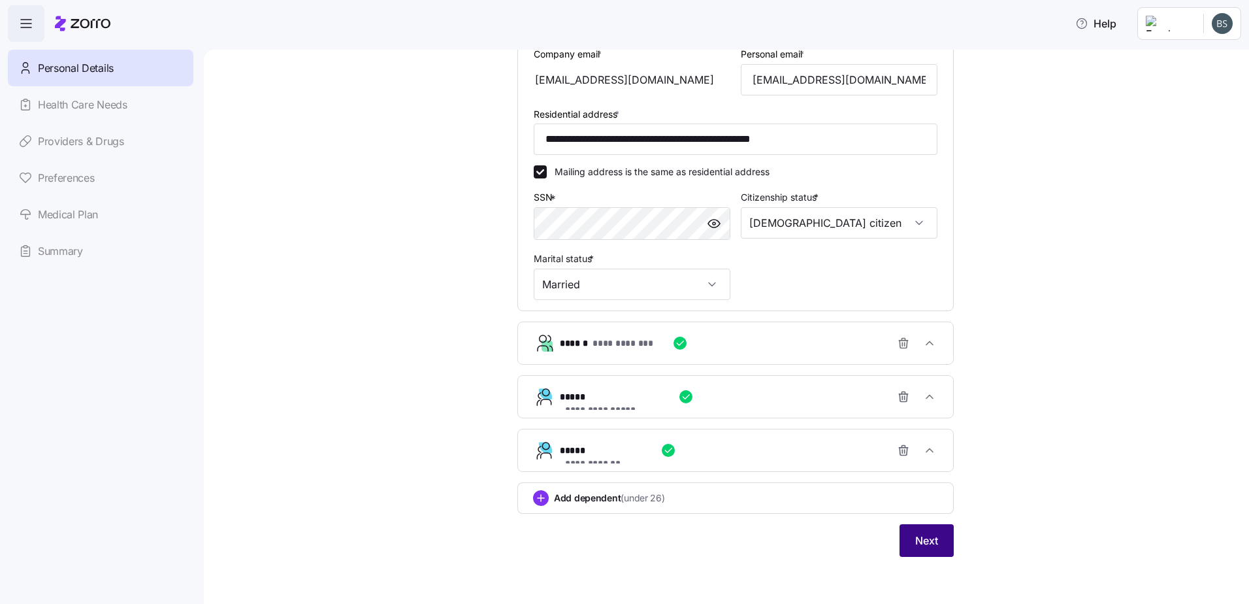
click at [917, 528] on button "Next" at bounding box center [927, 540] width 54 height 33
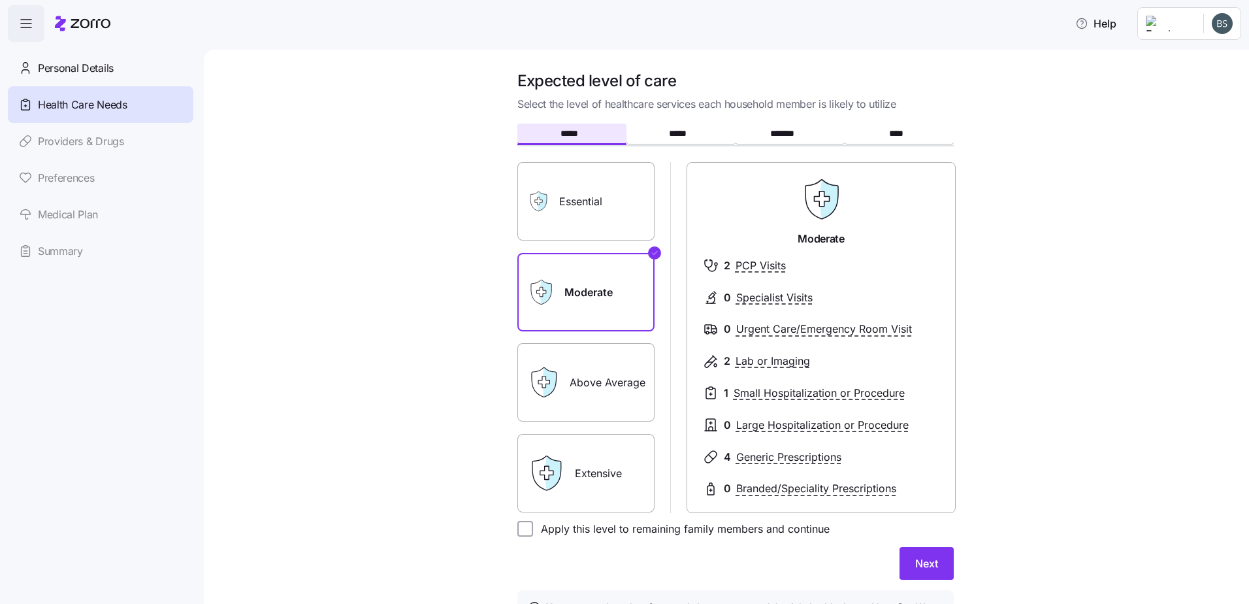
click at [540, 530] on label "Apply this level to remaining family members and continue" at bounding box center [681, 529] width 297 height 16
click at [533, 530] on input "Apply this level to remaining family members and continue" at bounding box center [525, 529] width 16 height 16
checkbox input "true"
click at [915, 563] on span "Next" at bounding box center [926, 563] width 23 height 16
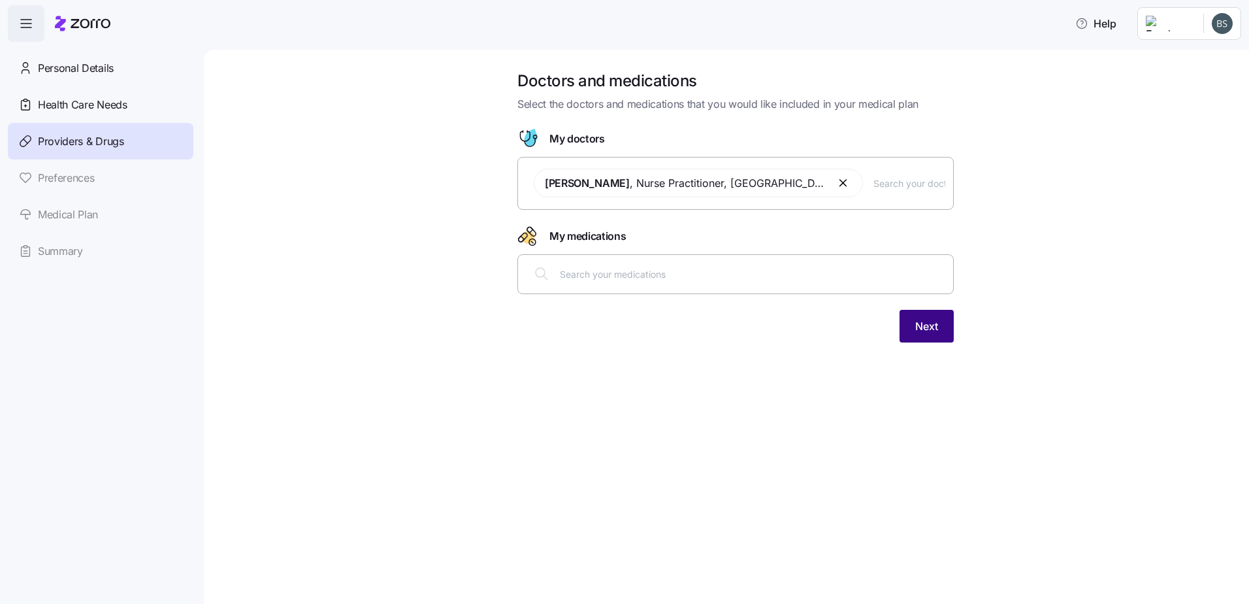
click at [927, 326] on span "Next" at bounding box center [926, 326] width 23 height 16
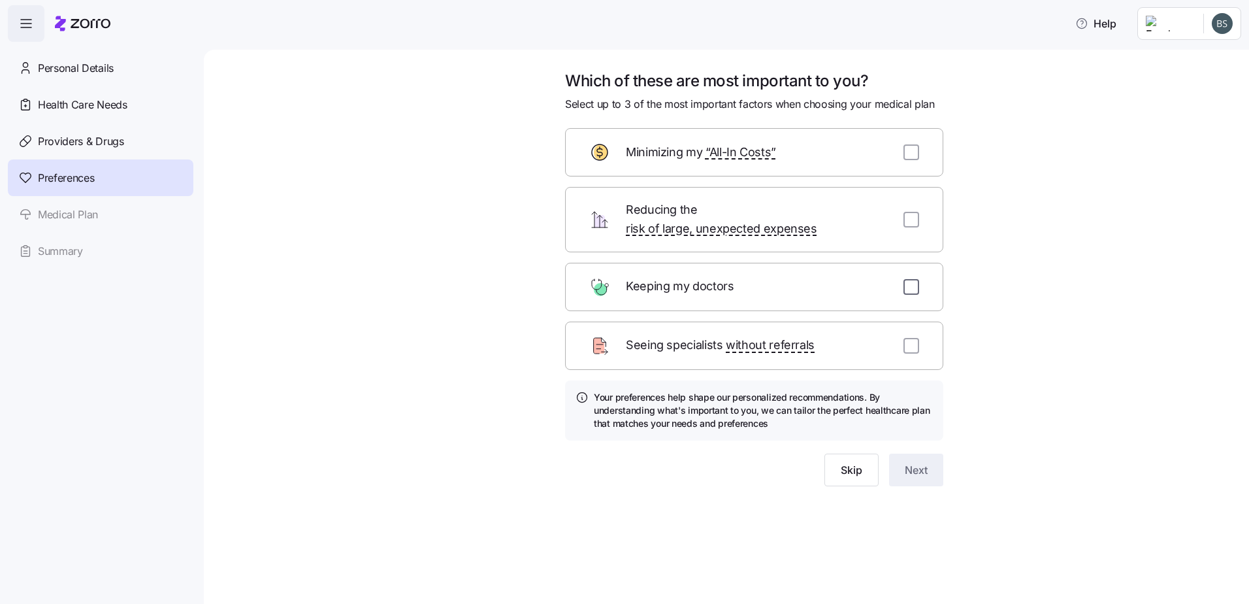
click at [913, 279] on input "checkbox" at bounding box center [911, 287] width 16 height 16
checkbox input "true"
click at [907, 462] on span "Next" at bounding box center [916, 470] width 23 height 16
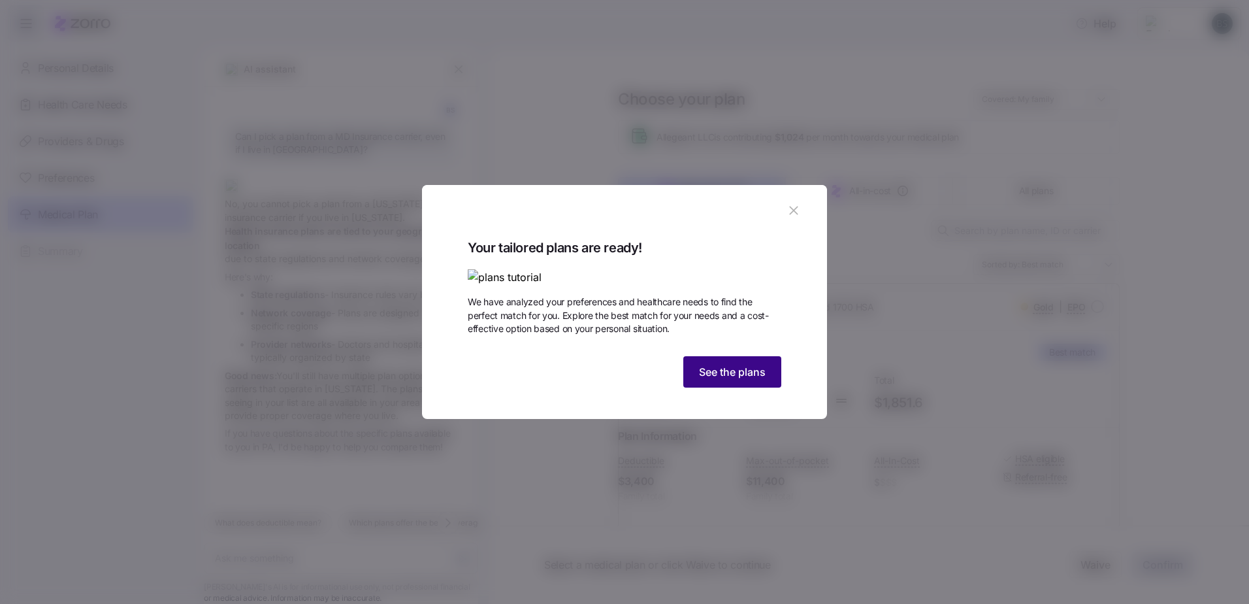
click at [738, 380] on span "See the plans" at bounding box center [732, 372] width 67 height 16
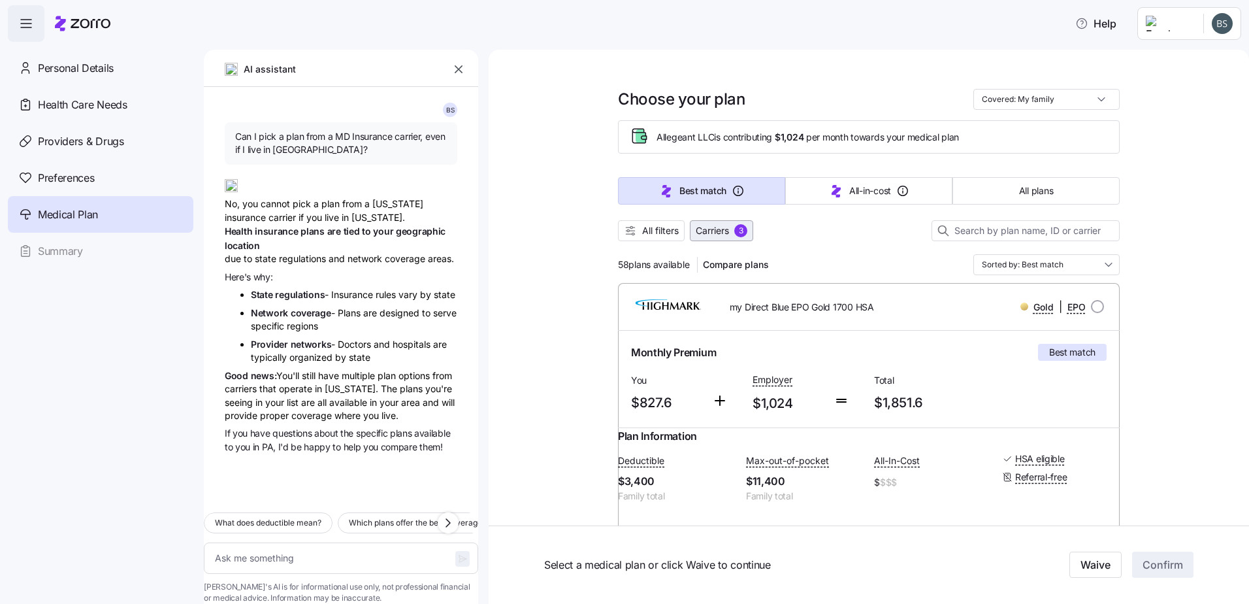
click at [742, 236] on span "3" at bounding box center [740, 230] width 13 height 13
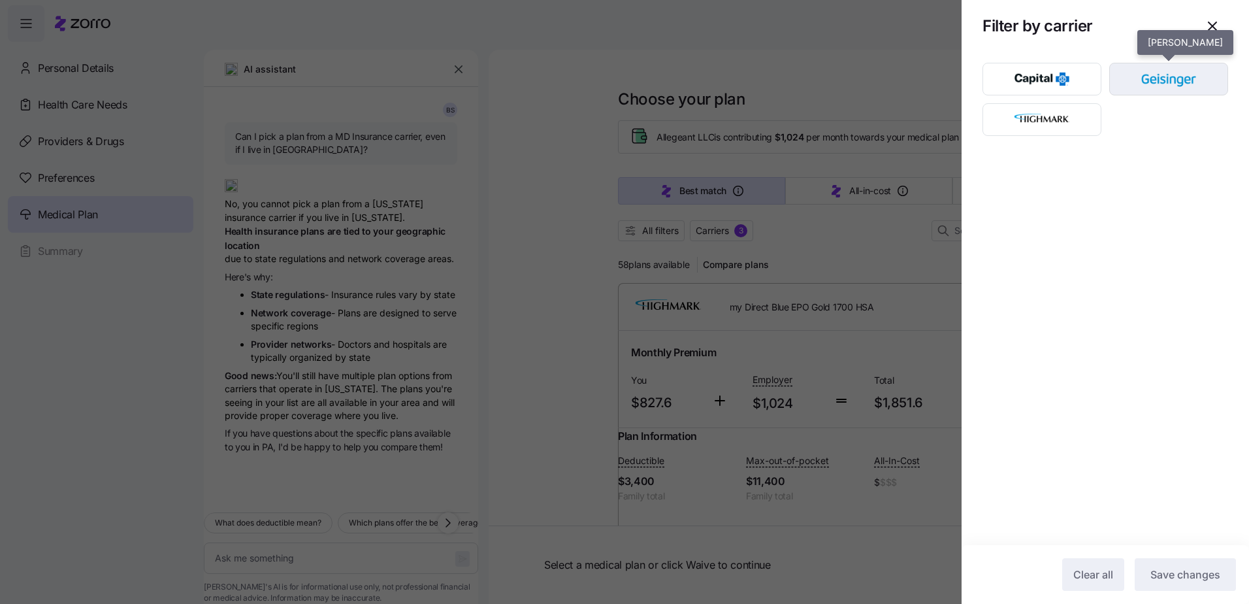
click at [1173, 80] on img "button" at bounding box center [1169, 79] width 96 height 26
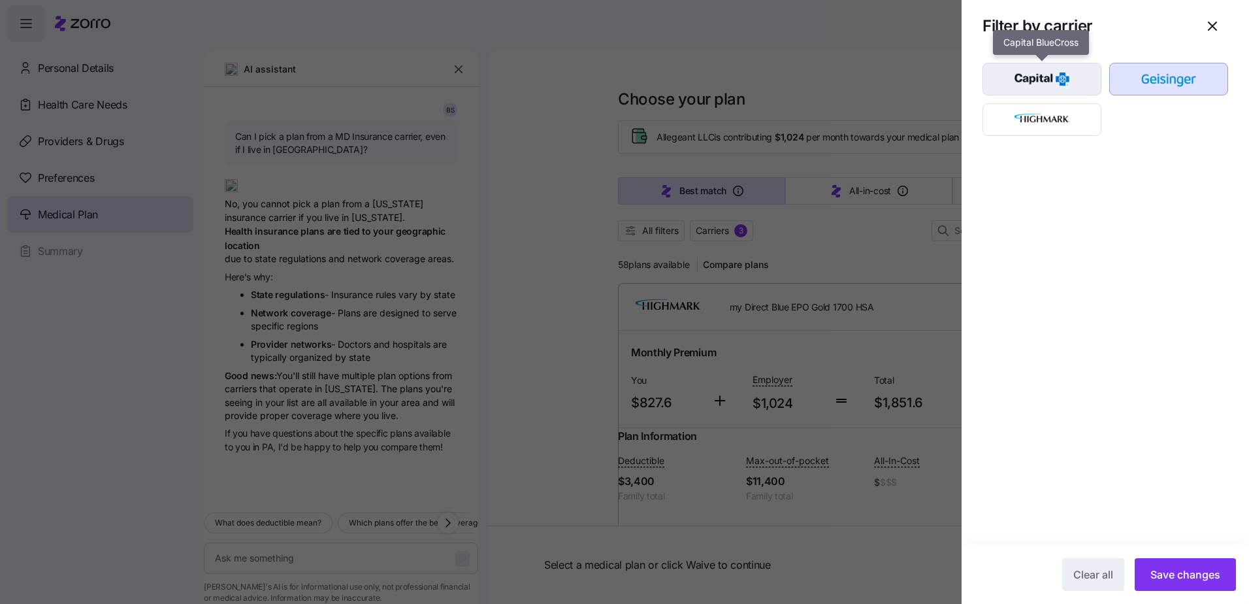
click at [1048, 69] on img "button" at bounding box center [1042, 79] width 96 height 26
click at [1184, 581] on span "Save changes" at bounding box center [1185, 574] width 70 height 16
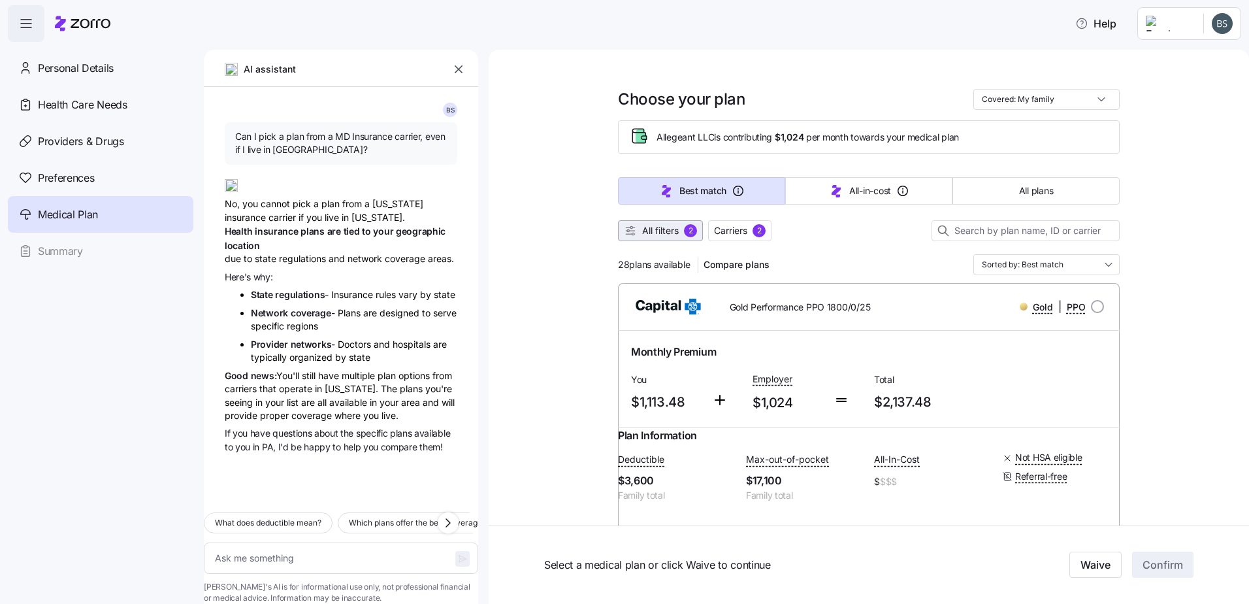
click at [660, 224] on button "All filters 2" at bounding box center [660, 230] width 85 height 21
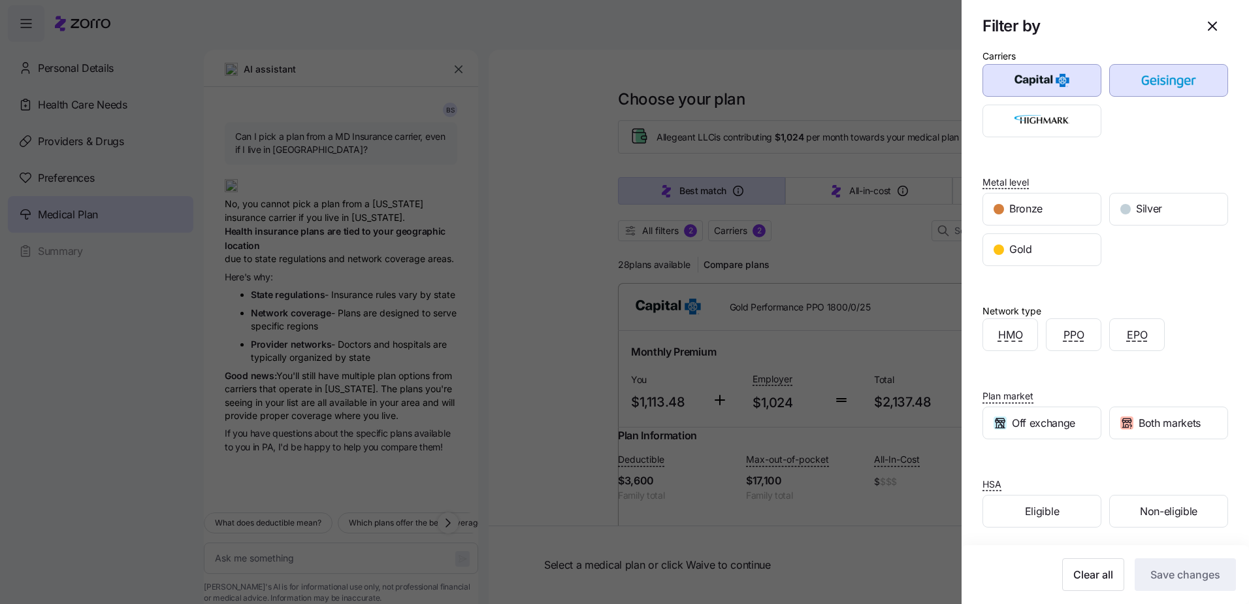
scroll to position [18, 0]
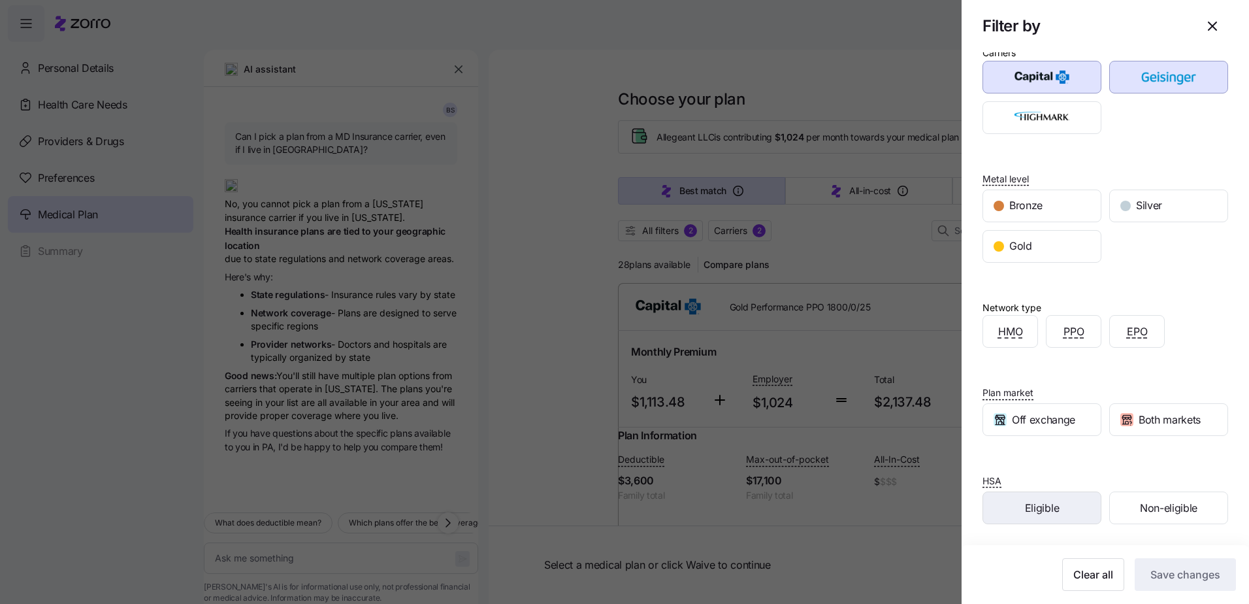
click at [1051, 496] on div "Eligible" at bounding box center [1042, 507] width 118 height 31
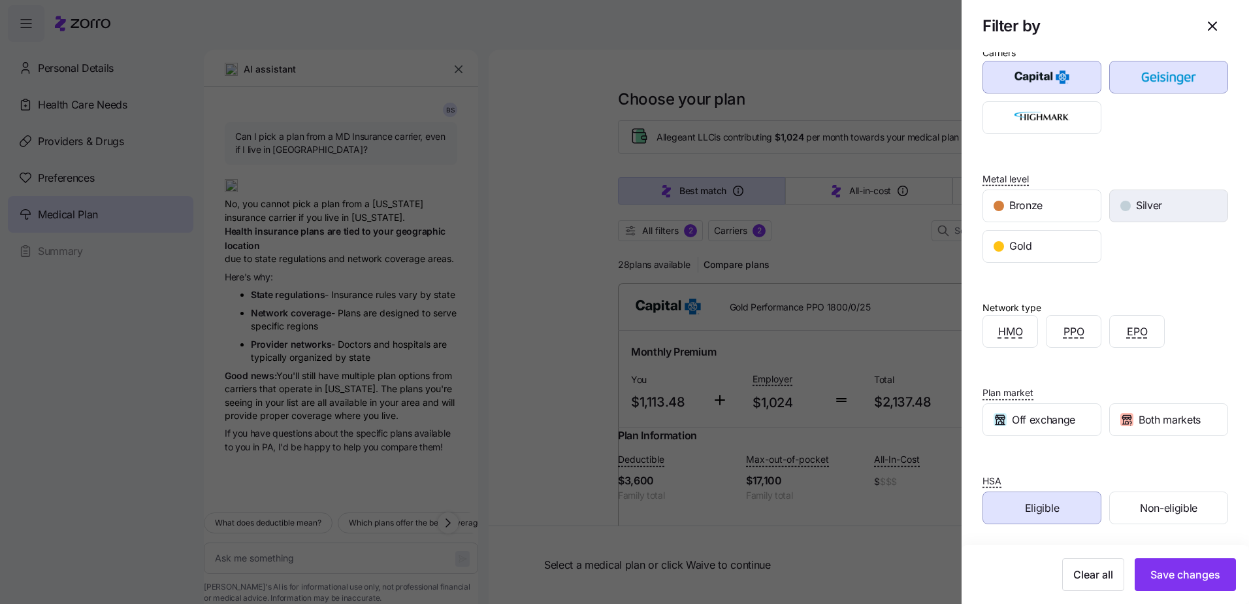
click at [1148, 206] on span "Silver" at bounding box center [1149, 205] width 26 height 16
click at [1056, 254] on div "Gold" at bounding box center [1042, 246] width 118 height 31
click at [1136, 207] on span "Silver" at bounding box center [1149, 205] width 26 height 16
click at [1036, 249] on div "Gold" at bounding box center [1042, 246] width 118 height 31
click at [1158, 575] on span "Save changes" at bounding box center [1185, 574] width 70 height 16
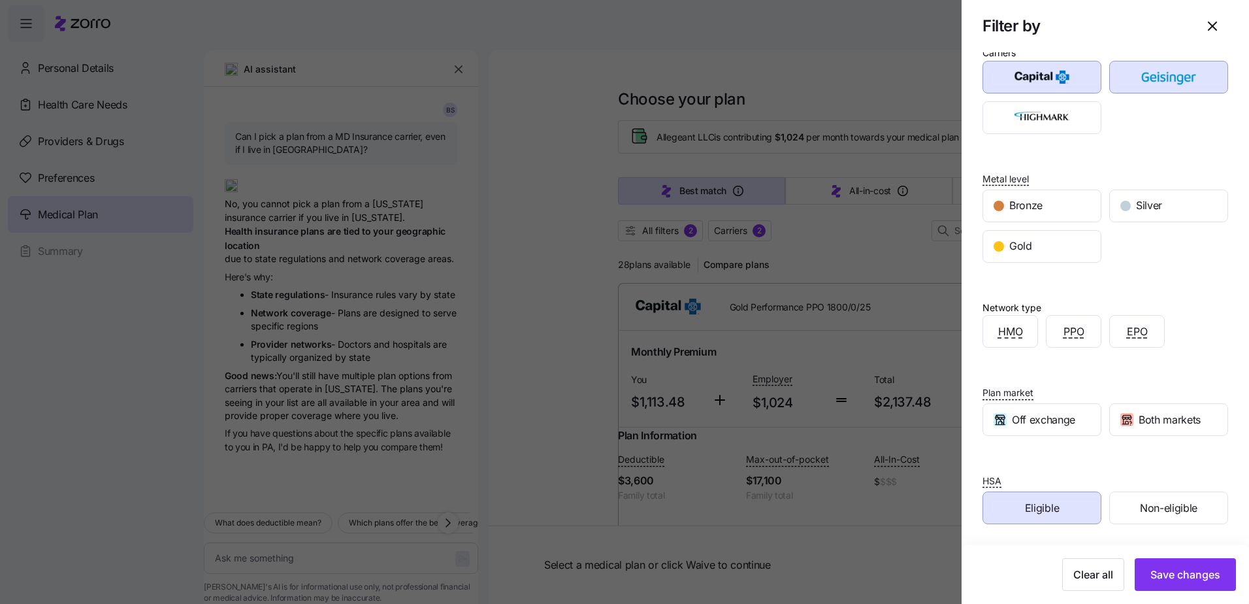
type textarea "x"
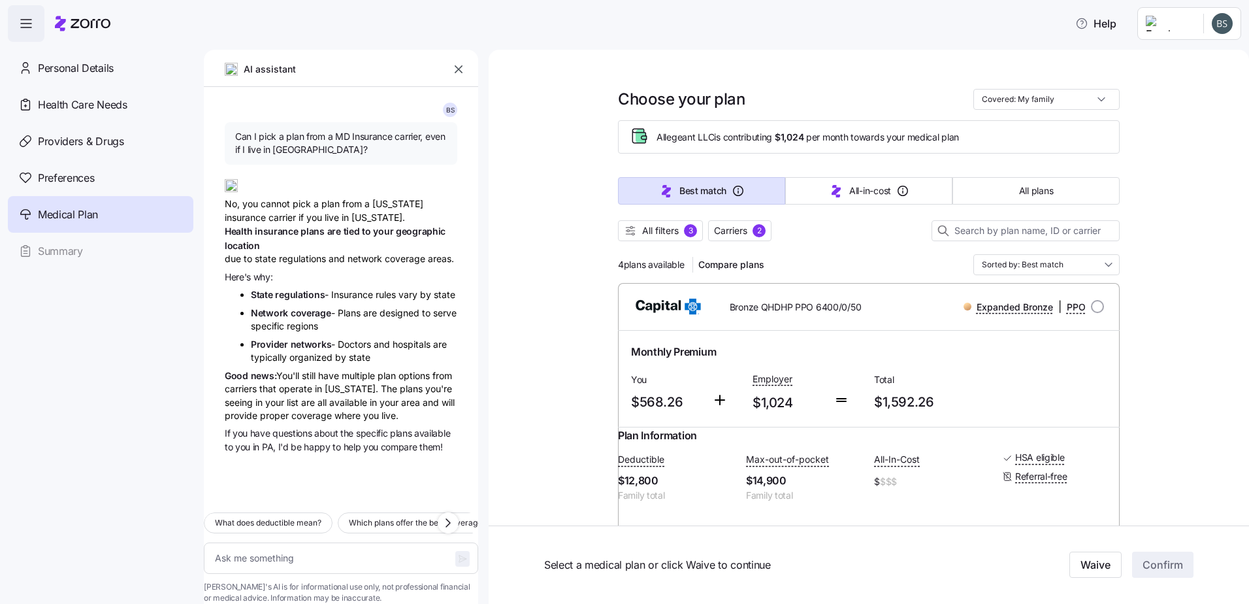
click at [456, 75] on icon "button" at bounding box center [458, 69] width 13 height 13
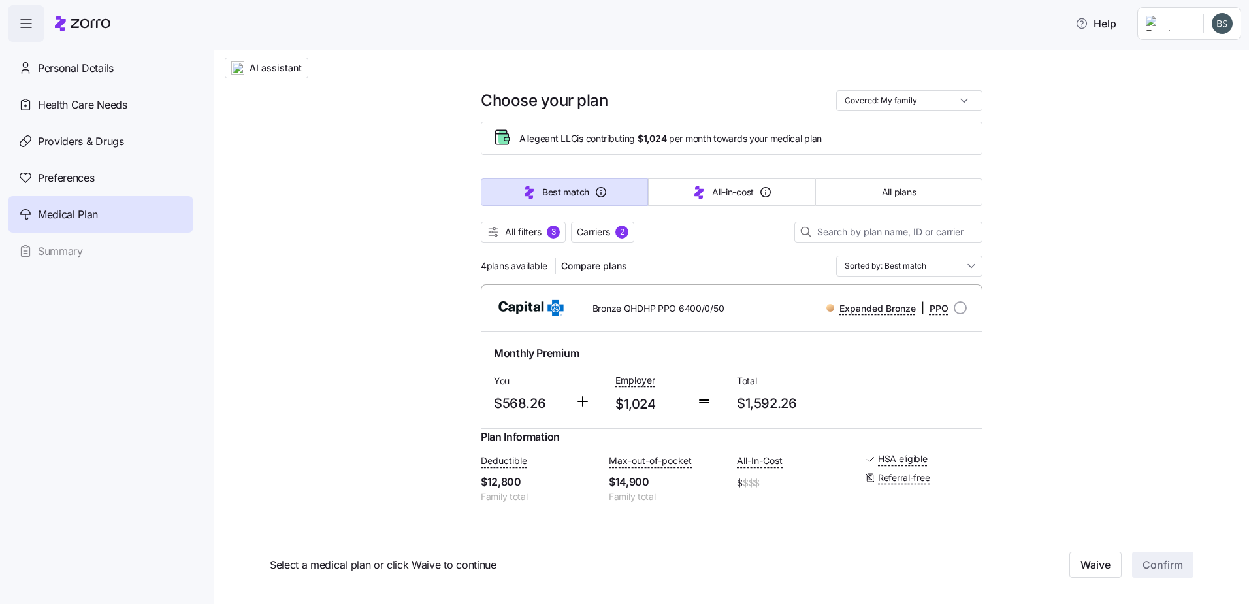
scroll to position [0, 0]
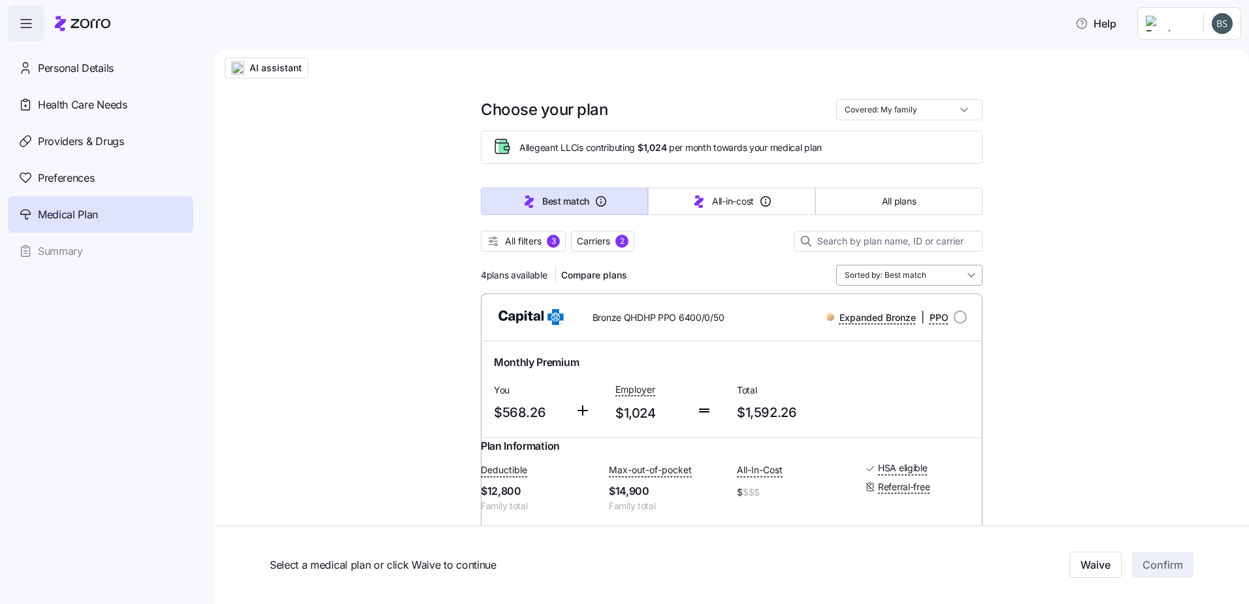
click at [887, 269] on input "Sorted by: Best match" at bounding box center [909, 275] width 146 height 21
click at [864, 373] on div "Deductible" at bounding box center [905, 373] width 136 height 22
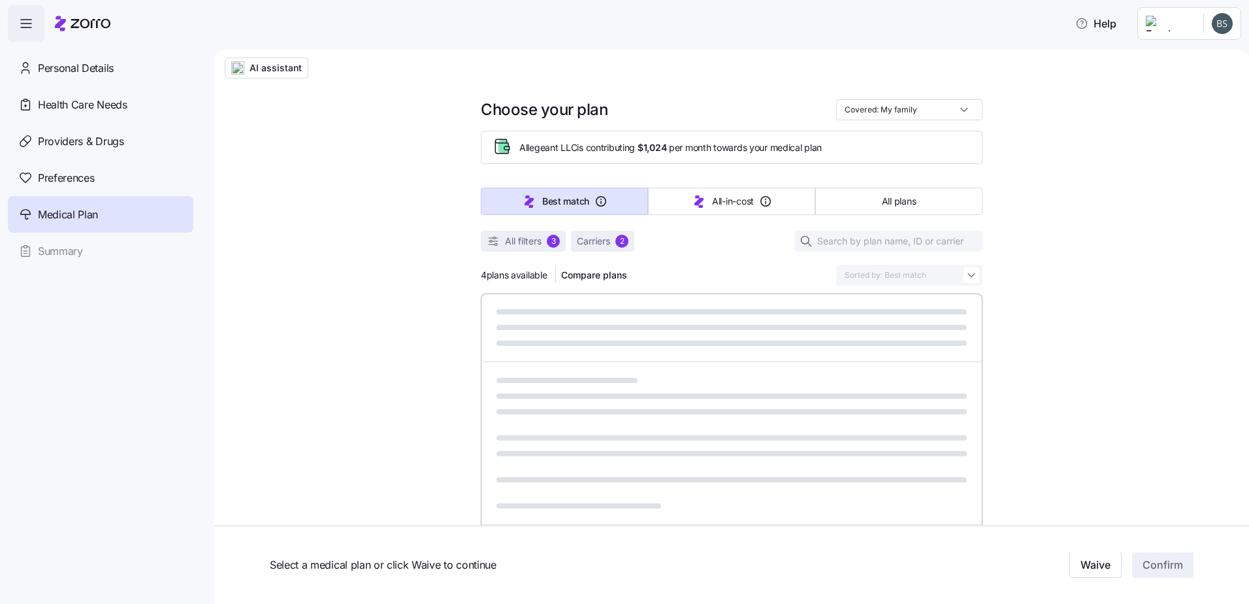
type input "Sorted by: Deductible"
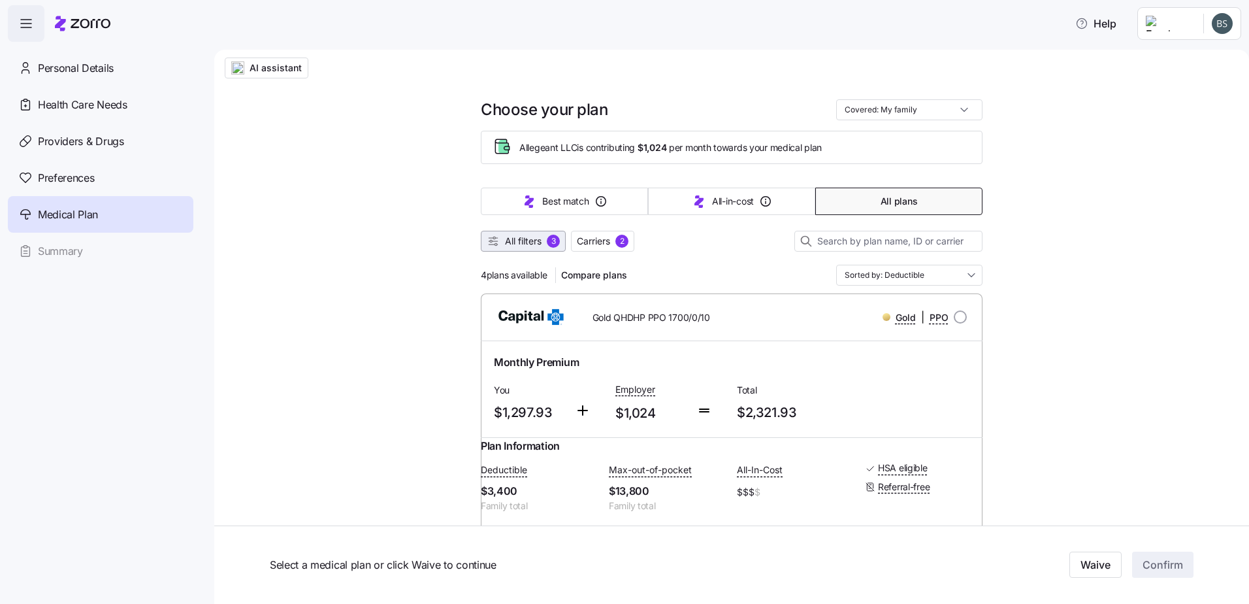
click at [523, 239] on span "All filters" at bounding box center [523, 241] width 37 height 13
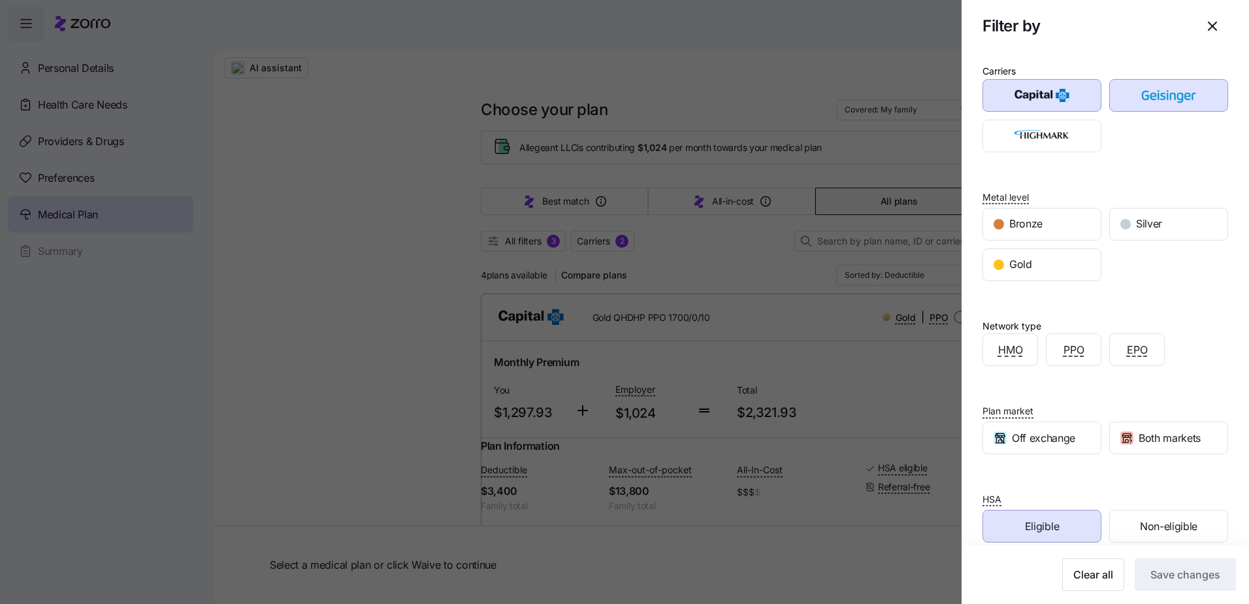
drag, startPoint x: 1208, startPoint y: 25, endPoint x: 1180, endPoint y: 46, distance: 34.5
click at [1207, 25] on icon "button" at bounding box center [1213, 26] width 16 height 16
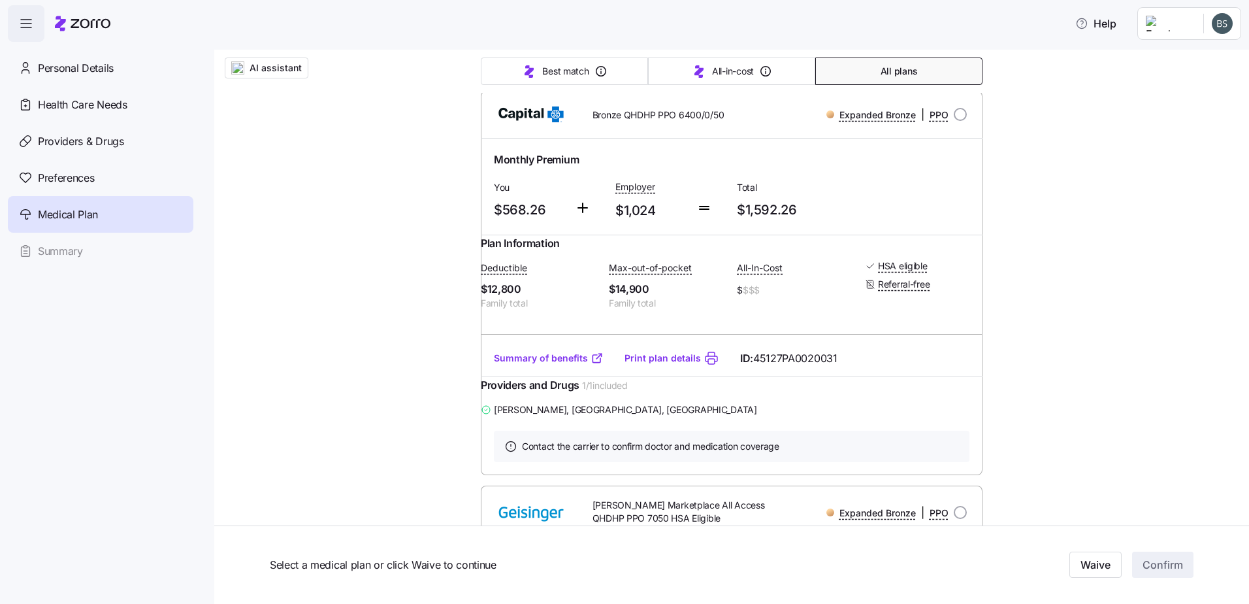
scroll to position [992, 0]
click at [533, 364] on link "Summary of benefits" at bounding box center [549, 357] width 110 height 13
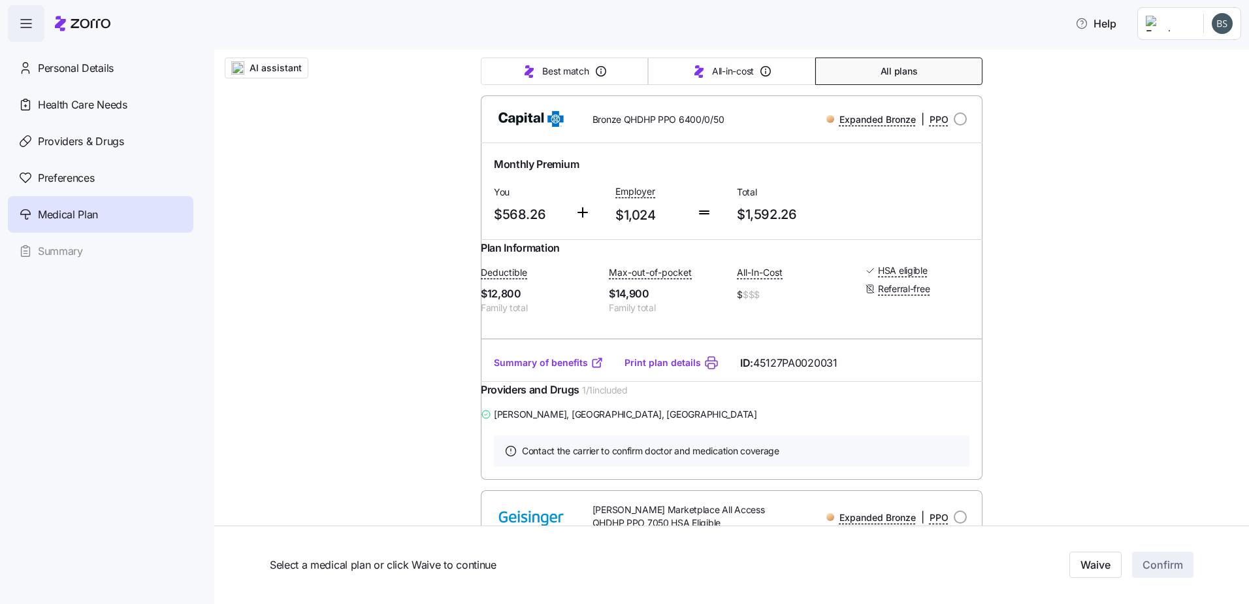
scroll to position [1001, 0]
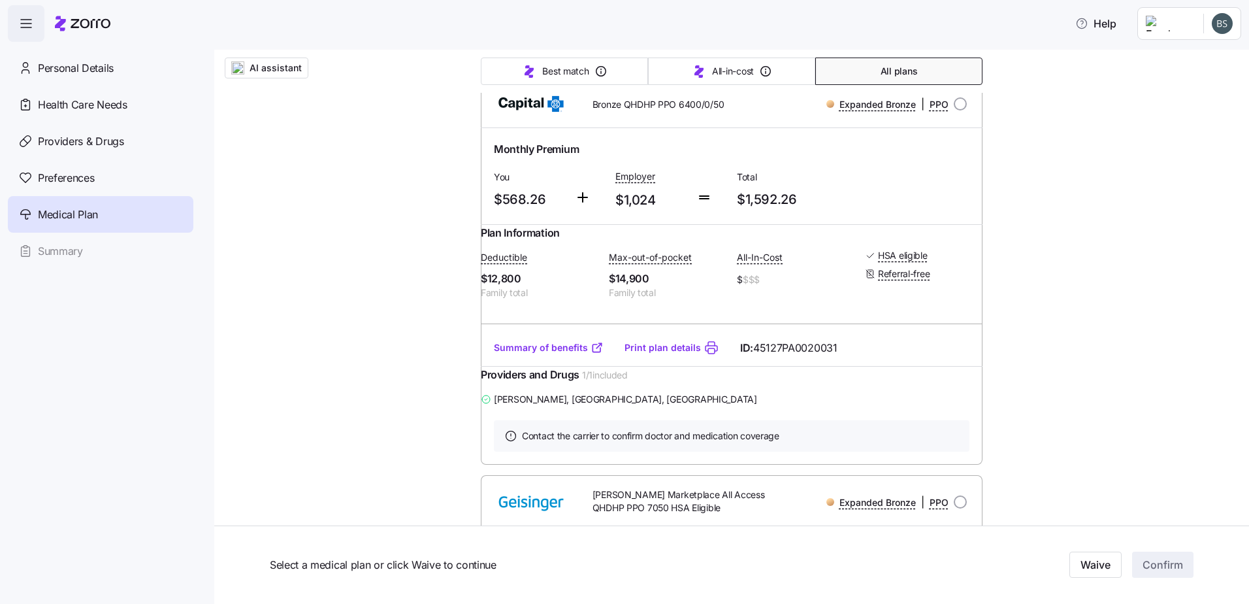
click at [93, 63] on span "Personal Details" at bounding box center [76, 68] width 76 height 16
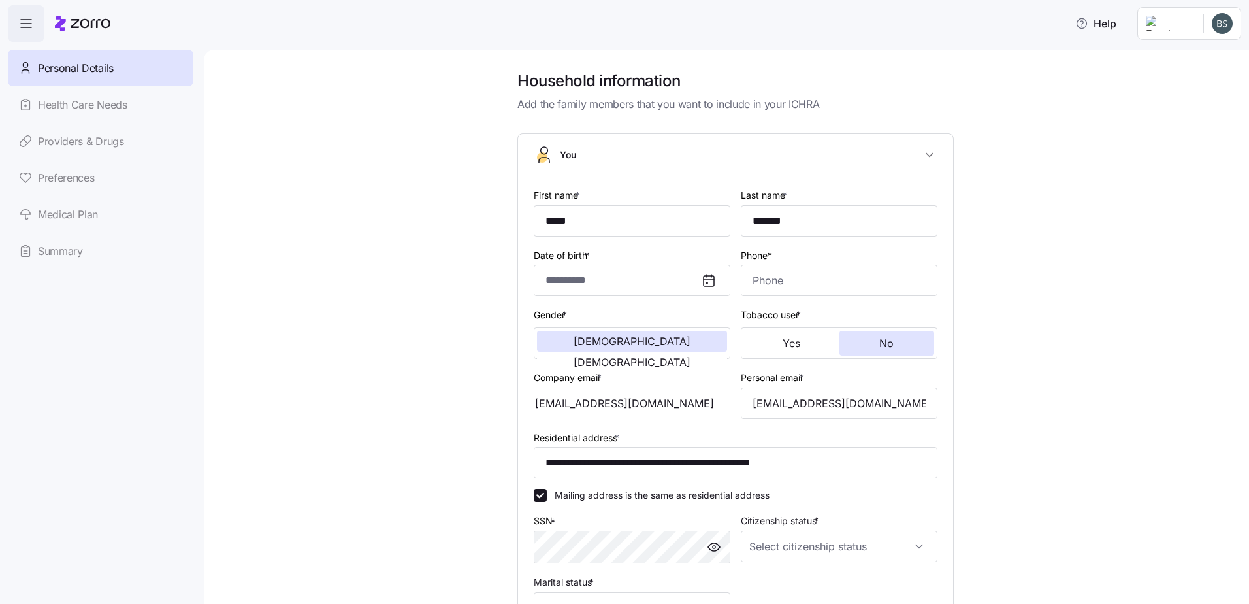
type input "**********"
type input "[PHONE_NUMBER]"
type input "[DEMOGRAPHIC_DATA] citizen"
type input "Married"
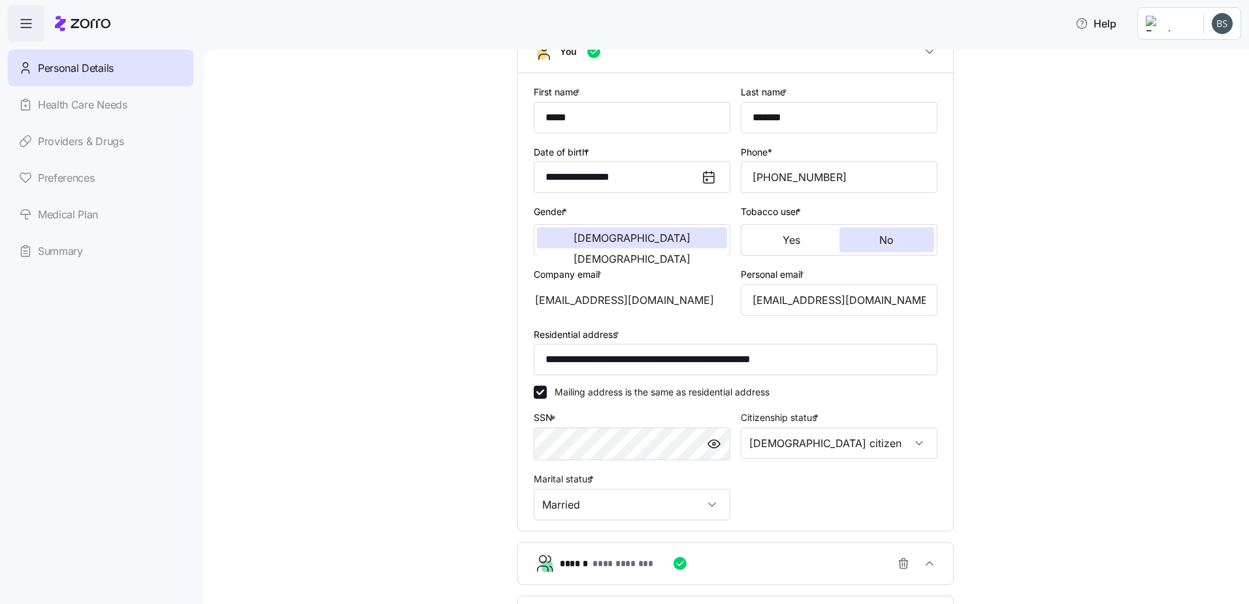
scroll to position [131, 0]
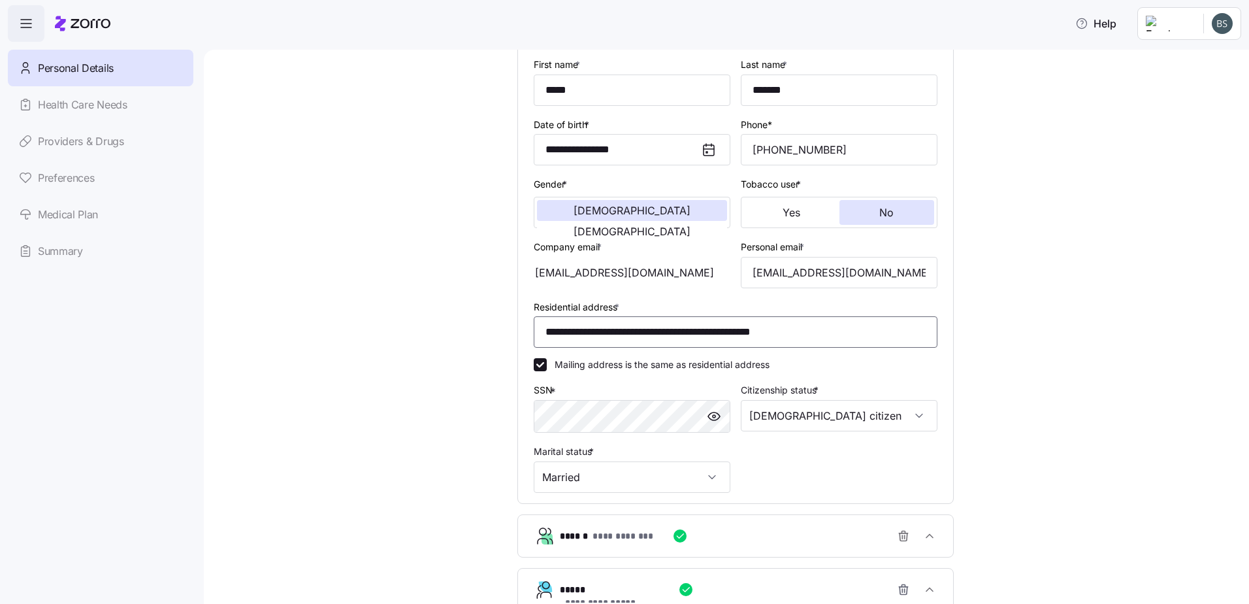
drag, startPoint x: 887, startPoint y: 333, endPoint x: 402, endPoint y: 333, distance: 484.7
click at [402, 333] on div "**********" at bounding box center [735, 352] width 990 height 825
click at [1091, 290] on div "**********" at bounding box center [735, 352] width 990 height 825
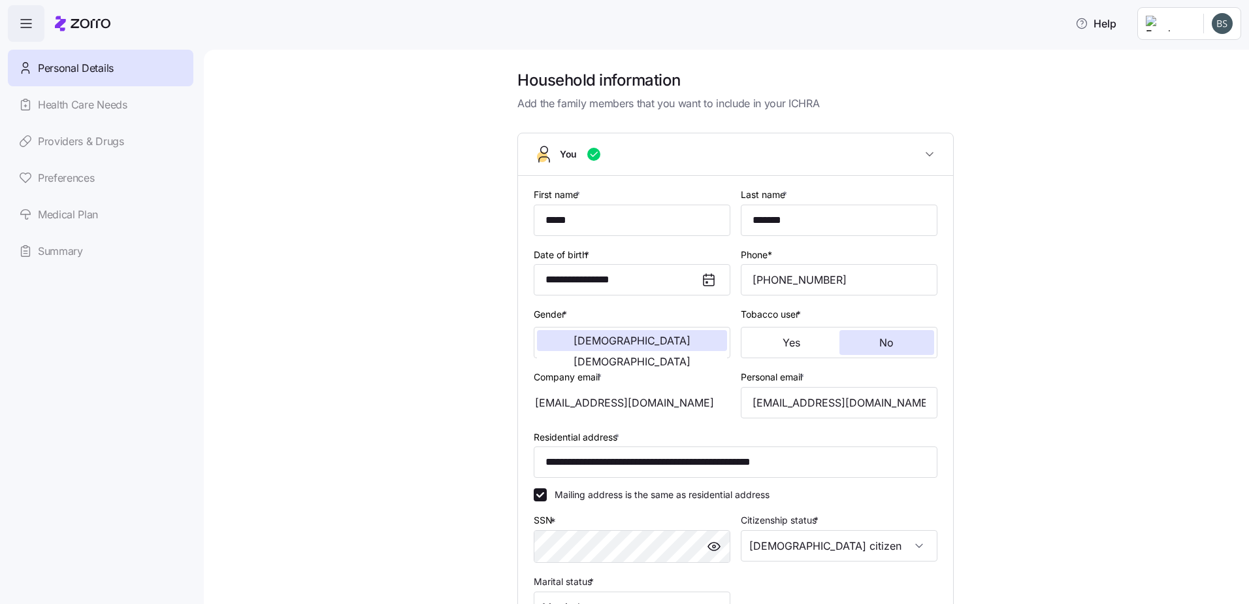
scroll to position [0, 0]
click at [75, 138] on div "Personal Details Health Care Needs Providers & Drugs Preferences Medical Plan S…" at bounding box center [101, 160] width 186 height 220
click at [63, 141] on div "Personal Details Health Care Needs Providers & Drugs Preferences Medical Plan S…" at bounding box center [101, 160] width 186 height 220
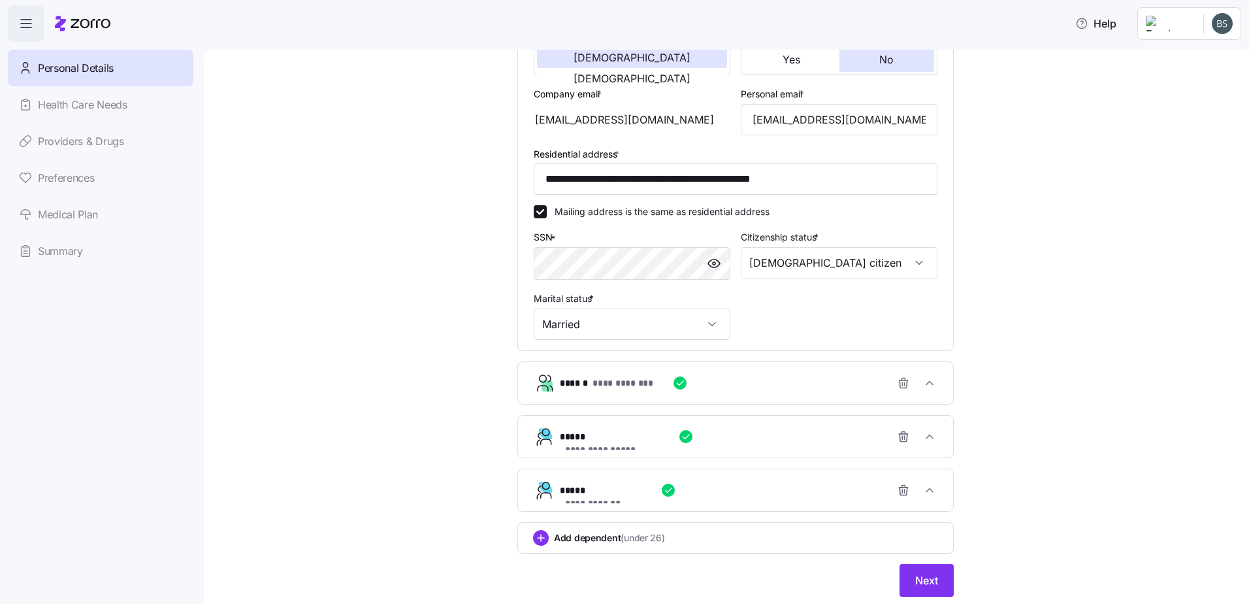
scroll to position [323, 0]
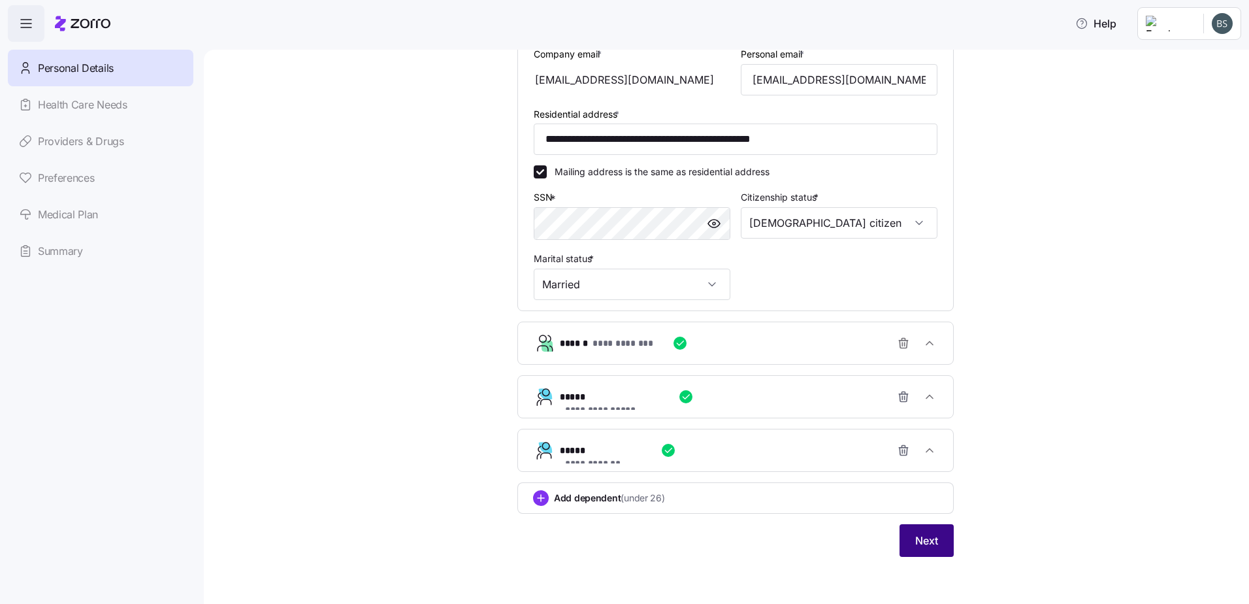
click at [917, 536] on span "Next" at bounding box center [926, 540] width 23 height 16
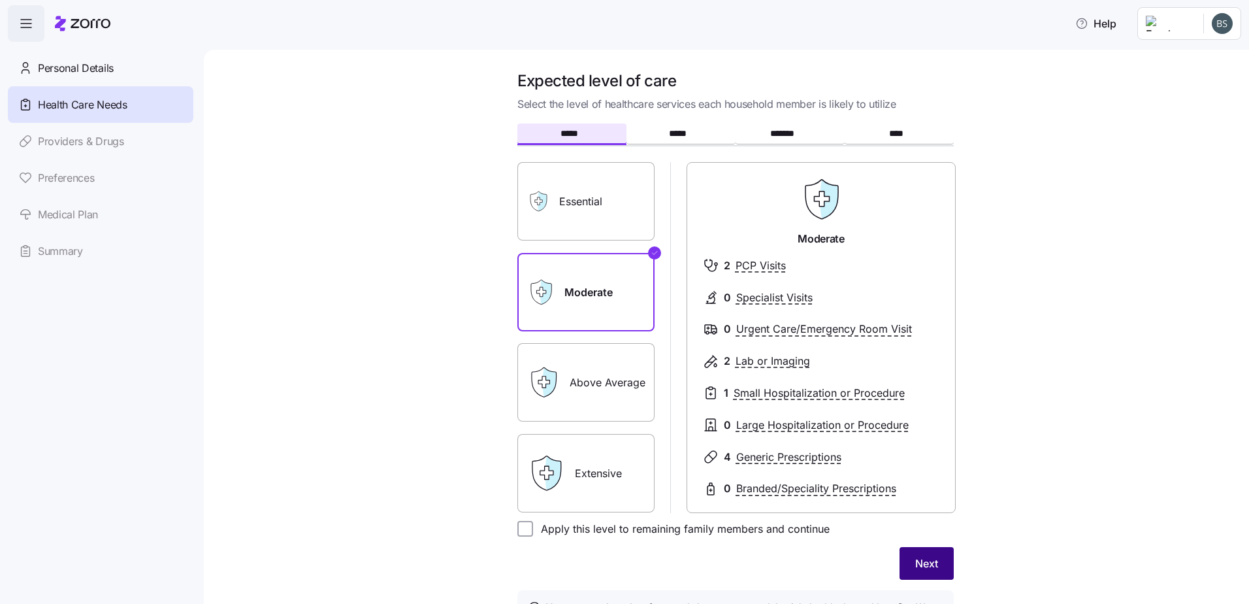
click at [922, 559] on span "Next" at bounding box center [926, 563] width 23 height 16
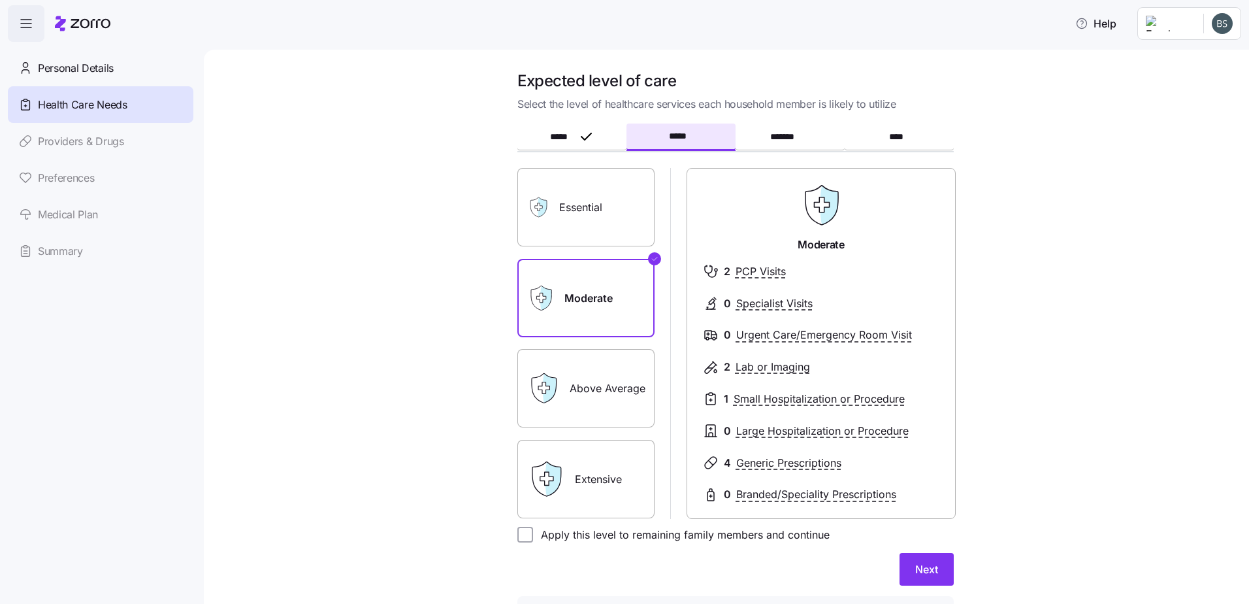
click at [548, 544] on form "***** ***** ******* **** Essential Moderate Above Average Extensive Moderate 2 …" at bounding box center [735, 390] width 436 height 531
click at [561, 538] on label "Apply this level to remaining family members and continue" at bounding box center [681, 535] width 297 height 16
click at [533, 538] on input "Apply this level to remaining family members and continue" at bounding box center [525, 535] width 16 height 16
checkbox input "true"
click at [907, 572] on button "Next" at bounding box center [927, 569] width 54 height 33
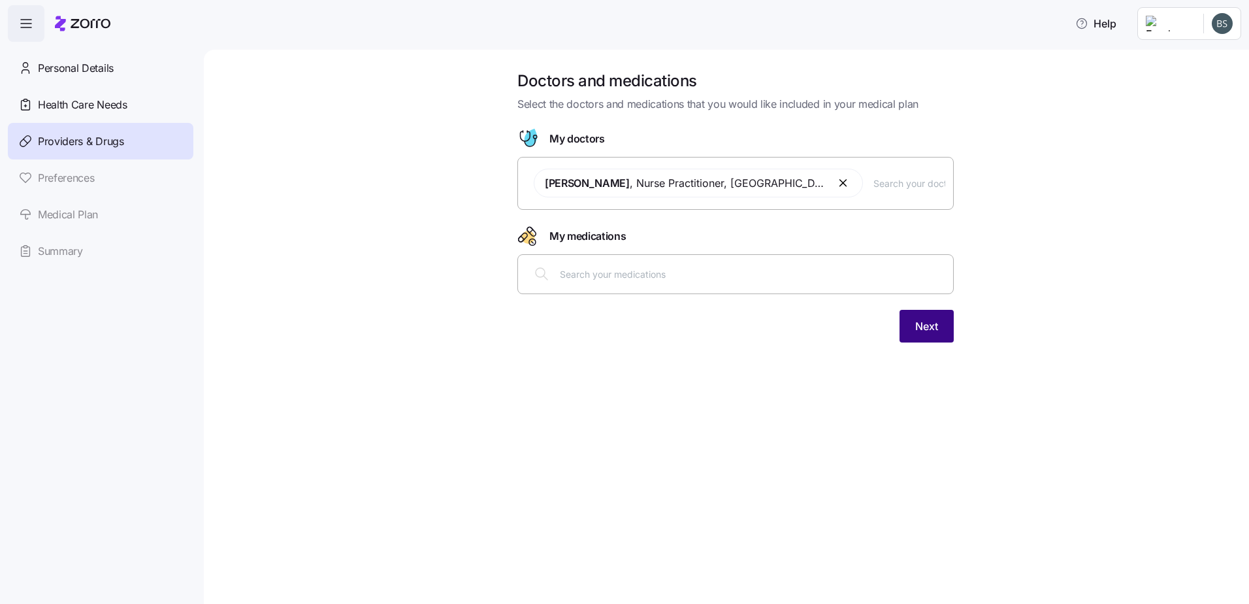
click at [932, 324] on span "Next" at bounding box center [926, 326] width 23 height 16
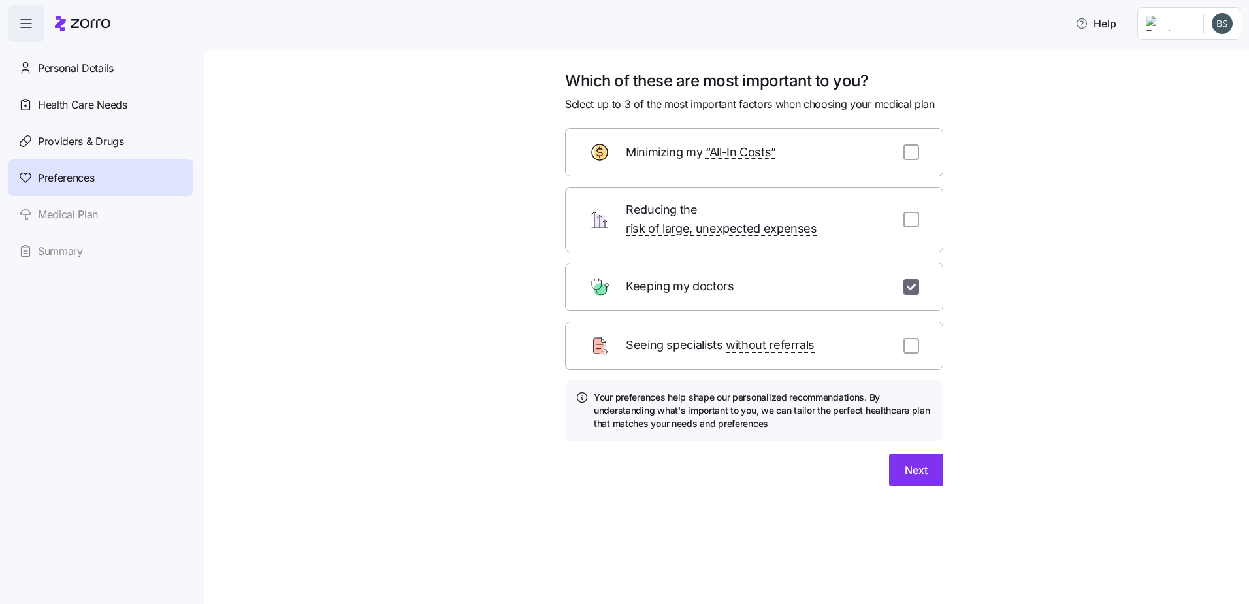
click at [909, 279] on input "checkbox" at bounding box center [911, 287] width 16 height 16
checkbox input "false"
click at [829, 453] on button "Skip" at bounding box center [851, 469] width 54 height 33
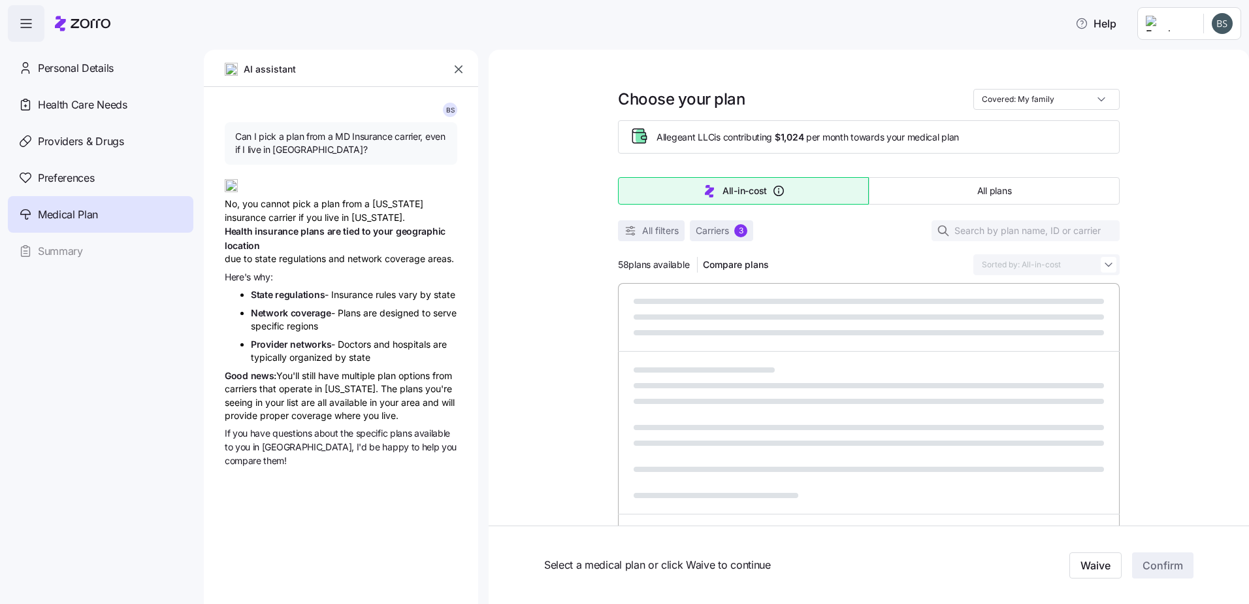
type textarea "x"
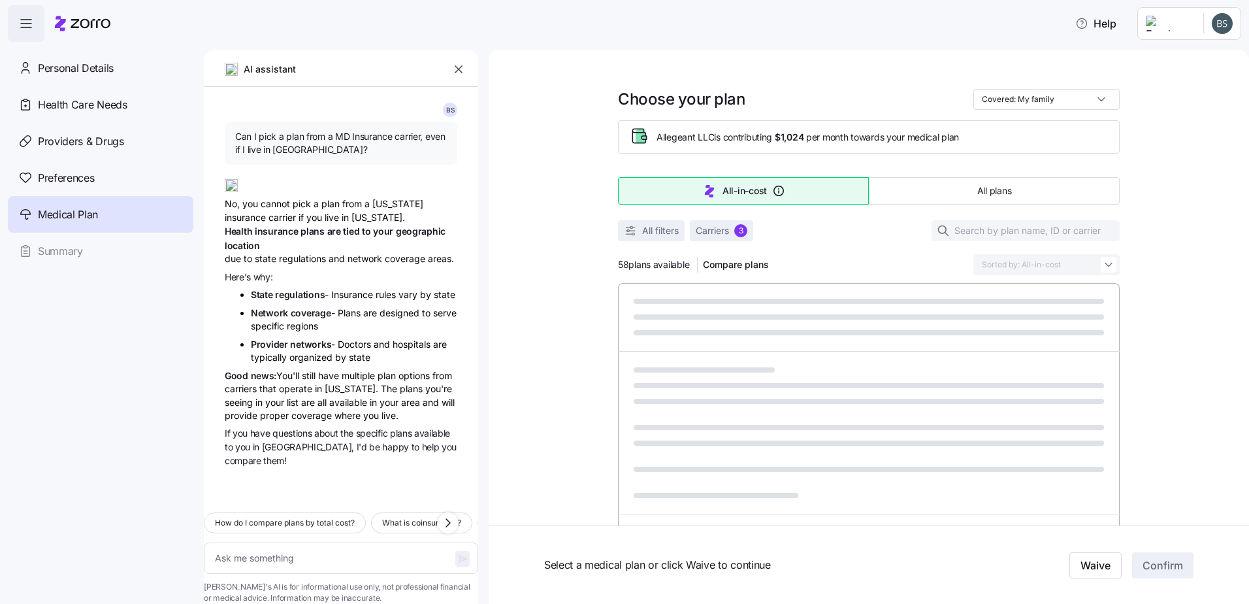
click at [463, 73] on icon "button" at bounding box center [458, 69] width 13 height 13
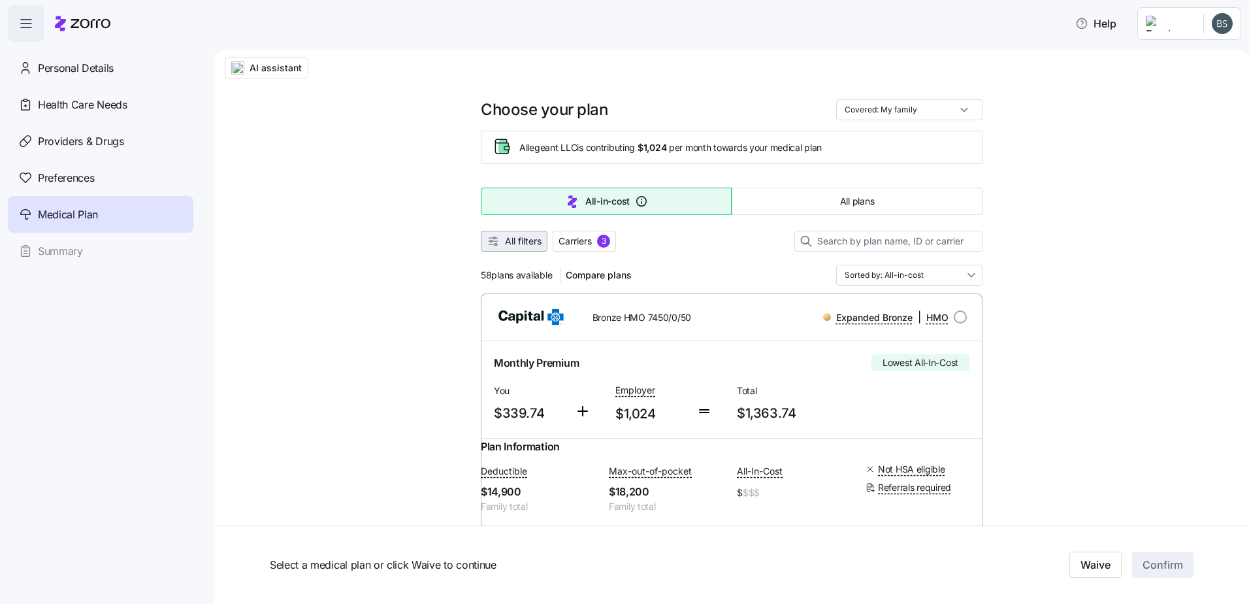
click at [511, 248] on button "All filters" at bounding box center [514, 241] width 67 height 21
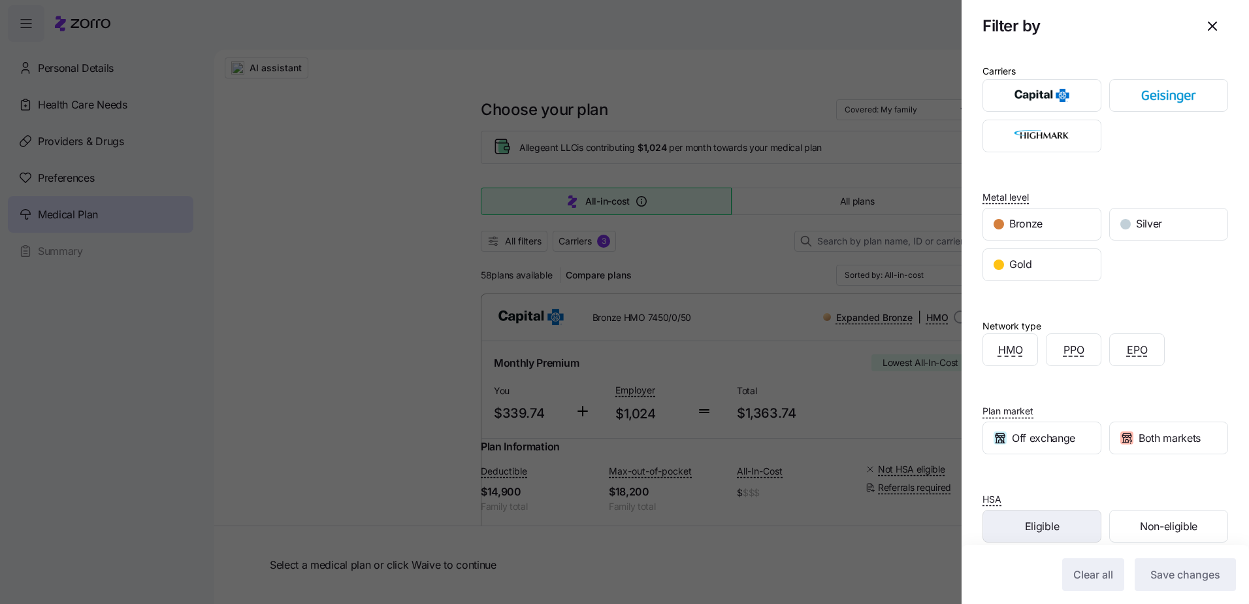
click at [1022, 520] on div "Eligible" at bounding box center [1042, 525] width 118 height 31
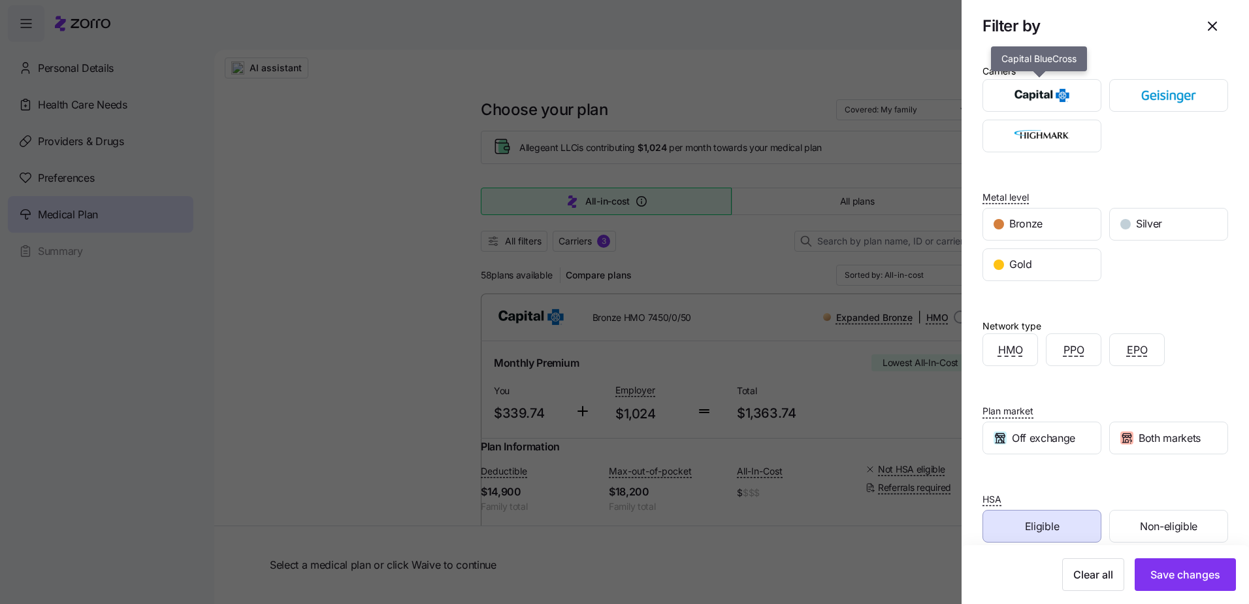
drag, startPoint x: 1058, startPoint y: 94, endPoint x: 1098, endPoint y: 92, distance: 39.2
click at [1058, 93] on img "button" at bounding box center [1042, 95] width 96 height 26
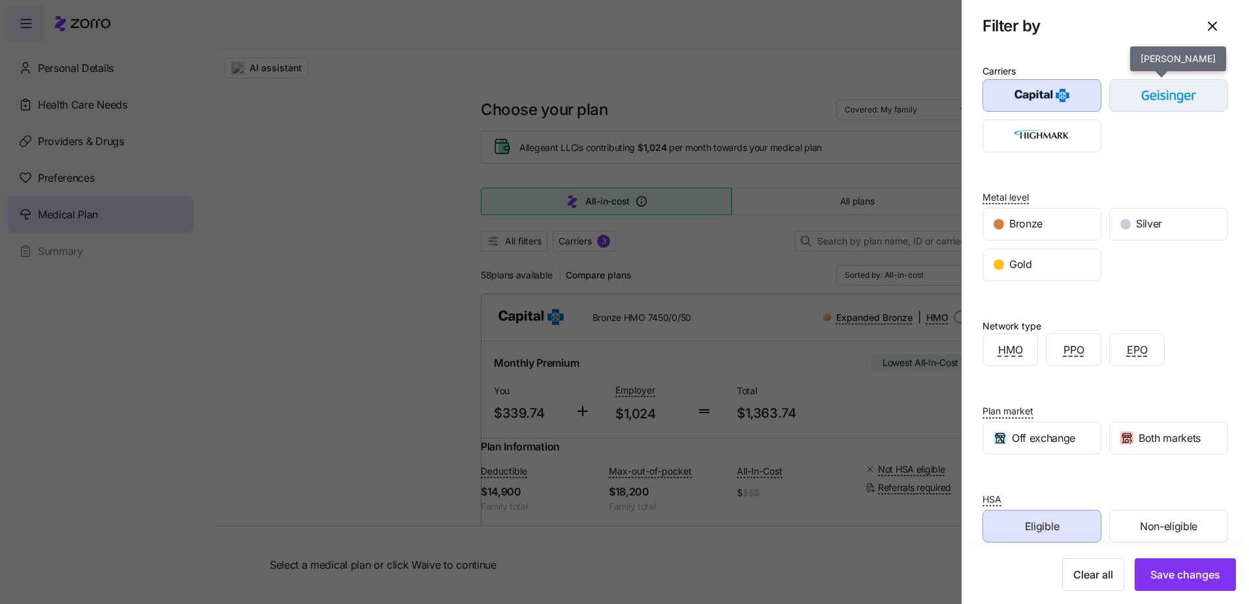
click at [1150, 90] on img "button" at bounding box center [1169, 95] width 96 height 26
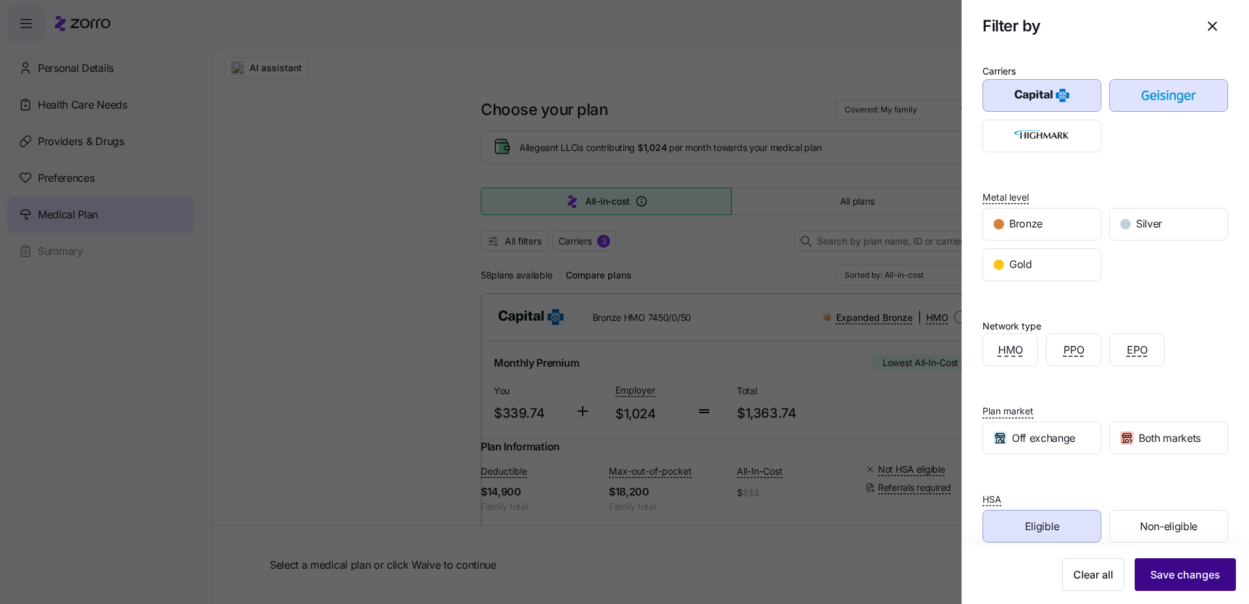
click at [1175, 570] on span "Save changes" at bounding box center [1185, 574] width 70 height 16
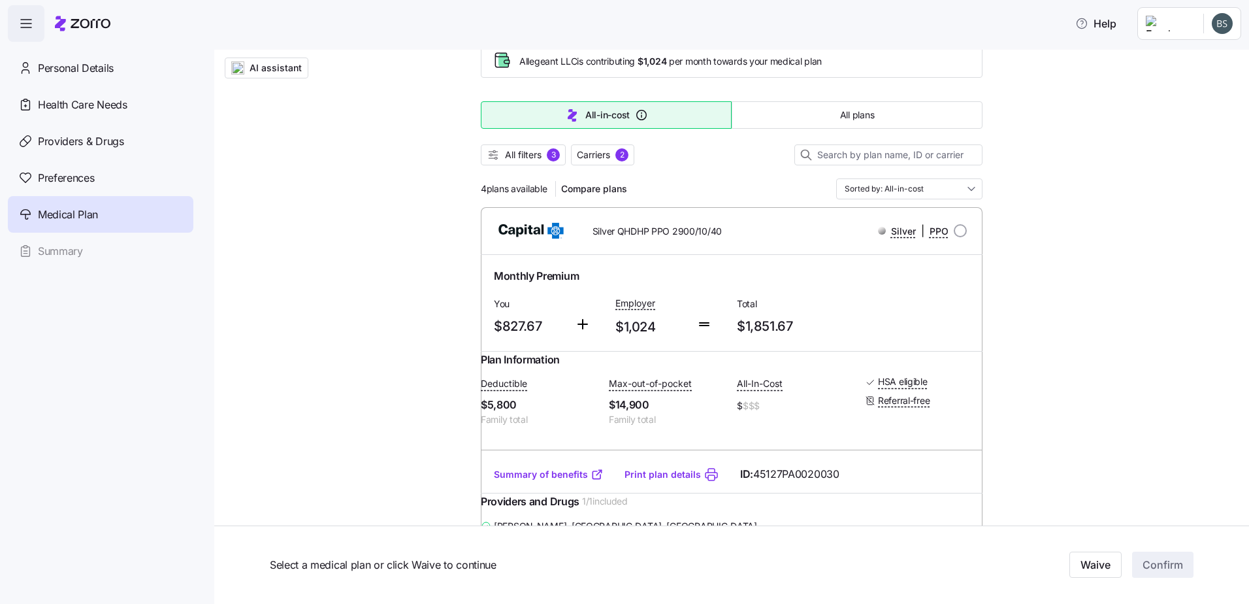
scroll to position [87, 0]
click at [534, 480] on link "Summary of benefits" at bounding box center [549, 473] width 110 height 13
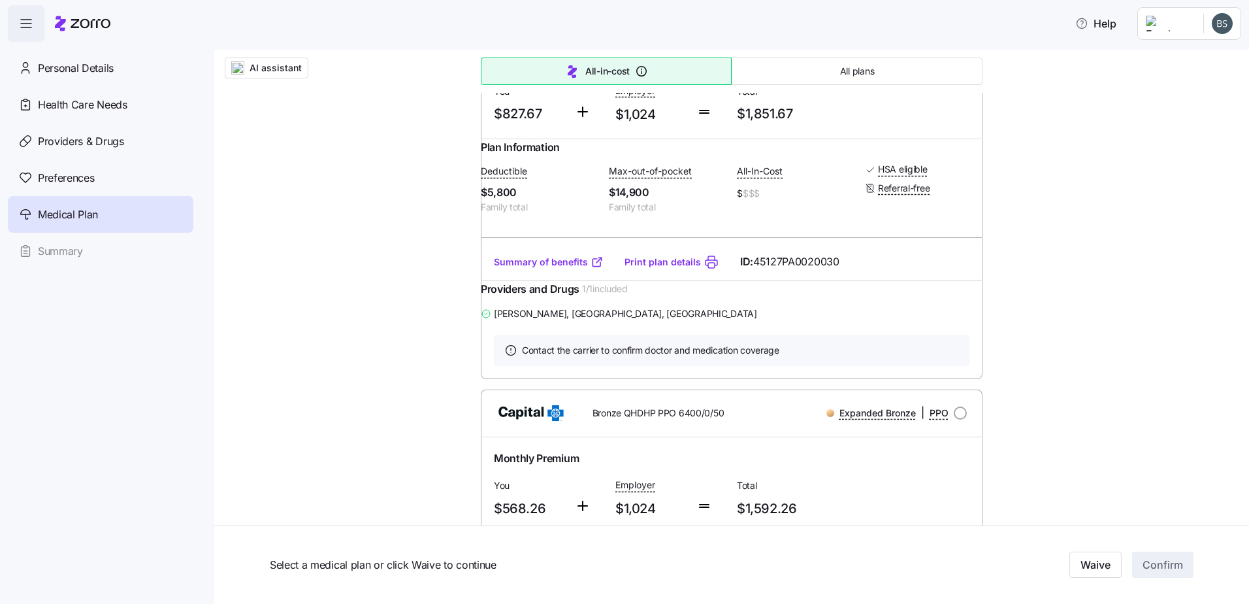
scroll to position [305, 0]
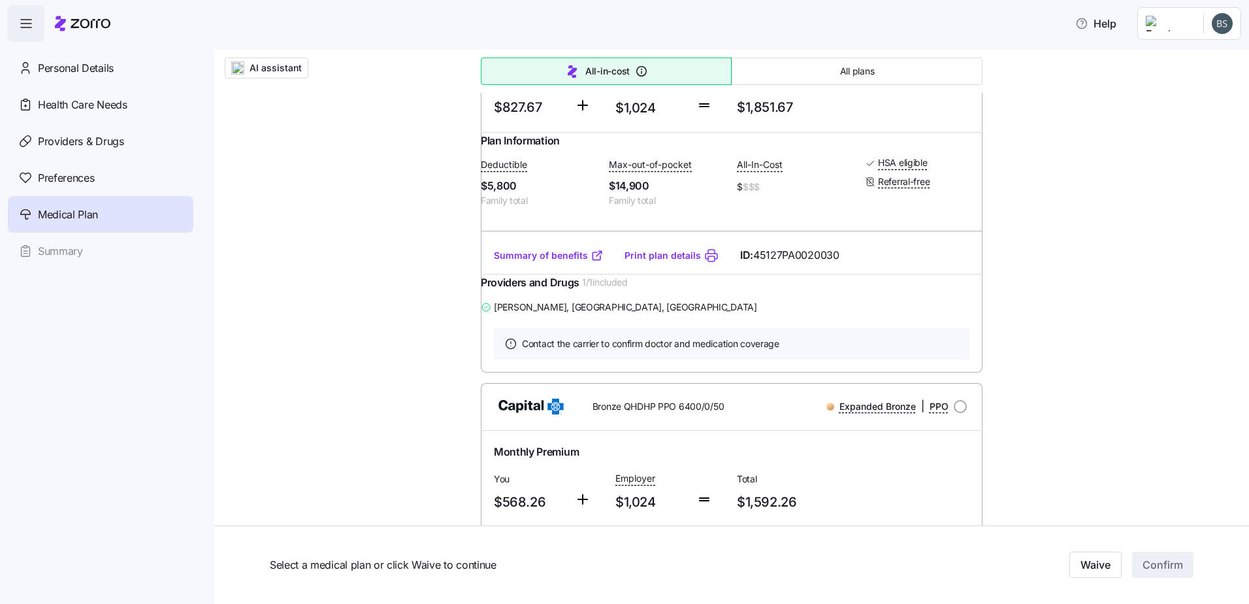
click at [668, 262] on link "Print plan details" at bounding box center [663, 255] width 76 height 13
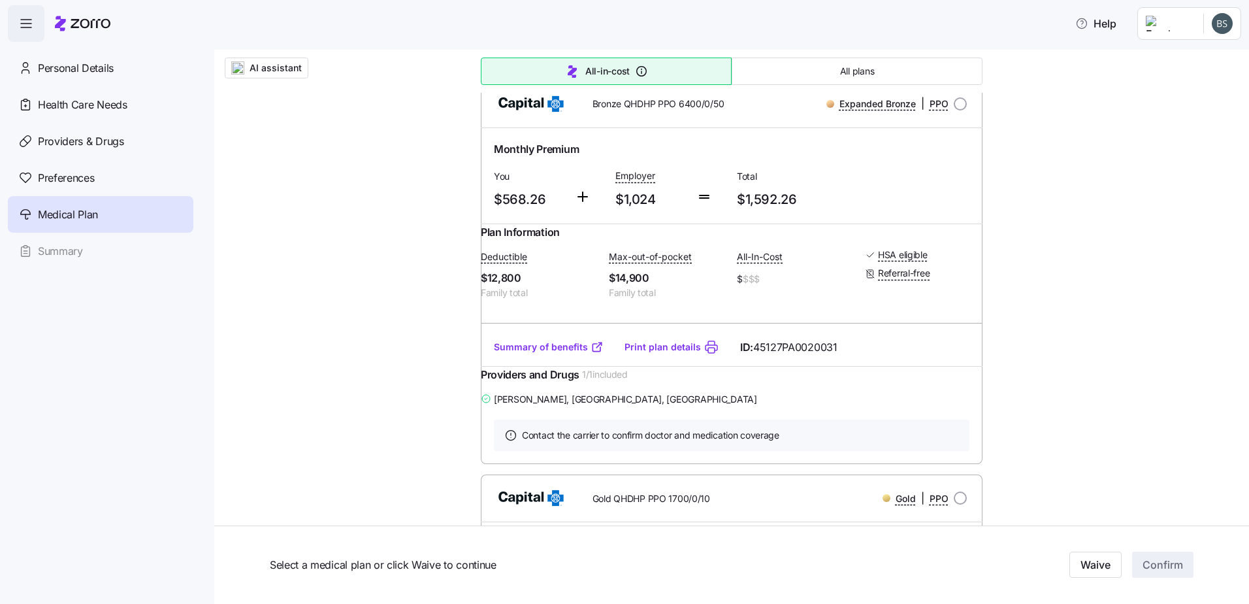
scroll to position [600, 0]
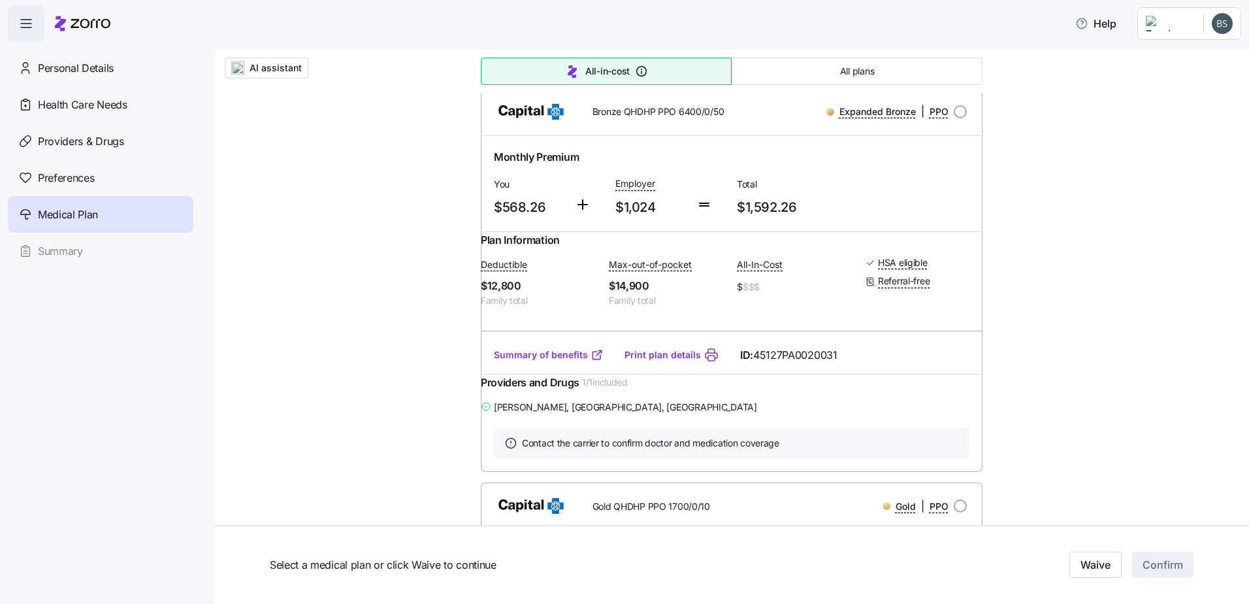
click at [1126, 352] on div "AI assistant Choose your plan Covered: My family Allegeant LLC is contributing …" at bounding box center [731, 406] width 1035 height 1912
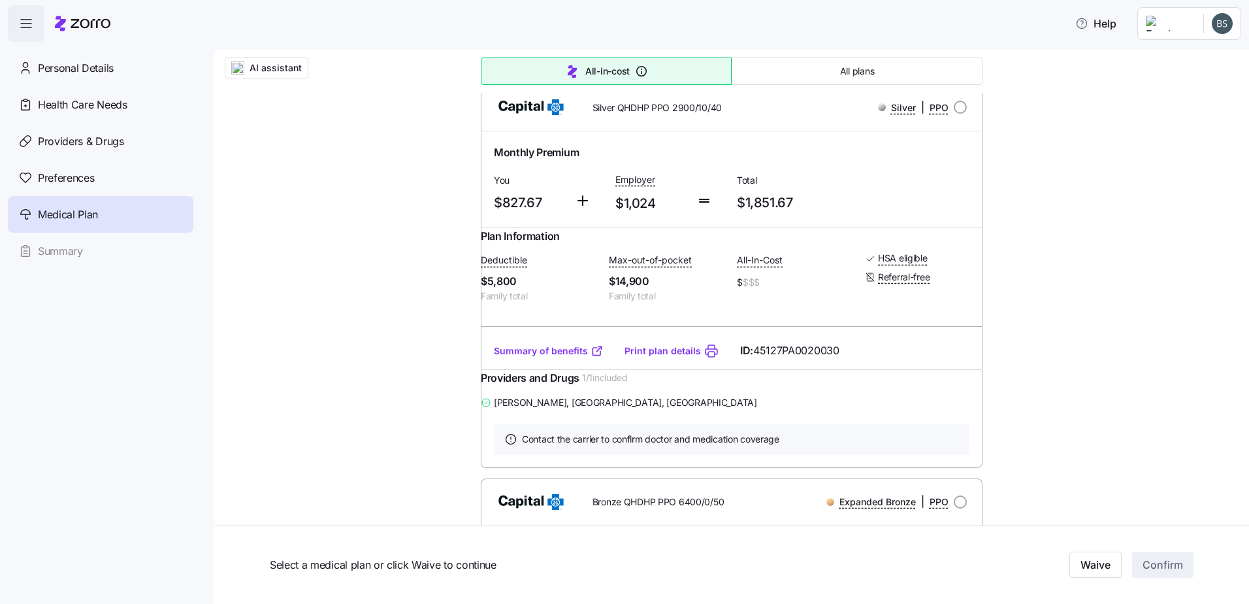
scroll to position [0, 0]
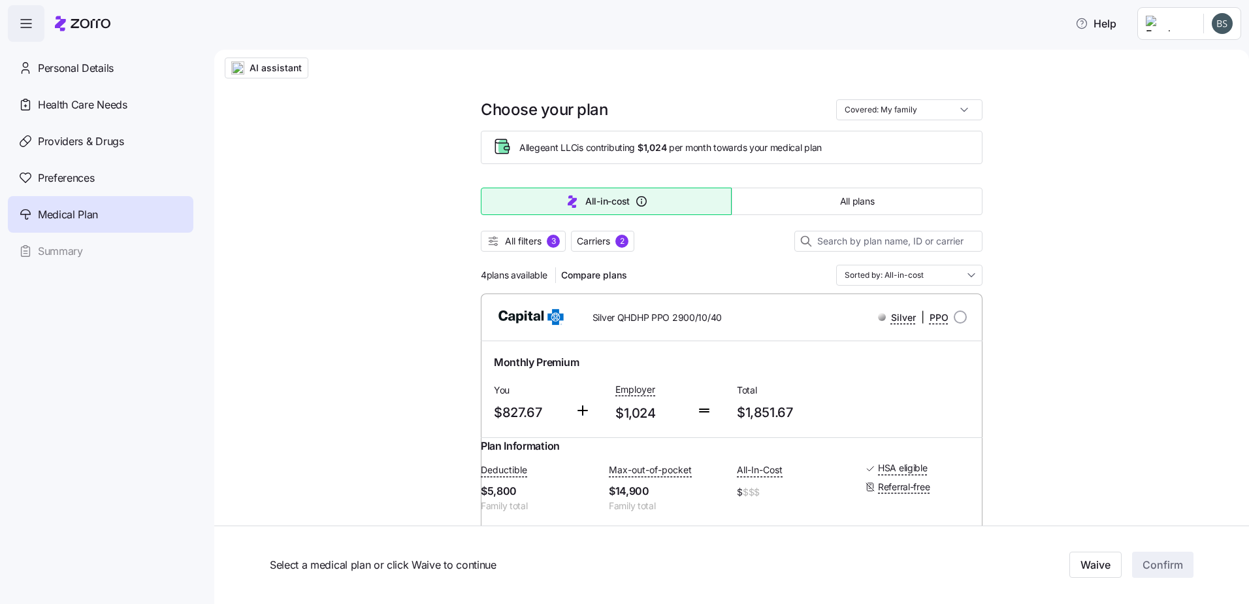
click at [515, 244] on span "All filters" at bounding box center [523, 241] width 37 height 13
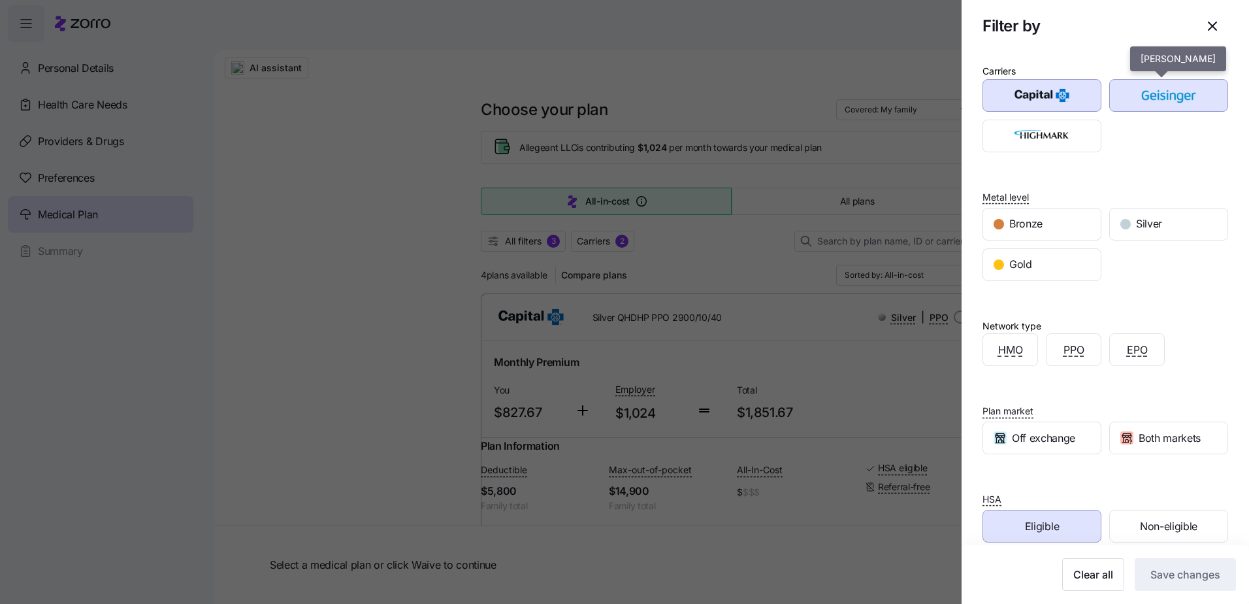
click at [1164, 106] on img "button" at bounding box center [1169, 95] width 96 height 26
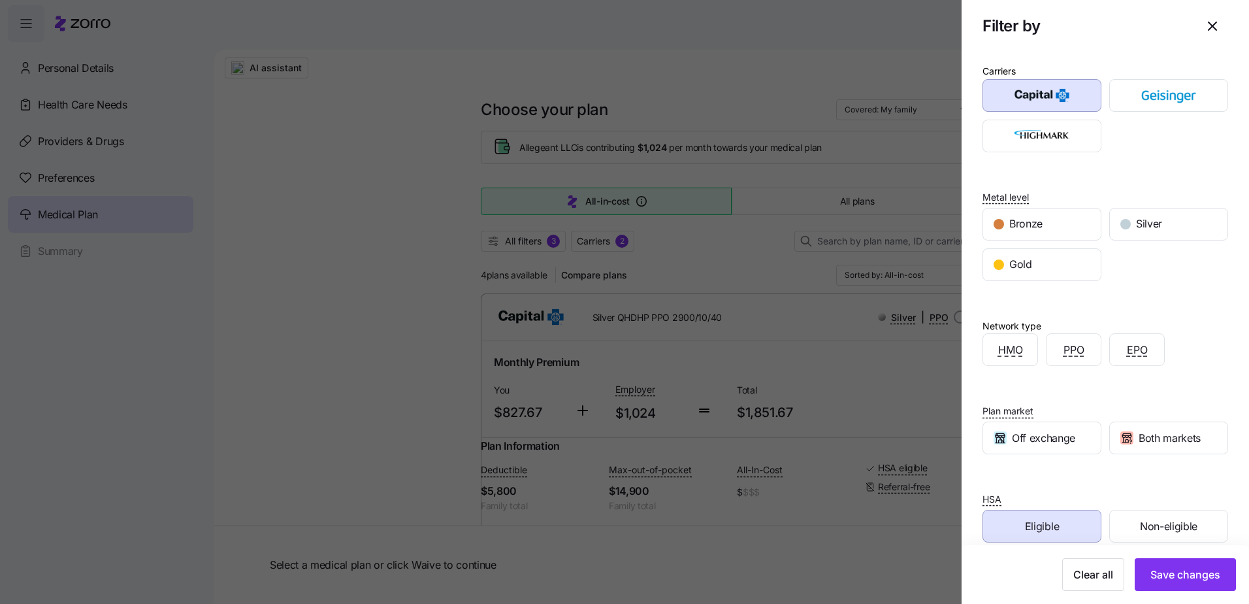
click at [1047, 522] on span "Eligible" at bounding box center [1042, 526] width 34 height 16
click at [1180, 568] on span "Save changes" at bounding box center [1185, 574] width 70 height 16
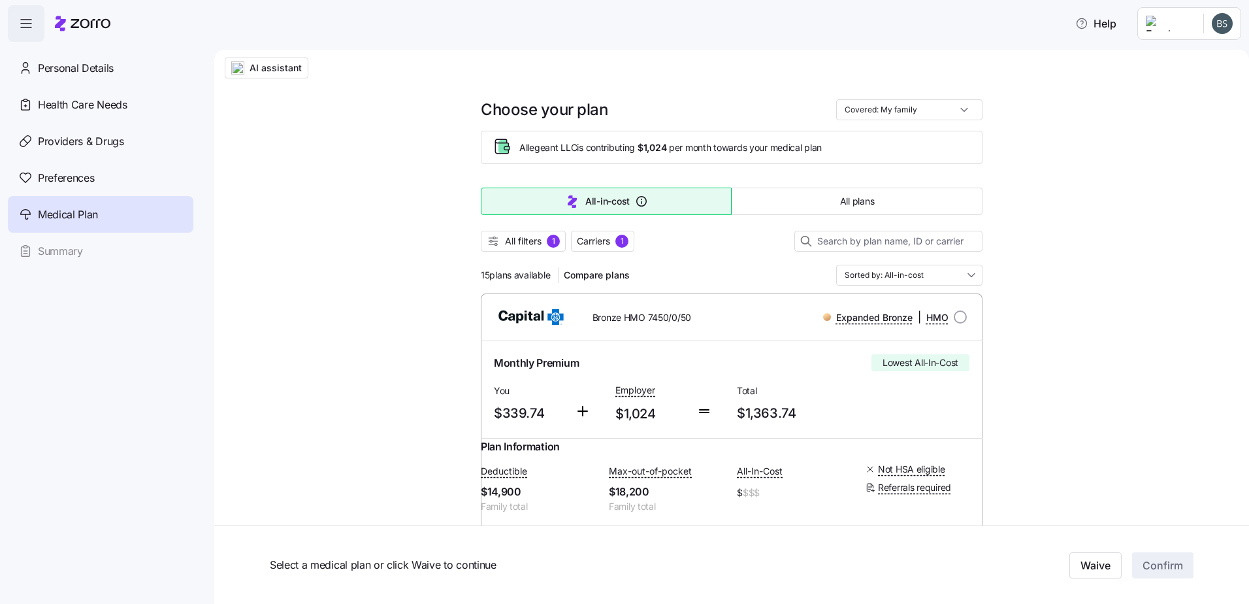
click at [525, 236] on span "All filters" at bounding box center [523, 241] width 37 height 13
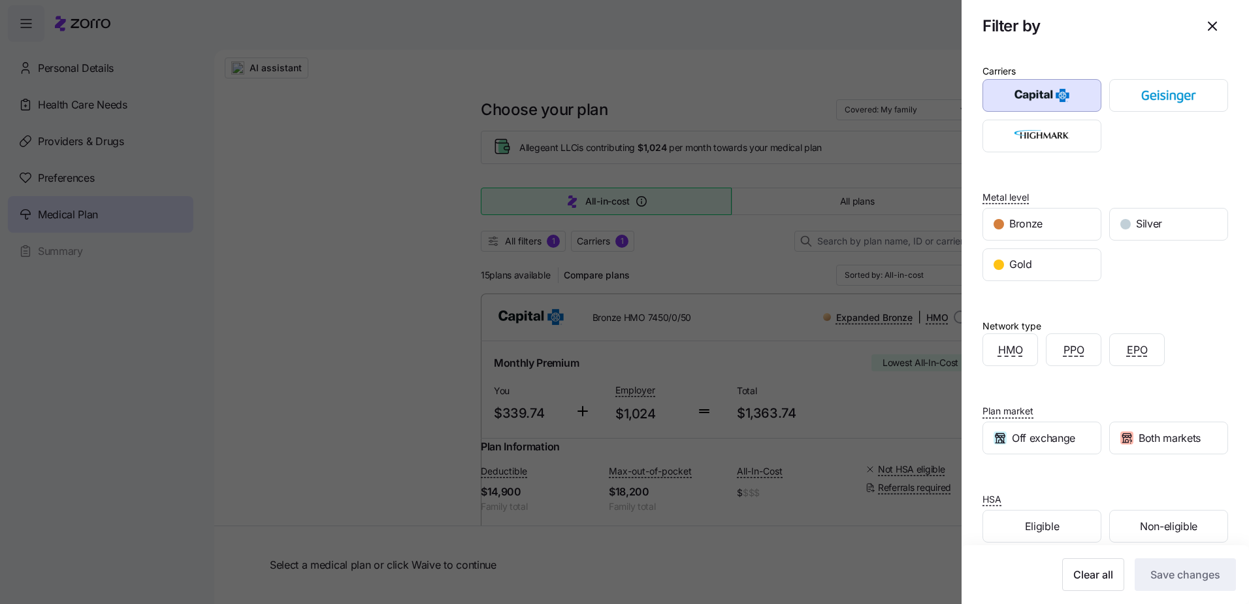
click at [1026, 514] on div "Eligible" at bounding box center [1042, 525] width 118 height 31
click at [1156, 579] on span "Save changes" at bounding box center [1185, 574] width 70 height 16
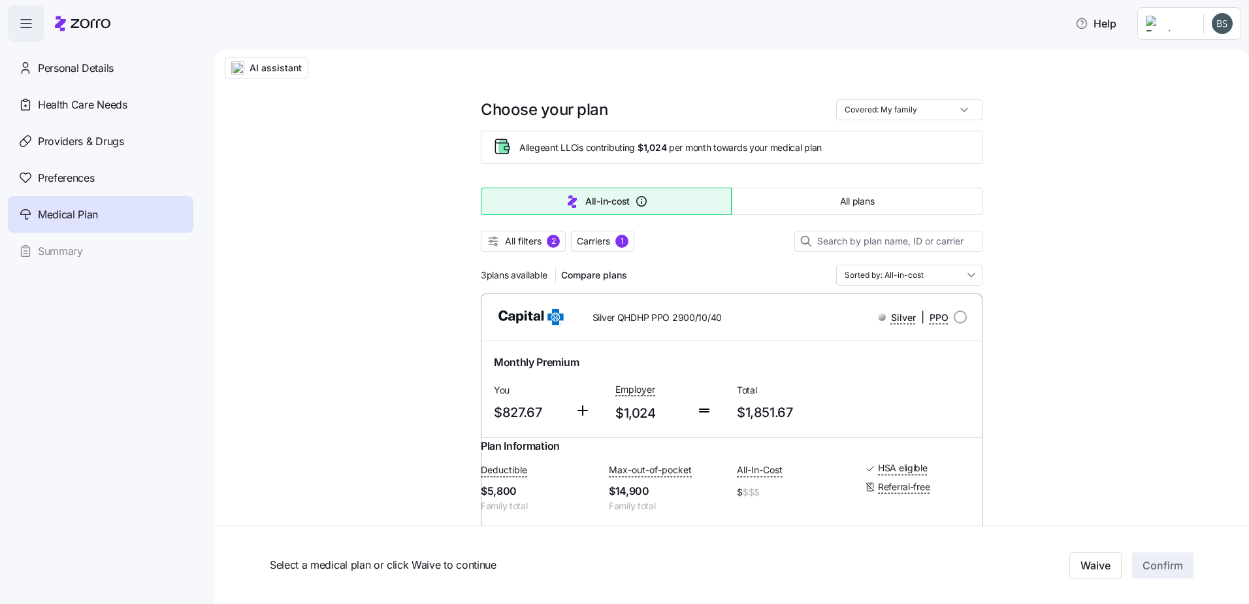
drag, startPoint x: 110, startPoint y: 78, endPoint x: 238, endPoint y: 127, distance: 136.7
click at [110, 76] on div "Personal Details" at bounding box center [101, 68] width 186 height 37
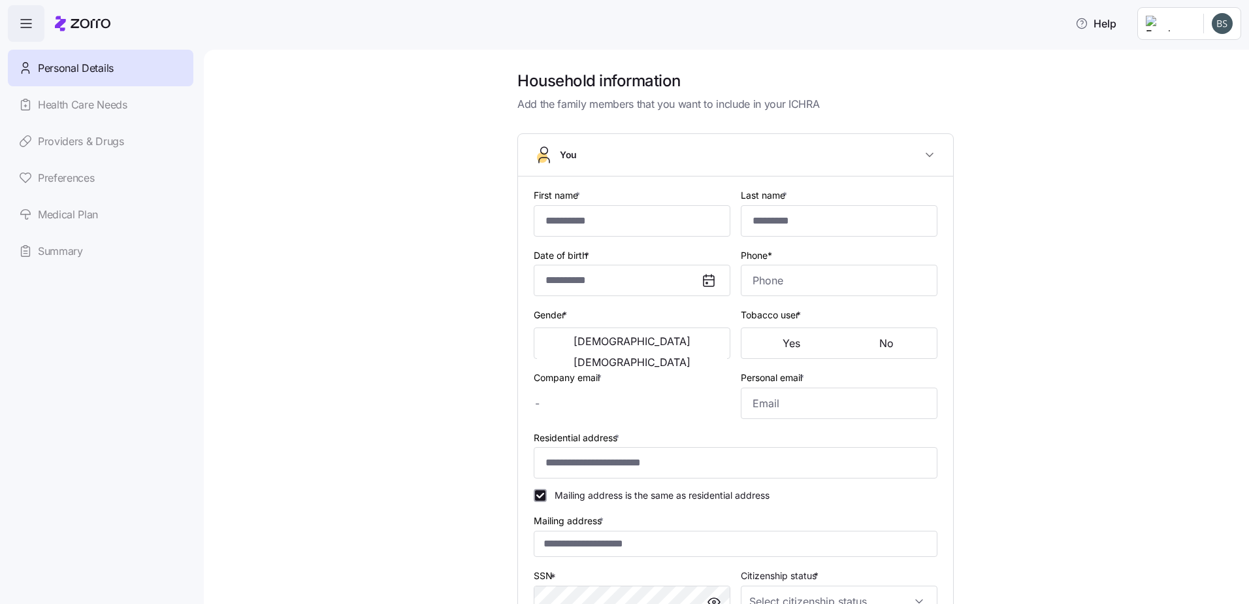
type input "*****"
type input "*******"
type input "[EMAIL_ADDRESS][DOMAIN_NAME]"
type input "**********"
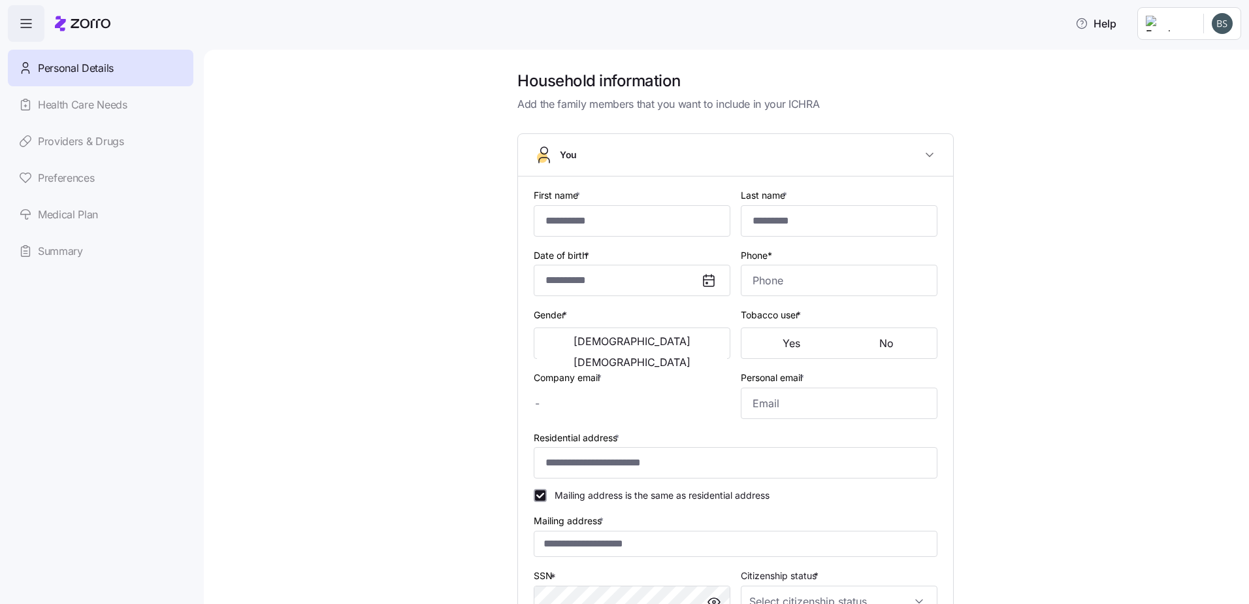
checkbox input "true"
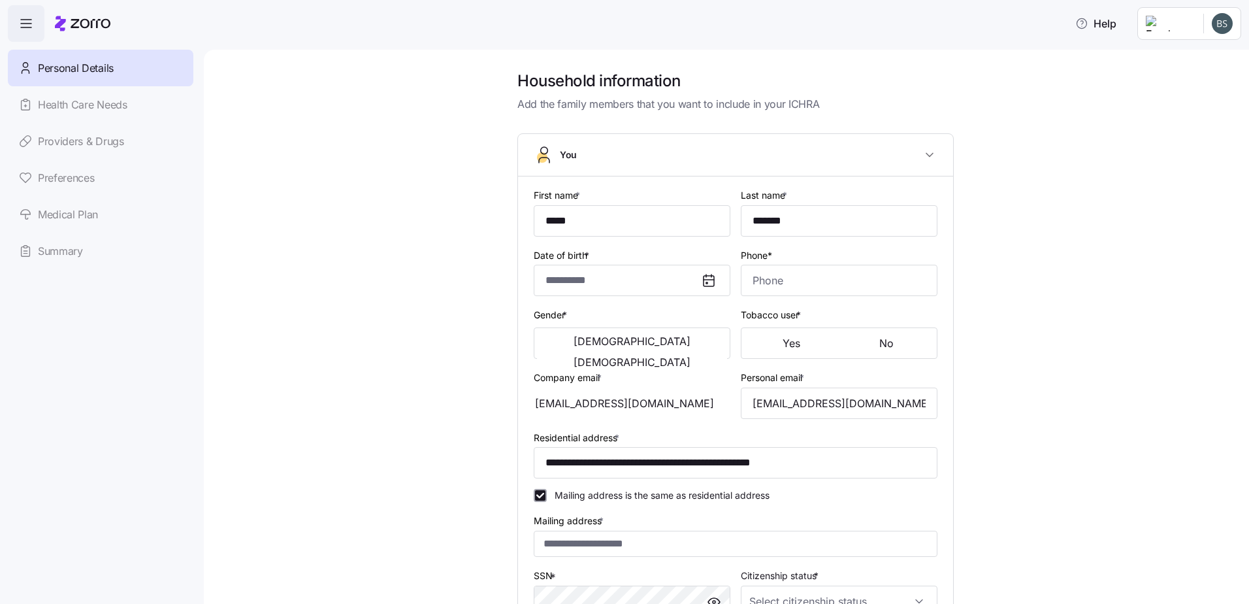
type input "**********"
type input "[PHONE_NUMBER]"
type input "[DEMOGRAPHIC_DATA] citizen"
type input "Married"
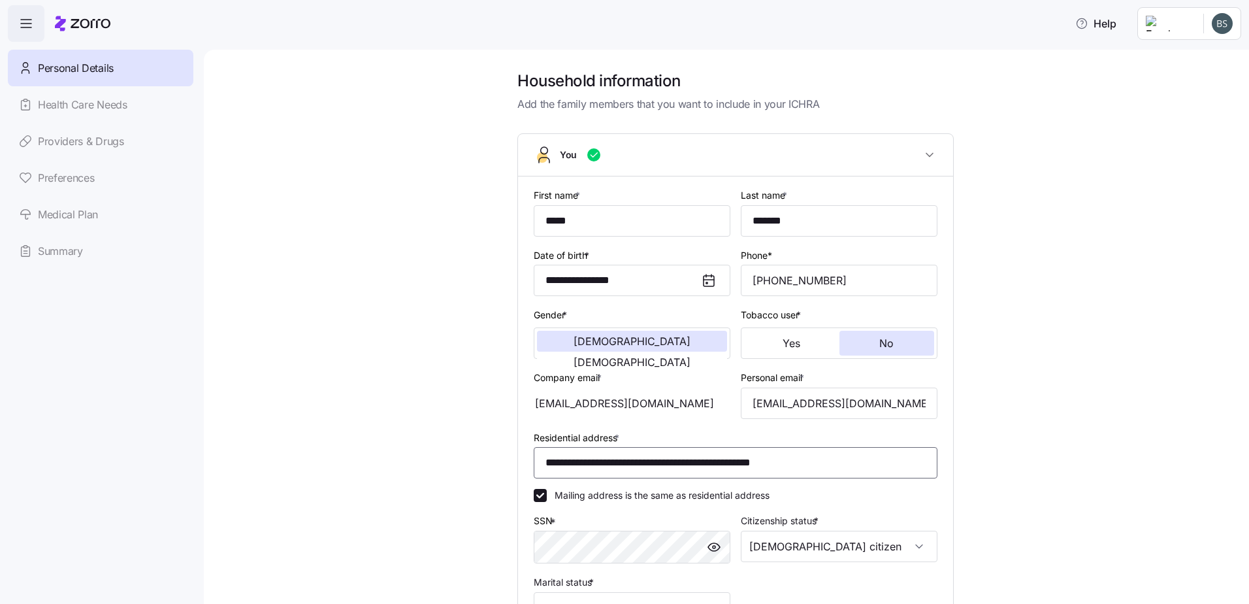
click at [855, 459] on input "**********" at bounding box center [736, 462] width 404 height 31
drag, startPoint x: 855, startPoint y: 459, endPoint x: 361, endPoint y: 449, distance: 494.6
click at [361, 449] on div "**********" at bounding box center [735, 483] width 990 height 825
click at [355, 442] on div "**********" at bounding box center [735, 483] width 990 height 825
drag, startPoint x: 71, startPoint y: 173, endPoint x: 64, endPoint y: 179, distance: 9.3
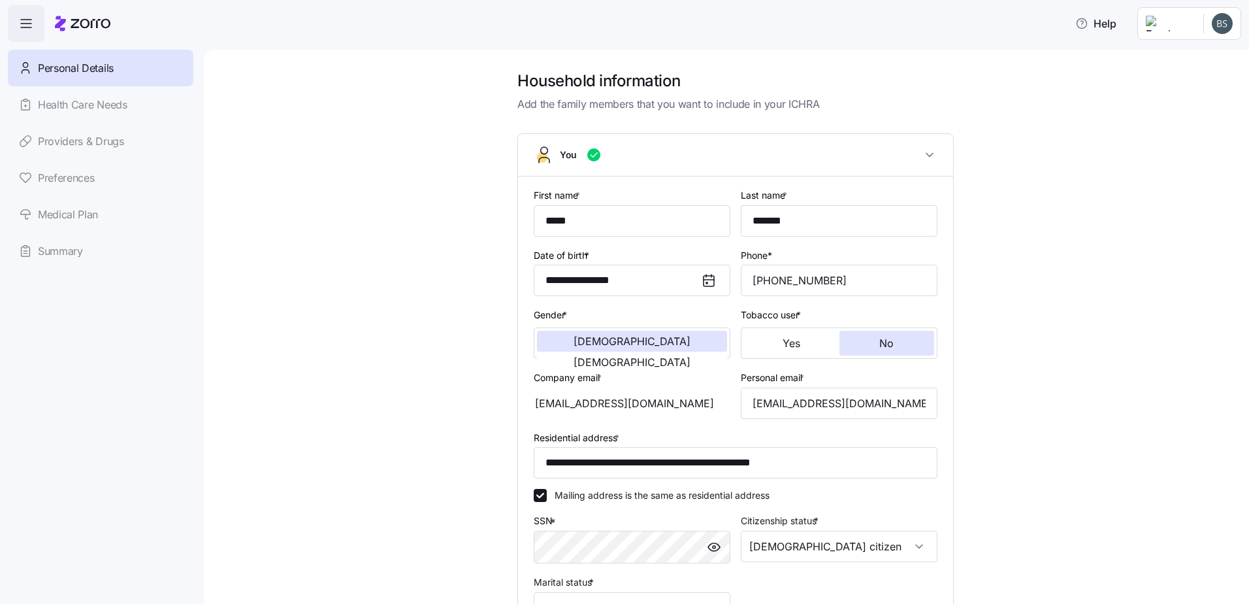
click at [71, 173] on div "Personal Details Health Care Needs Providers & Drugs Preferences Medical Plan S…" at bounding box center [101, 160] width 186 height 220
click at [63, 179] on div "Personal Details Health Care Needs Providers & Drugs Preferences Medical Plan S…" at bounding box center [101, 160] width 186 height 220
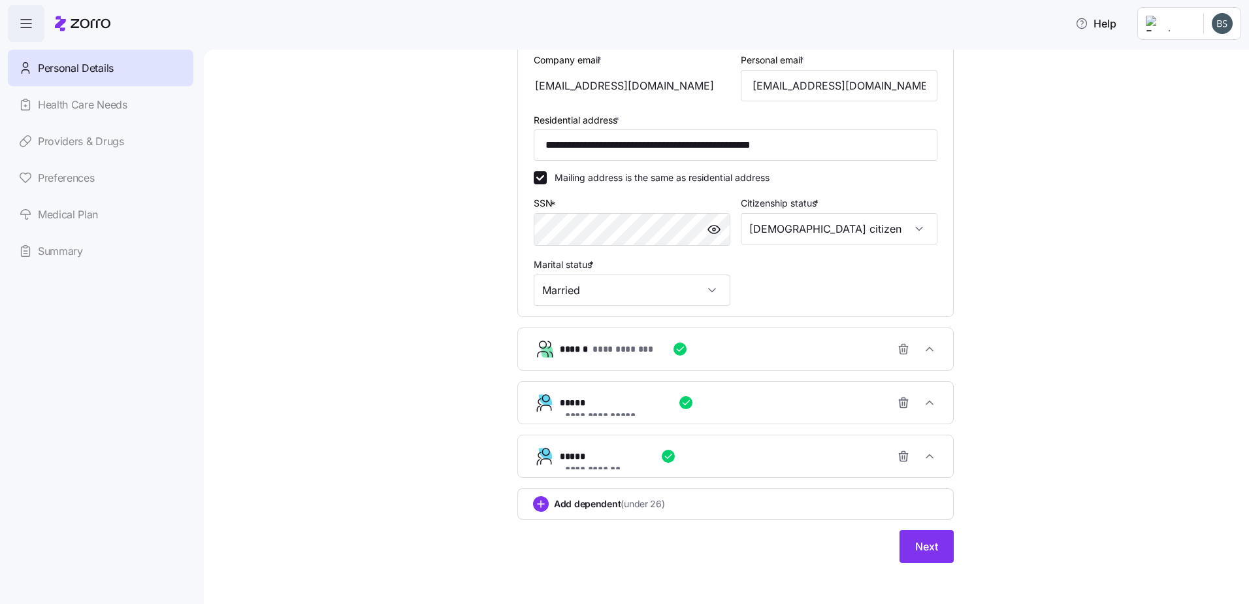
scroll to position [323, 0]
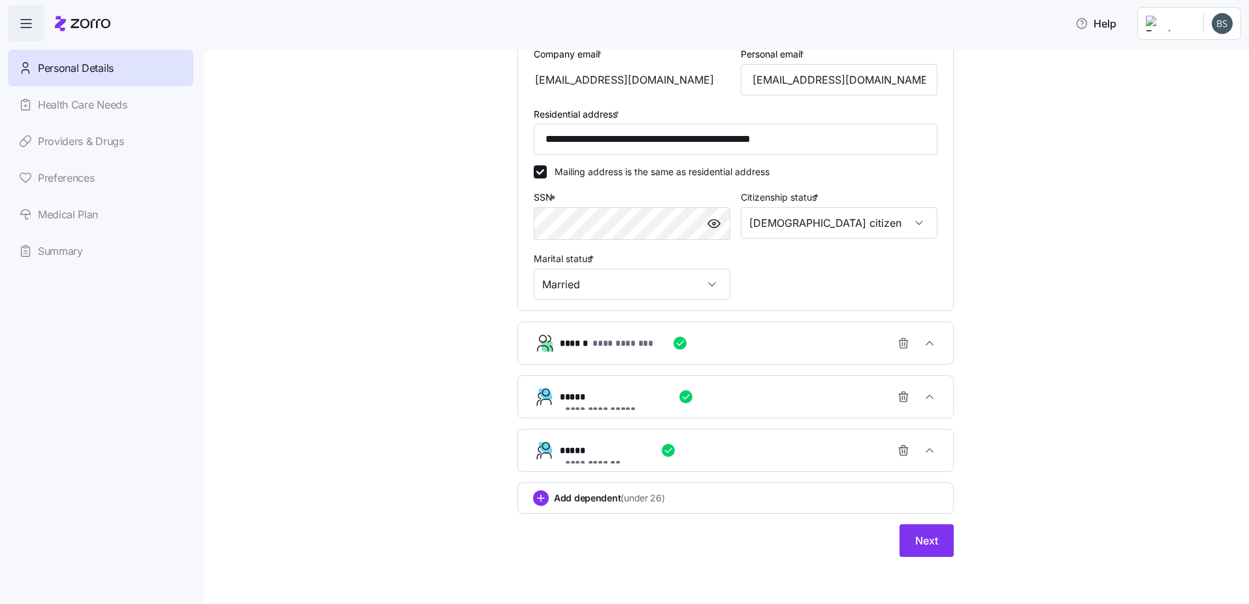
click at [944, 542] on button "Next" at bounding box center [927, 540] width 54 height 33
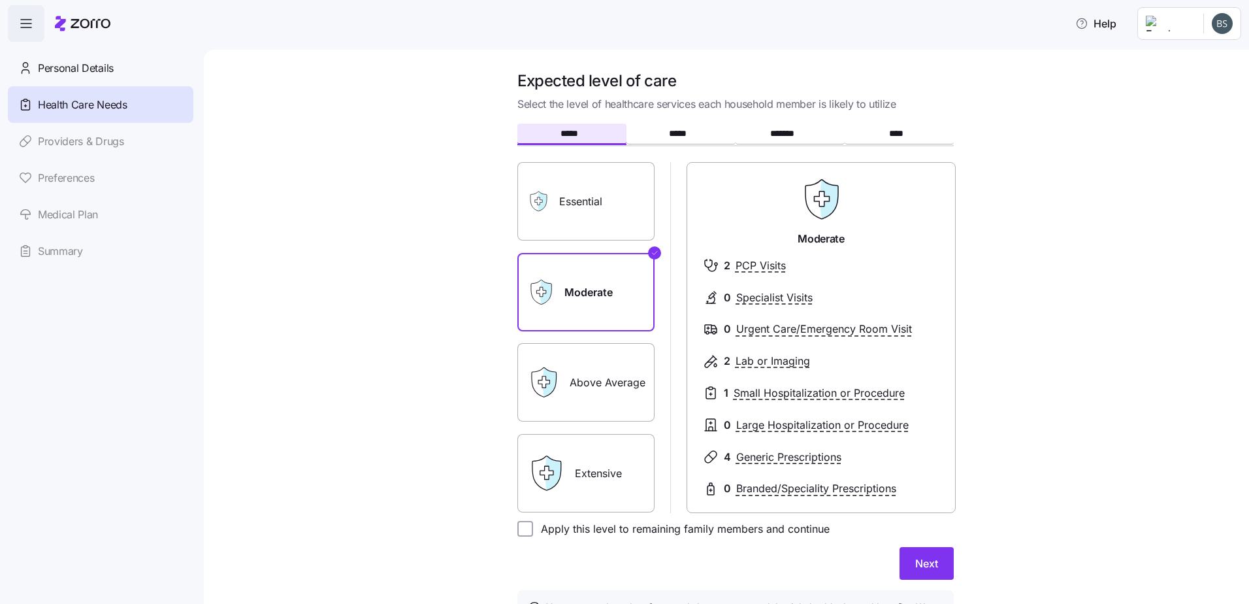
click at [559, 172] on label "Essential" at bounding box center [585, 201] width 137 height 78
click at [0, 0] on input "Essential" at bounding box center [0, 0] width 0 height 0
click at [581, 530] on label "Apply this level to remaining family members and continue" at bounding box center [681, 529] width 297 height 16
click at [533, 530] on input "Apply this level to remaining family members and continue" at bounding box center [525, 529] width 16 height 16
checkbox input "true"
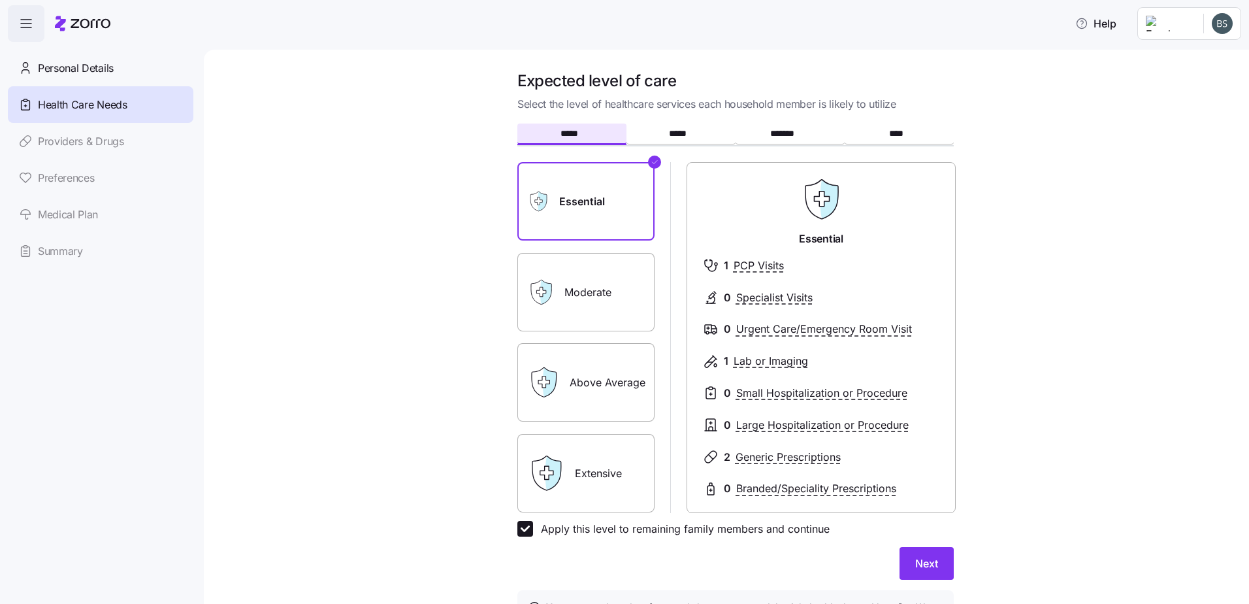
click at [904, 568] on button "Next" at bounding box center [927, 563] width 54 height 33
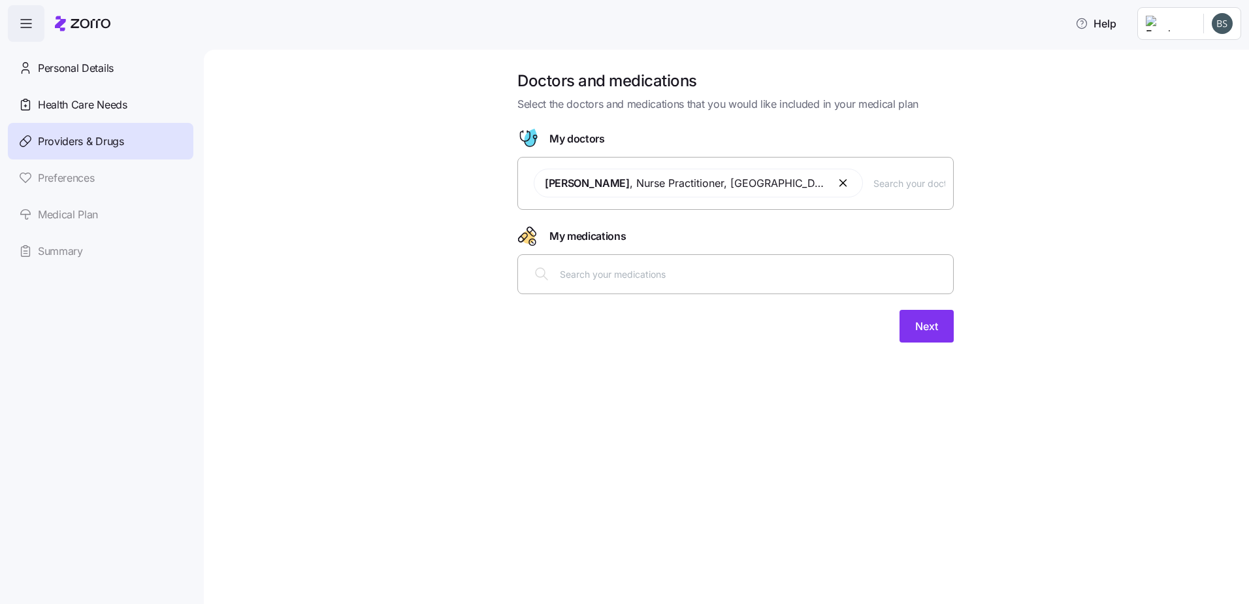
click at [942, 336] on button "Next" at bounding box center [927, 326] width 54 height 33
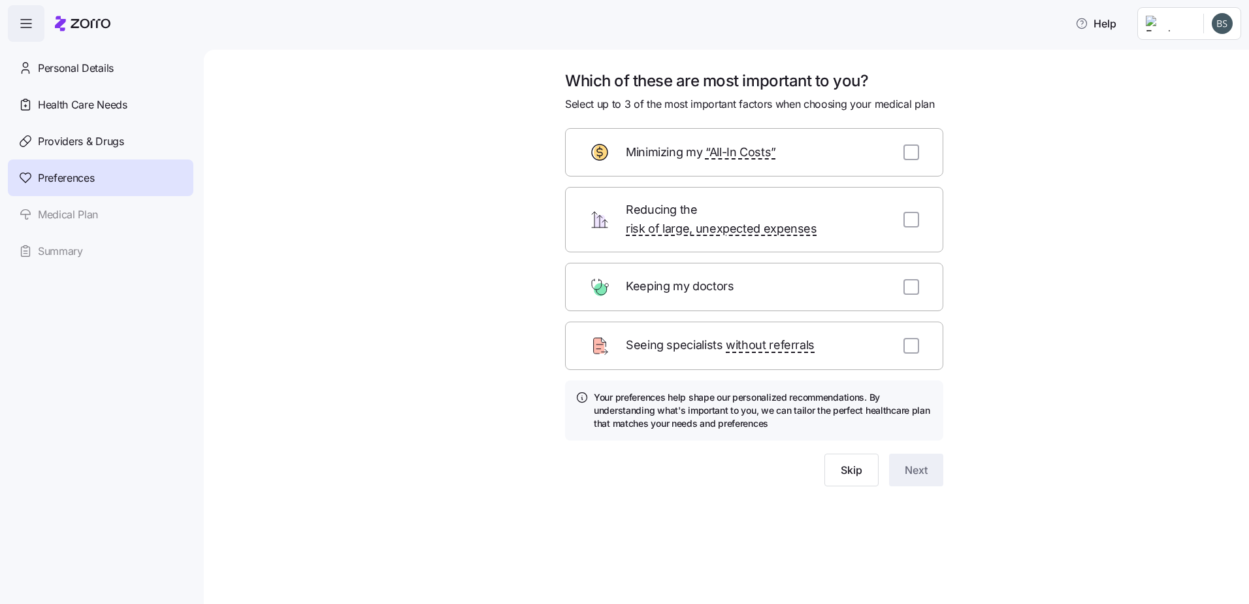
click at [917, 279] on input "checkbox" at bounding box center [911, 287] width 16 height 16
click at [914, 279] on input "checkbox" at bounding box center [911, 287] width 16 height 16
checkbox input "false"
click at [849, 466] on button "Skip" at bounding box center [851, 469] width 54 height 33
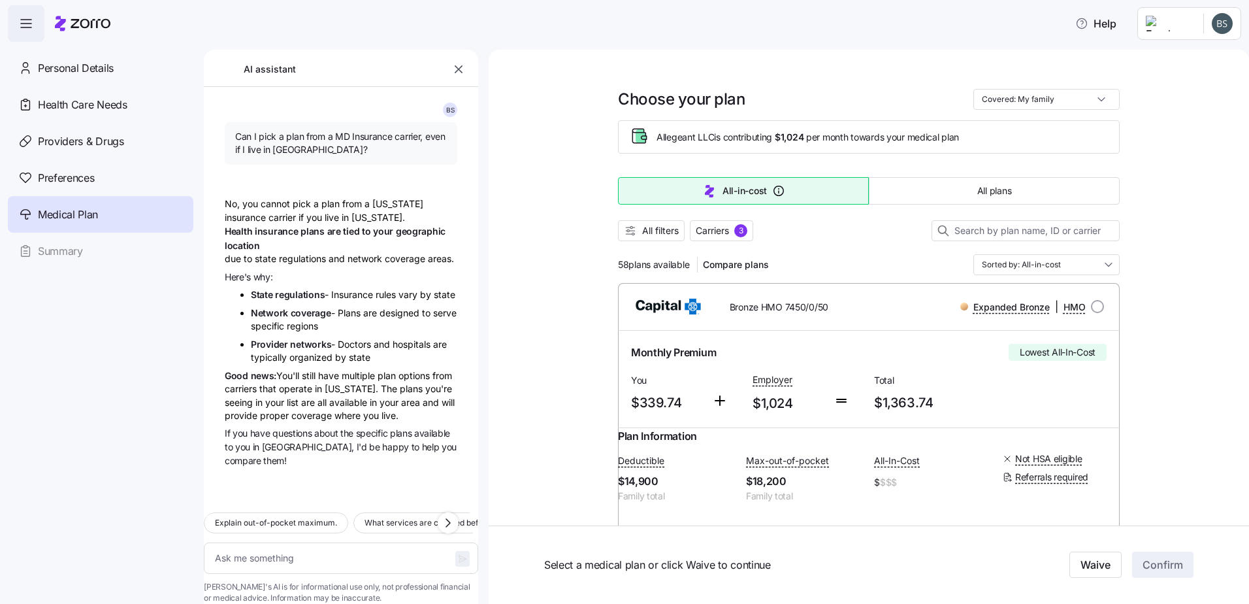
type textarea "x"
click at [451, 67] on button "button" at bounding box center [458, 69] width 18 height 18
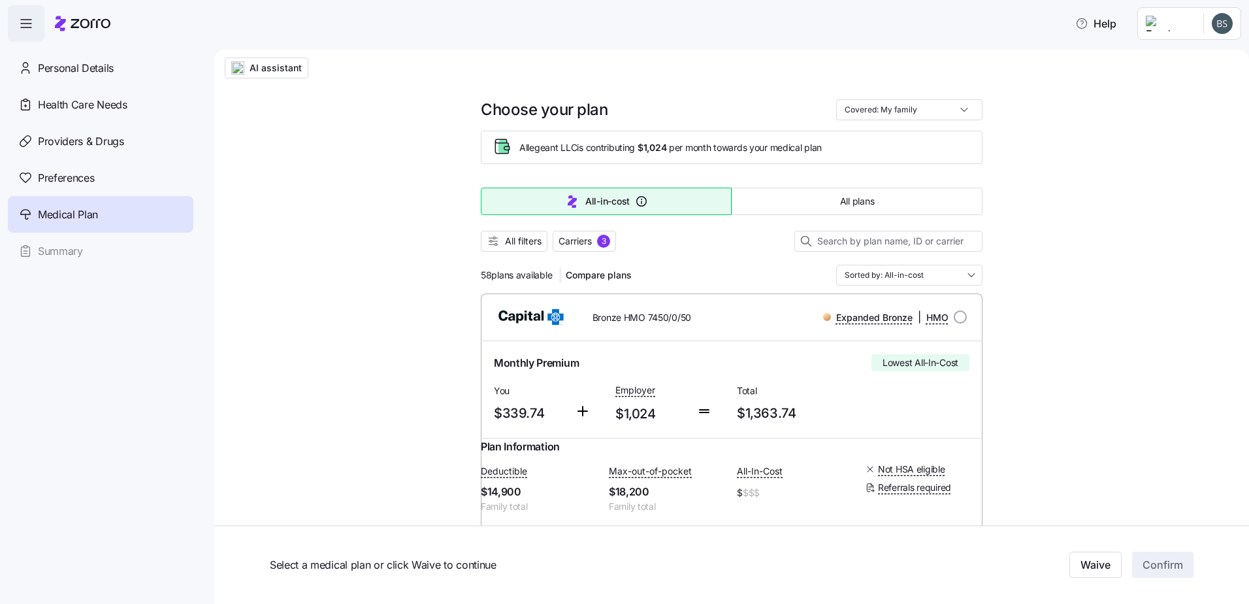
click at [516, 239] on span "All filters" at bounding box center [523, 241] width 37 height 13
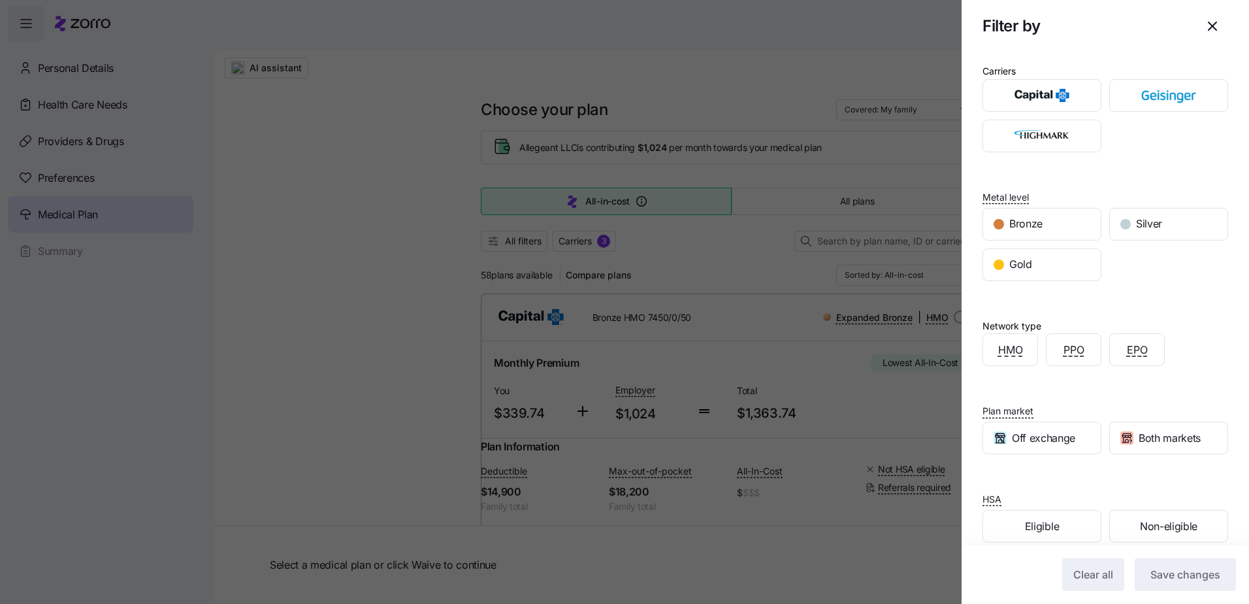
click at [1075, 527] on div "Eligible" at bounding box center [1042, 525] width 118 height 31
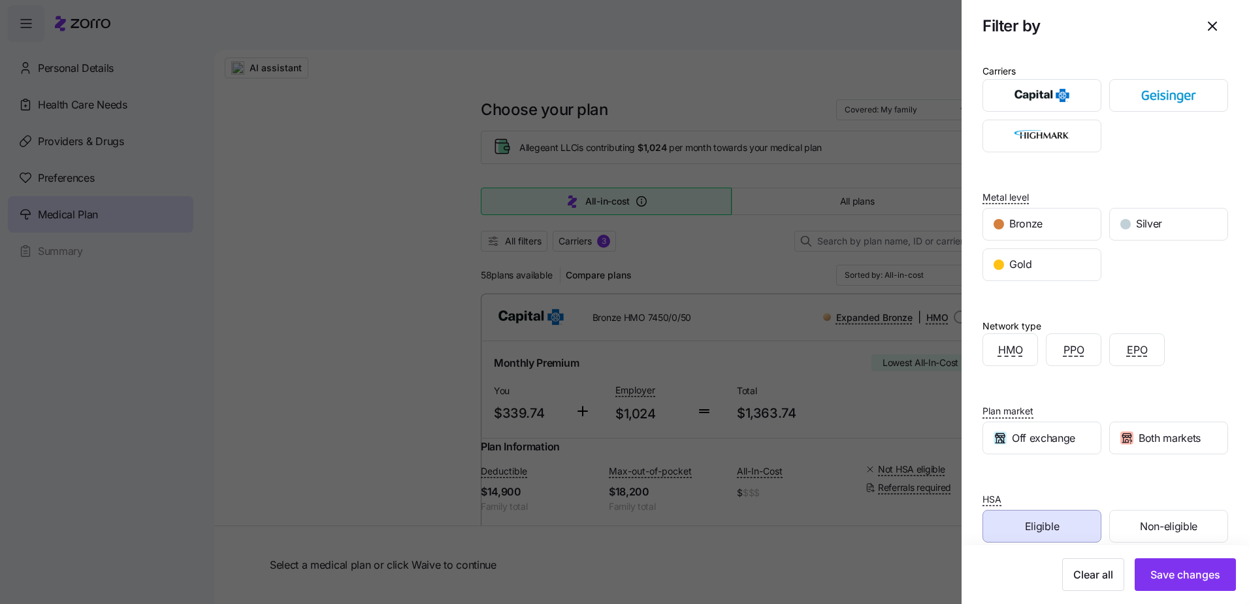
click at [1185, 583] on button "Save changes" at bounding box center [1185, 574] width 101 height 33
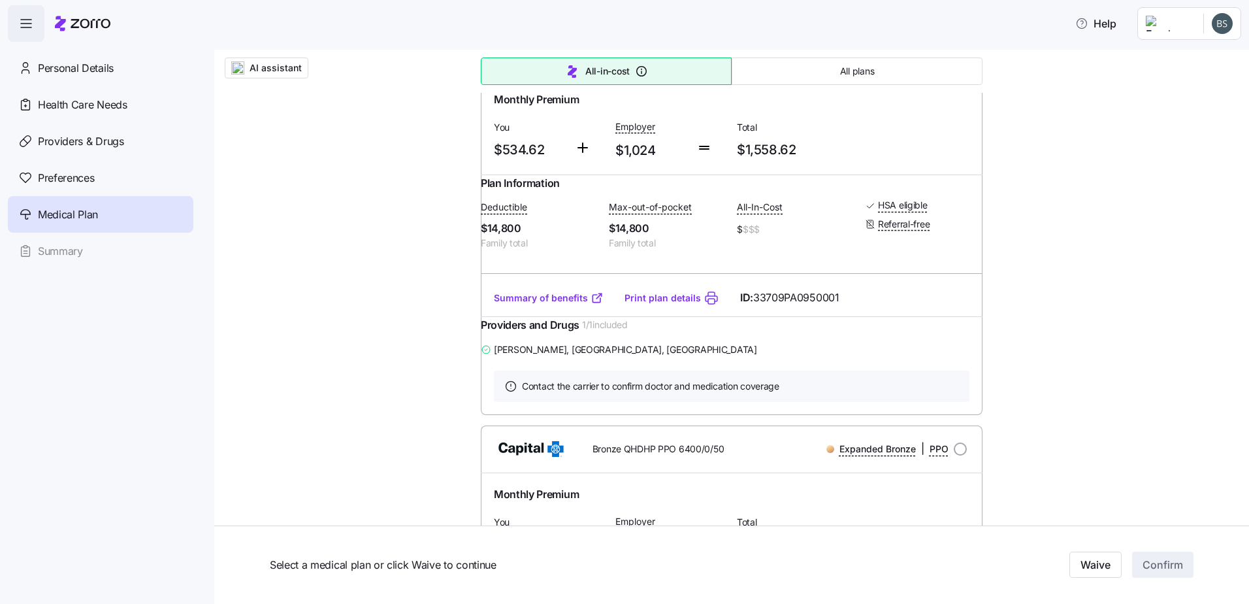
scroll to position [44, 0]
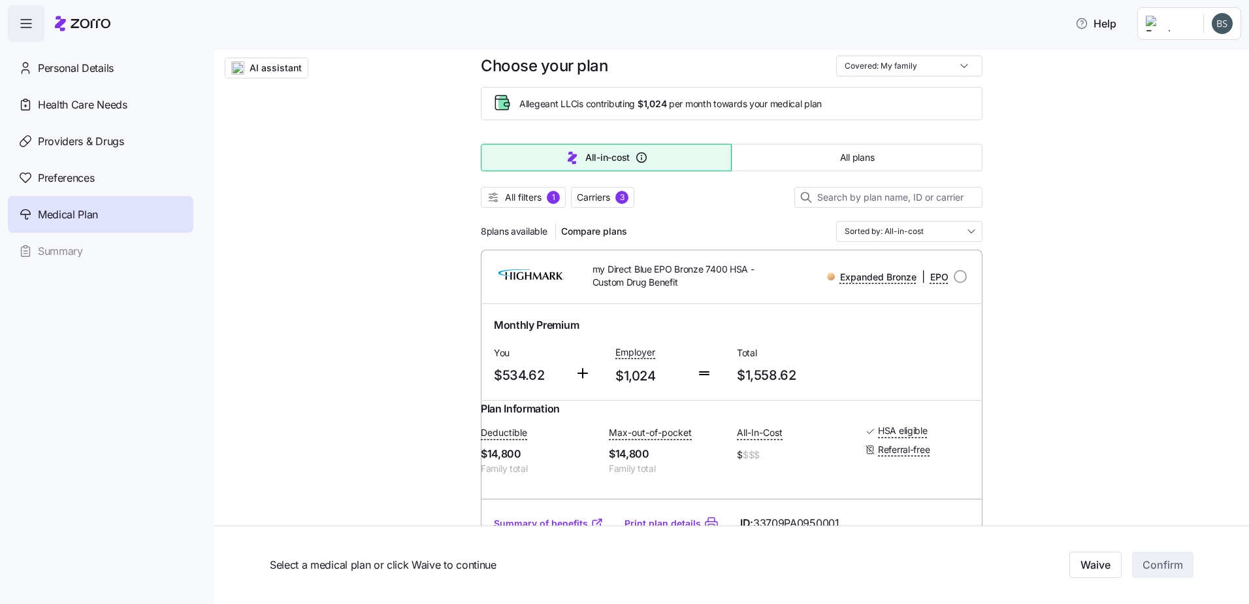
click at [540, 194] on span "All filters 1" at bounding box center [523, 197] width 73 height 13
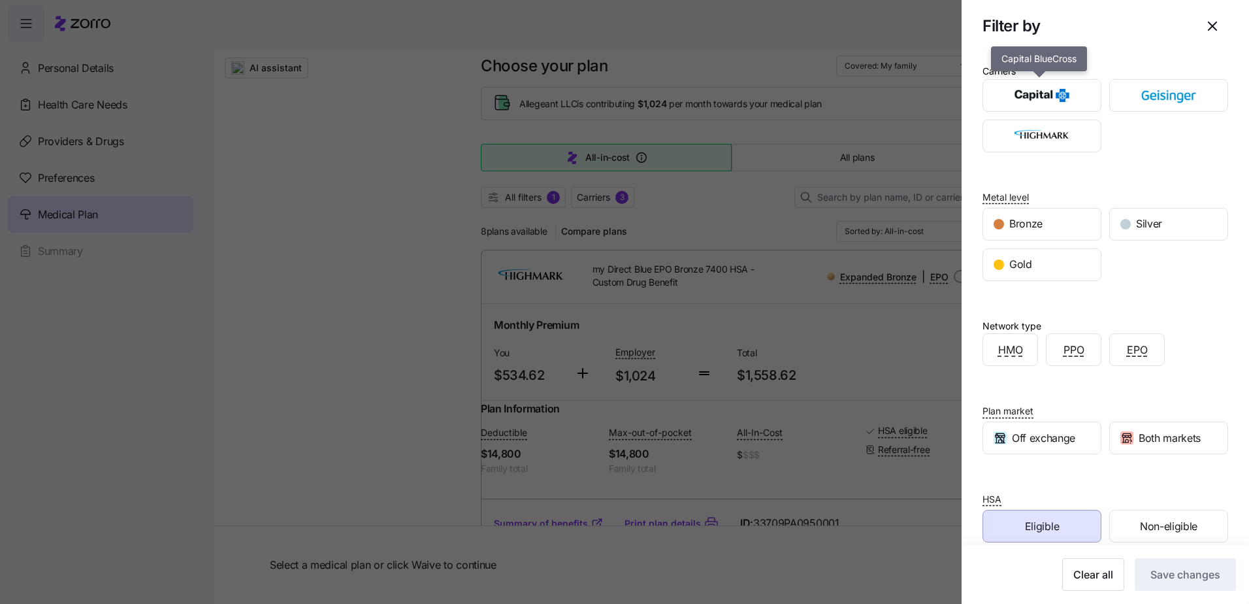
click at [1015, 108] on div "button" at bounding box center [1042, 95] width 118 height 31
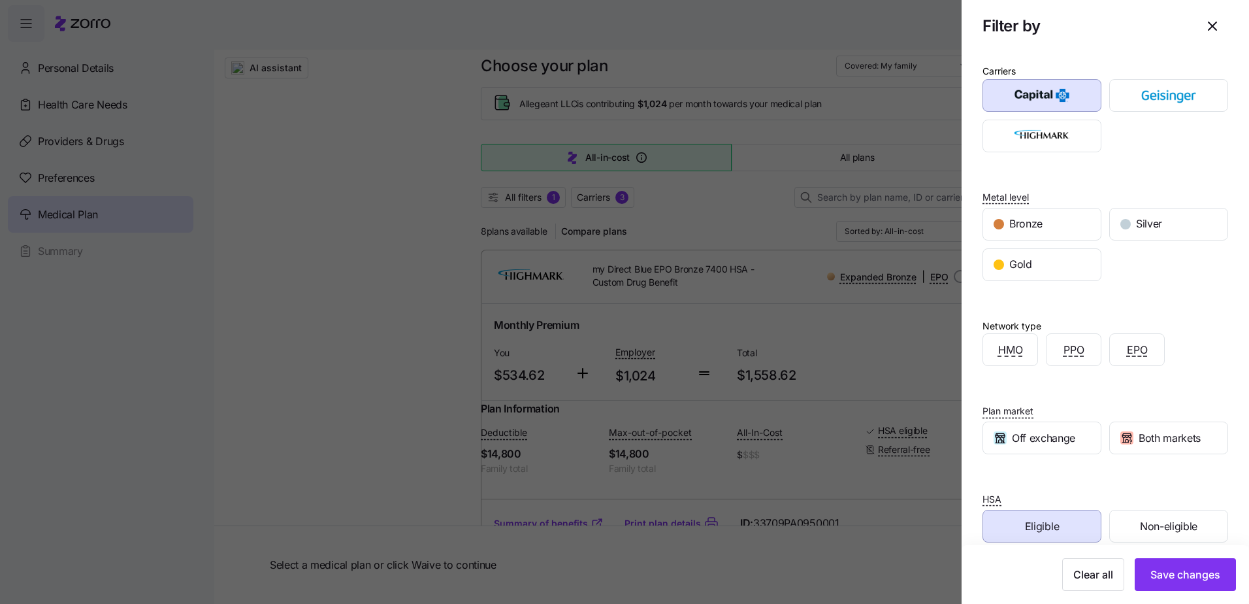
click at [1167, 578] on span "Save changes" at bounding box center [1185, 574] width 70 height 16
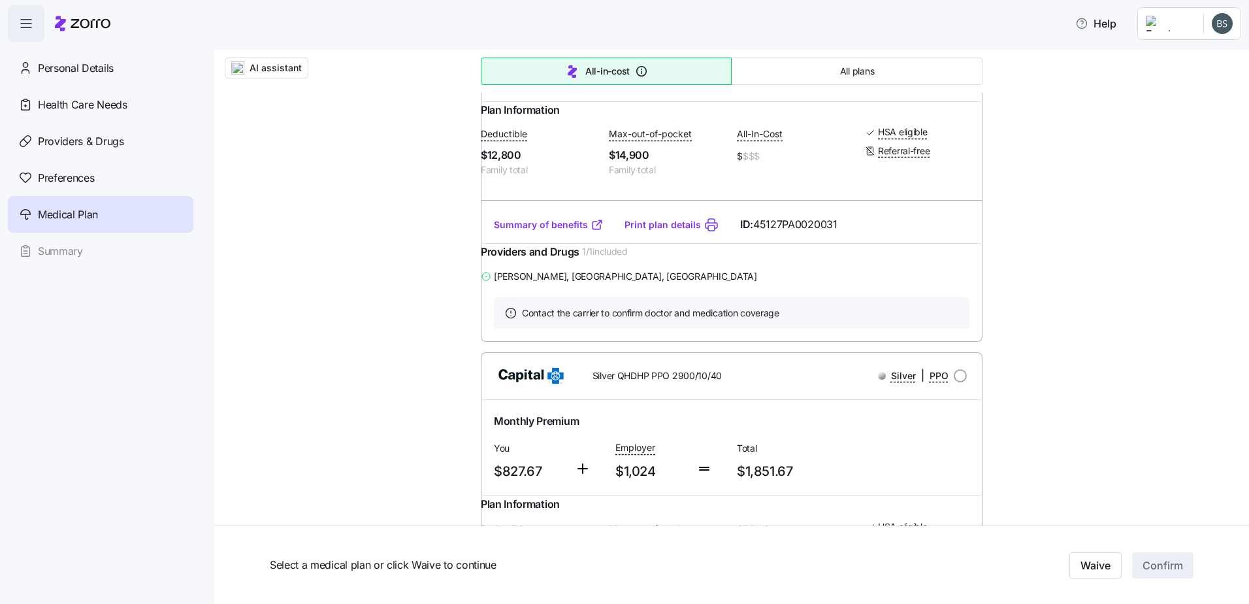
scroll to position [522, 0]
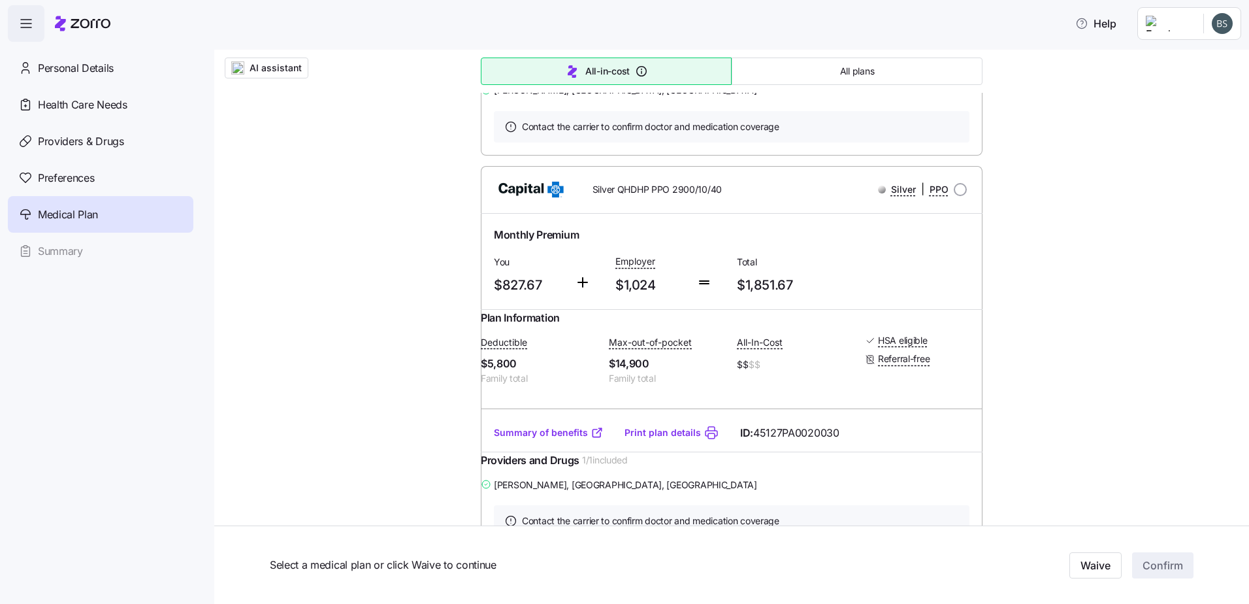
click at [533, 439] on link "Summary of benefits" at bounding box center [549, 432] width 110 height 13
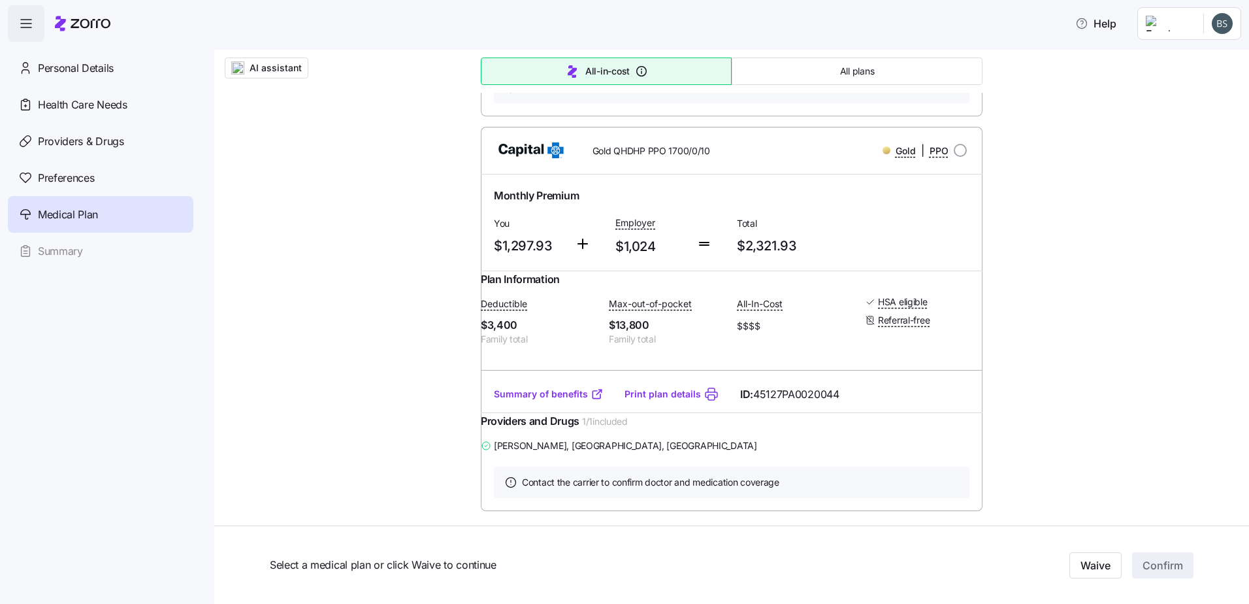
scroll to position [957, 0]
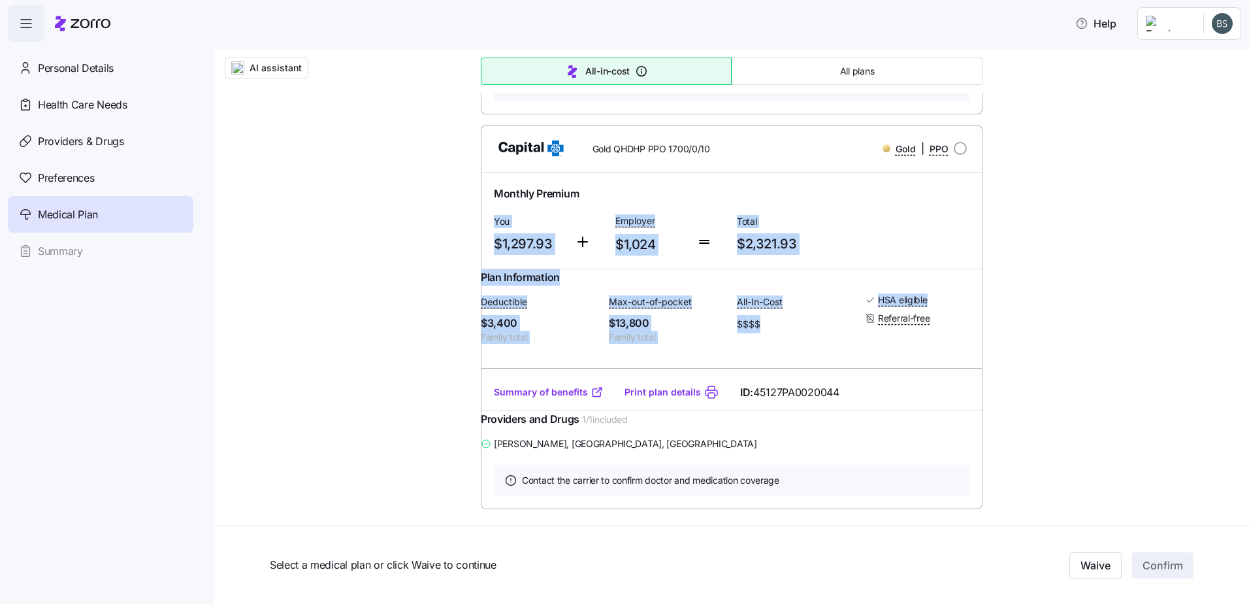
drag, startPoint x: 1238, startPoint y: 382, endPoint x: 1241, endPoint y: 331, distance: 51.0
click at [1241, 331] on div "AI assistant Choose your plan Covered: My family Allegeant LLC is contributing …" at bounding box center [726, 327] width 1045 height 554
drag, startPoint x: 1241, startPoint y: 331, endPoint x: 1160, endPoint y: 325, distance: 80.6
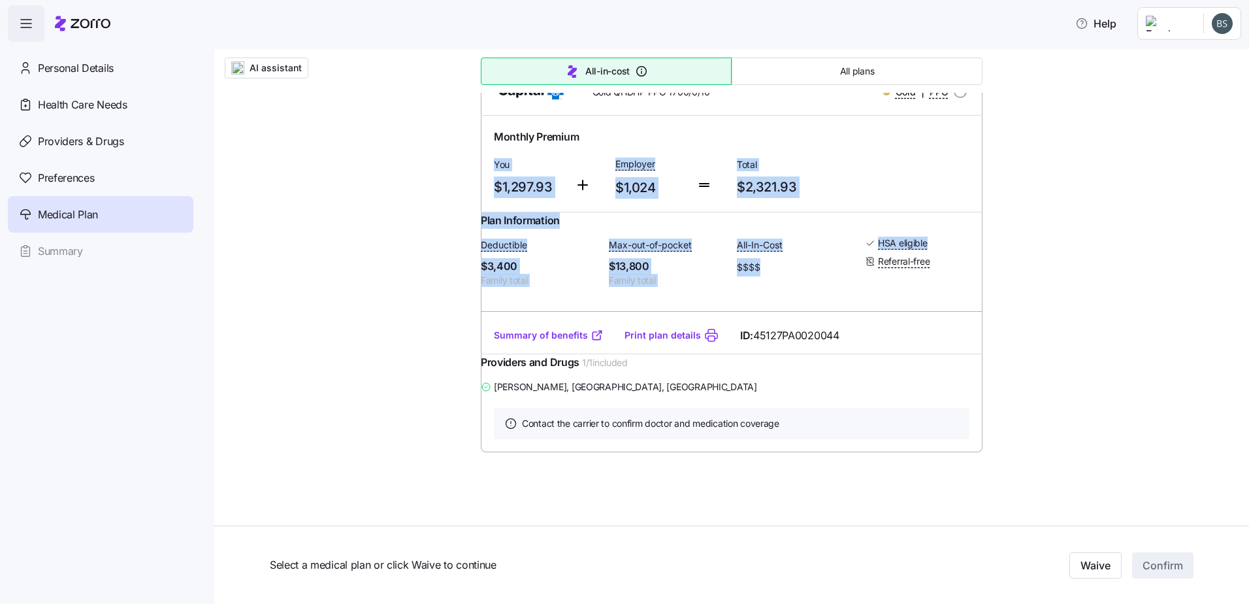
scroll to position [1131, 0]
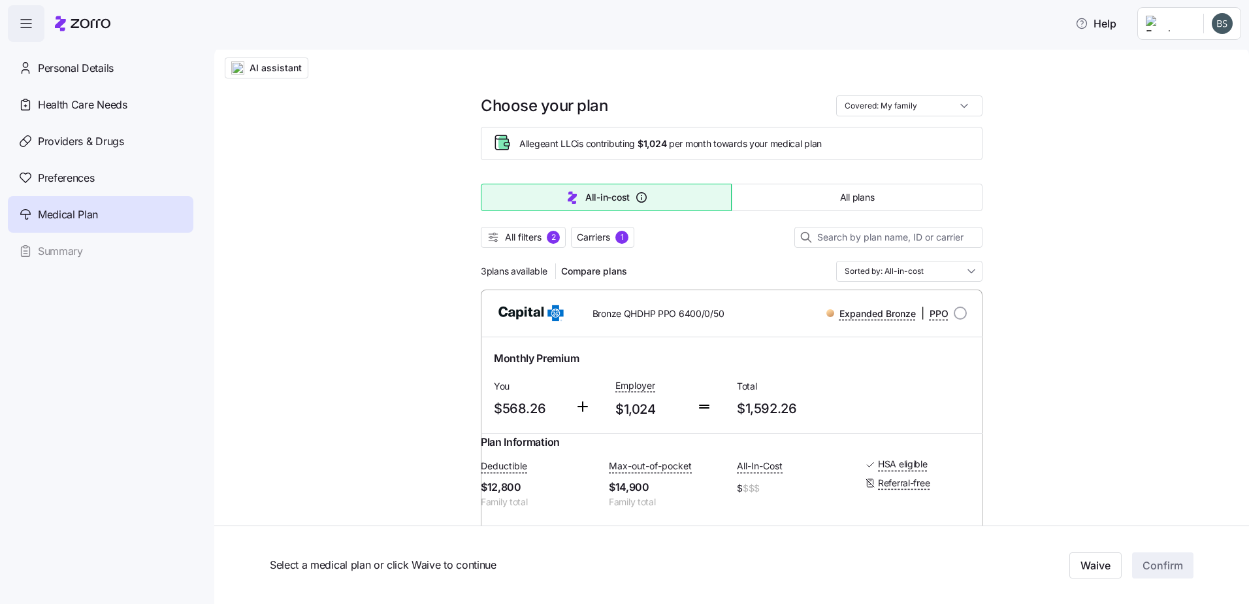
scroll to position [0, 0]
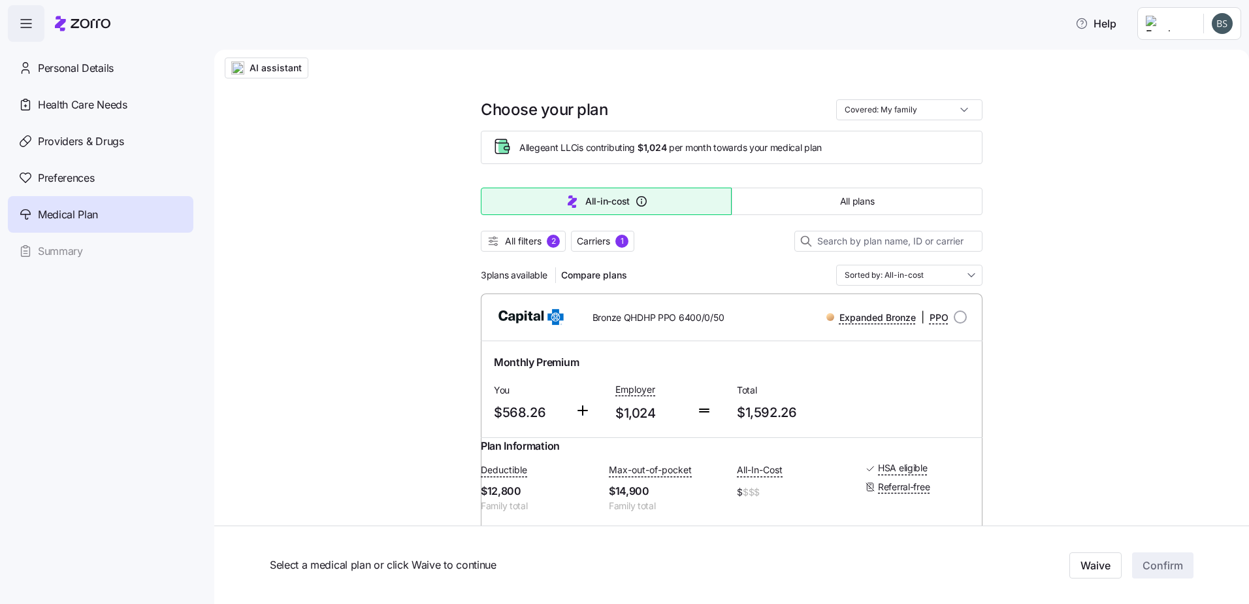
click at [767, 332] on div "Bronze QHDHP PPO 6400/0/50 Expanded Bronze | PPO" at bounding box center [731, 316] width 481 height 31
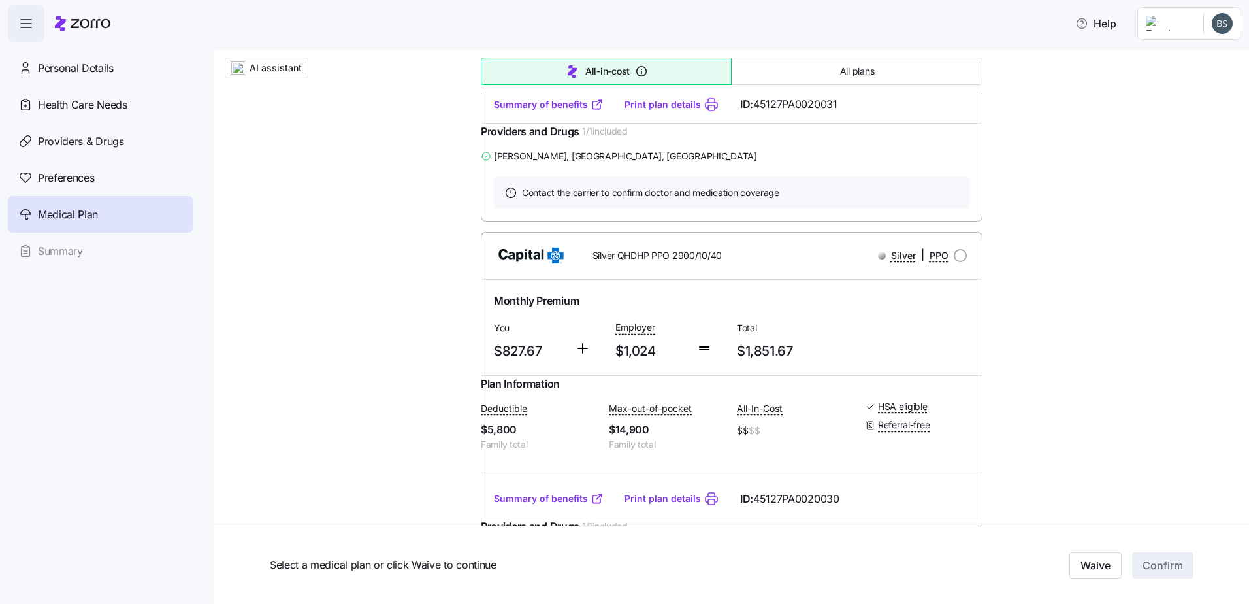
scroll to position [217, 0]
